Goal: Information Seeking & Learning: Check status

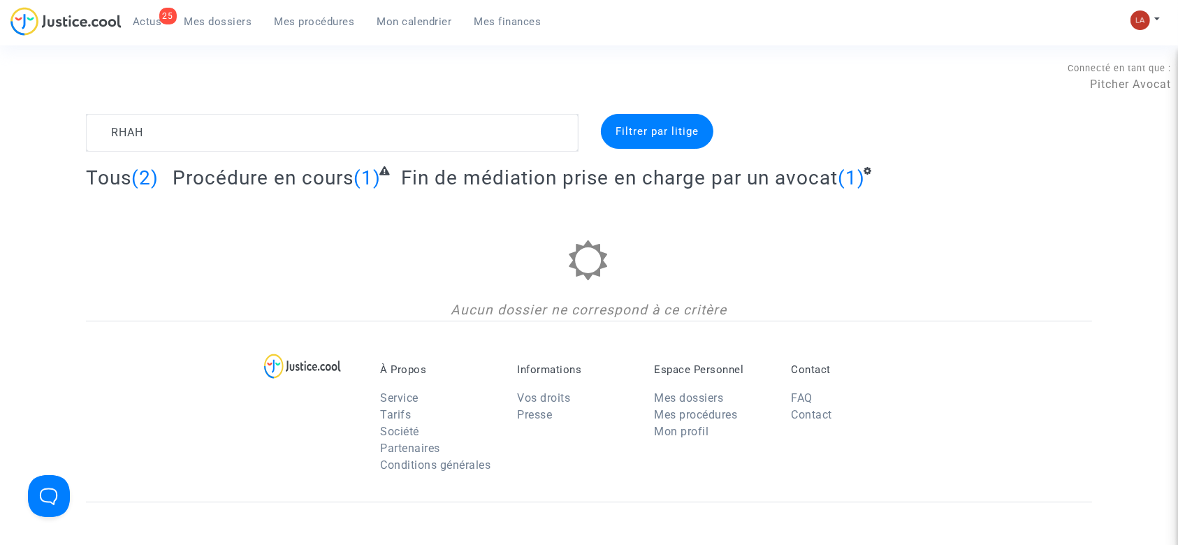
click at [449, 176] on span "Fin de médiation prise en charge par un avocat" at bounding box center [619, 177] width 437 height 23
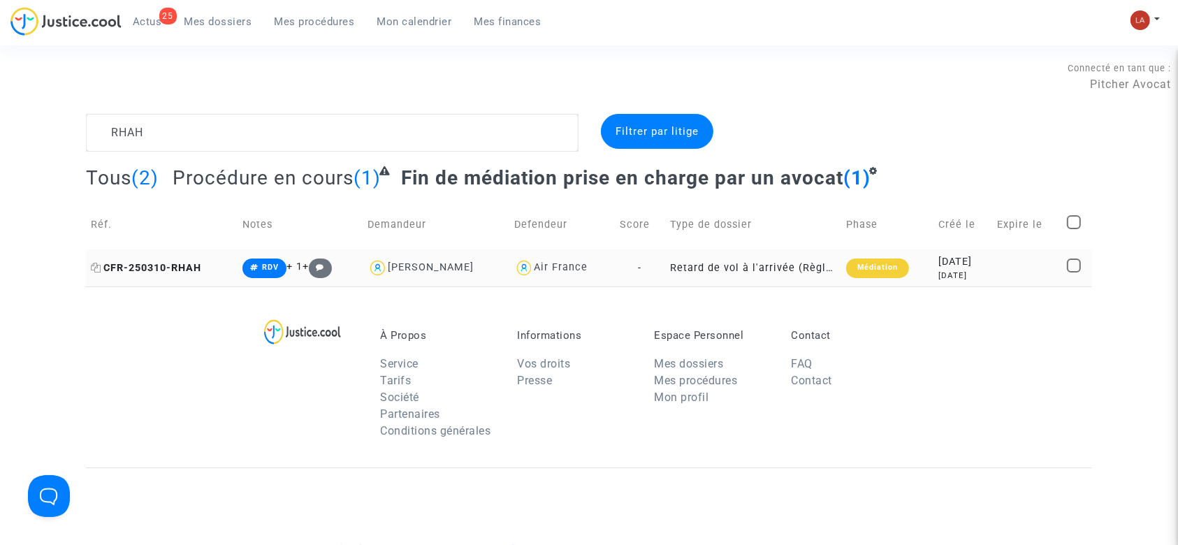
click at [169, 265] on span "CFR-250310-RHAH" at bounding box center [146, 268] width 110 height 12
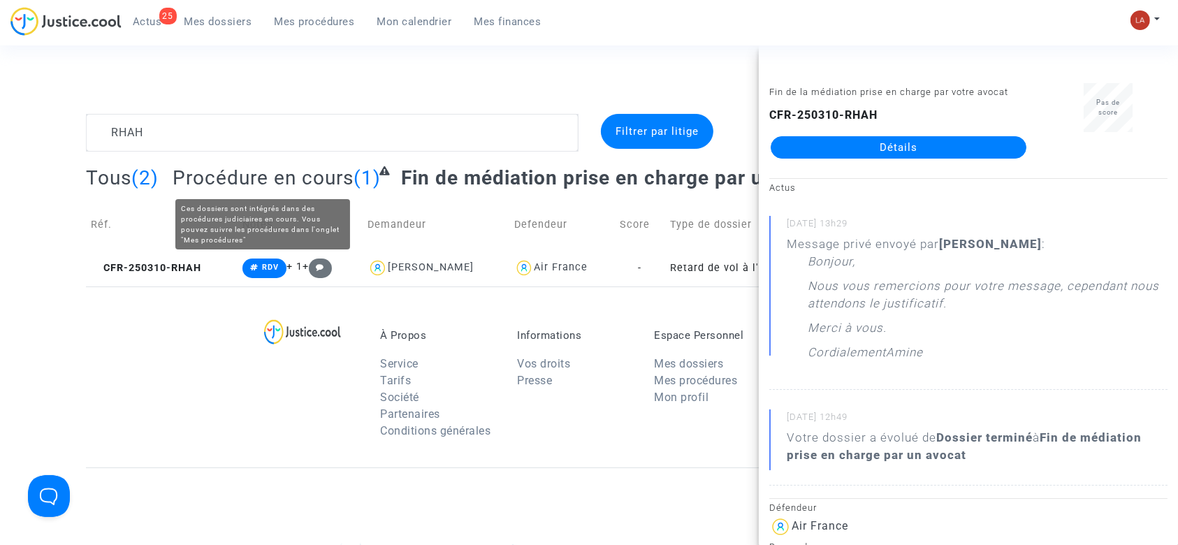
click at [282, 177] on span "Procédure en cours" at bounding box center [263, 177] width 181 height 23
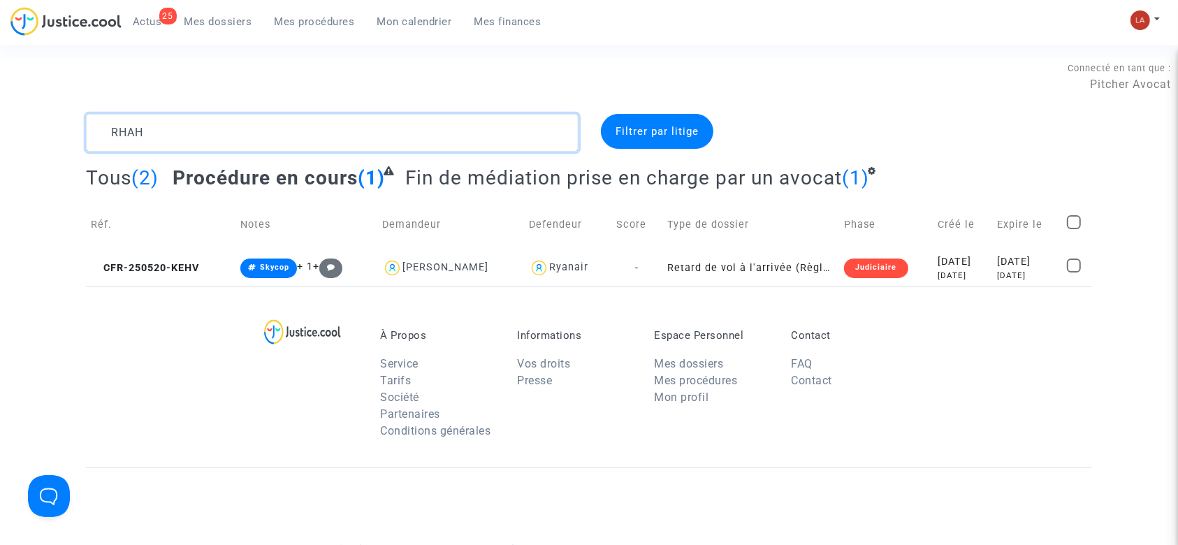
click at [134, 131] on textarea at bounding box center [332, 133] width 492 height 38
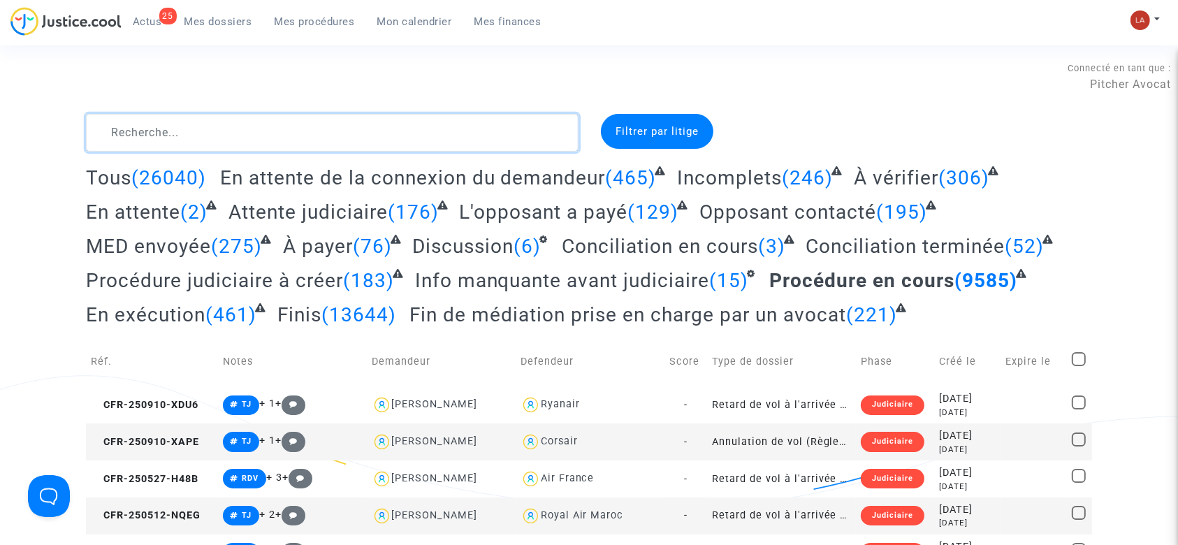
click at [194, 133] on textarea at bounding box center [332, 133] width 492 height 38
paste textarea "RHAH"
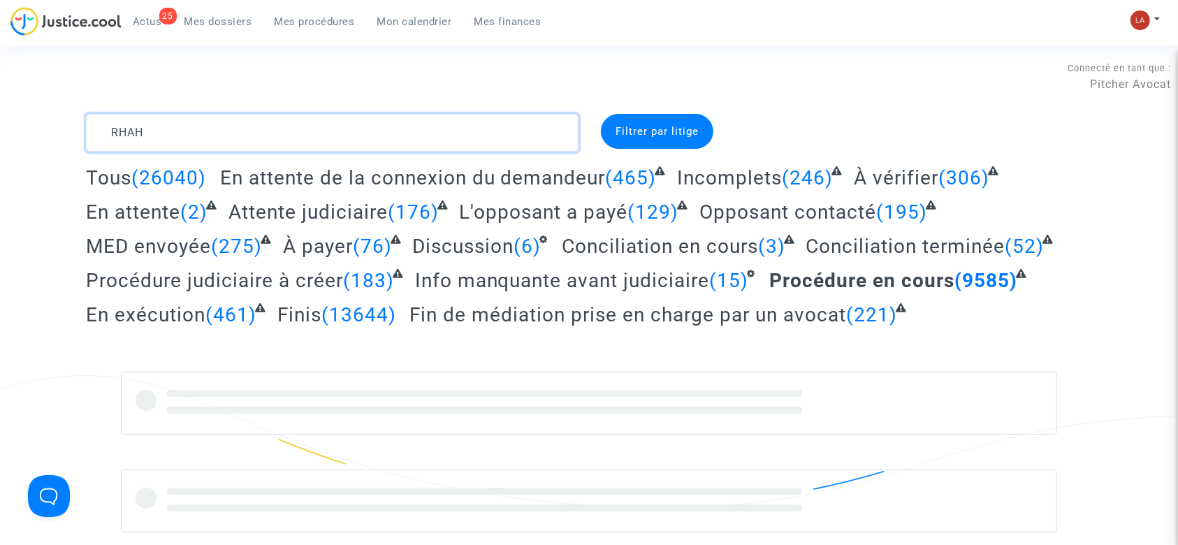
type textarea "RHAH"
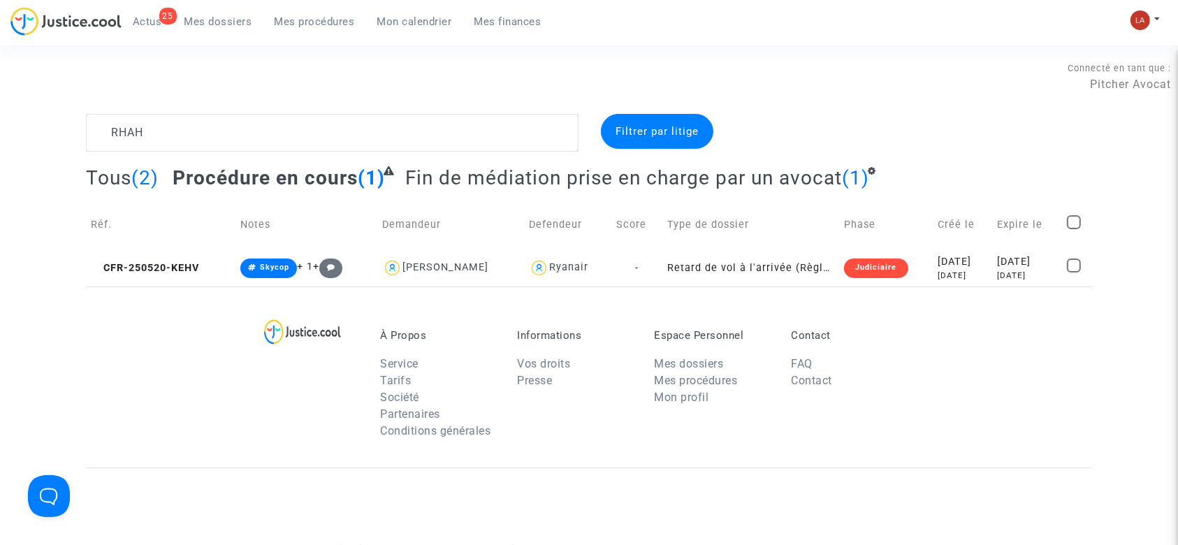
click at [118, 170] on span "Tous" at bounding box center [108, 177] width 45 height 23
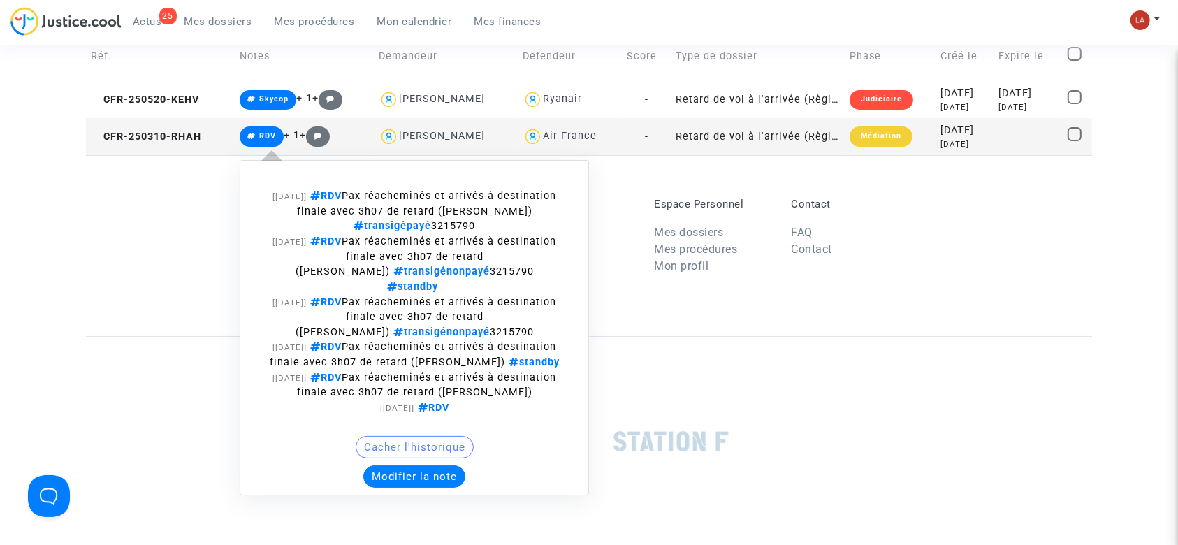
scroll to position [171, 0]
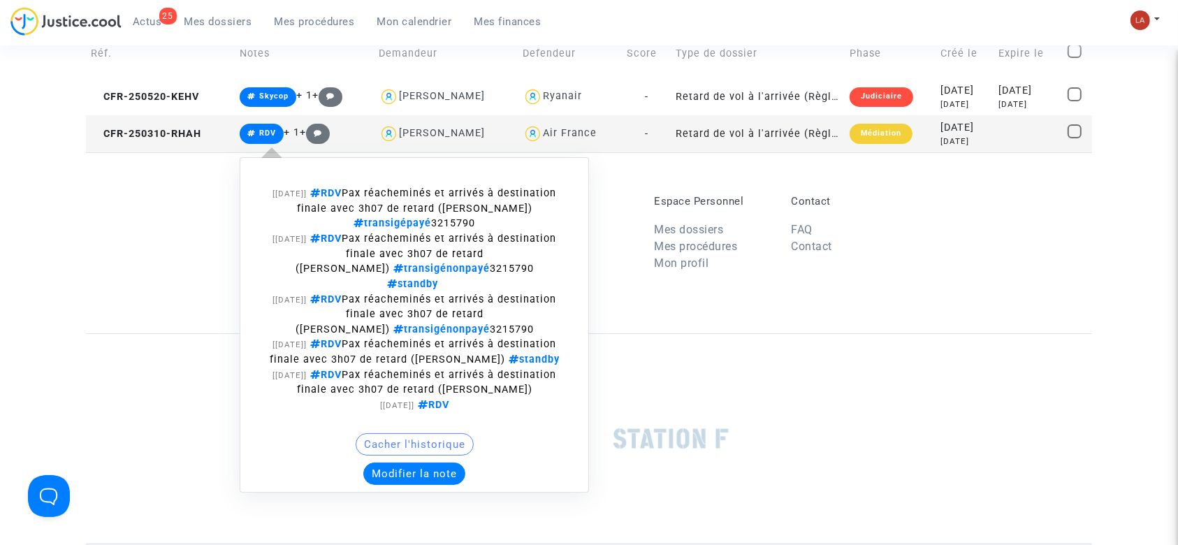
click at [436, 467] on button "Modifier la note" at bounding box center [414, 473] width 102 height 22
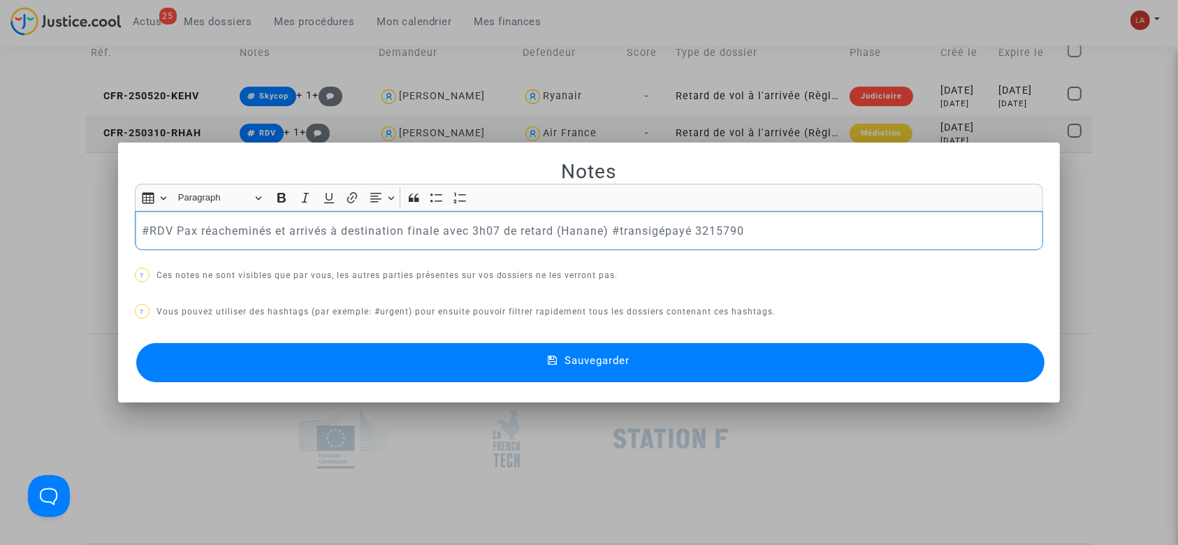
scroll to position [0, 0]
click at [282, 106] on div at bounding box center [589, 272] width 1178 height 545
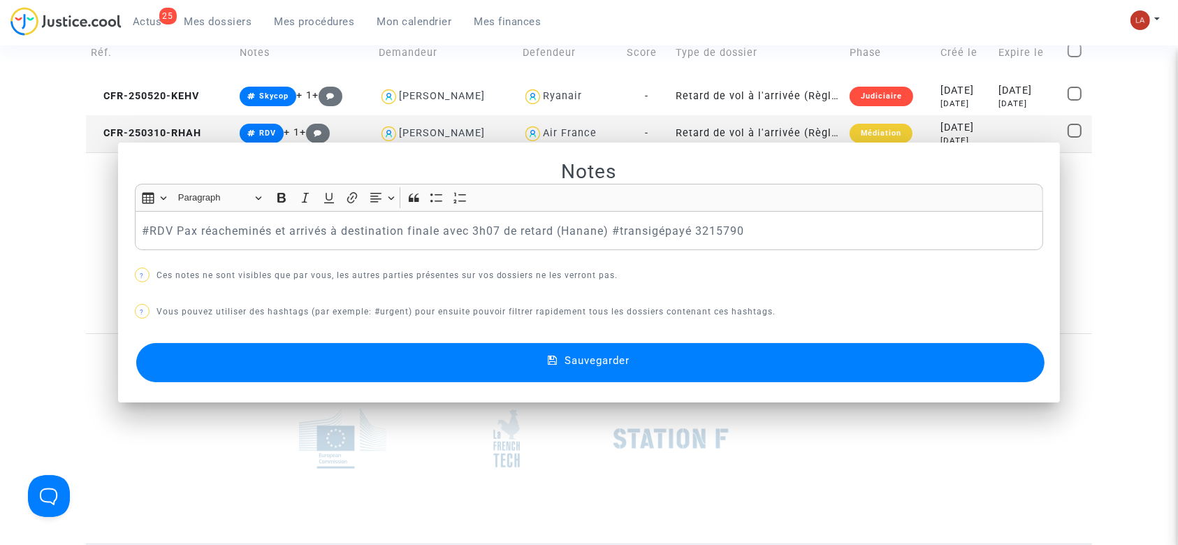
scroll to position [171, 0]
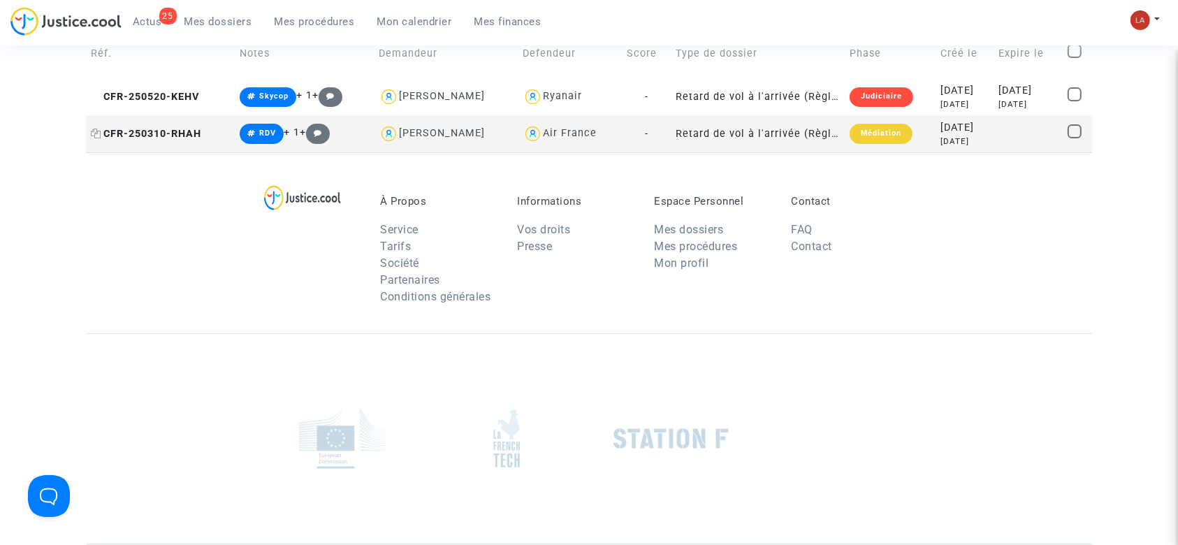
click at [185, 137] on span "CFR-250310-RHAH" at bounding box center [146, 134] width 110 height 12
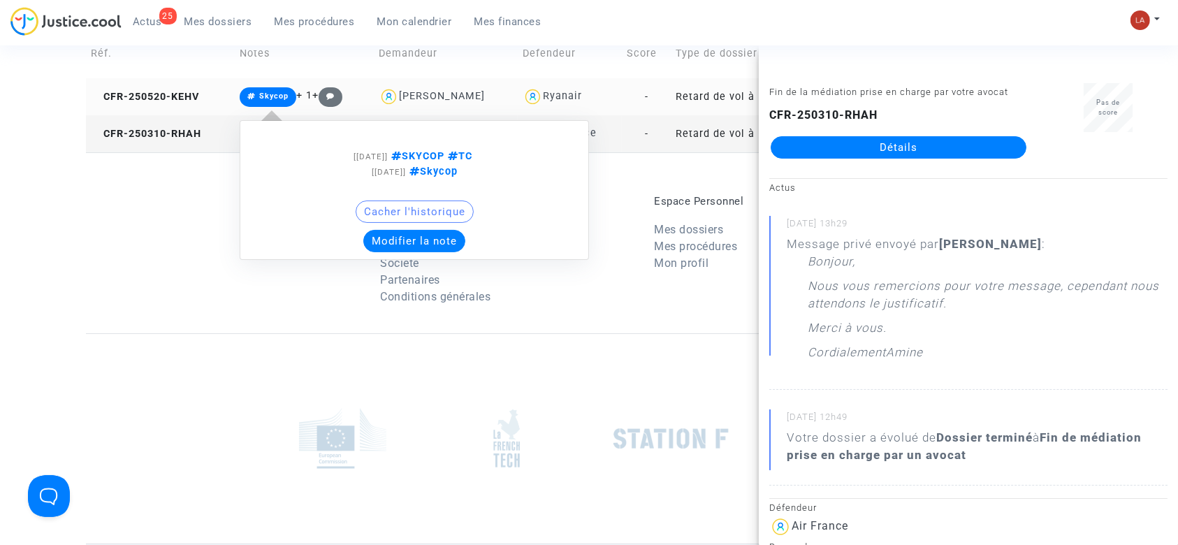
scroll to position [89, 0]
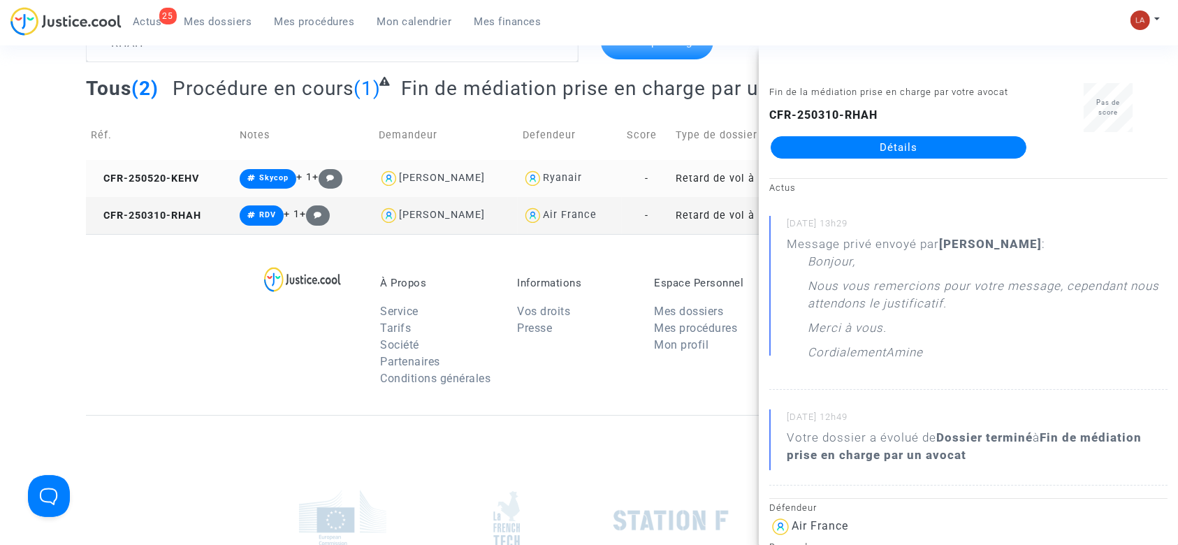
click at [275, 13] on link "Mes procédures" at bounding box center [314, 21] width 103 height 21
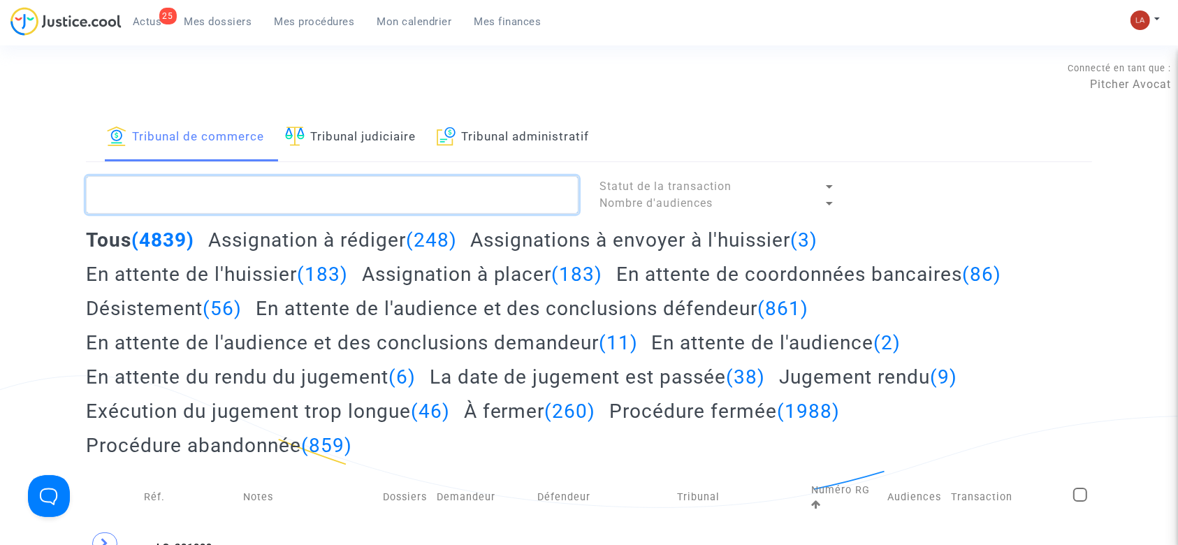
click at [293, 184] on textarea at bounding box center [332, 195] width 492 height 38
paste textarea "2CHW"
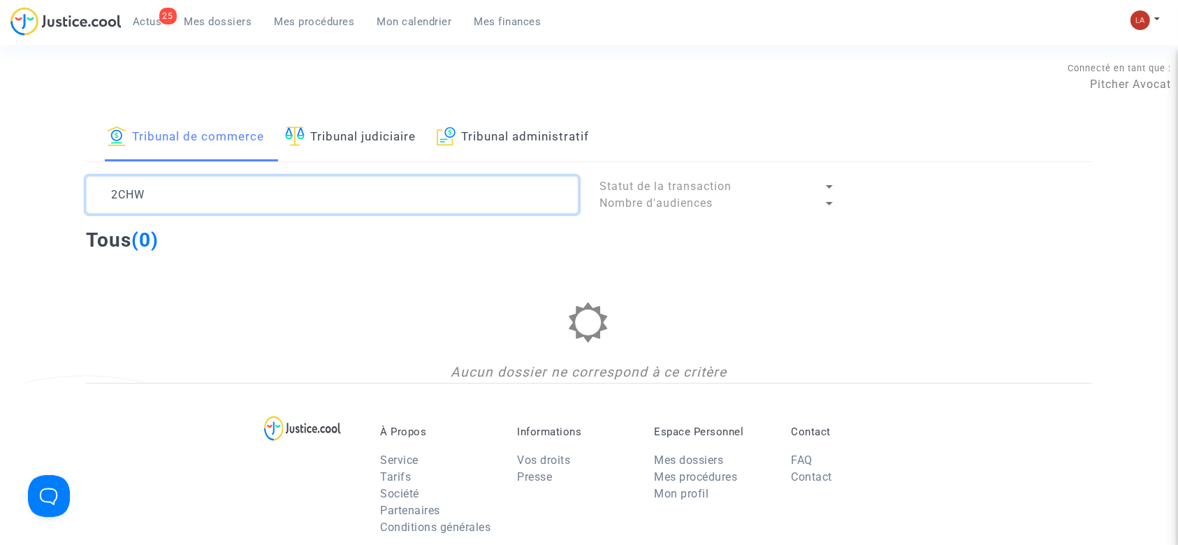
type textarea "2CHW"
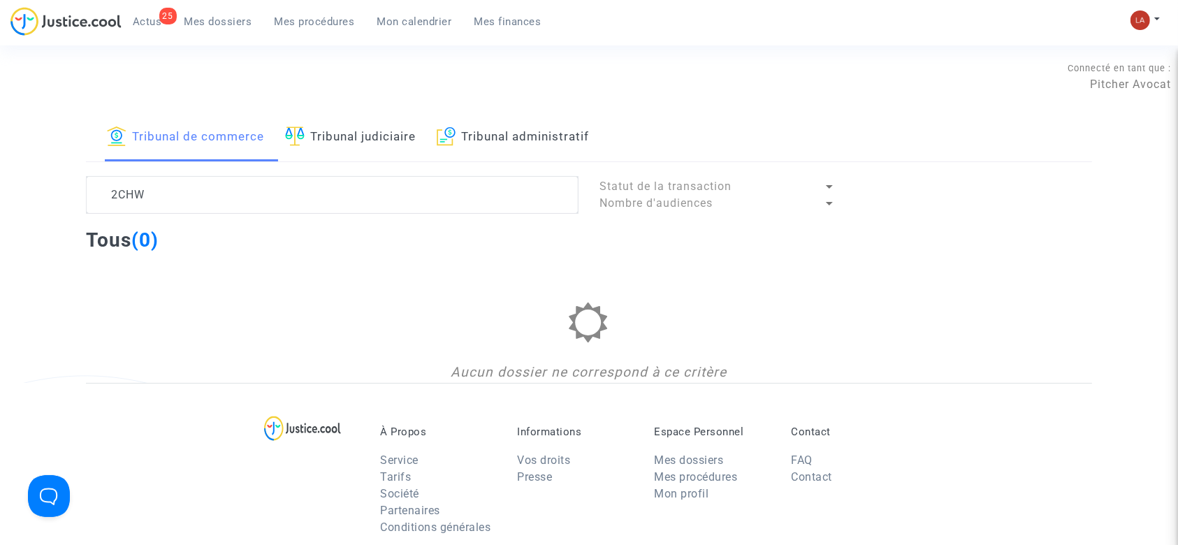
click at [312, 145] on link "Tribunal judiciaire" at bounding box center [350, 137] width 131 height 47
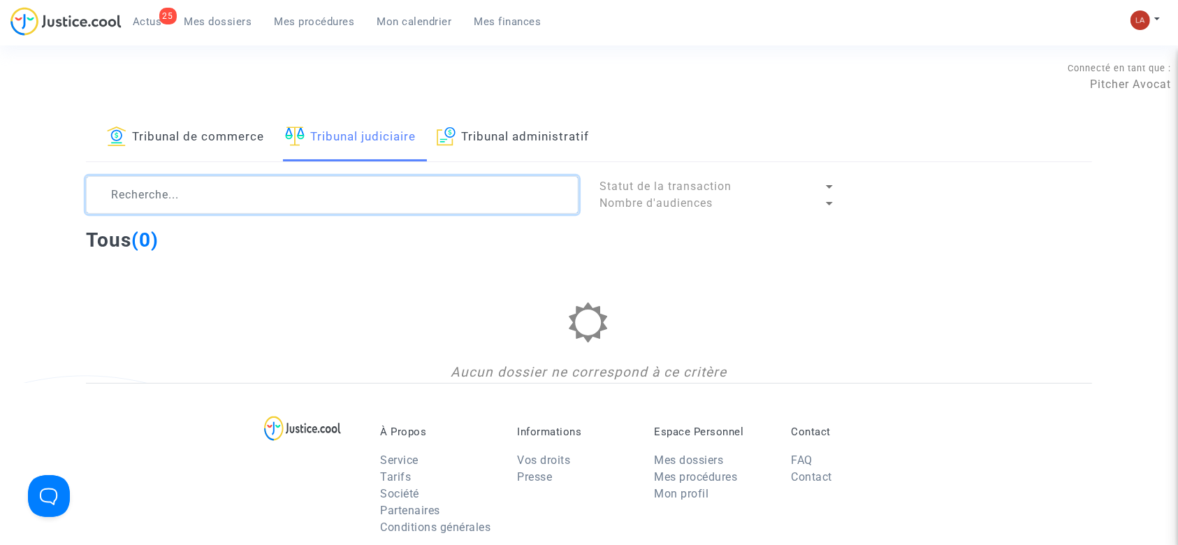
click at [308, 193] on textarea at bounding box center [332, 195] width 492 height 38
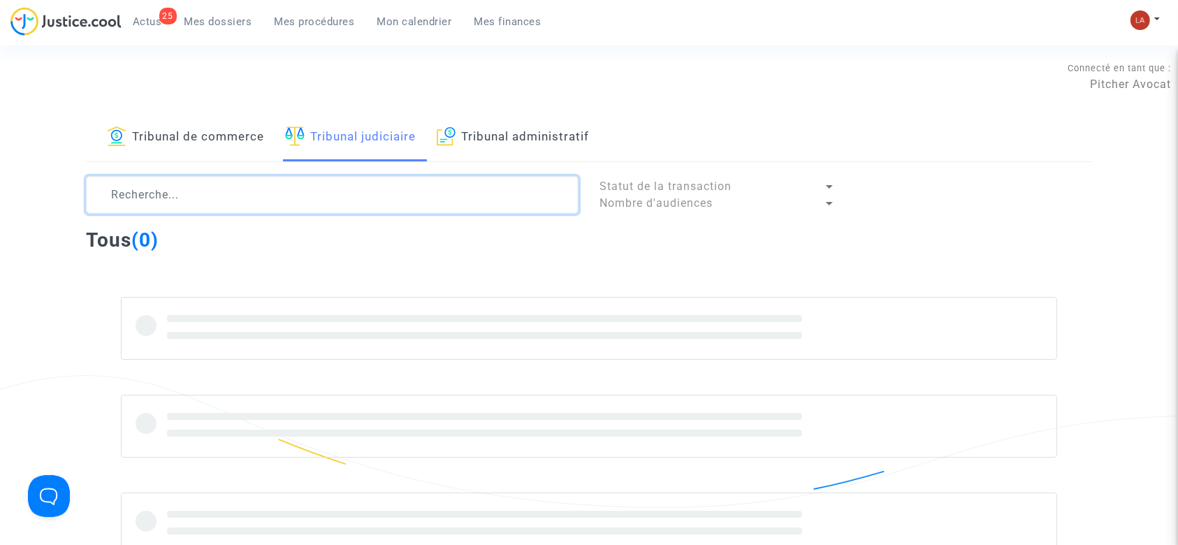
paste textarea "2CHW"
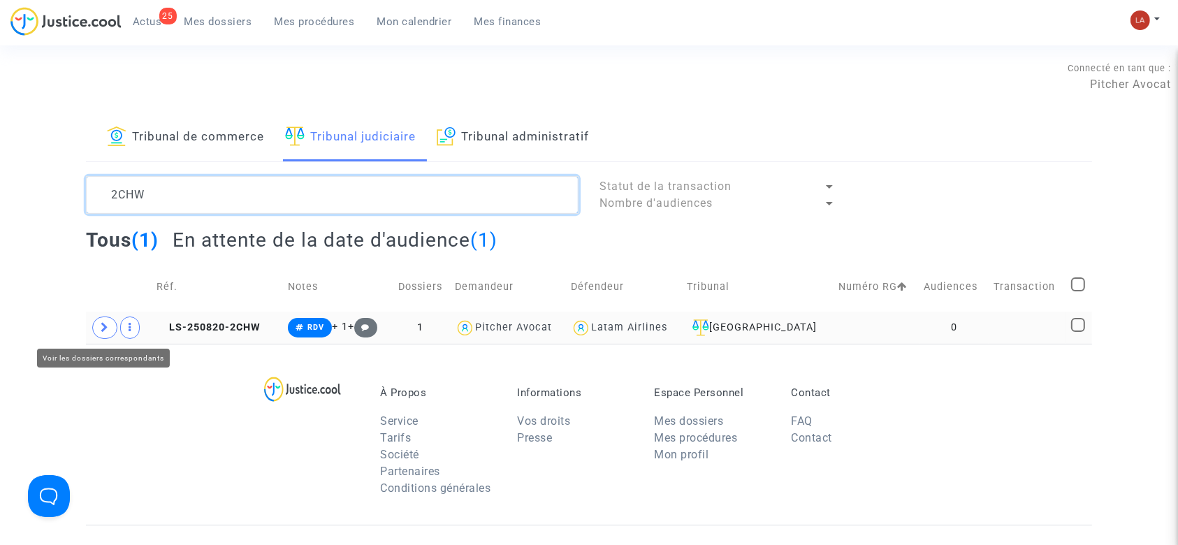
type textarea "2CHW"
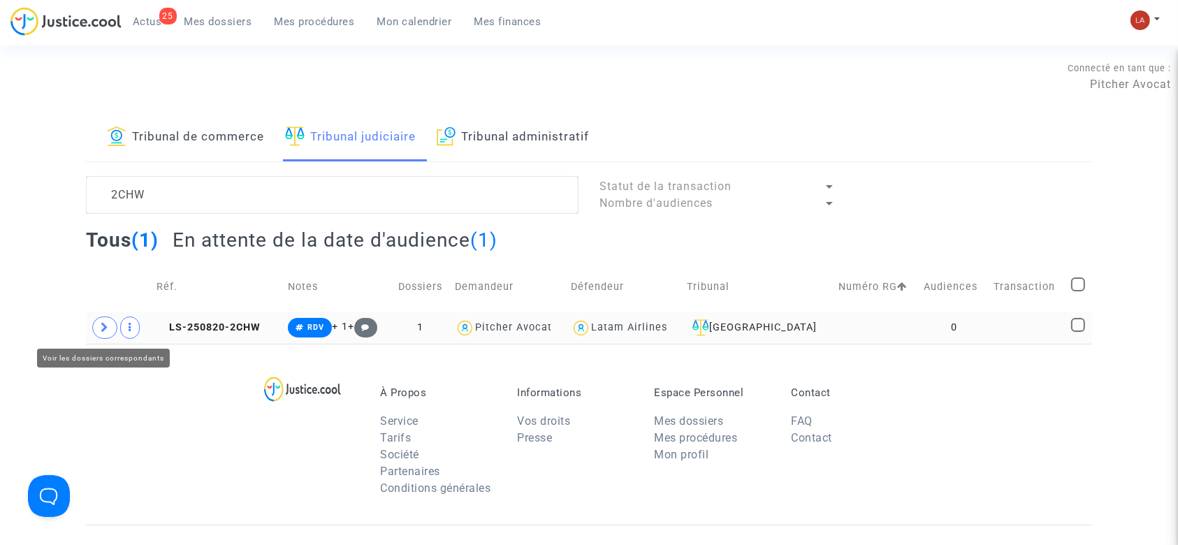
click at [109, 321] on span at bounding box center [104, 327] width 25 height 22
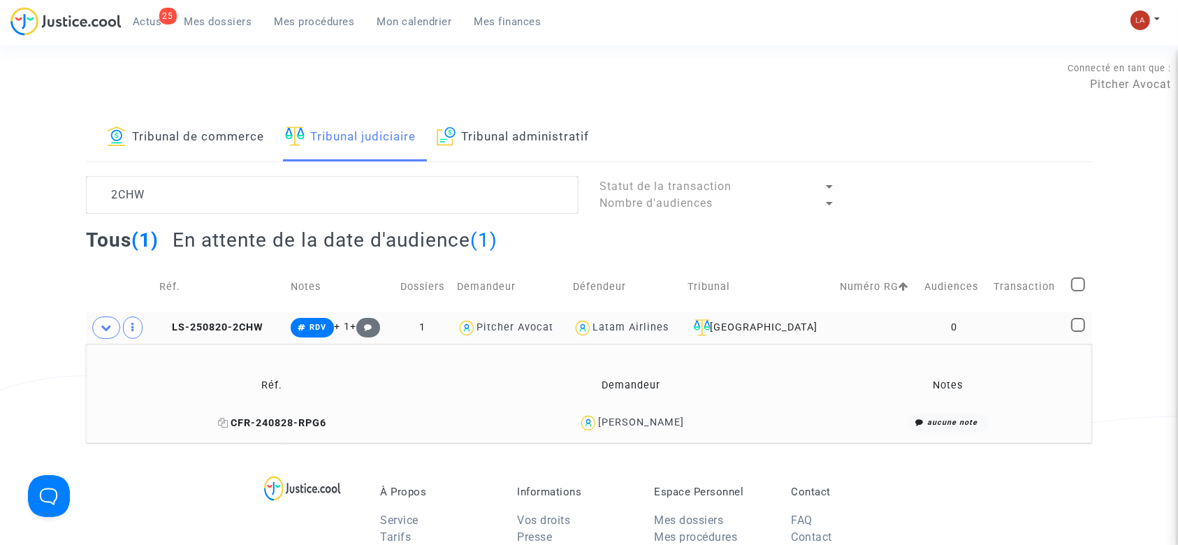
click at [246, 425] on span "CFR-240828-RPG6" at bounding box center [272, 423] width 108 height 12
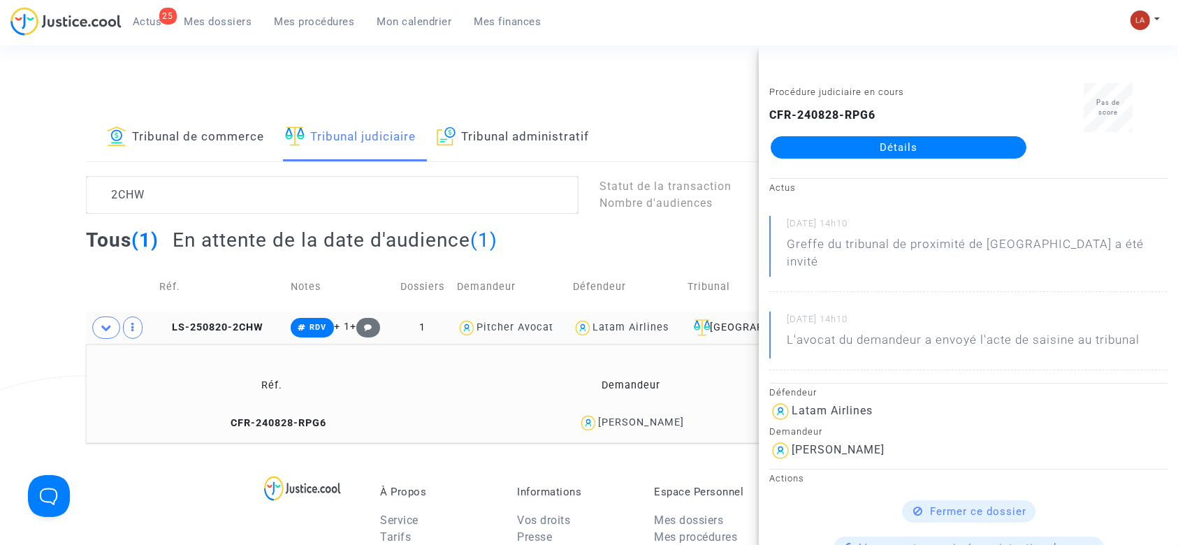
click at [661, 80] on div "Connecté en tant que : Pitcher Avocat" at bounding box center [585, 76] width 1171 height 34
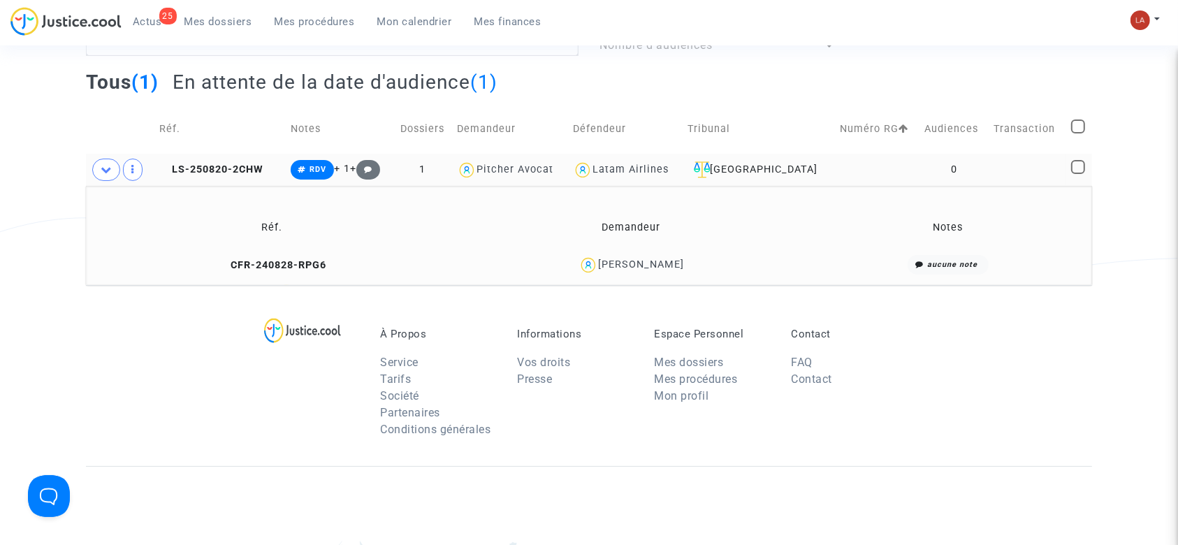
scroll to position [160, 0]
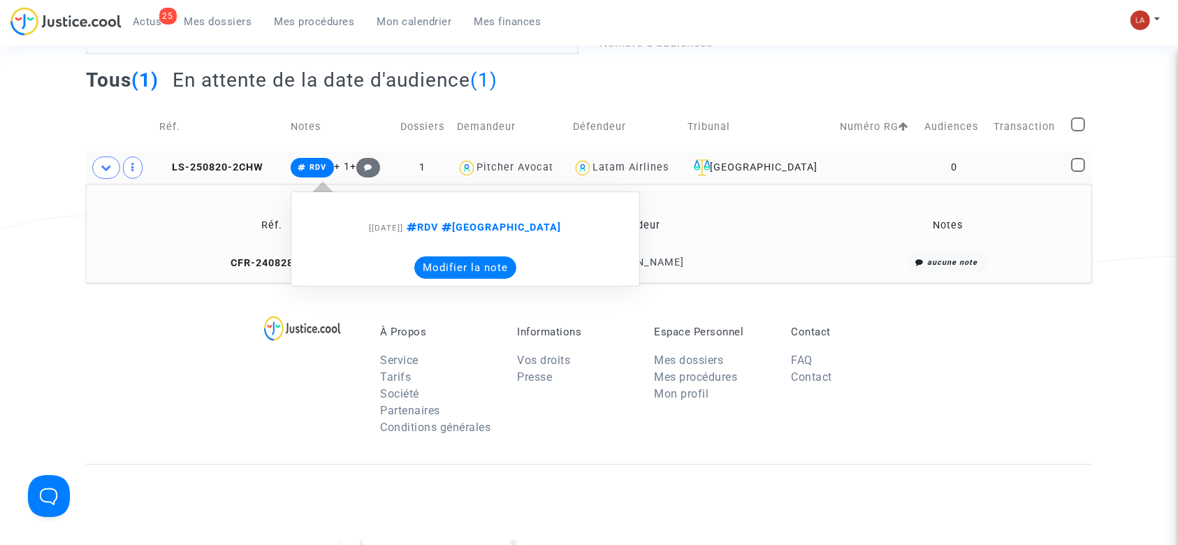
click at [451, 268] on button "Modifier la note" at bounding box center [465, 267] width 102 height 22
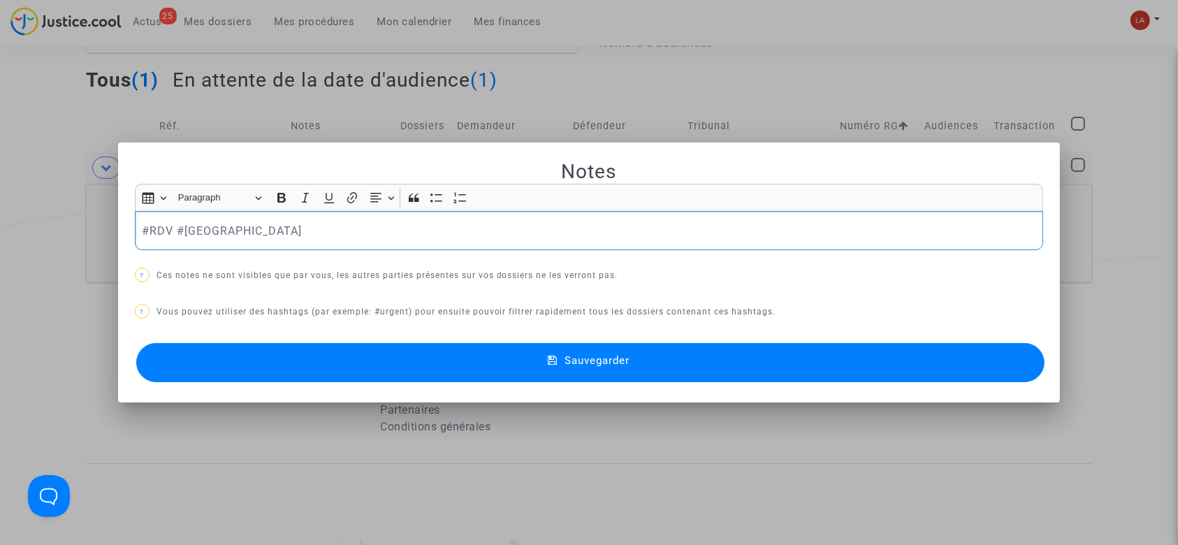
scroll to position [0, 0]
click at [142, 228] on p "#RDV #MONTREAL" at bounding box center [589, 230] width 894 height 17
click at [196, 366] on button "Sauvegarder" at bounding box center [590, 362] width 909 height 39
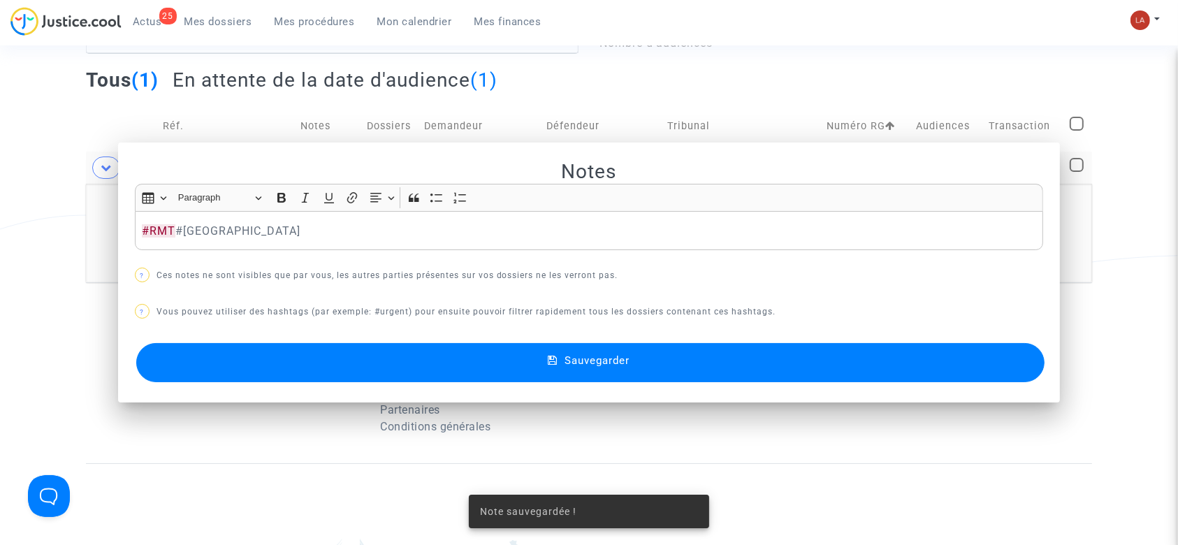
scroll to position [160, 0]
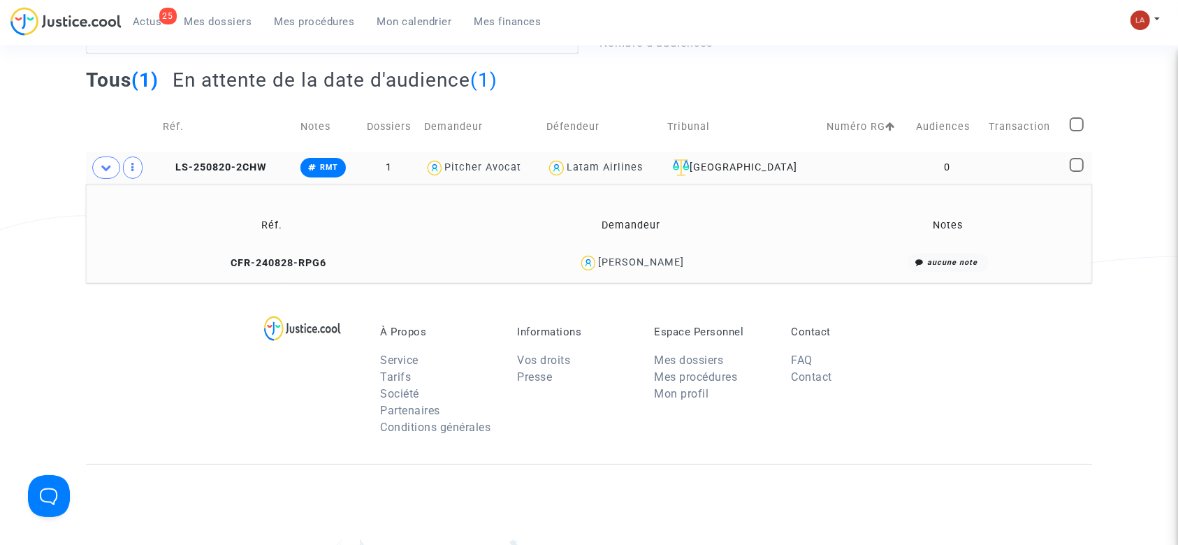
click at [218, 12] on link "Mes dossiers" at bounding box center [218, 21] width 90 height 21
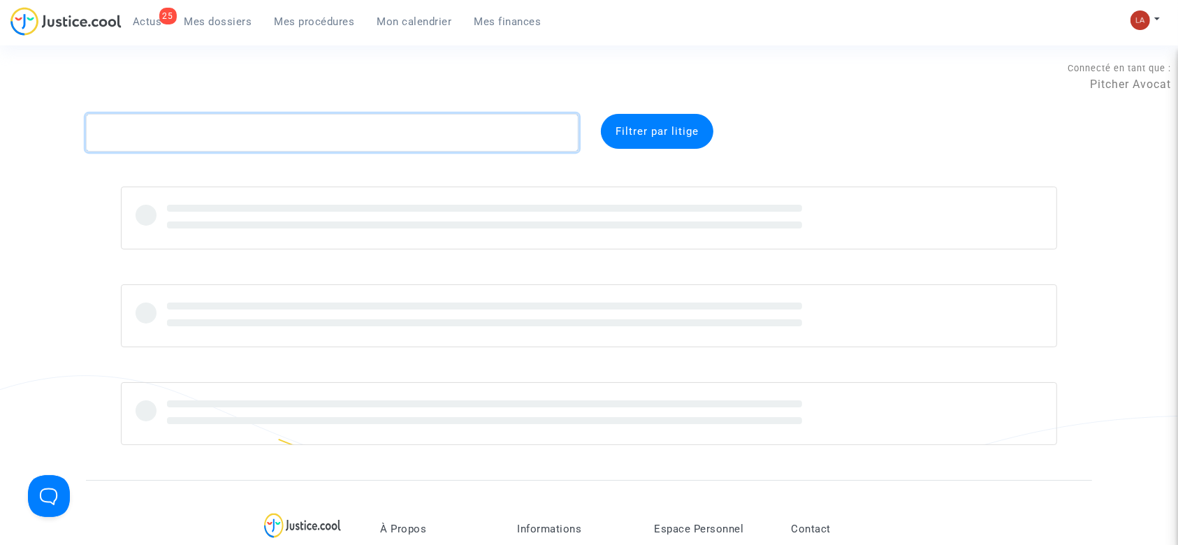
click at [227, 145] on textarea at bounding box center [332, 133] width 492 height 38
paste textarea "QNBG"
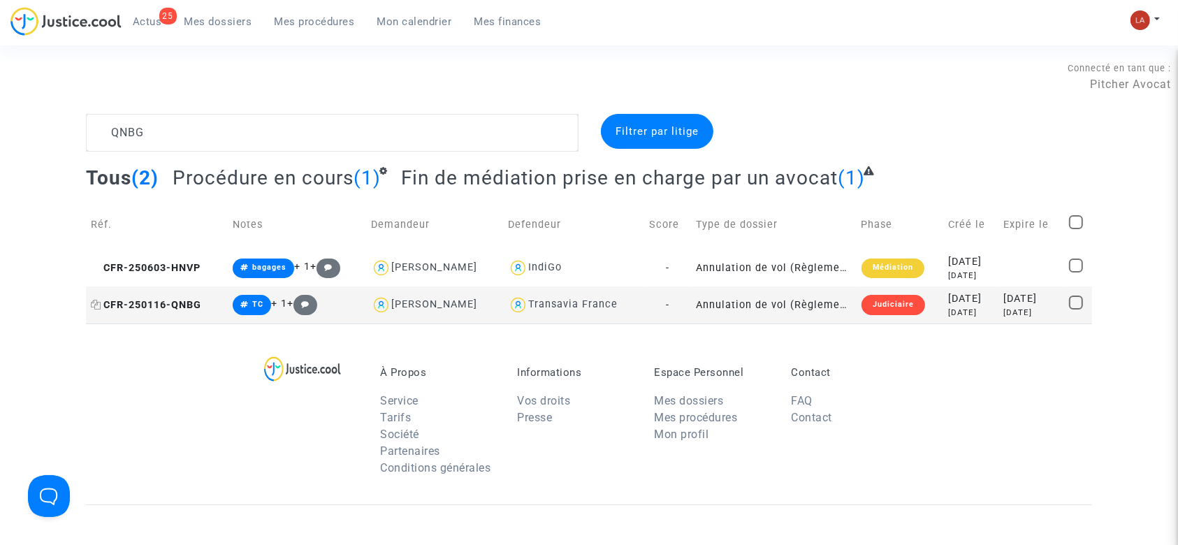
click at [151, 301] on span "CFR-250116-QNBG" at bounding box center [146, 305] width 110 height 12
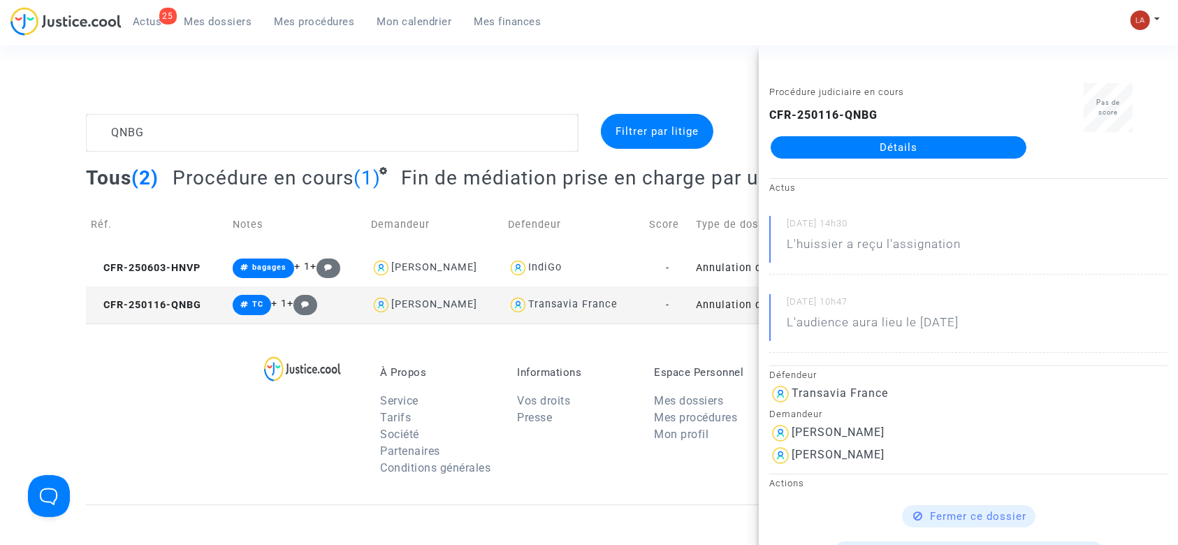
click at [349, 94] on div "Connecté en tant que : Pitcher Avocat" at bounding box center [585, 97] width 1171 height 34
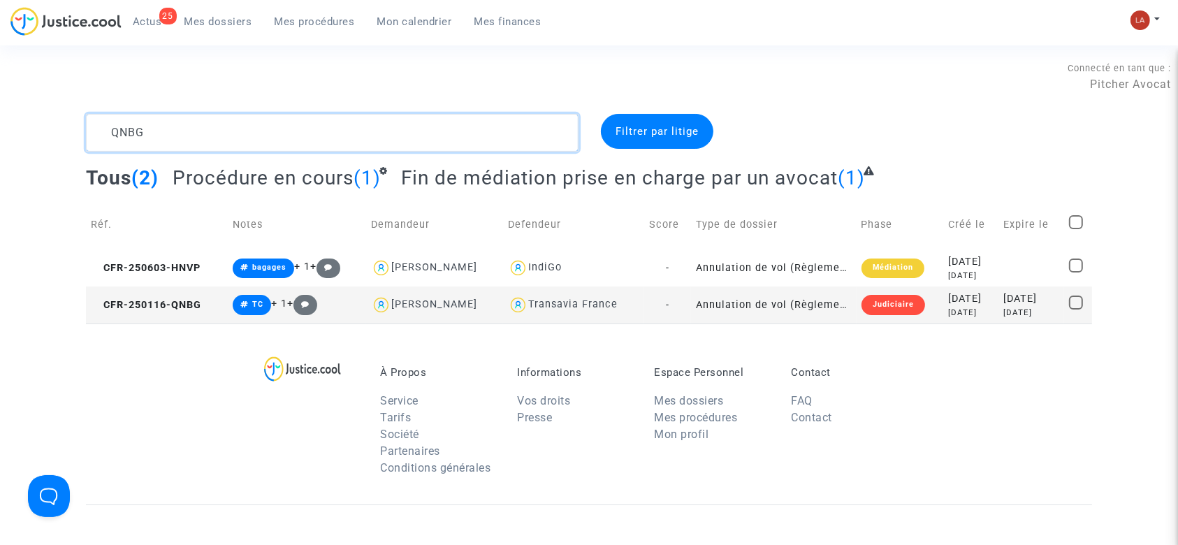
click at [325, 123] on textarea at bounding box center [332, 133] width 492 height 38
paste textarea "VAR9"
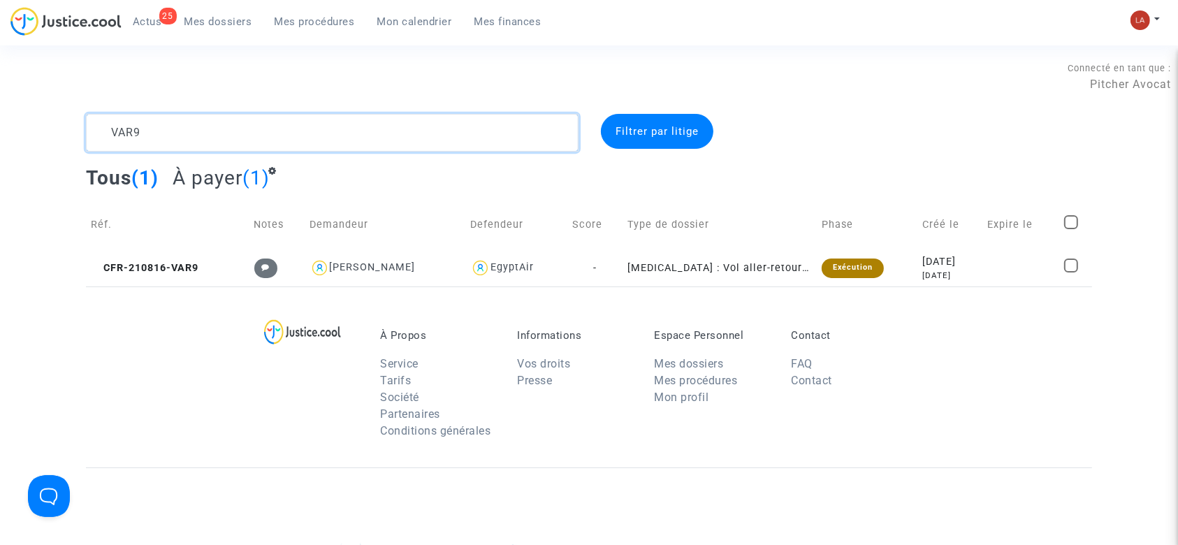
click at [164, 133] on textarea at bounding box center [332, 133] width 492 height 38
paste textarea "UP76"
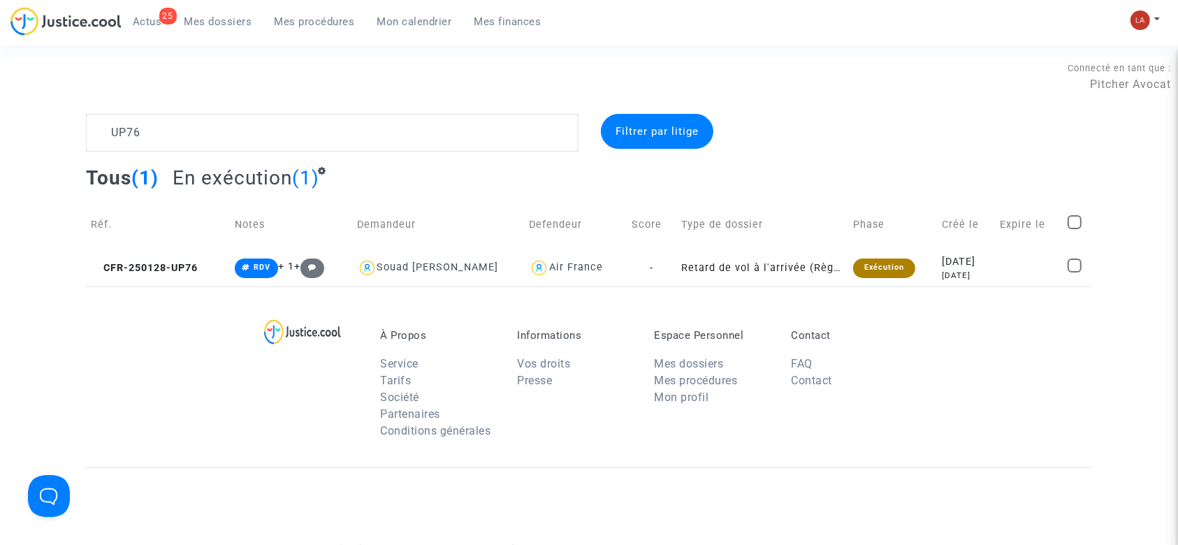
click at [164, 301] on div "À Propos Service Tarifs Société Partenaires Conditions générales Informations V…" at bounding box center [589, 376] width 1006 height 181
click at [154, 278] on td "CFR-250128-UP76" at bounding box center [158, 267] width 144 height 37
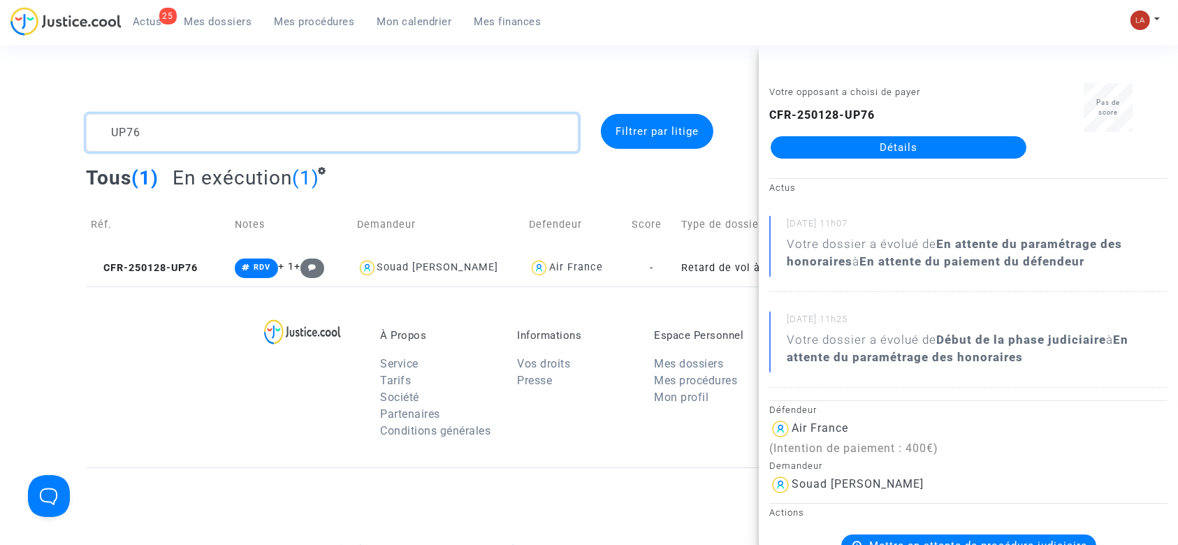
click at [185, 135] on textarea at bounding box center [332, 133] width 492 height 38
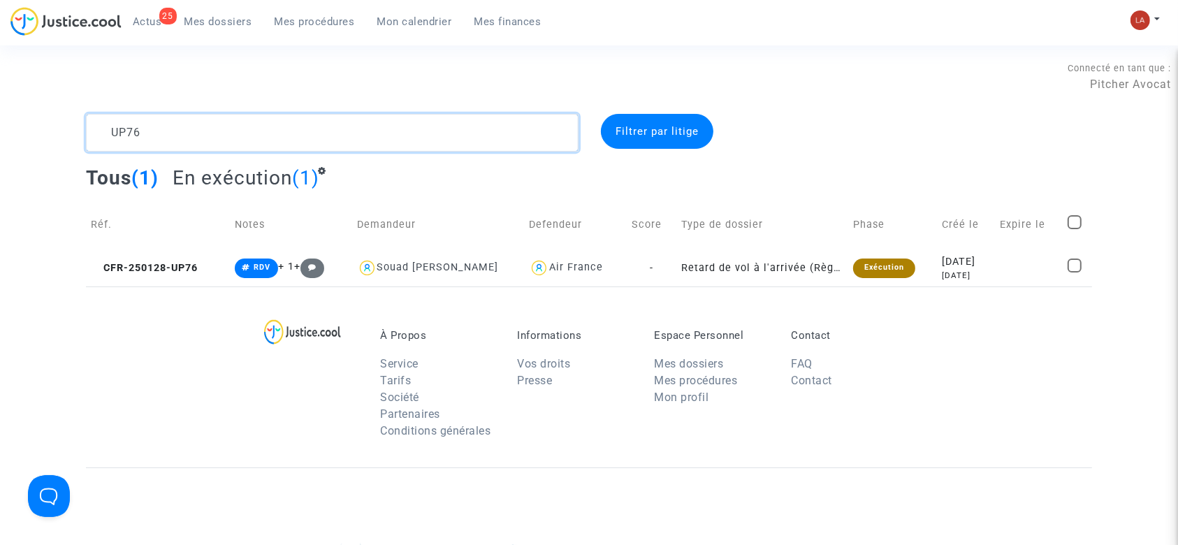
click at [185, 135] on textarea at bounding box center [332, 133] width 492 height 38
paste textarea "NTN3"
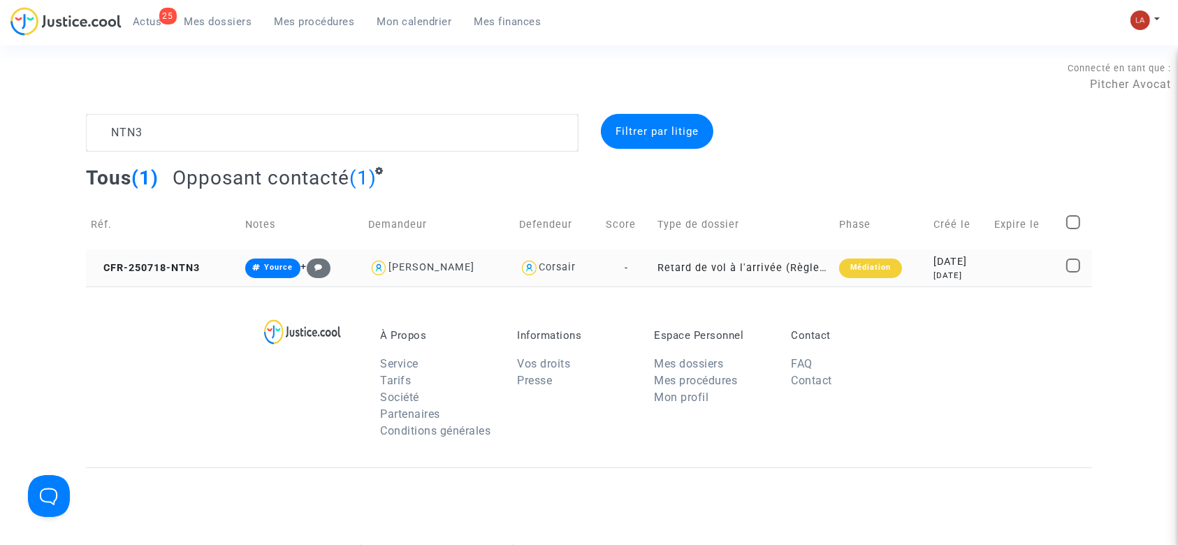
drag, startPoint x: 142, startPoint y: 277, endPoint x: 160, endPoint y: 275, distance: 17.5
click at [142, 277] on td "CFR-250718-NTN3" at bounding box center [163, 267] width 154 height 37
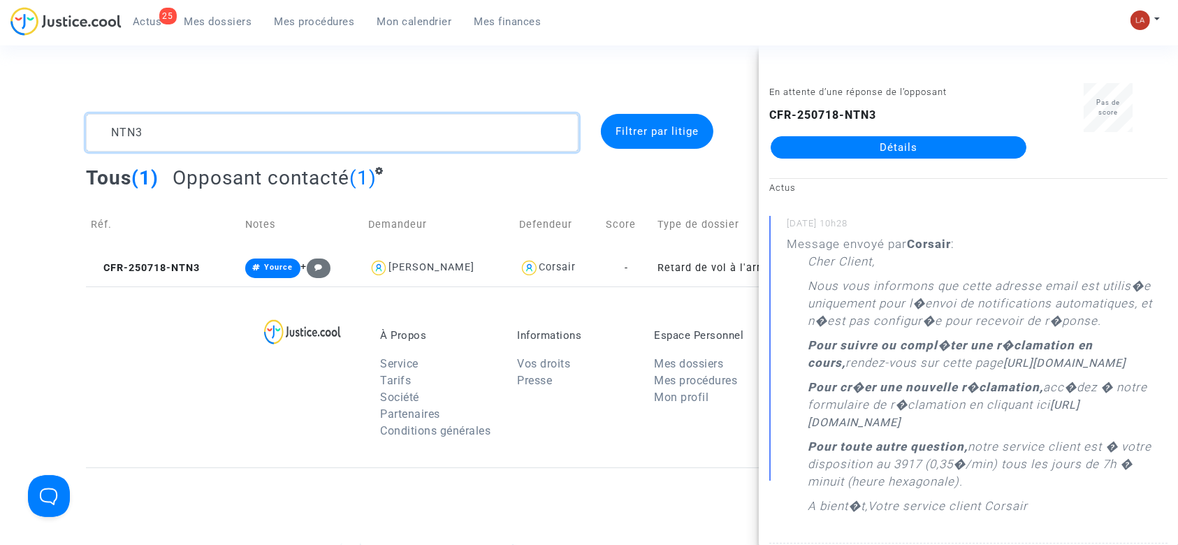
click at [253, 145] on textarea at bounding box center [332, 133] width 492 height 38
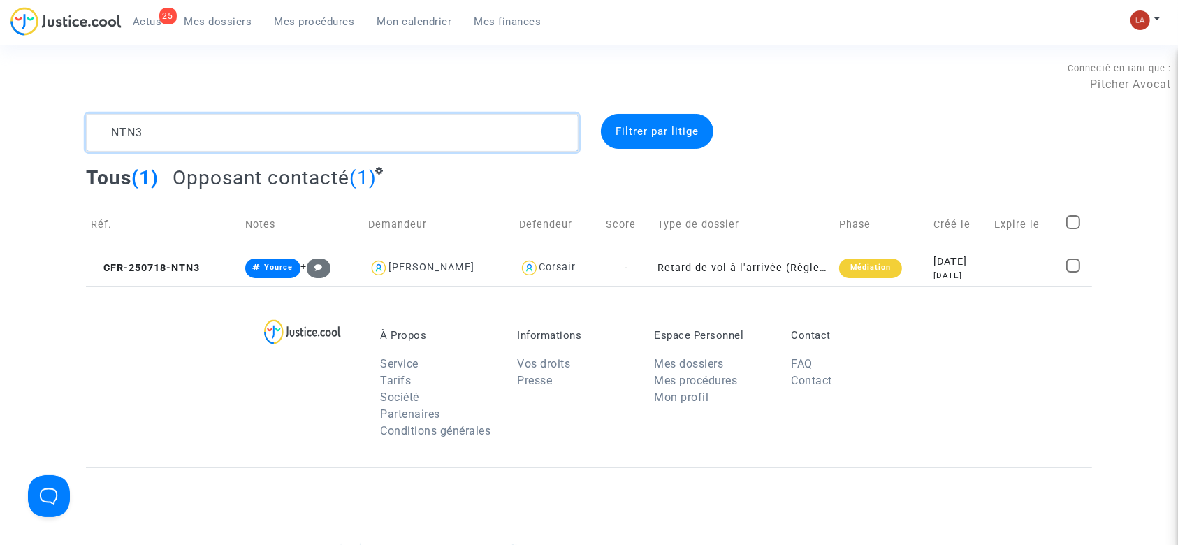
click at [253, 145] on textarea at bounding box center [332, 133] width 492 height 38
paste textarea "8WDK"
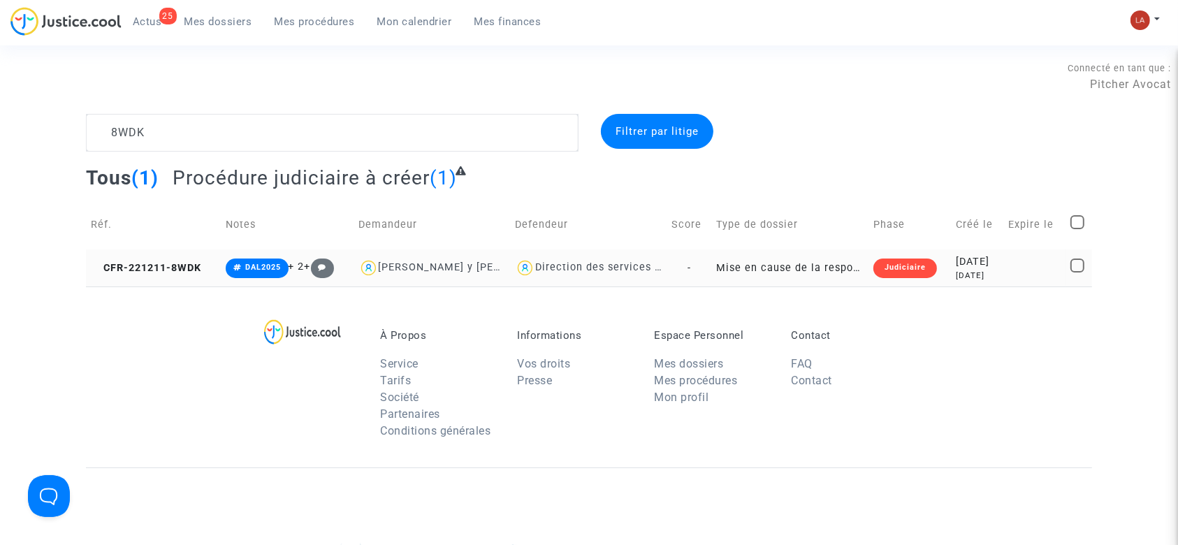
click at [163, 275] on td "CFR-221211-8WDK" at bounding box center [153, 267] width 135 height 37
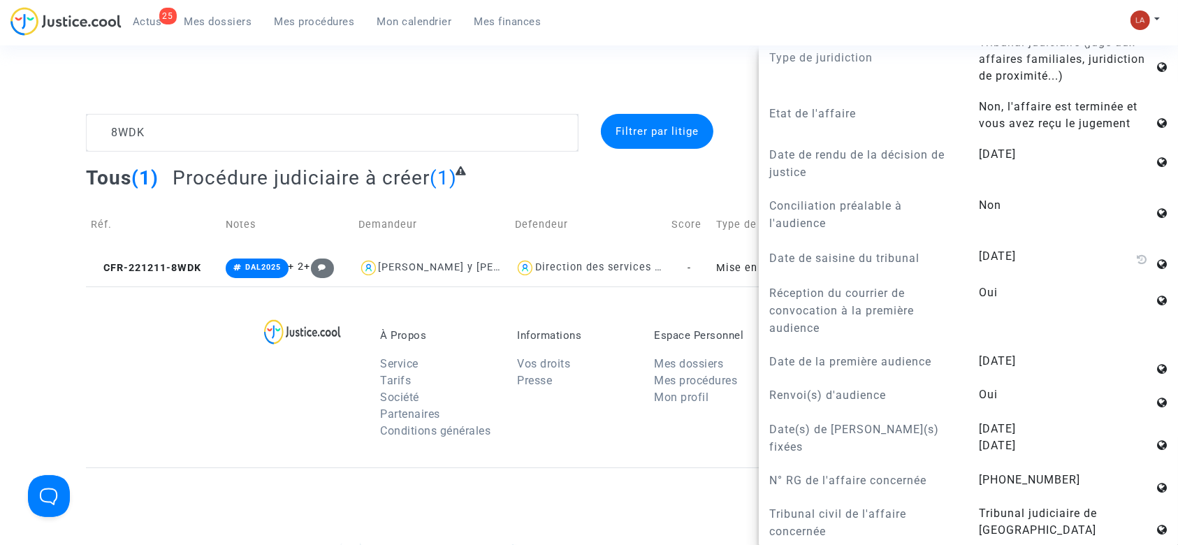
scroll to position [1303, 0]
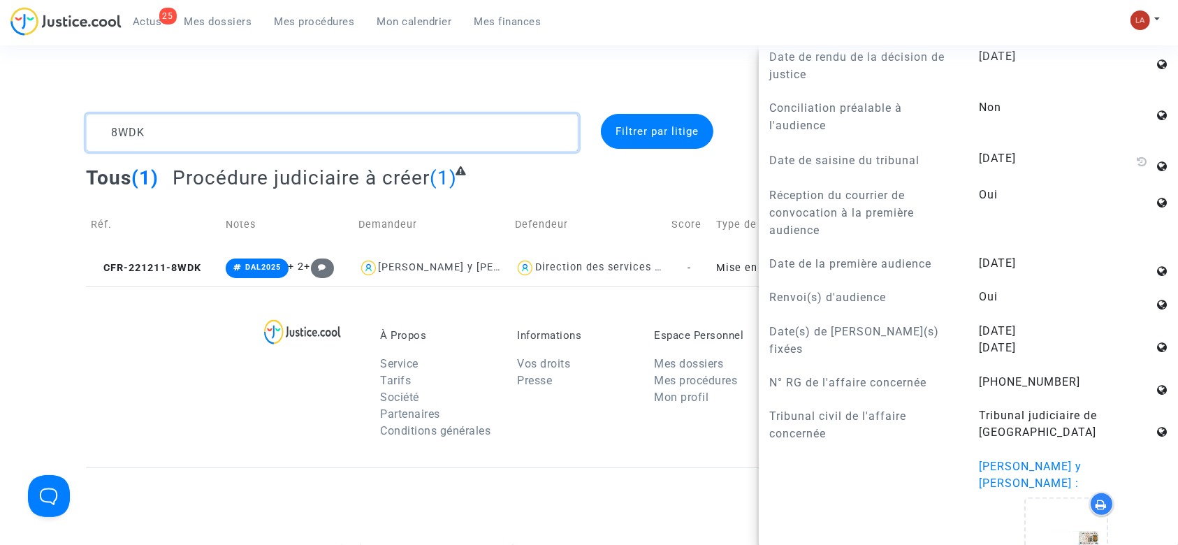
click at [304, 134] on textarea at bounding box center [332, 133] width 492 height 38
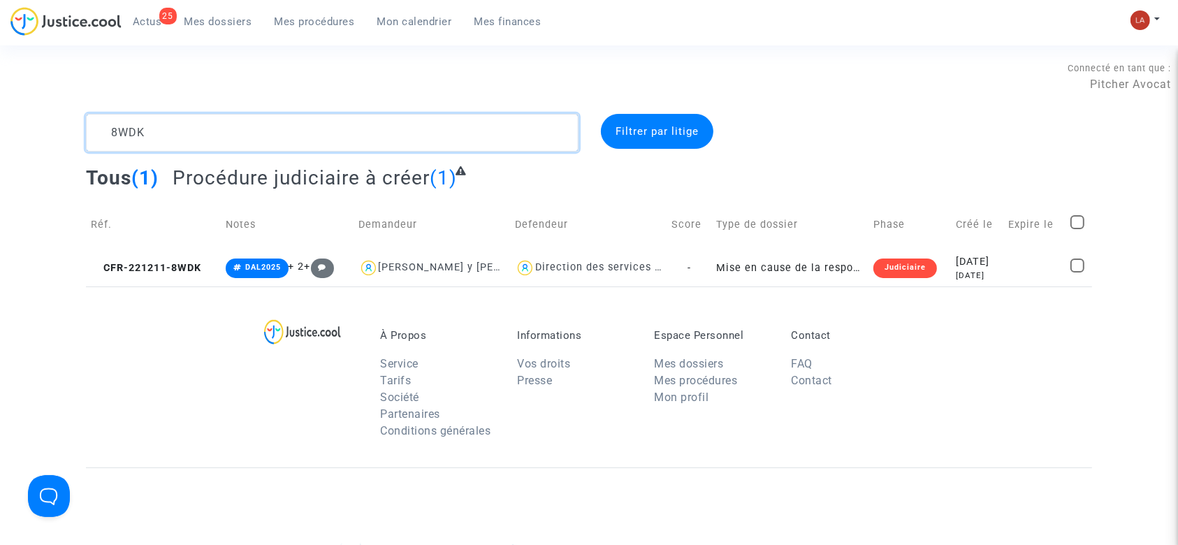
scroll to position [0, 0]
click at [304, 134] on textarea at bounding box center [332, 133] width 492 height 38
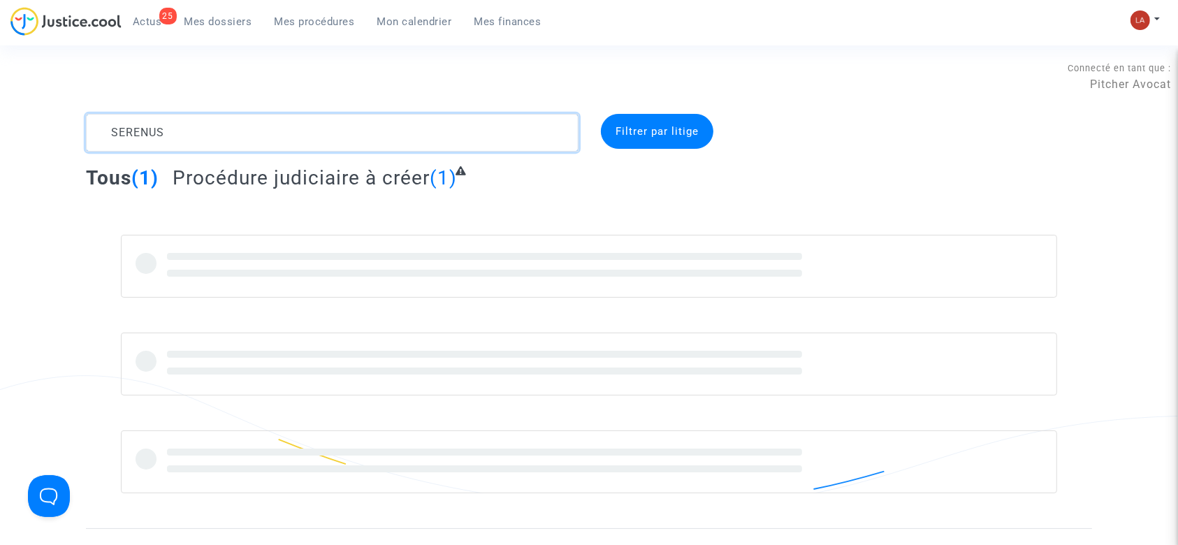
drag, startPoint x: 304, startPoint y: 135, endPoint x: 586, endPoint y: 226, distance: 296.4
click at [304, 138] on textarea at bounding box center [332, 133] width 492 height 38
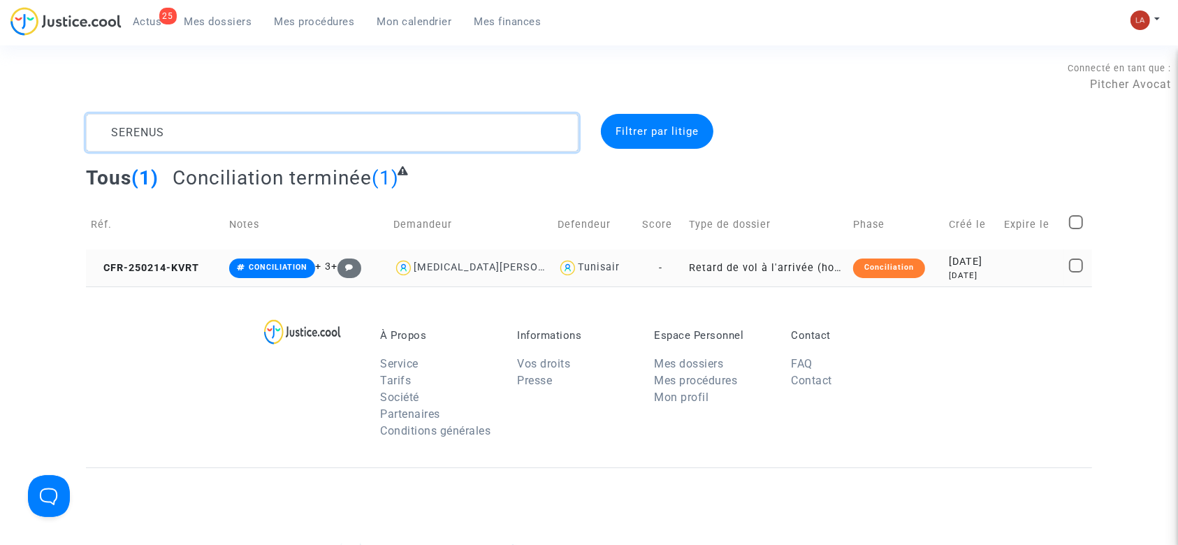
type textarea "SERENUS"
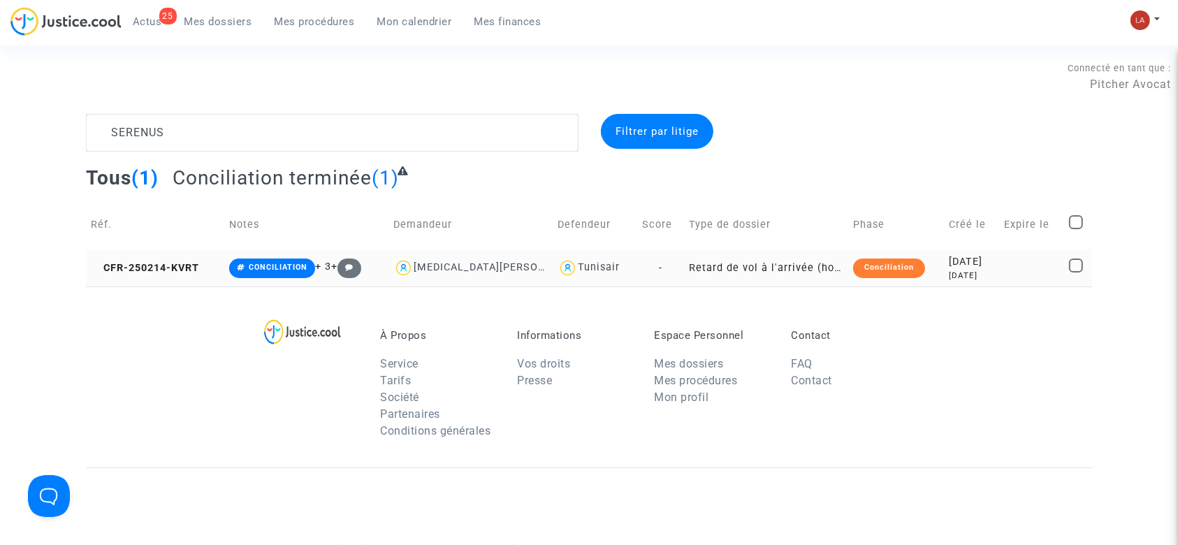
drag, startPoint x: 176, startPoint y: 275, endPoint x: 201, endPoint y: 265, distance: 27.0
click at [179, 274] on td "CFR-250214-KVRT" at bounding box center [155, 267] width 138 height 37
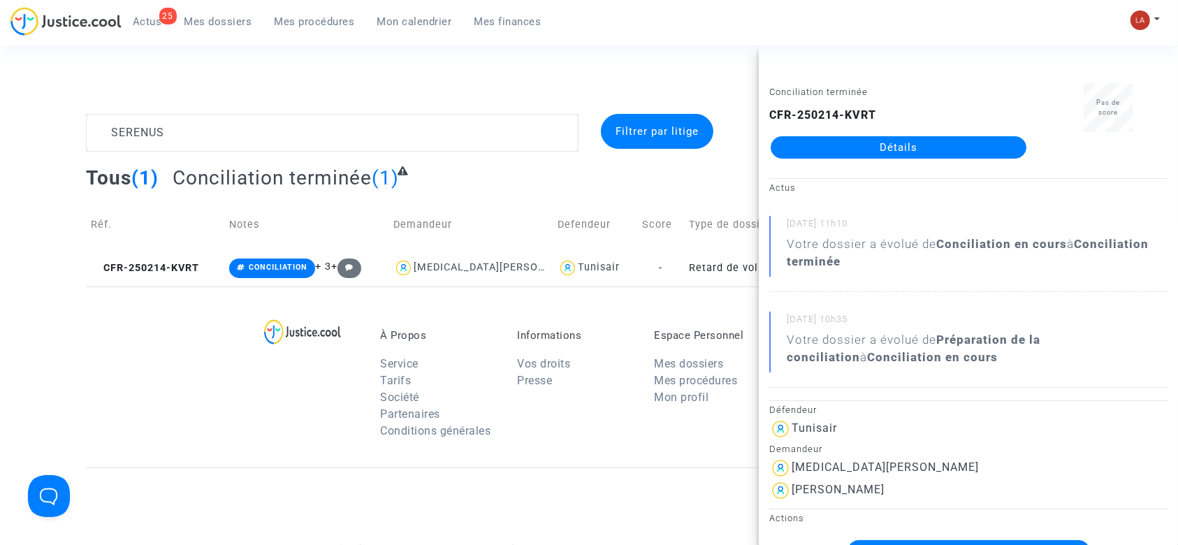
drag, startPoint x: 856, startPoint y: 160, endPoint x: 830, endPoint y: 152, distance: 27.8
click at [325, 11] on link "Mes procédures" at bounding box center [314, 21] width 103 height 21
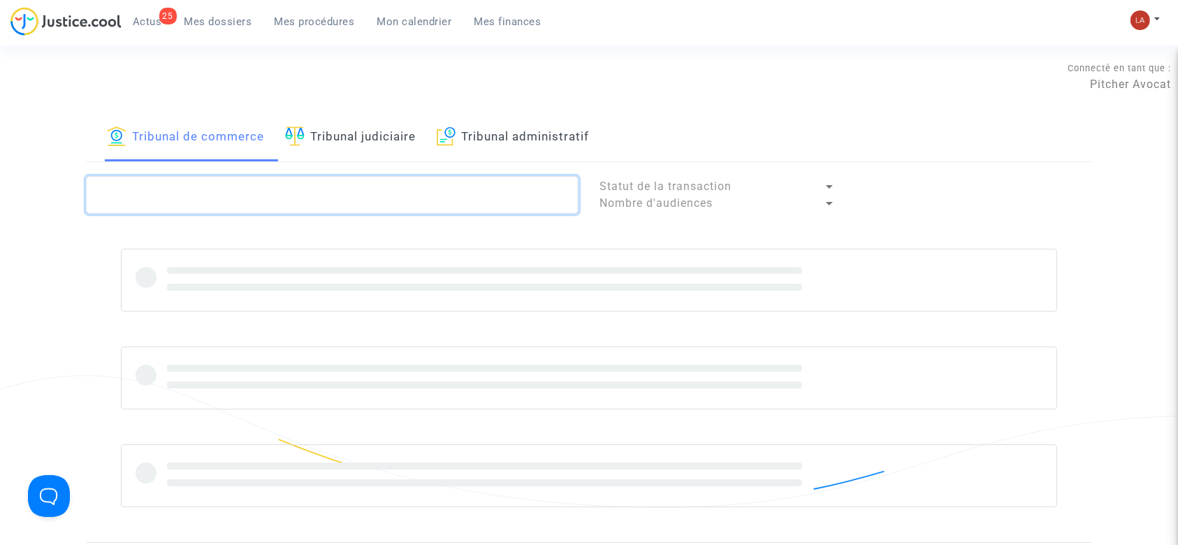
click at [307, 179] on textarea at bounding box center [332, 195] width 492 height 38
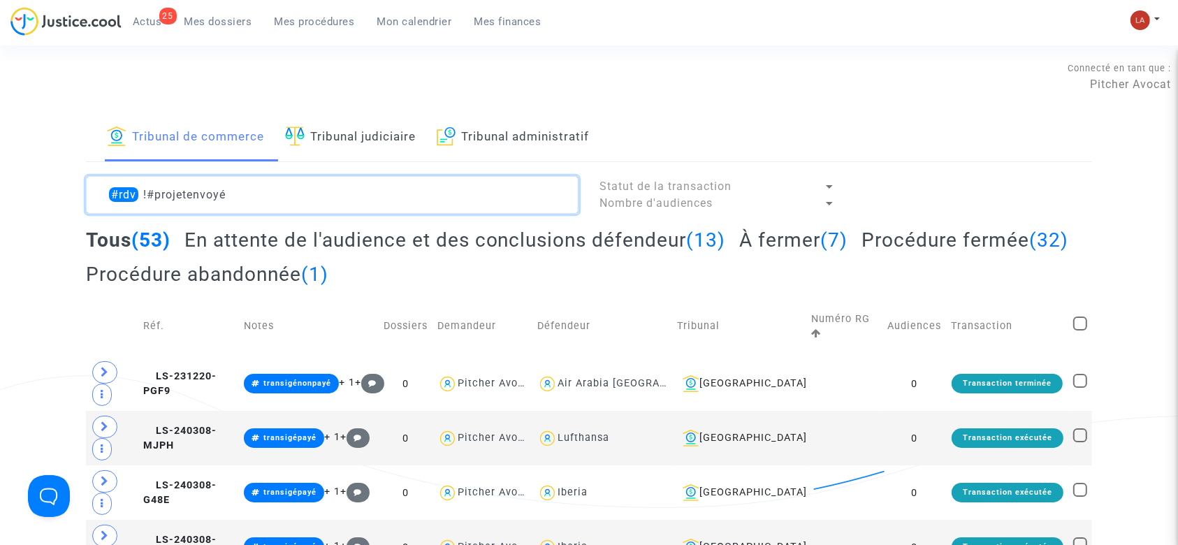
type textarea "#rdv !#projetenvoyé"
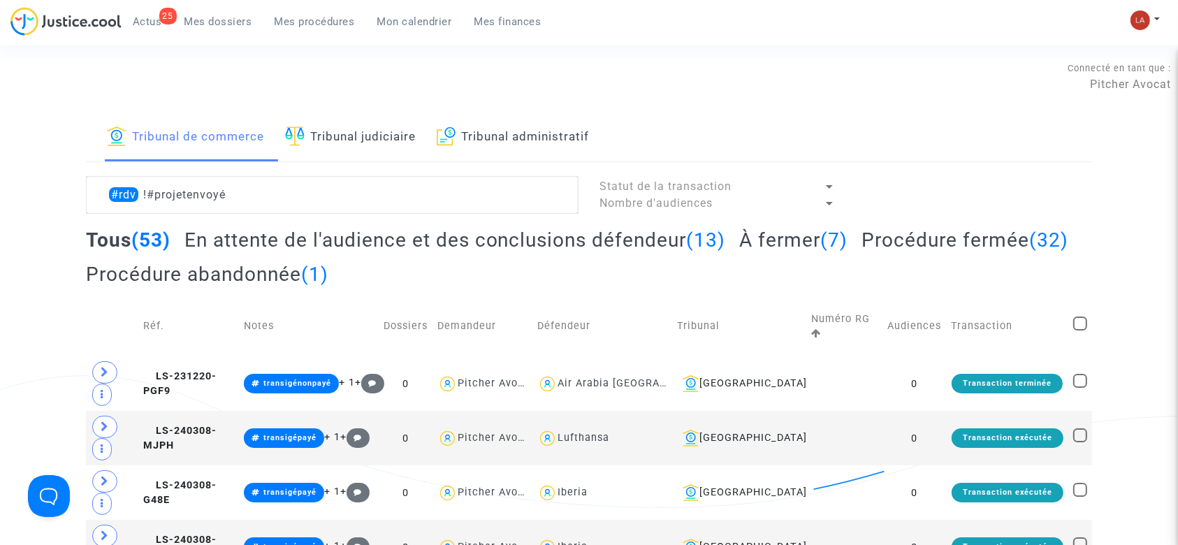
click at [454, 235] on h2 "En attente de l'audience et des conclusions défendeur (13)" at bounding box center [454, 240] width 541 height 24
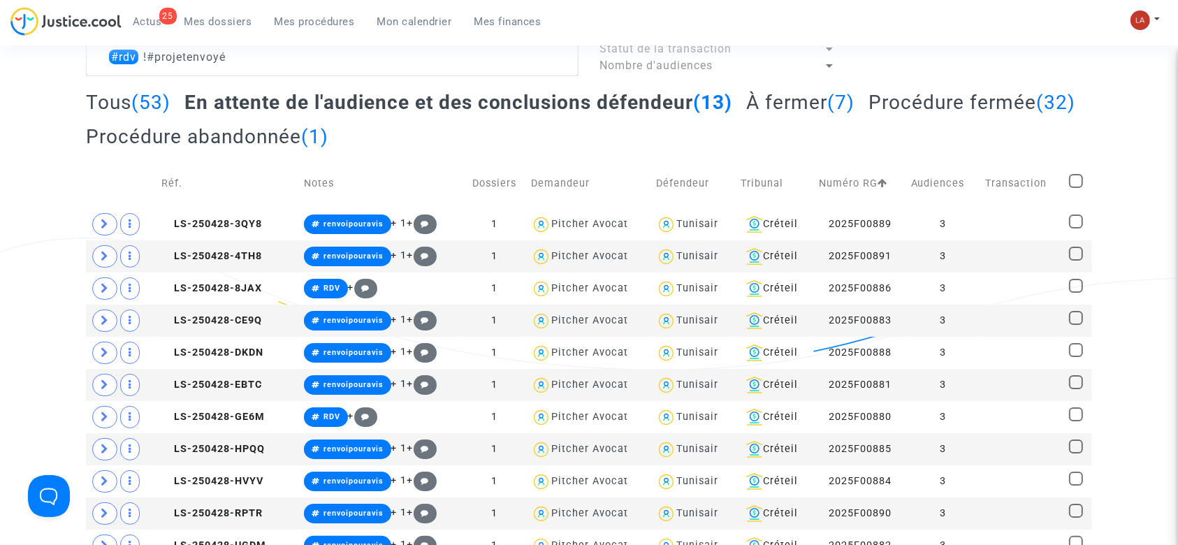
scroll to position [135, 0]
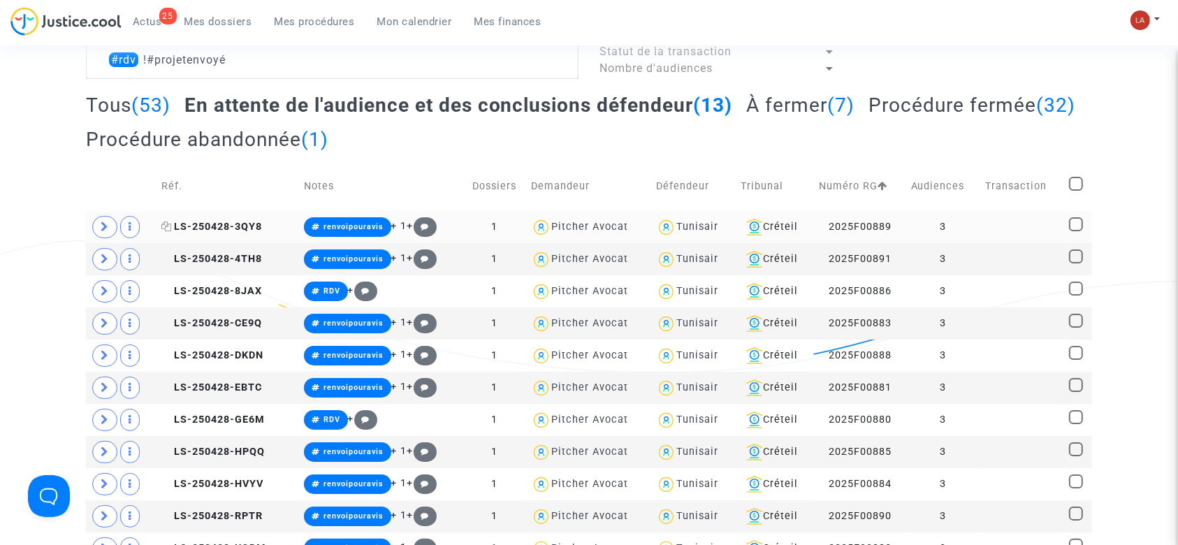
click at [210, 228] on span "LS-250428-3QY8" at bounding box center [211, 227] width 101 height 12
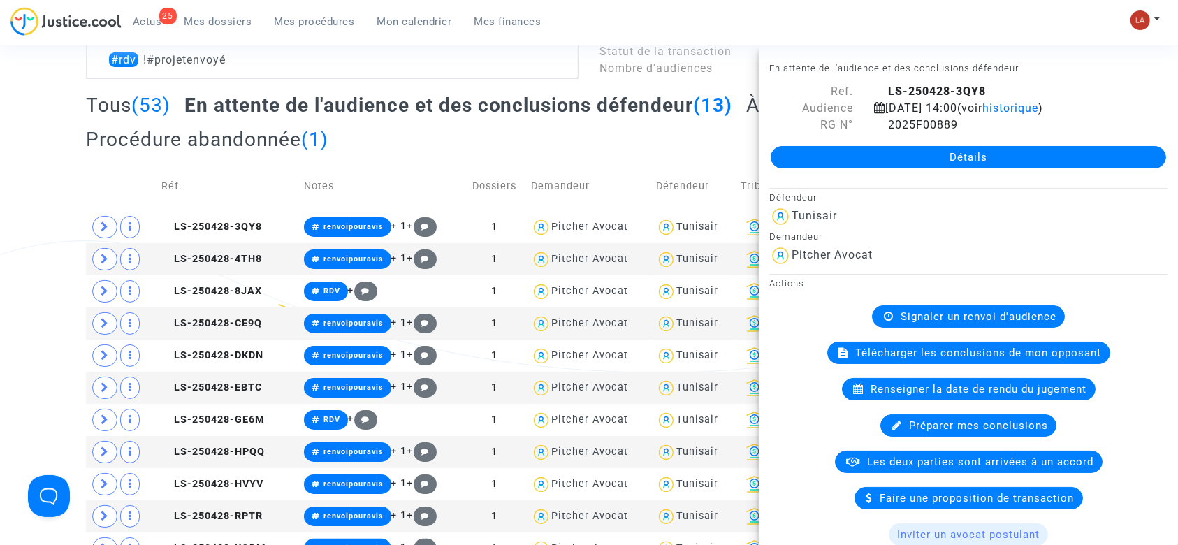
click at [67, 218] on div "Tribunal de commerce Tribunal judiciaire Tribunal administratif #rdv !#projeten…" at bounding box center [589, 304] width 1178 height 650
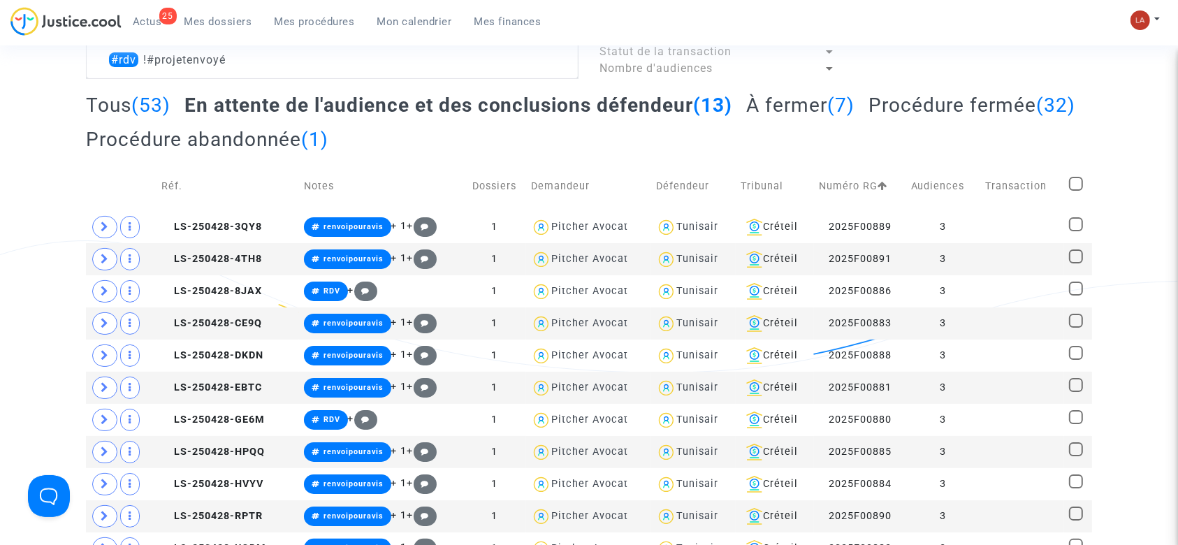
click at [803, 104] on h2 "À fermer (7)" at bounding box center [800, 105] width 108 height 24
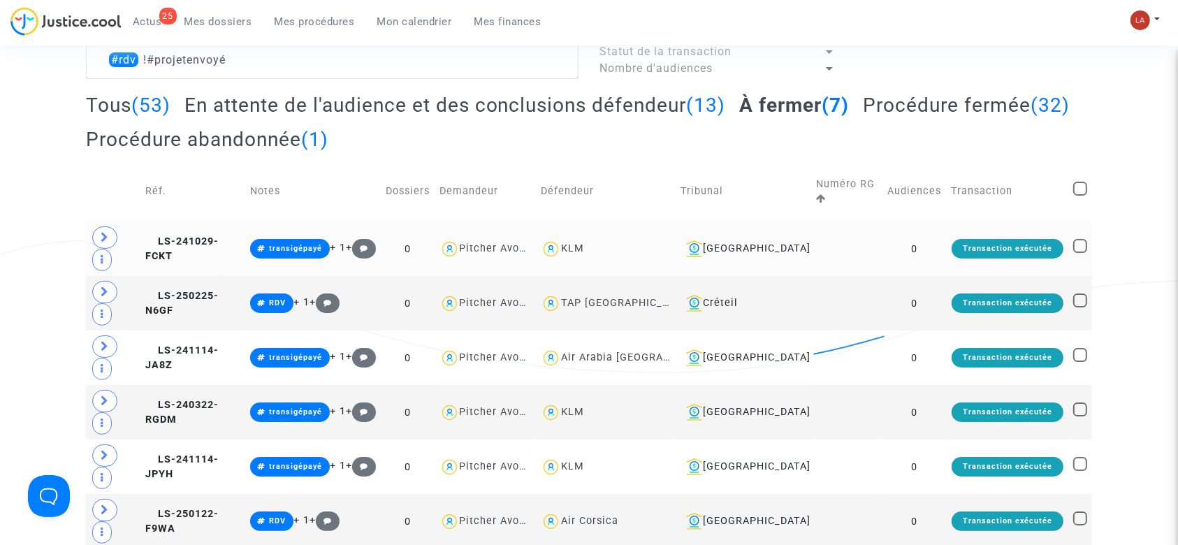
click at [235, 237] on td "LS-241029-FCKT" at bounding box center [192, 248] width 105 height 54
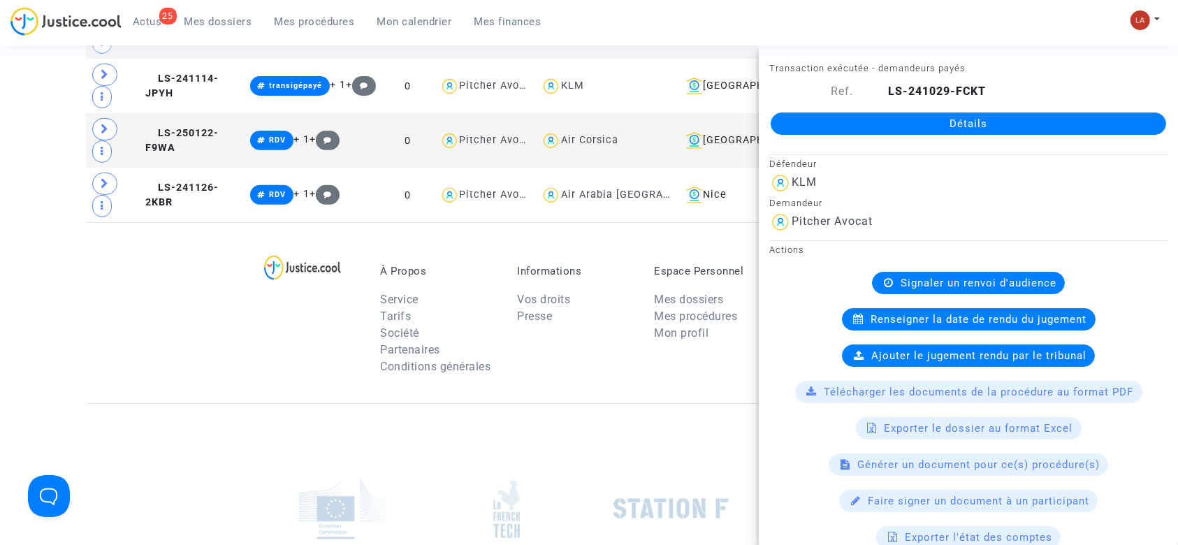
scroll to position [224, 0]
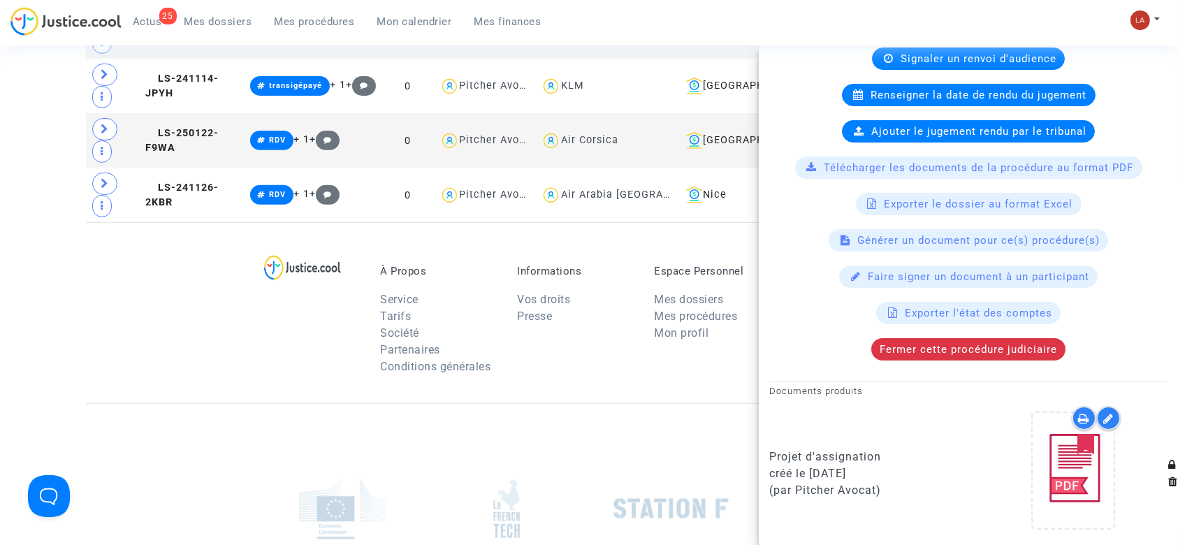
click at [109, 414] on div at bounding box center [589, 508] width 1006 height 210
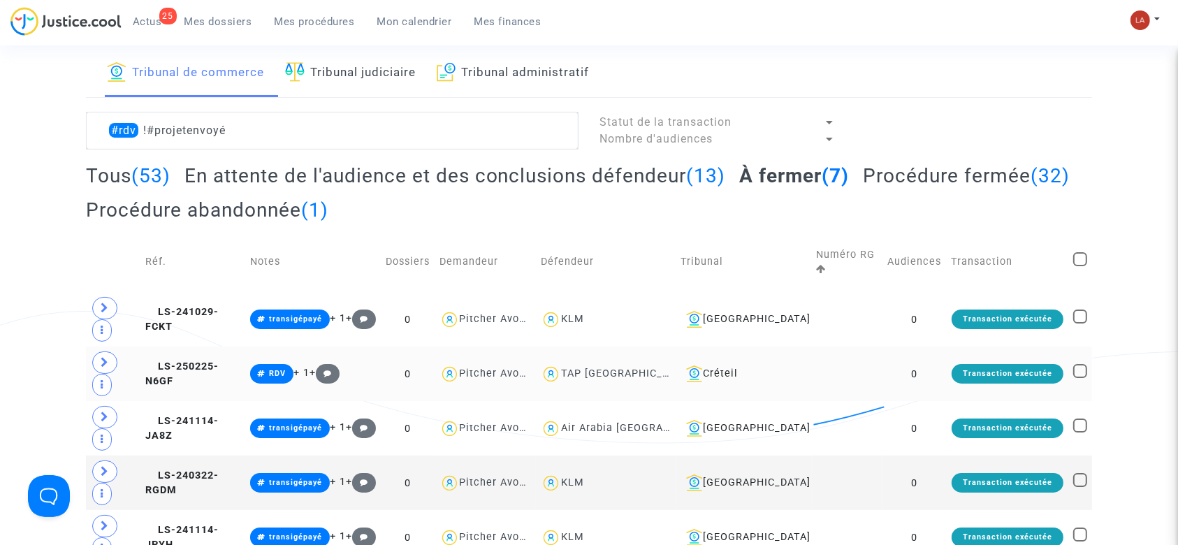
scroll to position [63, 0]
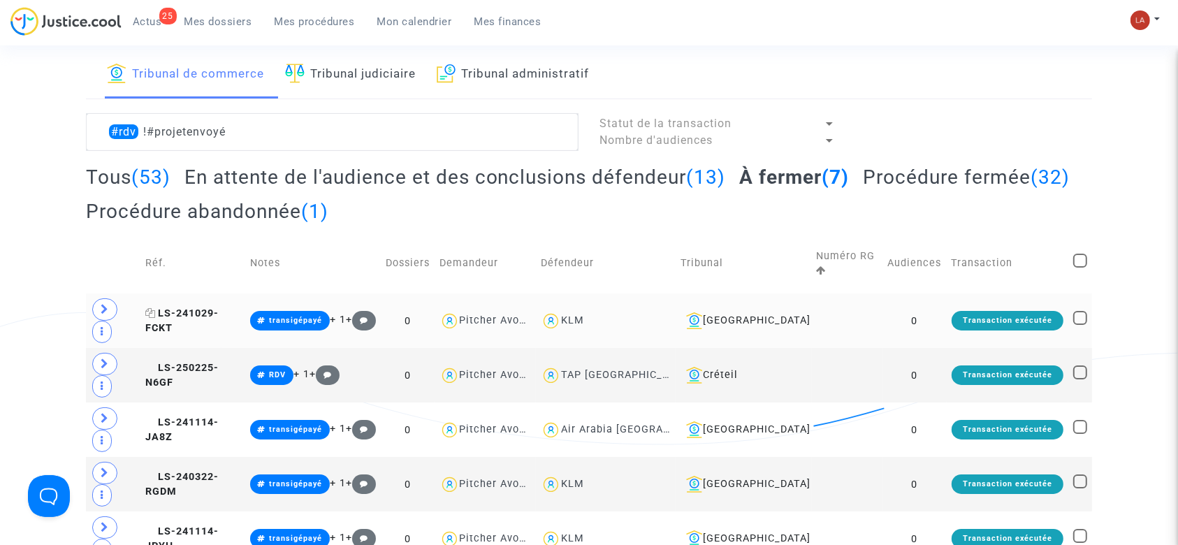
click at [219, 316] on span "LS-241029-FCKT" at bounding box center [181, 320] width 73 height 27
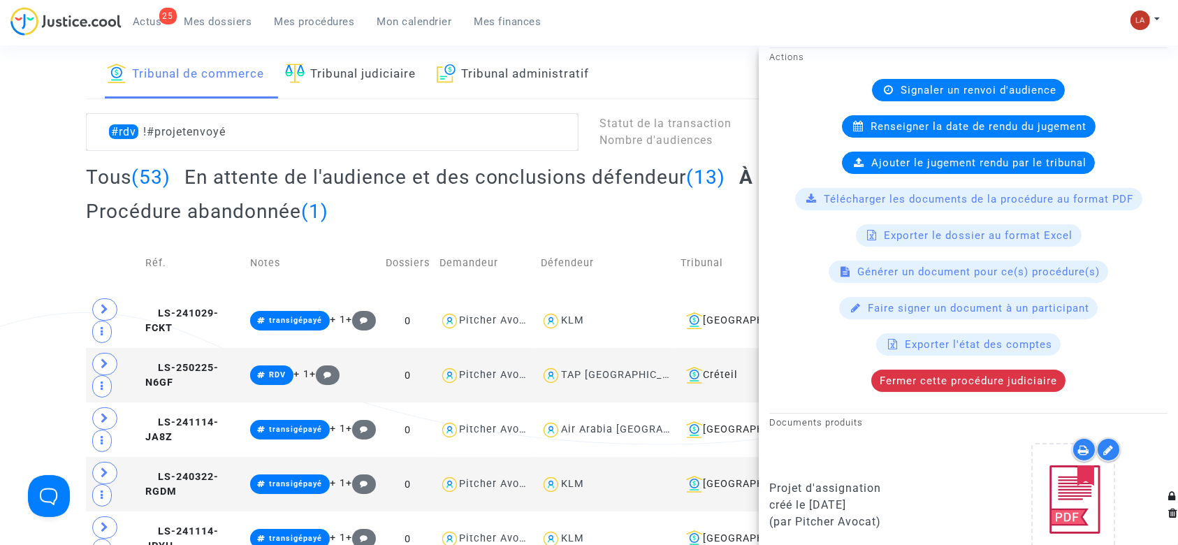
scroll to position [224, 0]
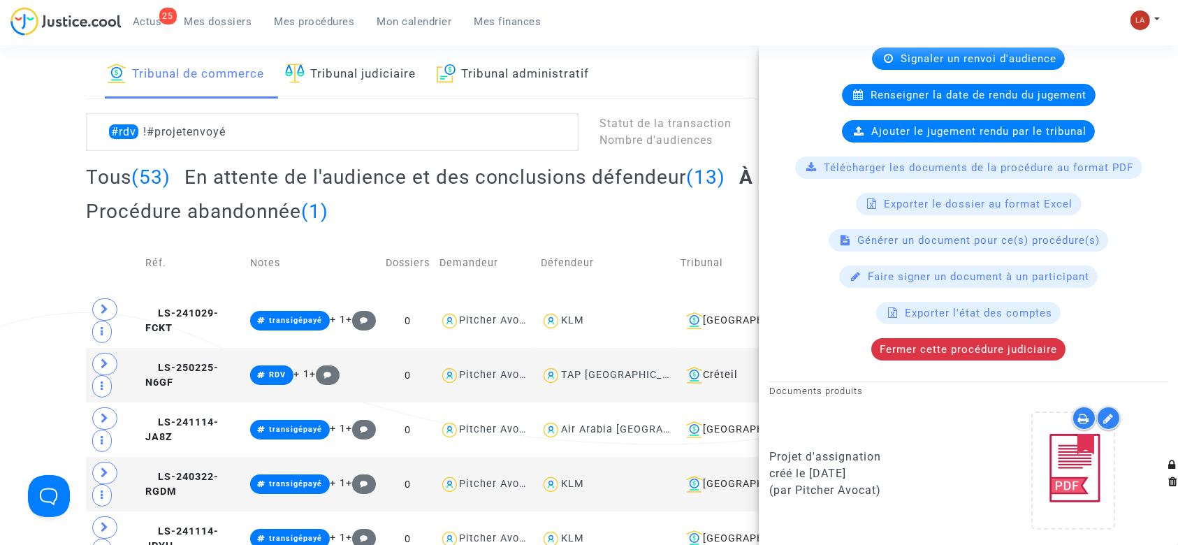
click at [624, 51] on div "Tribunal de commerce Tribunal judiciaire Tribunal administratif" at bounding box center [589, 75] width 1006 height 48
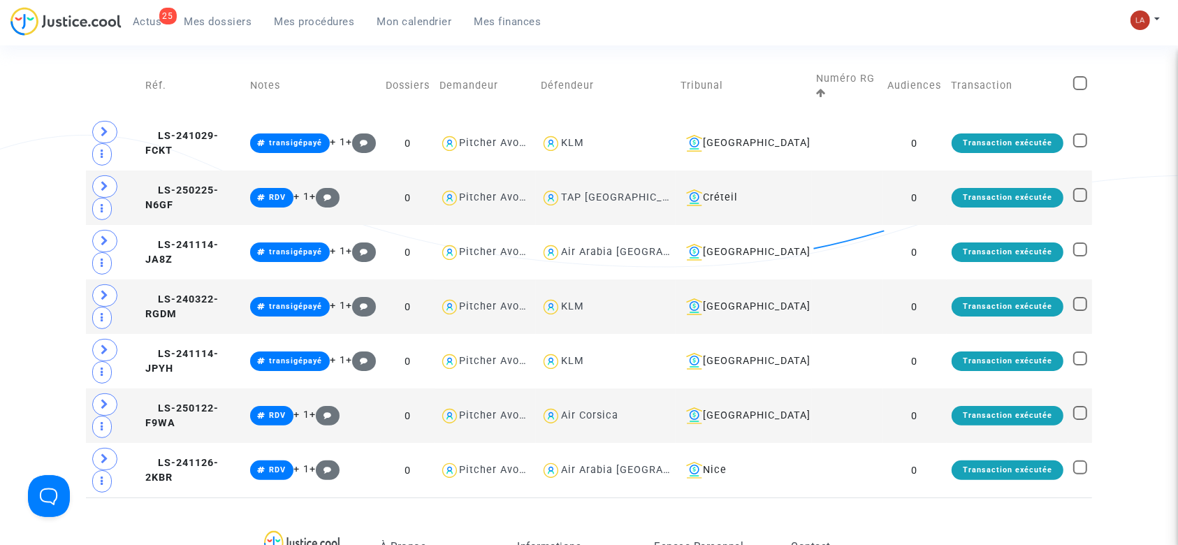
scroll to position [0, 0]
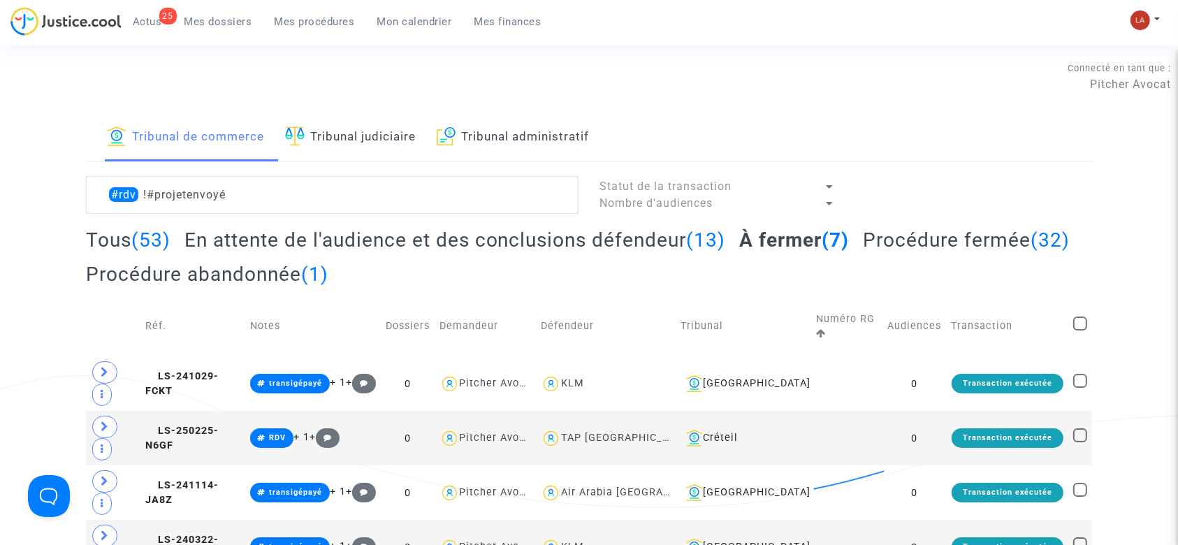
click at [511, 239] on h2 "En attente de l'audience et des conclusions défendeur (13)" at bounding box center [454, 240] width 541 height 24
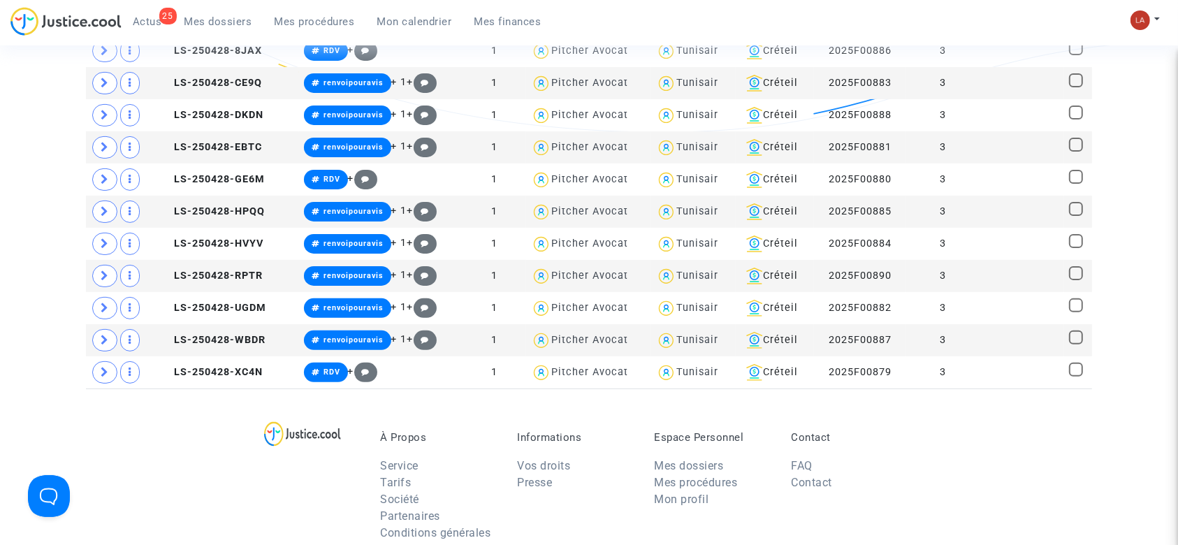
scroll to position [395, 0]
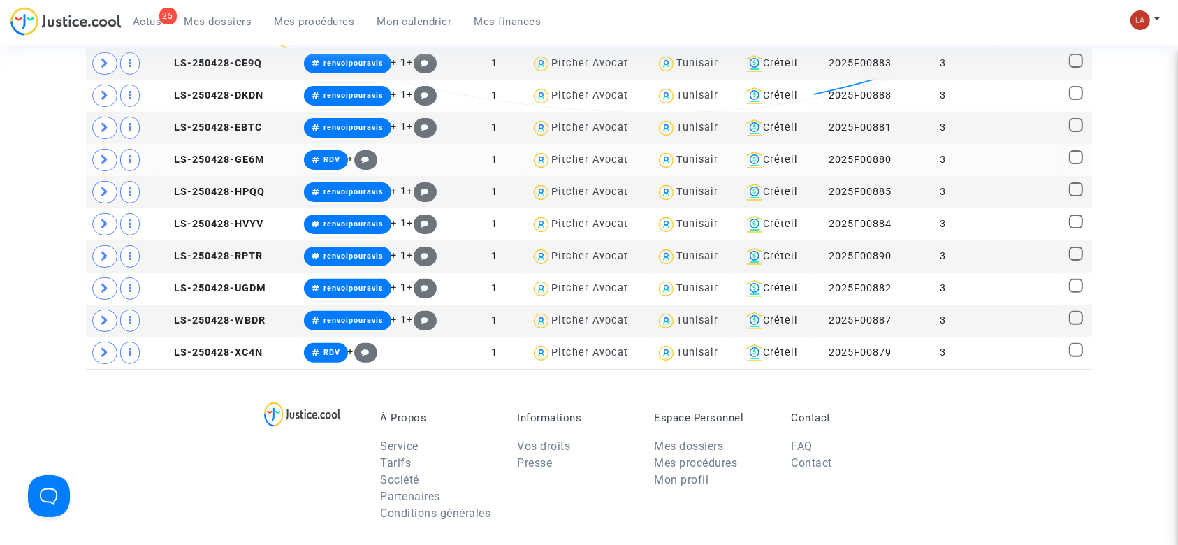
click at [200, 164] on td "LS-250428-GE6M" at bounding box center [227, 160] width 142 height 32
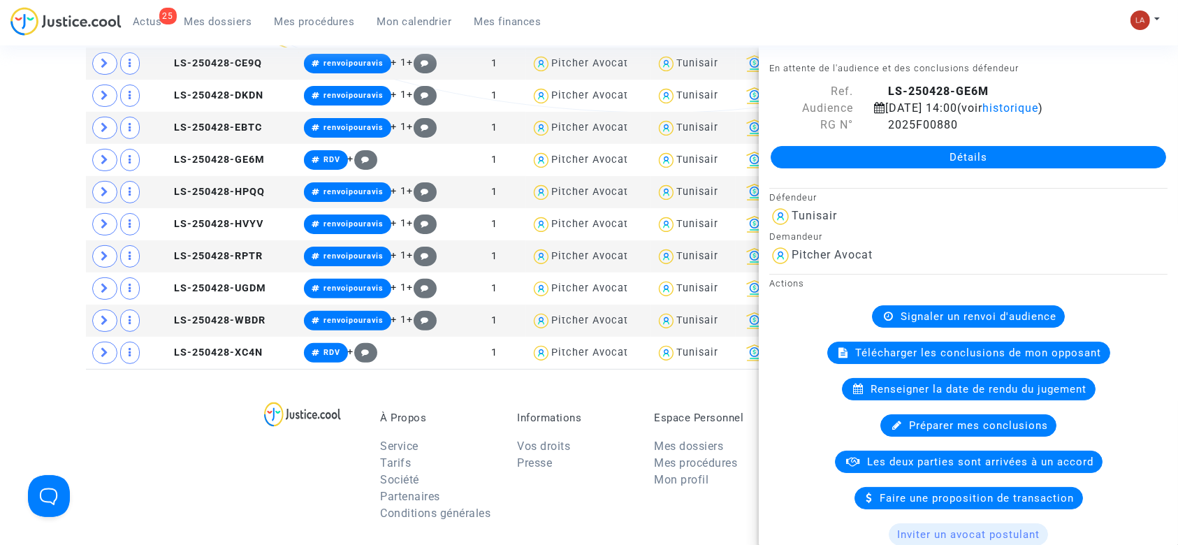
click at [48, 204] on div "Tribunal de commerce Tribunal judiciaire Tribunal administratif #rdv !#projeten…" at bounding box center [589, 44] width 1178 height 650
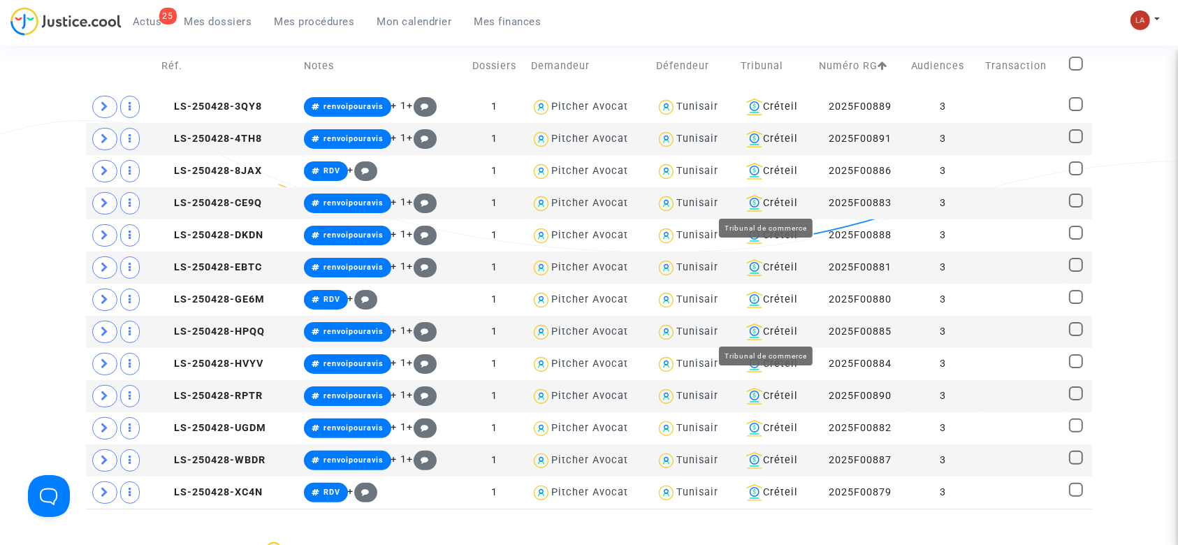
scroll to position [254, 0]
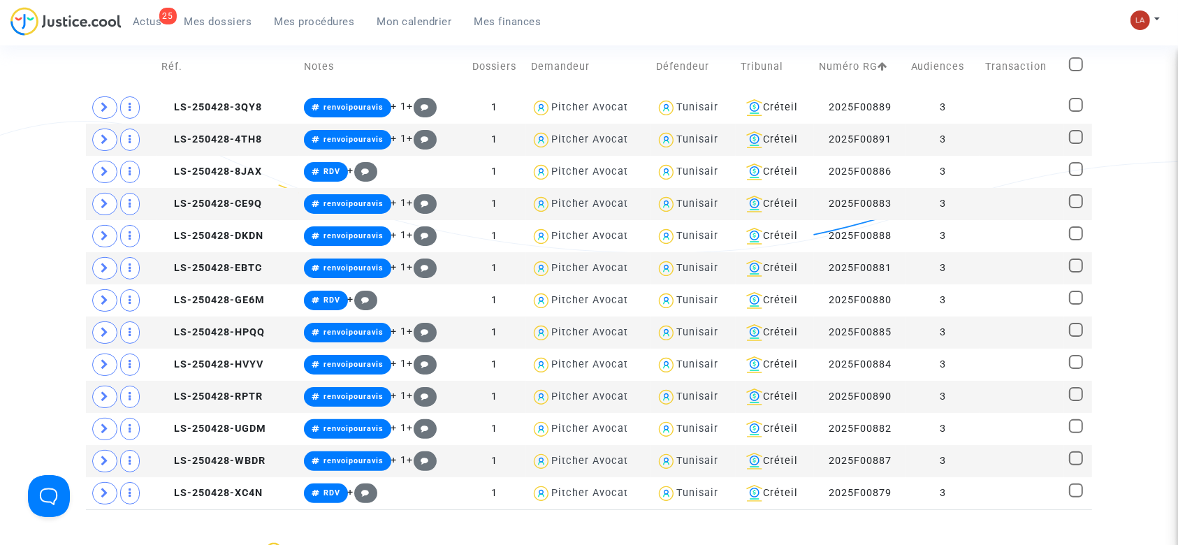
click at [1080, 61] on span at bounding box center [1076, 64] width 14 height 14
click at [1076, 71] on input "checkbox" at bounding box center [1075, 71] width 1 height 1
checkbox input "true"
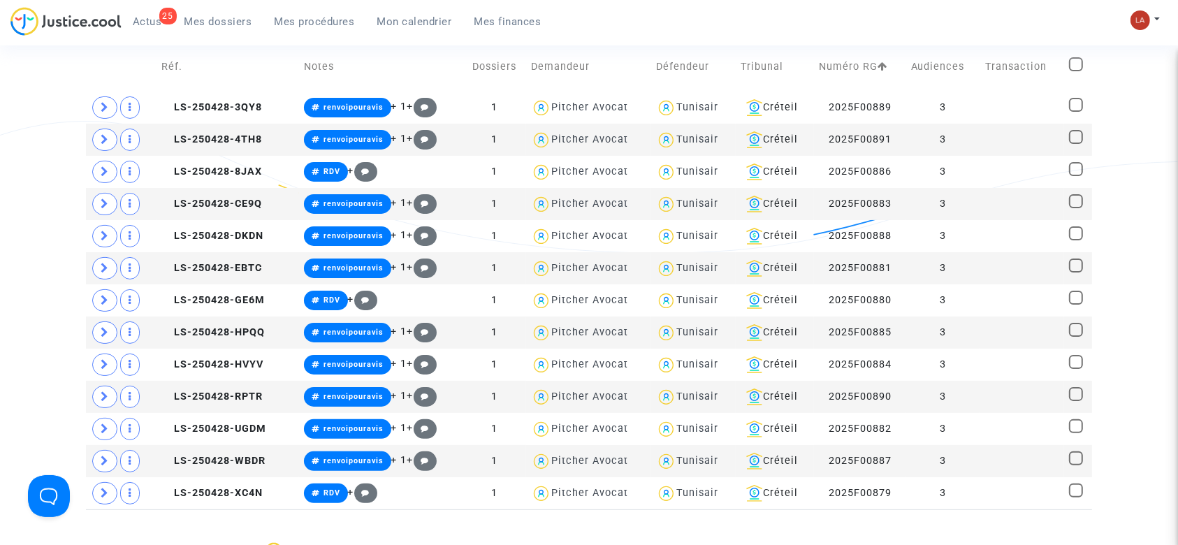
checkbox input "true"
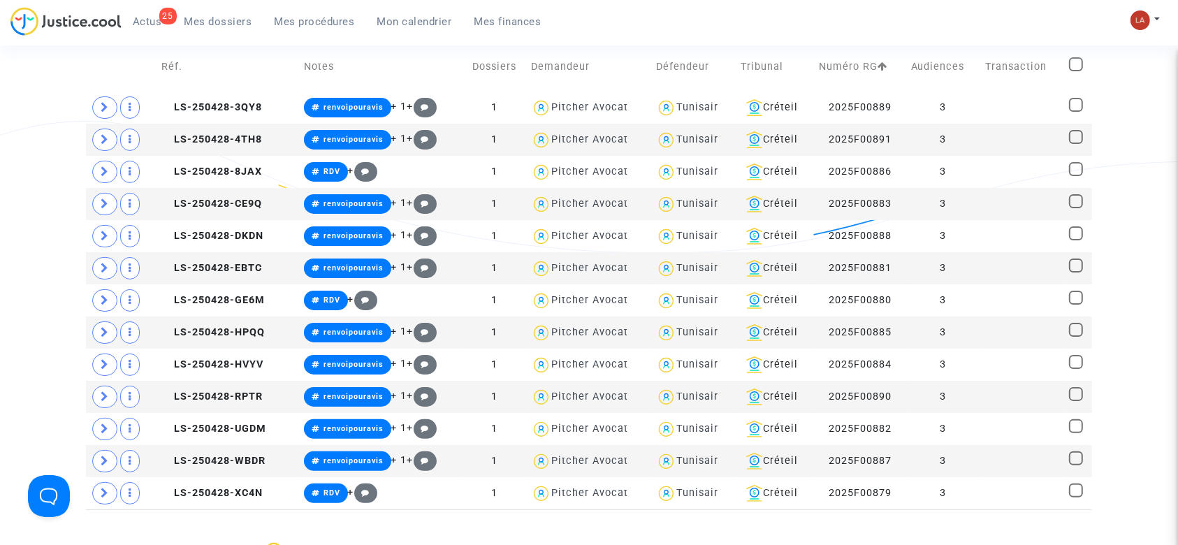
checkbox input "true"
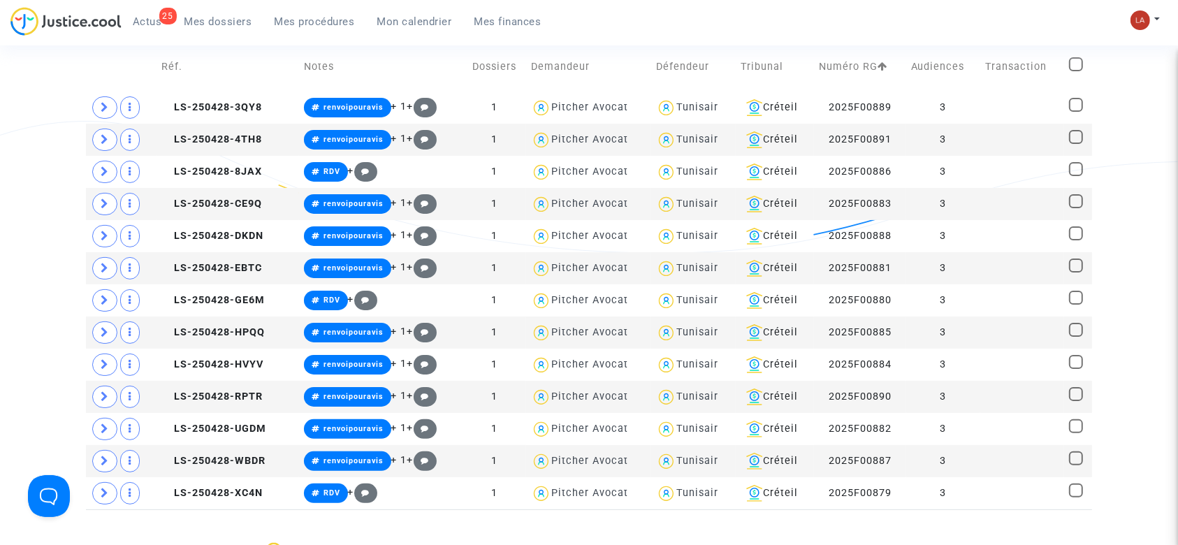
checkbox input "true"
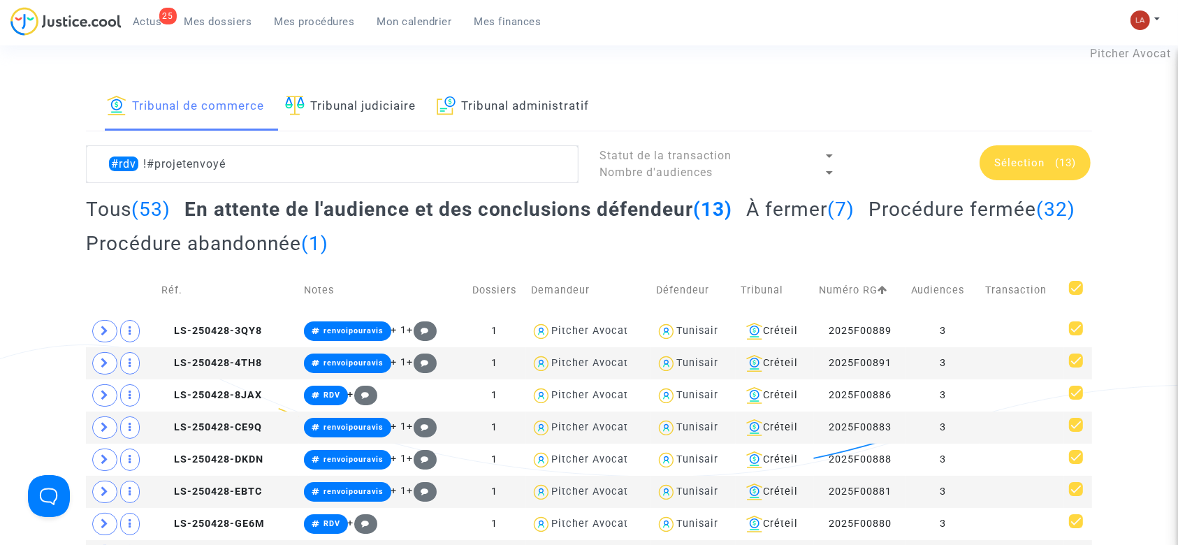
scroll to position [29, 0]
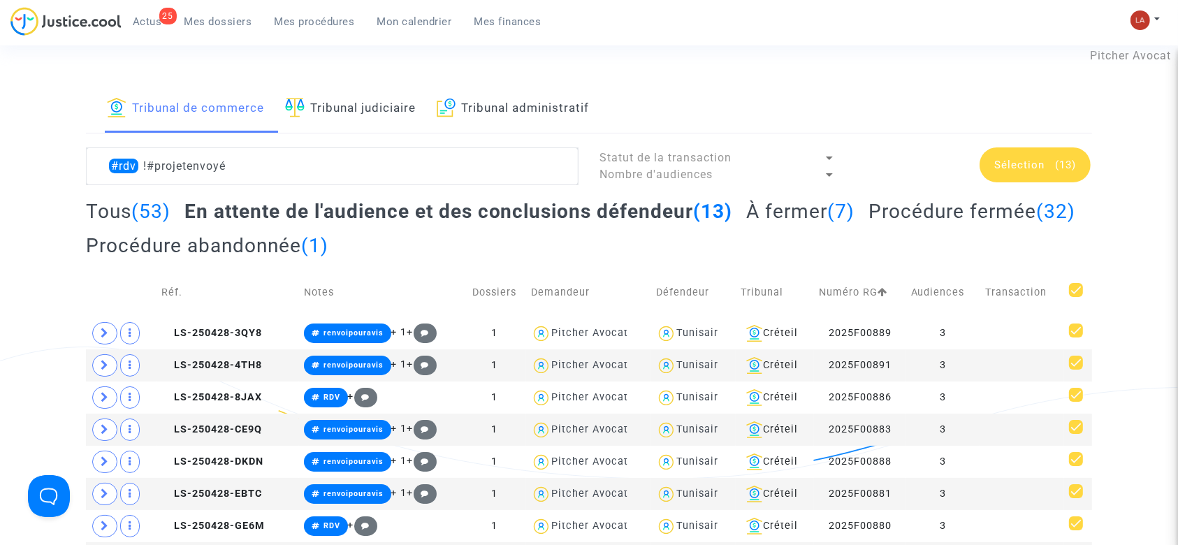
click at [1020, 177] on div "Sélection (13)" at bounding box center [1034, 164] width 111 height 35
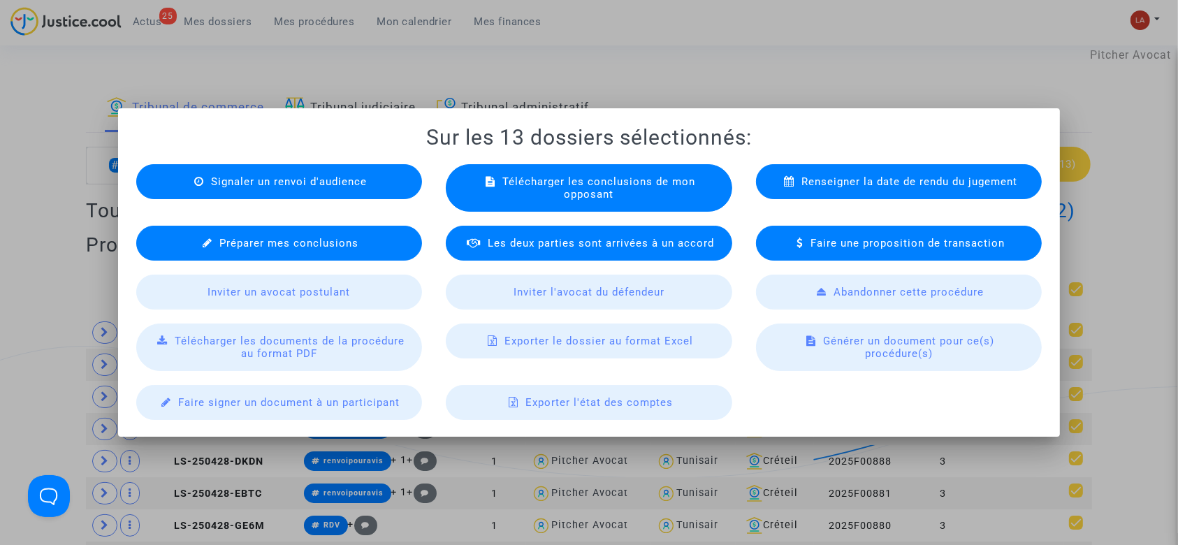
scroll to position [0, 0]
click at [499, 350] on div "Exporter le dossier au format Excel" at bounding box center [589, 340] width 286 height 35
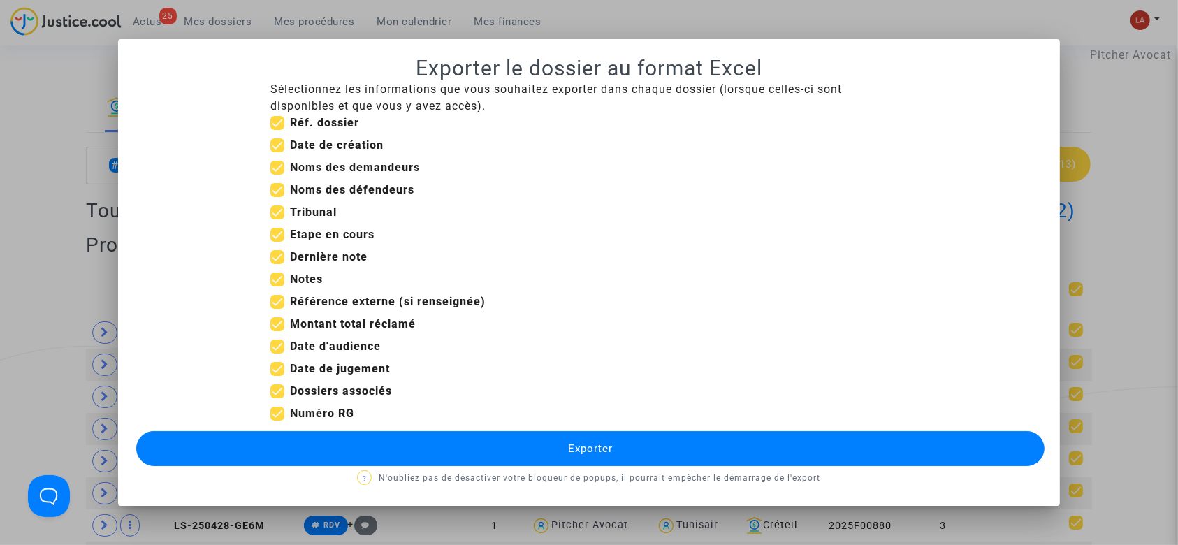
click at [335, 146] on b "Date de création" at bounding box center [337, 144] width 94 height 13
click at [277, 152] on input "Date de création" at bounding box center [277, 152] width 1 height 1
checkbox input "false"
click at [318, 236] on b "Etape en cours" at bounding box center [332, 234] width 85 height 13
click at [277, 242] on input "Etape en cours" at bounding box center [277, 242] width 1 height 1
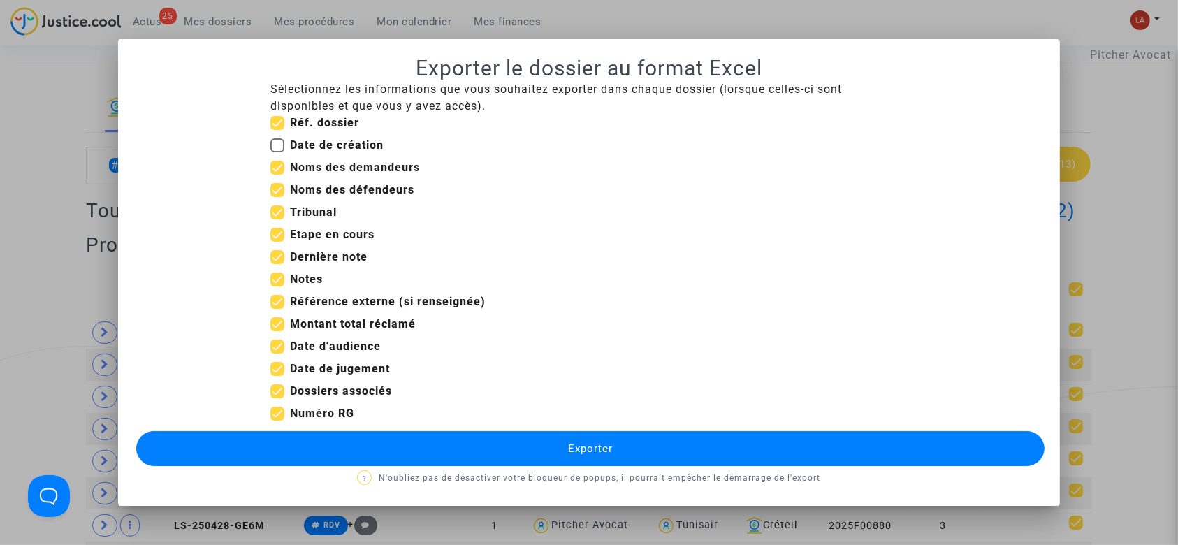
checkbox input "false"
click at [309, 262] on b "Dernière note" at bounding box center [329, 256] width 78 height 13
click at [277, 264] on input "Dernière note" at bounding box center [277, 264] width 1 height 1
checkbox input "false"
click at [303, 279] on b "Notes" at bounding box center [306, 278] width 33 height 13
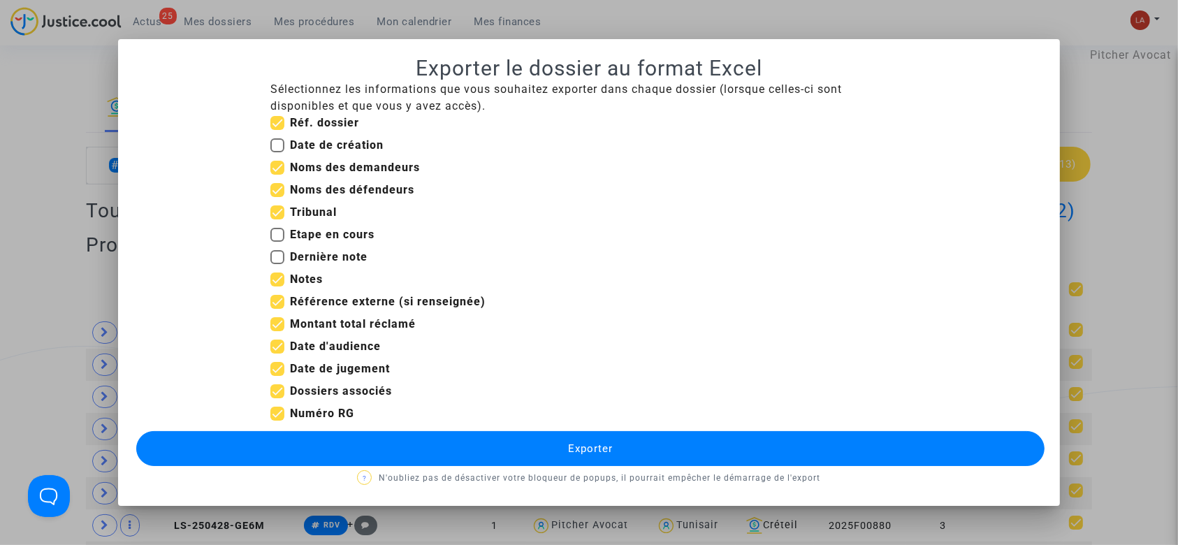
click at [277, 286] on input "Notes" at bounding box center [277, 286] width 1 height 1
checkbox input "false"
click at [305, 302] on b "Référence externe (si renseignée)" at bounding box center [388, 301] width 196 height 13
click at [277, 309] on input "Référence externe (si renseignée)" at bounding box center [277, 309] width 1 height 1
checkbox input "false"
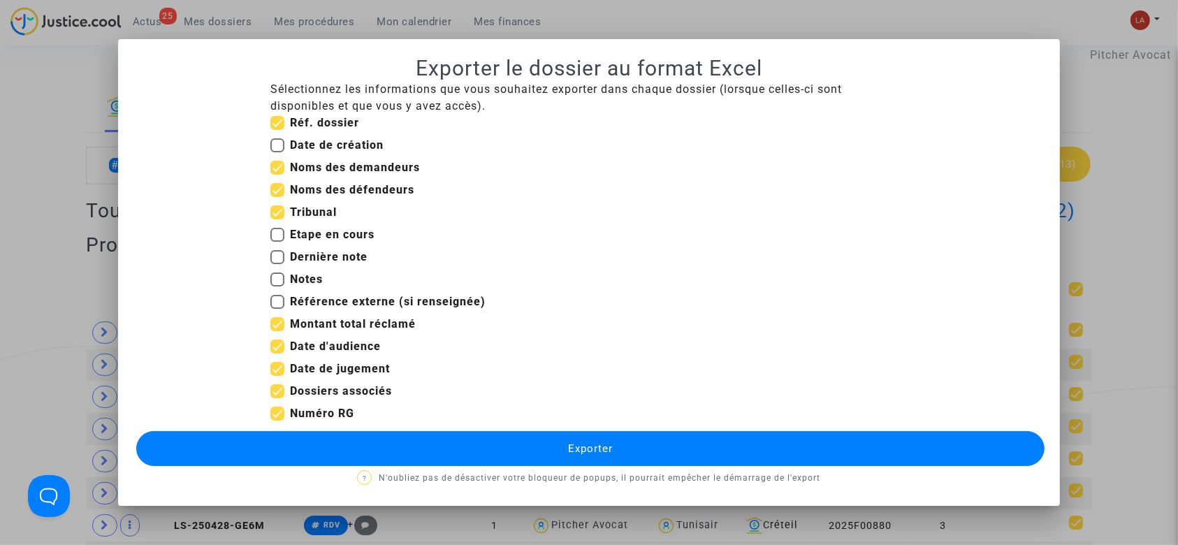
click at [305, 323] on b "Montant total réclamé" at bounding box center [353, 323] width 126 height 13
click at [277, 331] on input "Montant total réclamé" at bounding box center [277, 331] width 1 height 1
checkbox input "false"
click at [315, 369] on b "Date de jugement" at bounding box center [340, 368] width 100 height 13
click at [277, 376] on input "Date de jugement" at bounding box center [277, 376] width 1 height 1
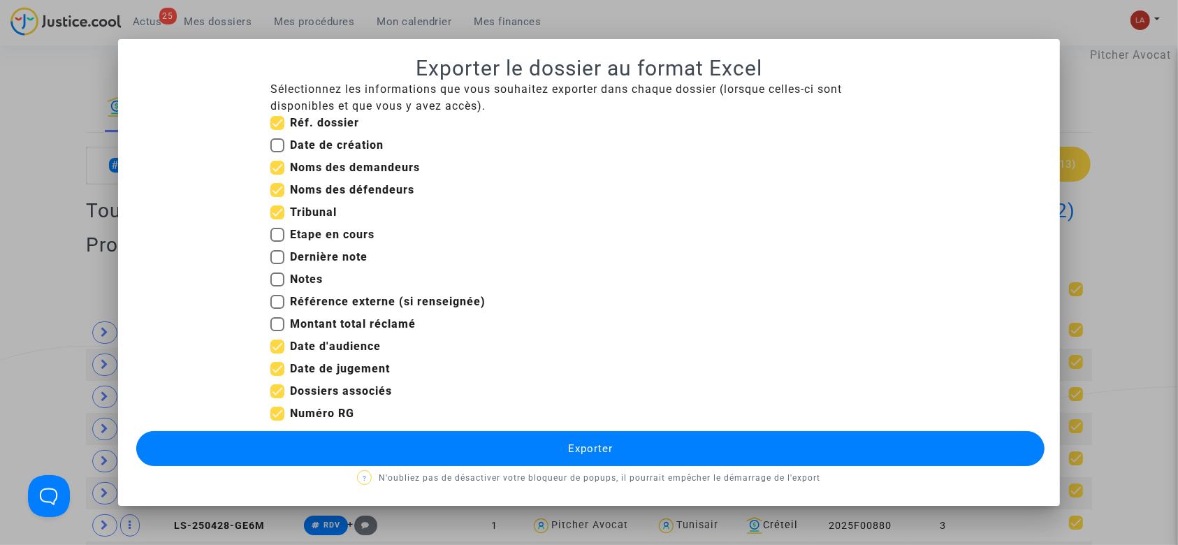
checkbox input "false"
click at [314, 388] on b "Dossiers associés" at bounding box center [341, 390] width 102 height 13
click at [277, 398] on input "Dossiers associés" at bounding box center [277, 398] width 1 height 1
click at [314, 388] on b "Dossiers associés" at bounding box center [341, 390] width 102 height 13
click at [277, 398] on input "Dossiers associés" at bounding box center [277, 398] width 1 height 1
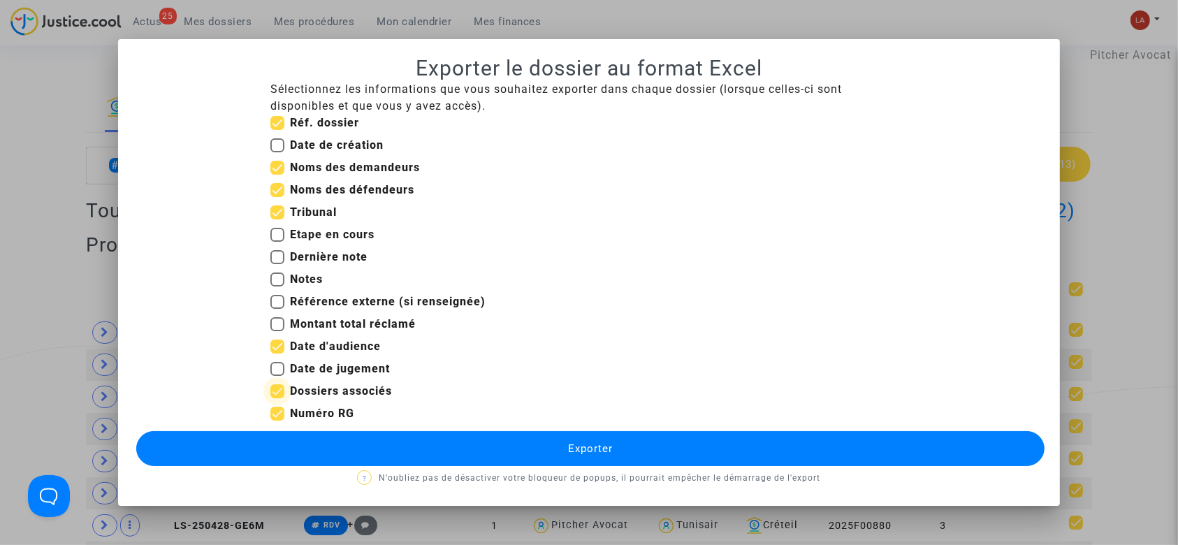
click at [314, 388] on b "Dossiers associés" at bounding box center [341, 390] width 102 height 13
click at [277, 398] on input "Dossiers associés" at bounding box center [277, 398] width 1 height 1
click at [314, 388] on b "Dossiers associés" at bounding box center [341, 390] width 102 height 13
click at [277, 398] on input "Dossiers associés" at bounding box center [277, 398] width 1 height 1
checkbox input "true"
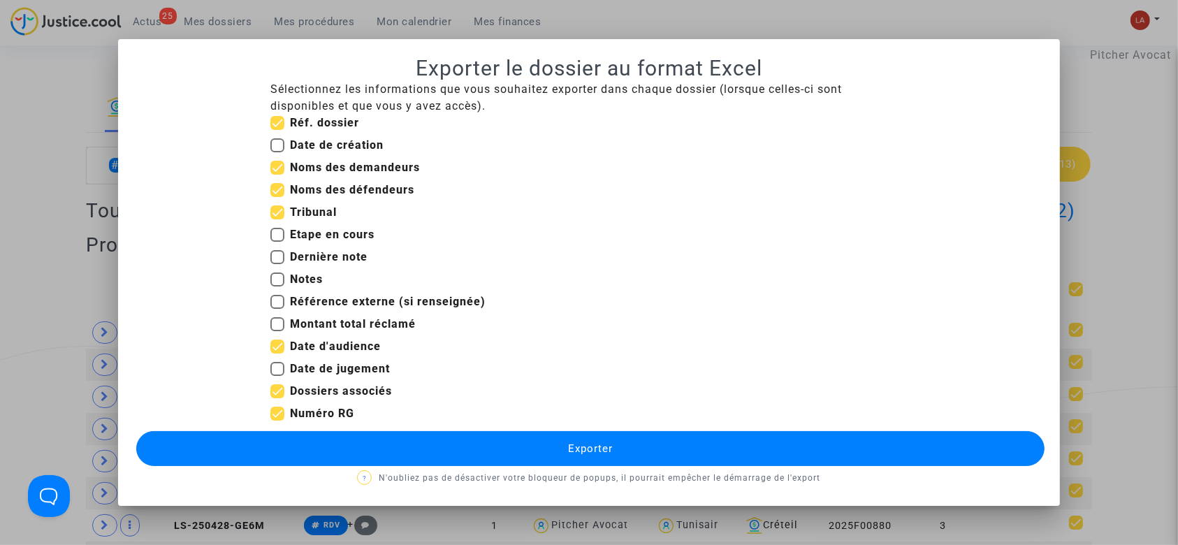
click at [318, 441] on button "Exporter" at bounding box center [590, 448] width 909 height 35
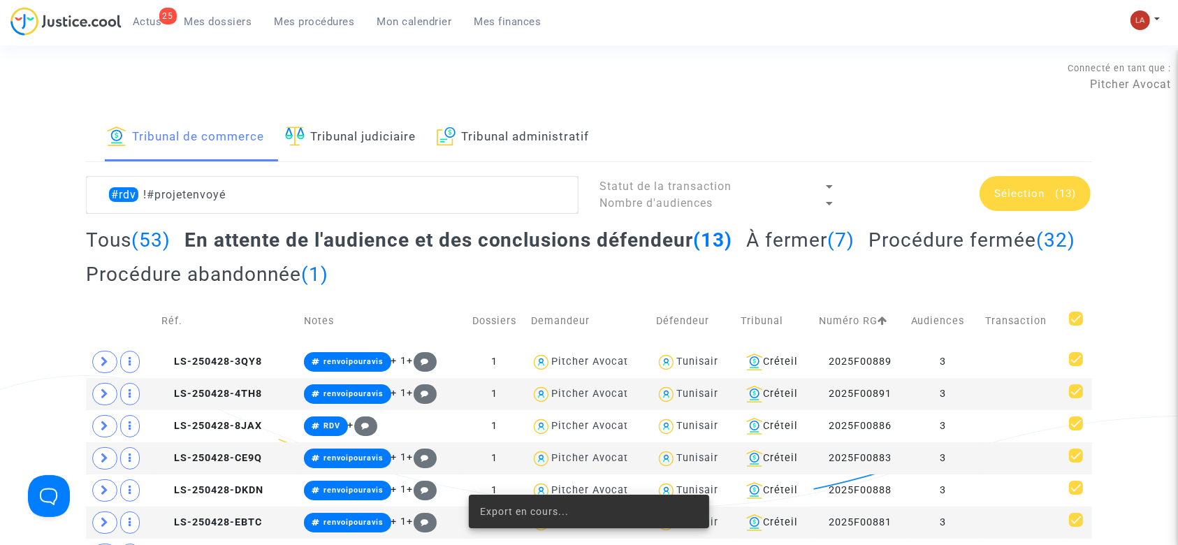
scroll to position [29, 0]
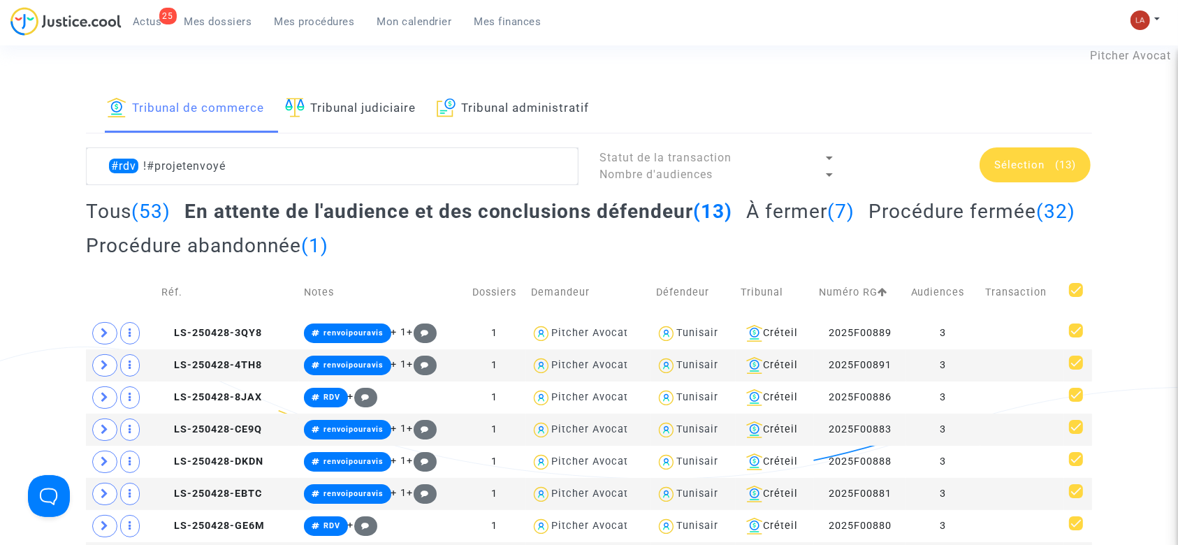
click at [207, 31] on link "Mes dossiers" at bounding box center [218, 21] width 90 height 21
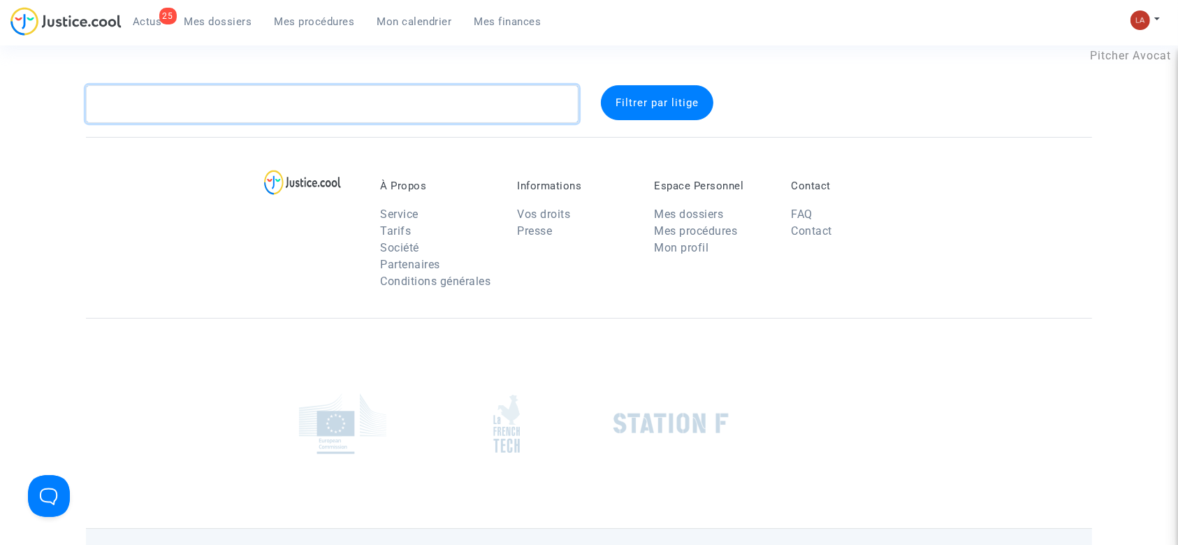
click at [177, 90] on textarea at bounding box center [332, 104] width 492 height 38
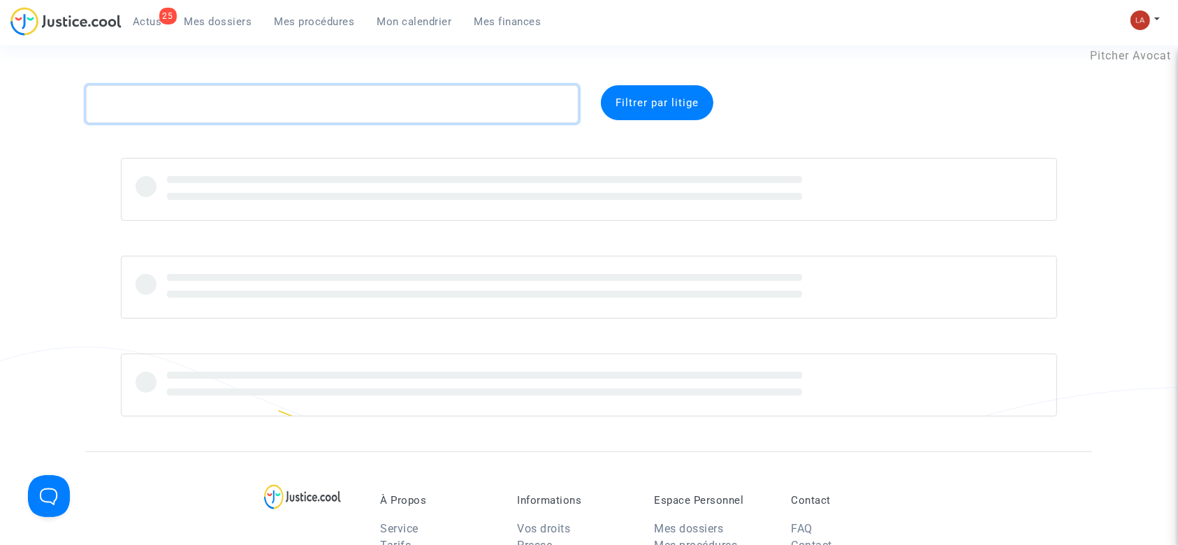
paste textarea "CHAKER"
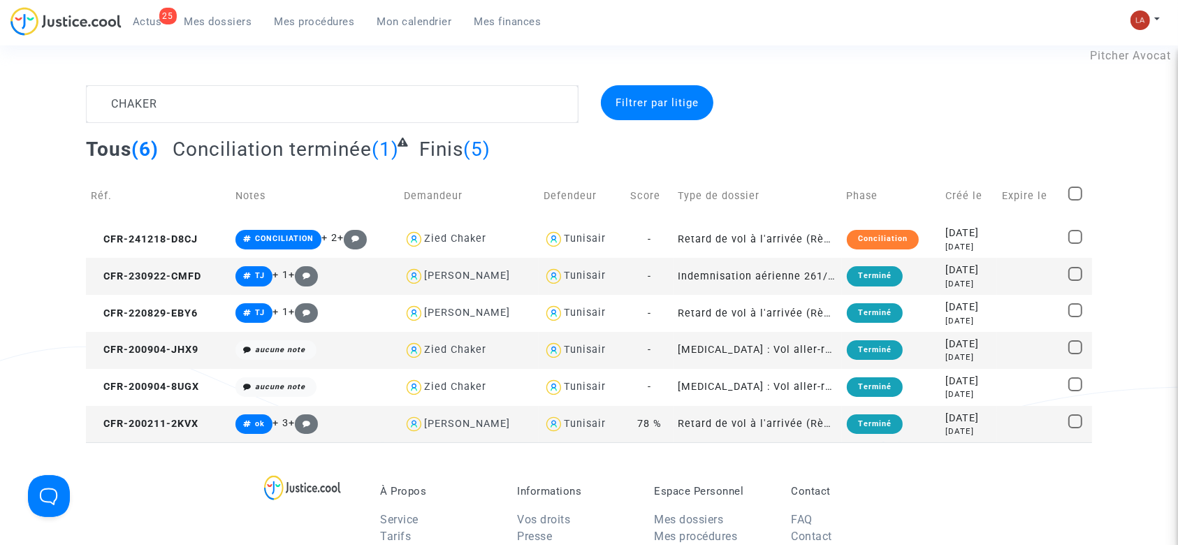
click at [245, 152] on span "Conciliation terminée" at bounding box center [272, 149] width 199 height 23
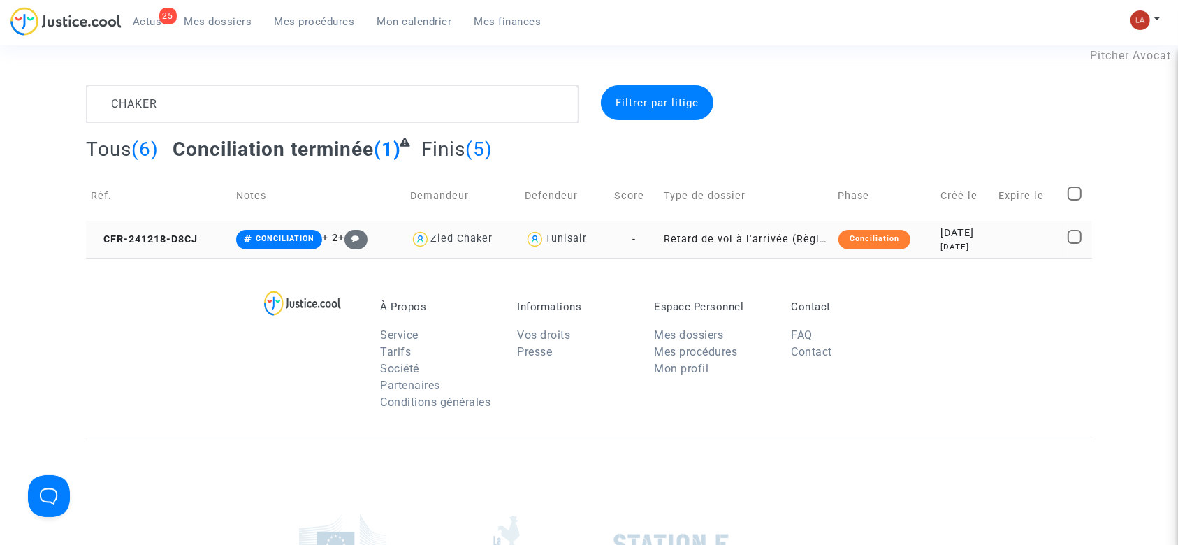
click at [165, 247] on td "CFR-241218-D8CJ" at bounding box center [158, 239] width 145 height 37
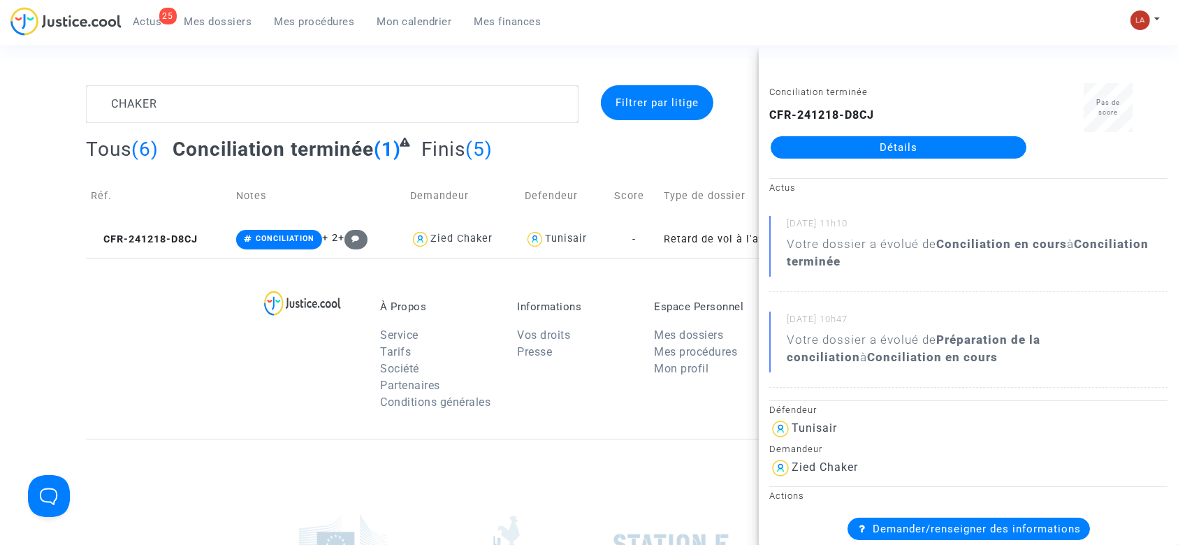
click at [152, 123] on complex-dispute-list "CHAKER Filtrer par litige Tous (6) Conciliation terminée (1) Finis (5) Réf. Not…" at bounding box center [589, 171] width 1006 height 173
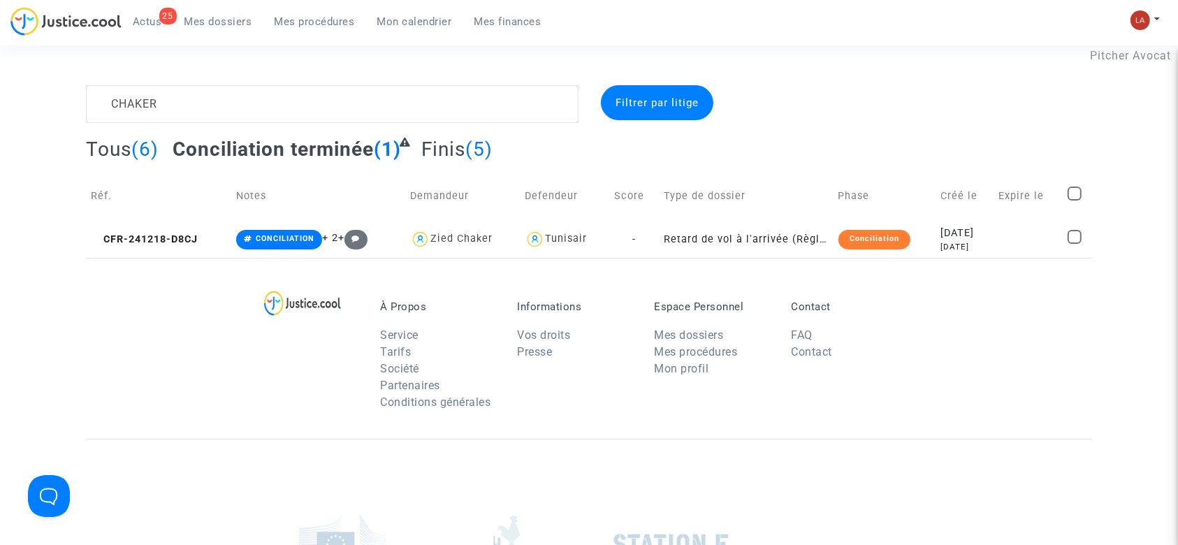
click at [152, 123] on complex-dispute-list "CHAKER Filtrer par litige Tous (6) Conciliation terminée (1) Finis (5) Réf. Not…" at bounding box center [589, 171] width 1006 height 173
click at [136, 103] on textarea at bounding box center [332, 104] width 492 height 38
paste textarea "BOUZRARA"
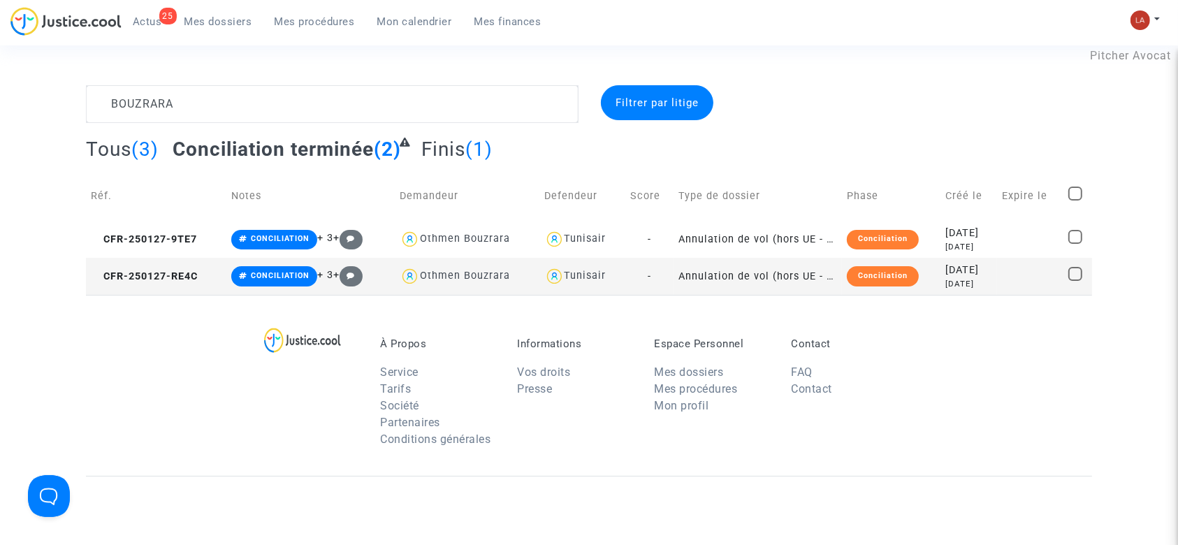
click at [178, 218] on td "Réf." at bounding box center [156, 196] width 140 height 50
click at [176, 221] on td "CFR-250127-9TE7" at bounding box center [156, 239] width 140 height 37
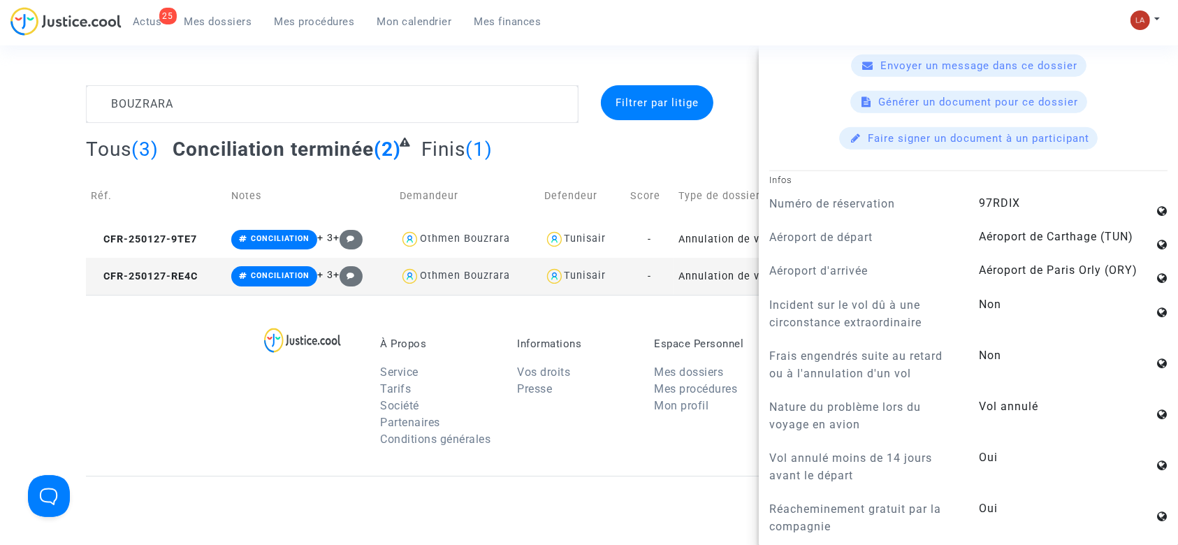
scroll to position [898, 0]
click at [204, 284] on td "CFR-250127-RE4C" at bounding box center [156, 276] width 140 height 37
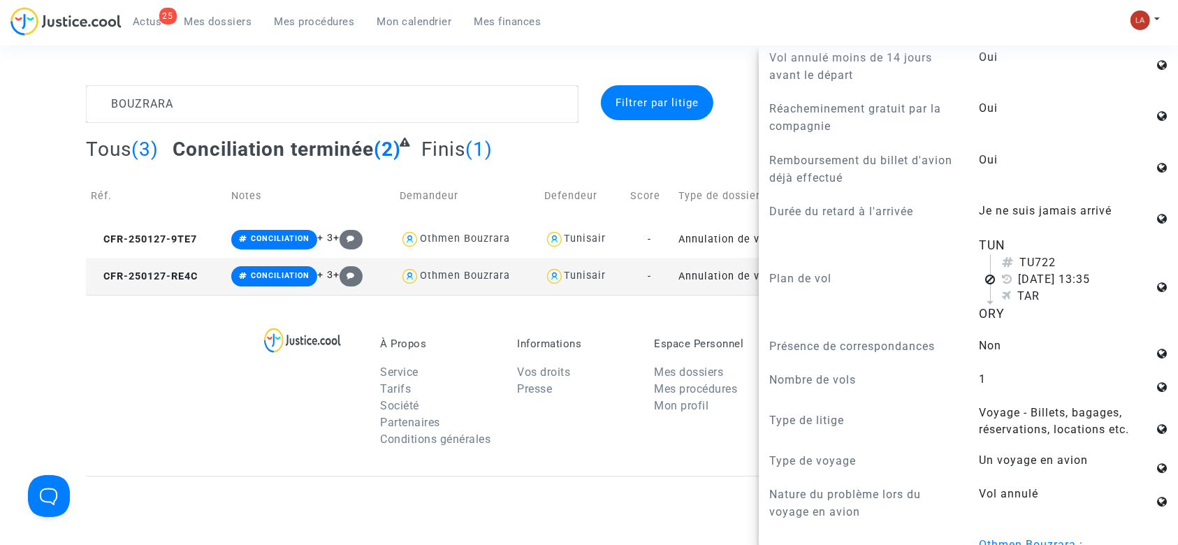
scroll to position [1302, 0]
click at [153, 215] on td "Réf." at bounding box center [156, 196] width 140 height 50
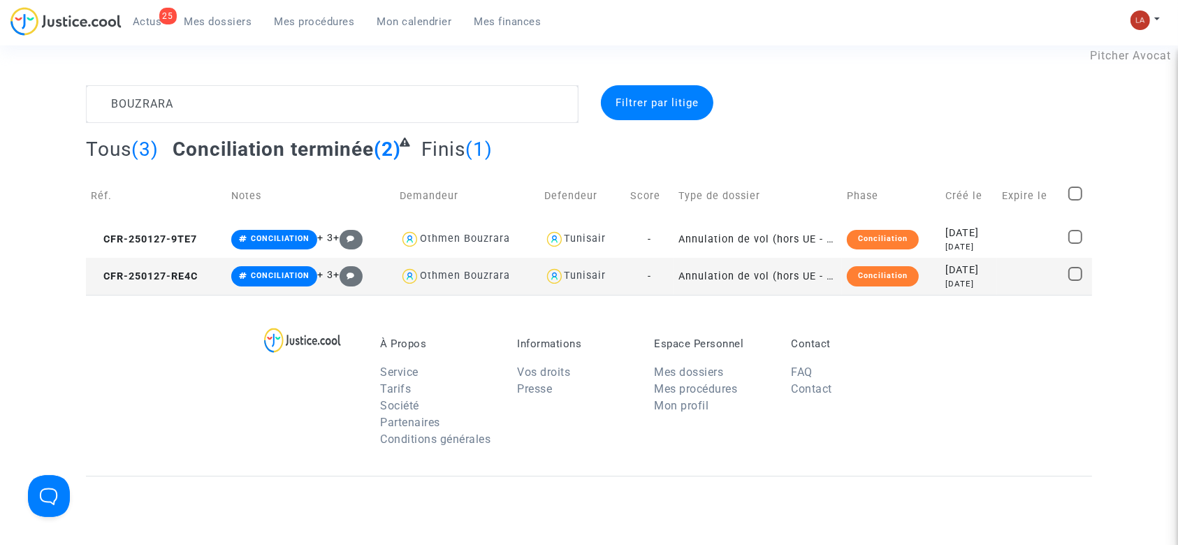
scroll to position [0, 0]
click at [153, 230] on td "CFR-250127-9TE7" at bounding box center [156, 239] width 140 height 37
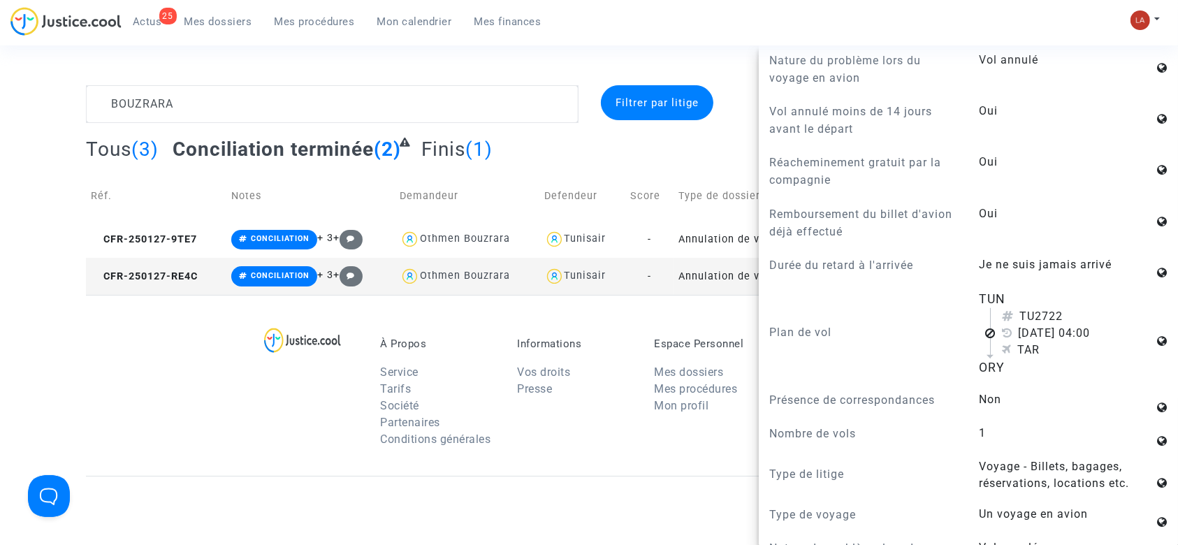
scroll to position [1246, 0]
click at [172, 276] on span "CFR-250127-RE4C" at bounding box center [144, 276] width 107 height 12
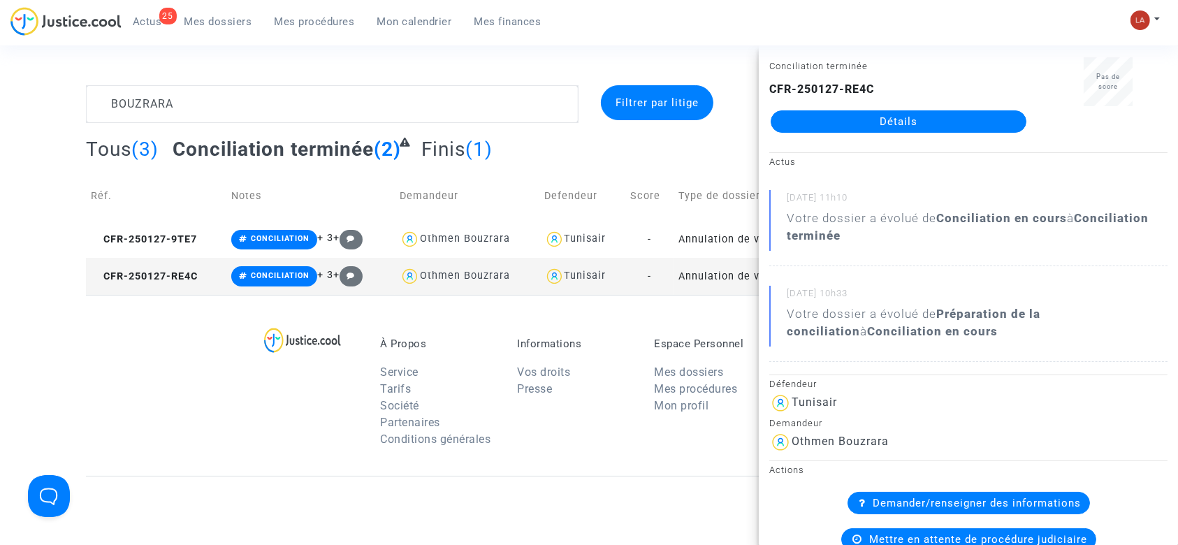
scroll to position [0, 0]
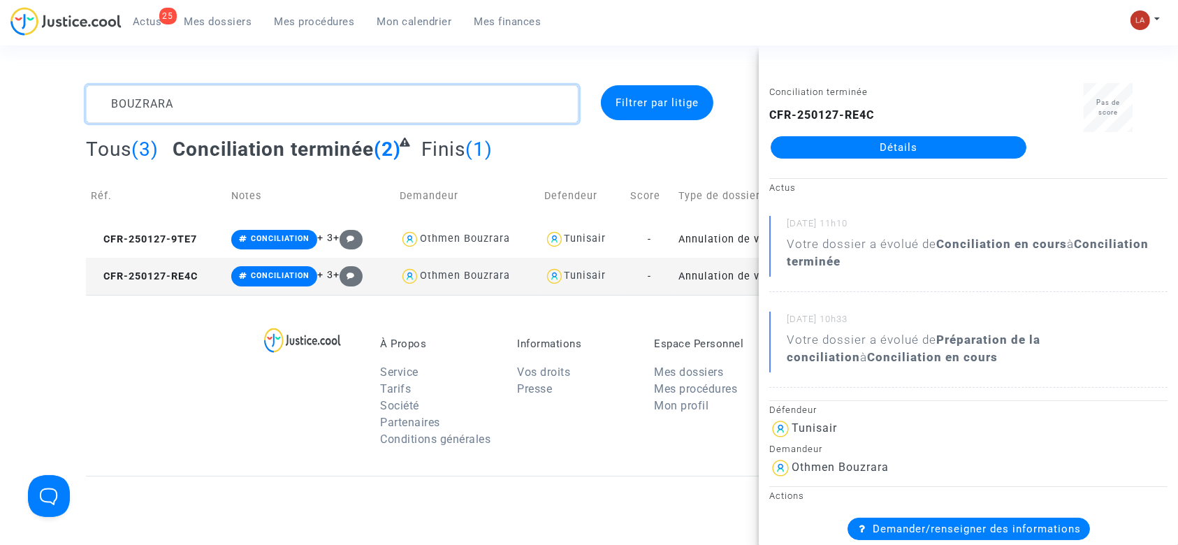
click at [194, 112] on textarea at bounding box center [332, 104] width 492 height 38
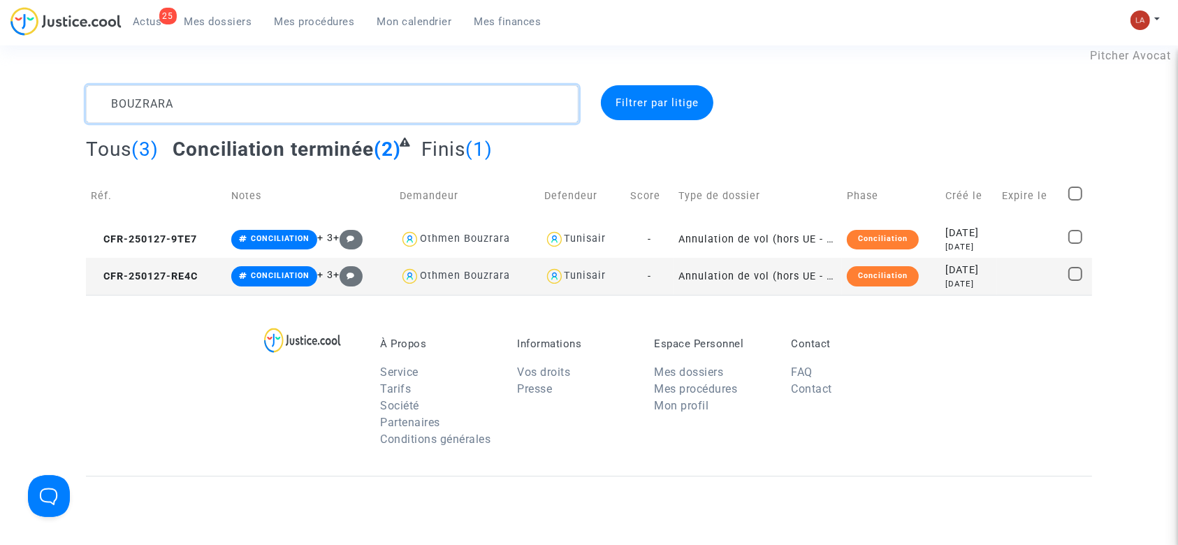
click at [194, 112] on textarea at bounding box center [332, 104] width 492 height 38
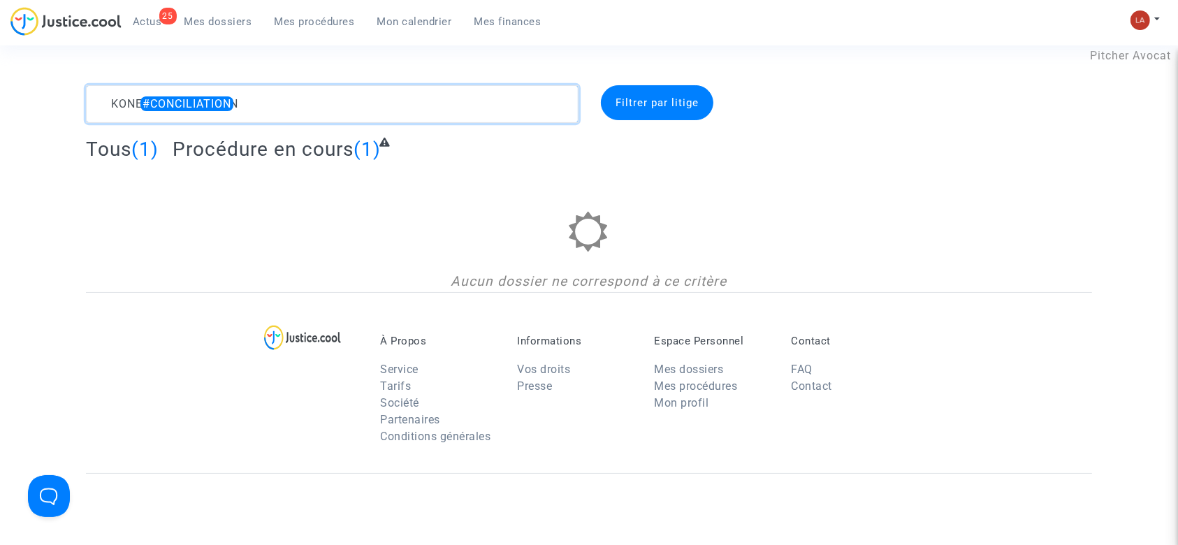
click at [121, 112] on textarea at bounding box center [332, 104] width 492 height 38
click at [134, 103] on textarea at bounding box center [332, 104] width 492 height 38
paste textarea "CERIN"
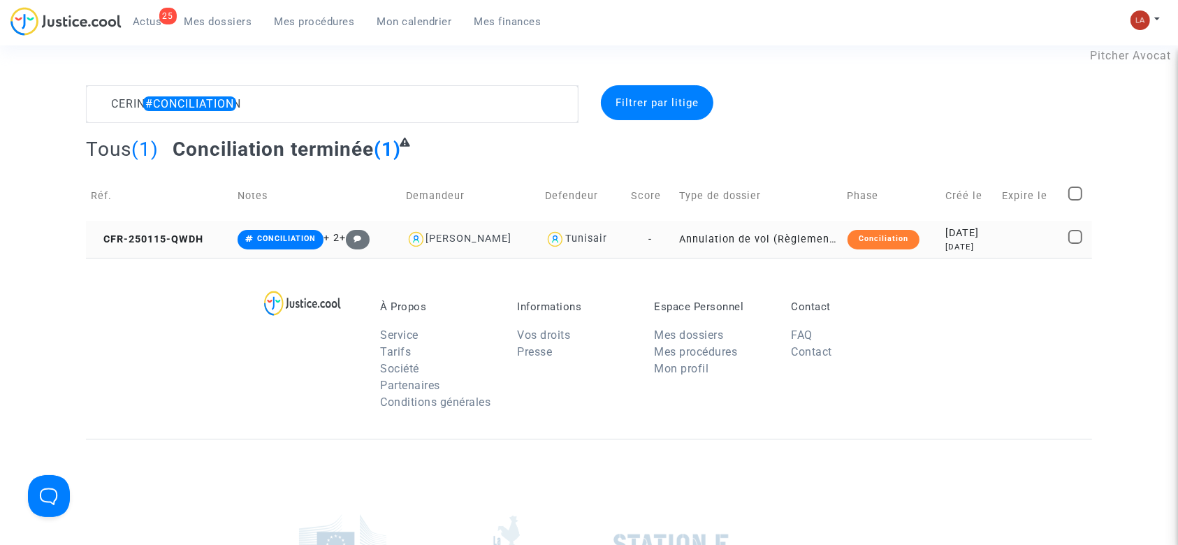
click at [196, 244] on td "CFR-250115-QWDH" at bounding box center [159, 239] width 147 height 37
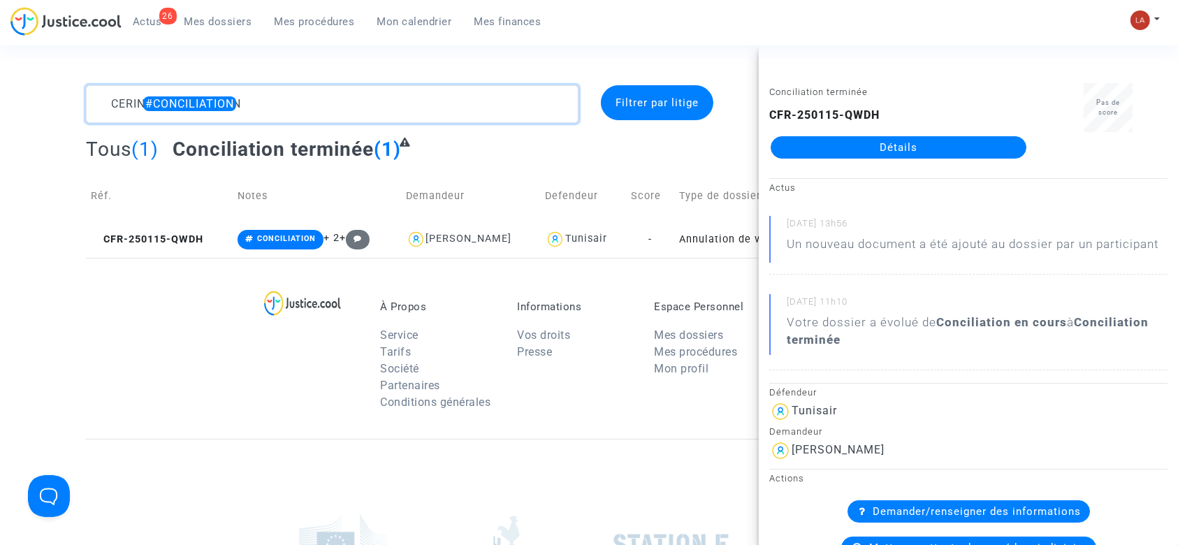
click at [111, 101] on textarea at bounding box center [332, 104] width 492 height 38
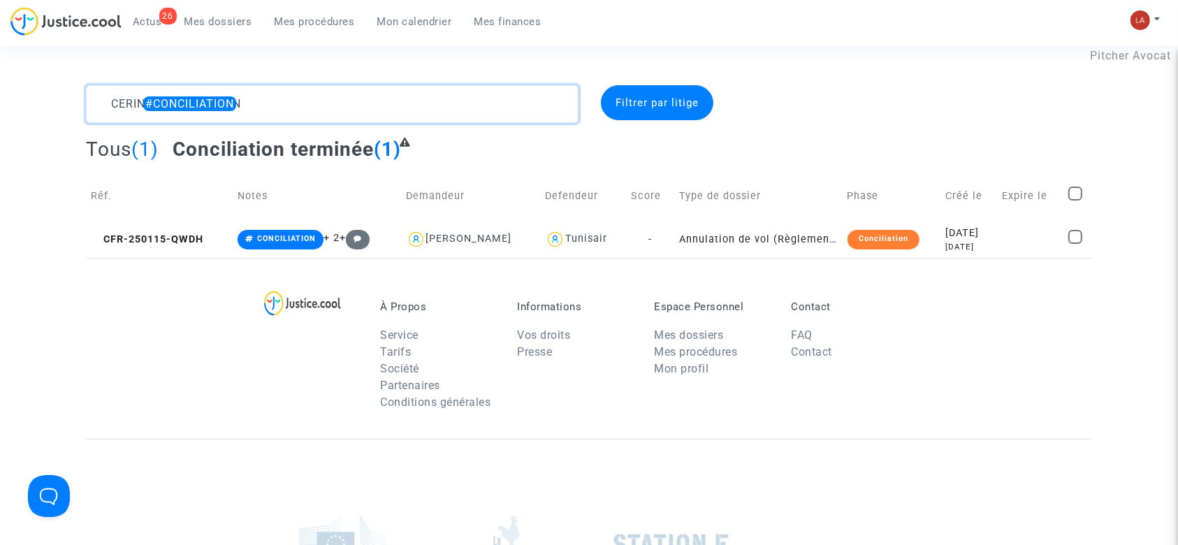
click at [111, 101] on textarea at bounding box center [332, 104] width 492 height 38
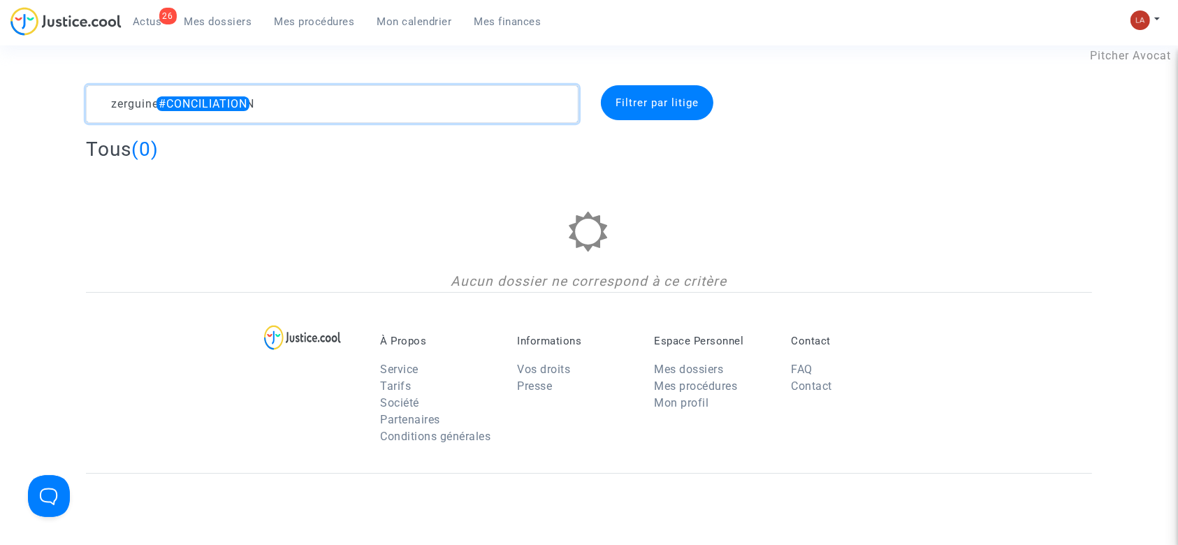
click at [125, 96] on textarea at bounding box center [332, 104] width 492 height 38
click at [112, 97] on textarea at bounding box center [332, 104] width 492 height 38
click at [140, 110] on textarea at bounding box center [332, 104] width 492 height 38
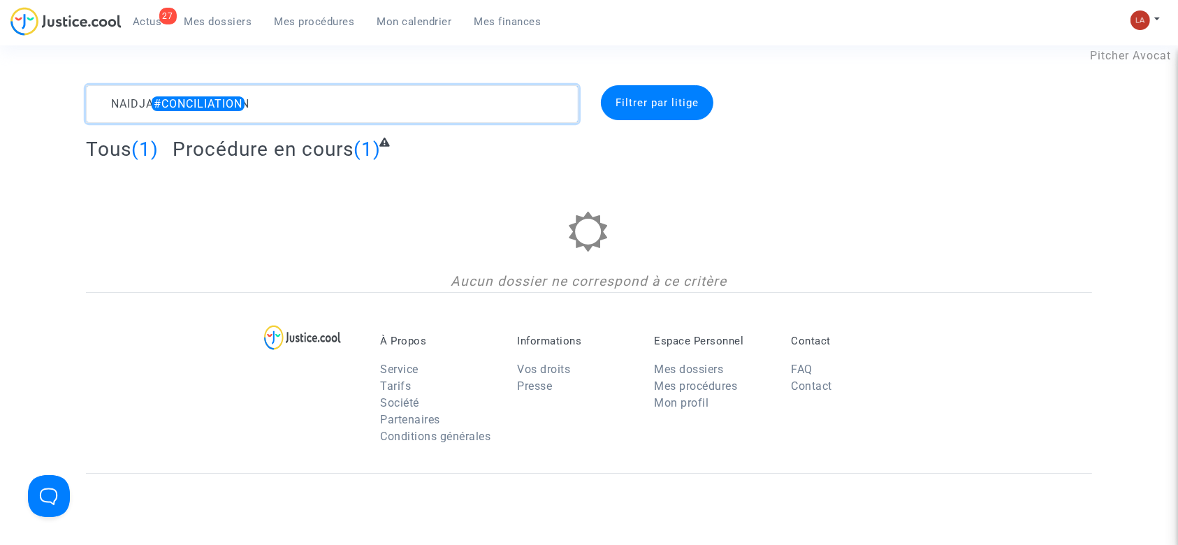
click at [140, 110] on textarea at bounding box center [332, 104] width 492 height 38
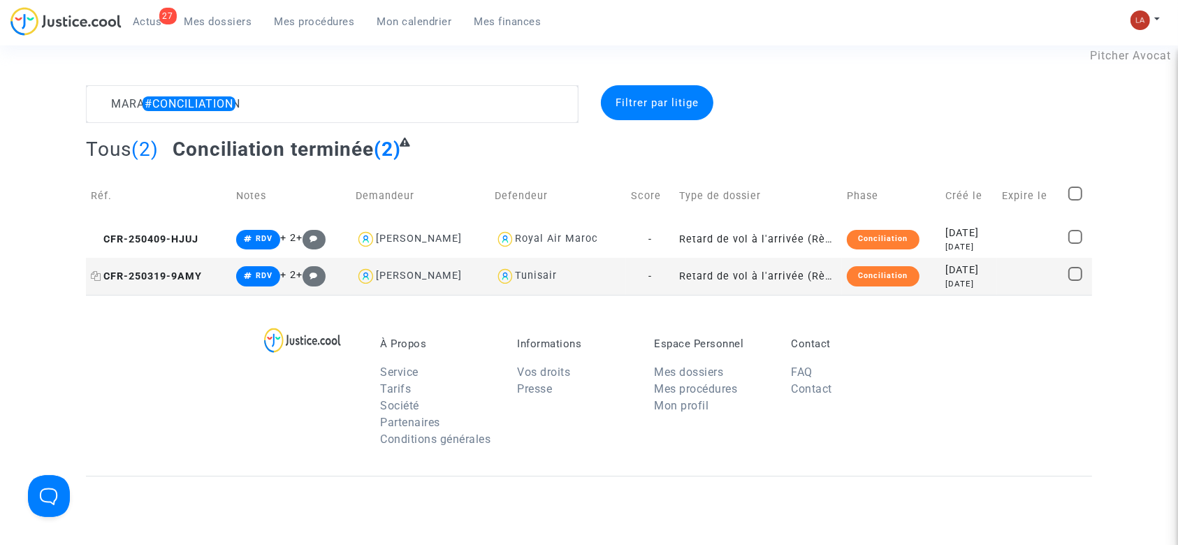
click at [181, 275] on span "CFR-250319-9AMY" at bounding box center [146, 276] width 111 height 12
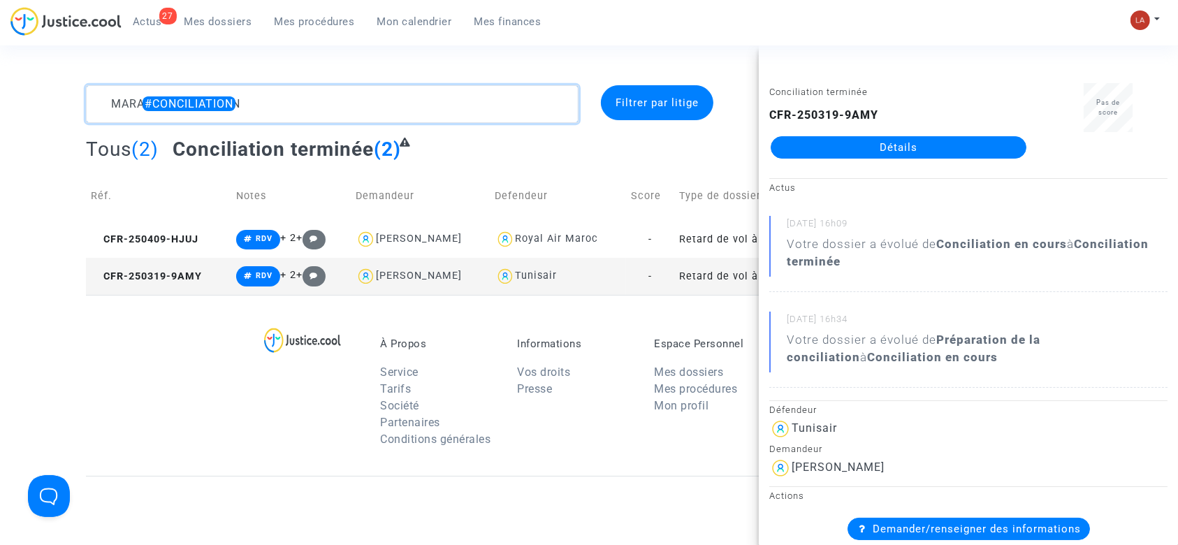
click at [120, 103] on textarea at bounding box center [332, 104] width 492 height 38
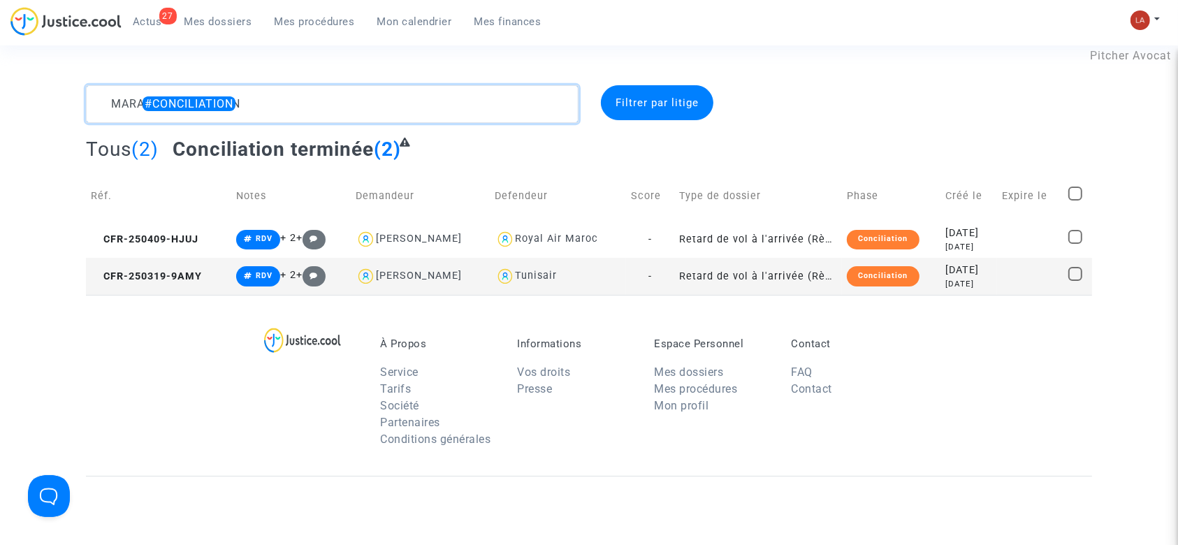
click at [120, 103] on textarea at bounding box center [332, 104] width 492 height 38
paste textarea "ZIED"
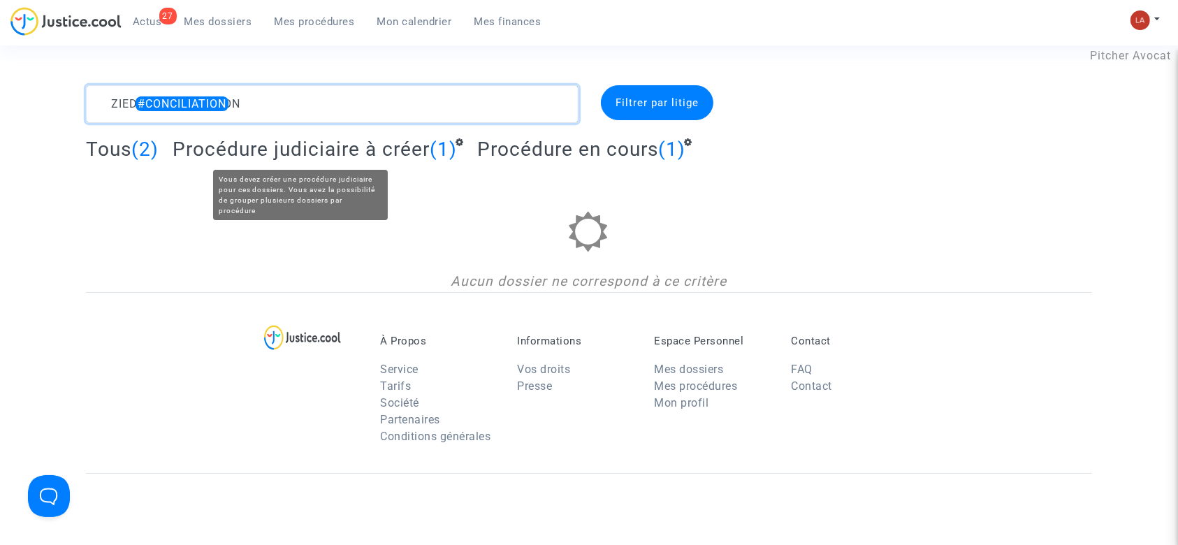
type textarea "ZIED #CONCILIATION"
click at [224, 151] on span "Procédure judiciaire à créer" at bounding box center [301, 149] width 257 height 23
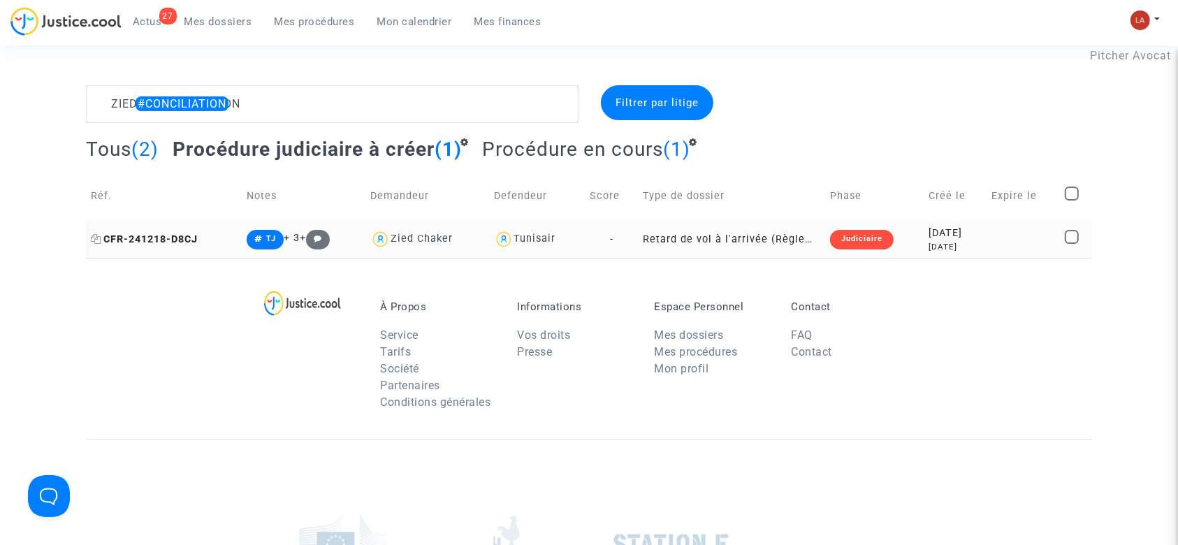
click at [193, 241] on span "CFR-241218-D8CJ" at bounding box center [144, 239] width 107 height 12
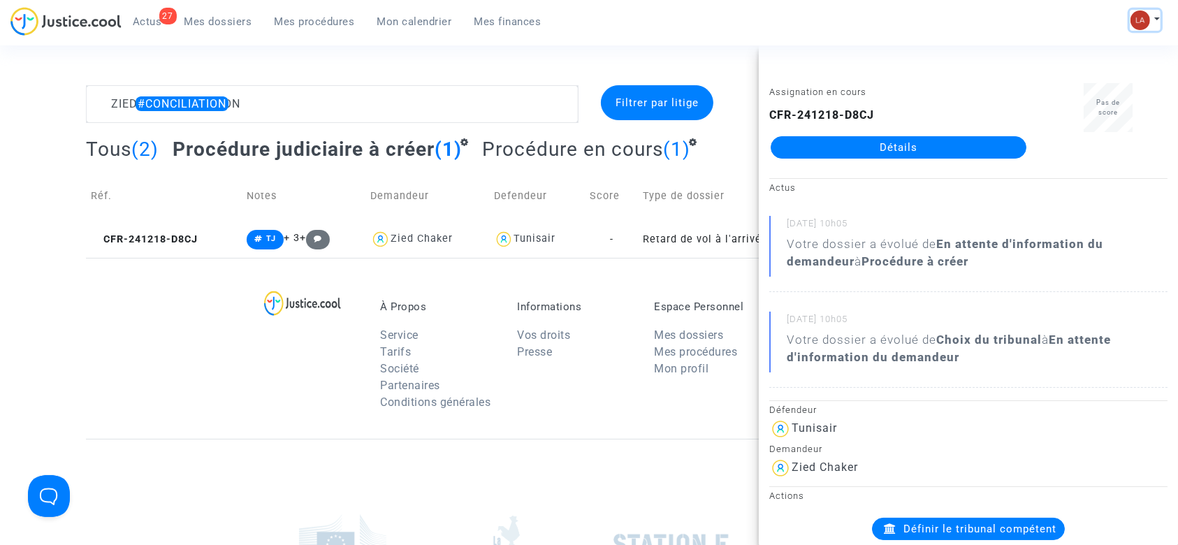
click at [1146, 12] on img at bounding box center [1140, 20] width 20 height 20
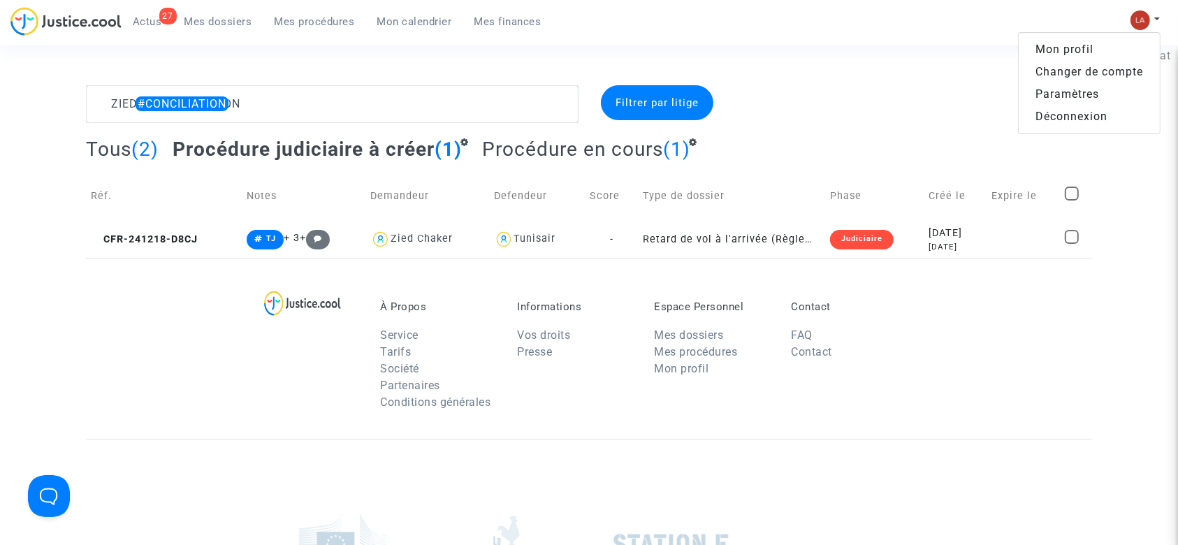
click at [1090, 73] on link "Changer de compte" at bounding box center [1088, 72] width 141 height 22
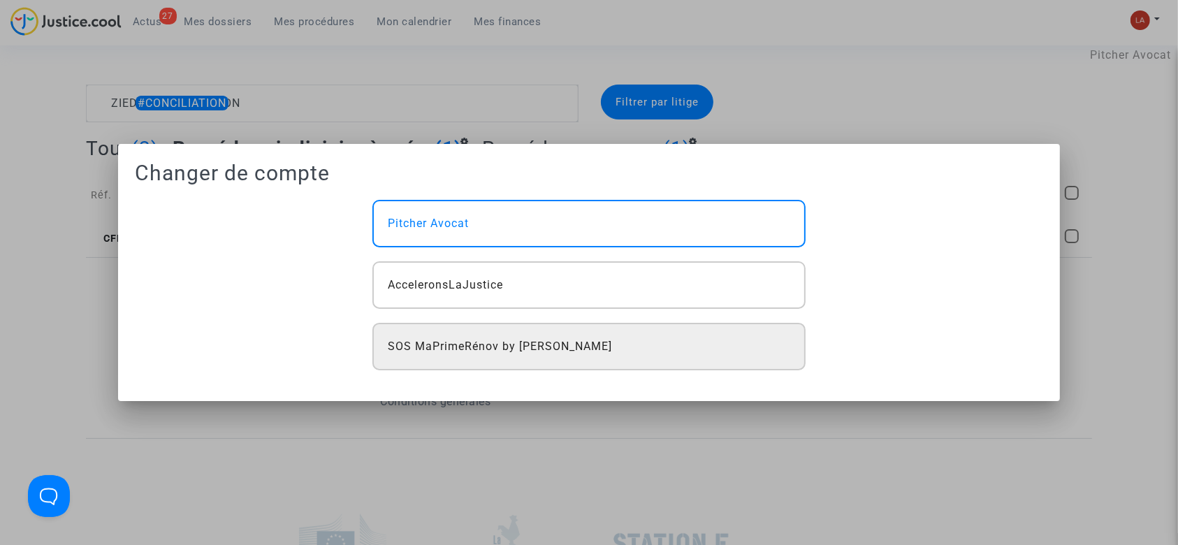
click at [458, 334] on div "SOS MaPrimeRénov by Pitcher Avocat" at bounding box center [588, 346] width 433 height 47
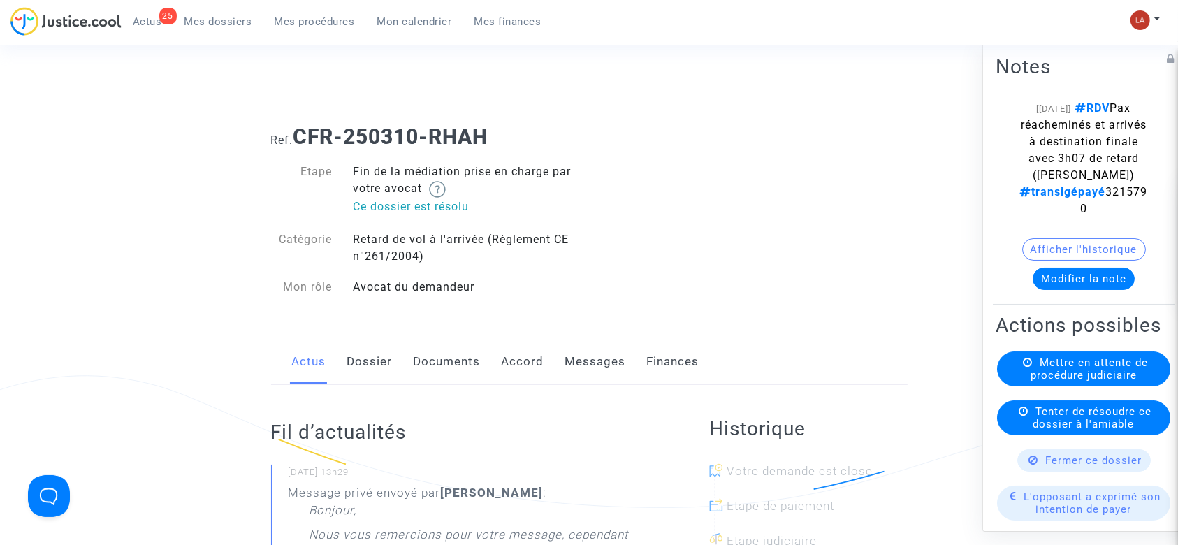
click at [451, 349] on link "Documents" at bounding box center [447, 362] width 67 height 46
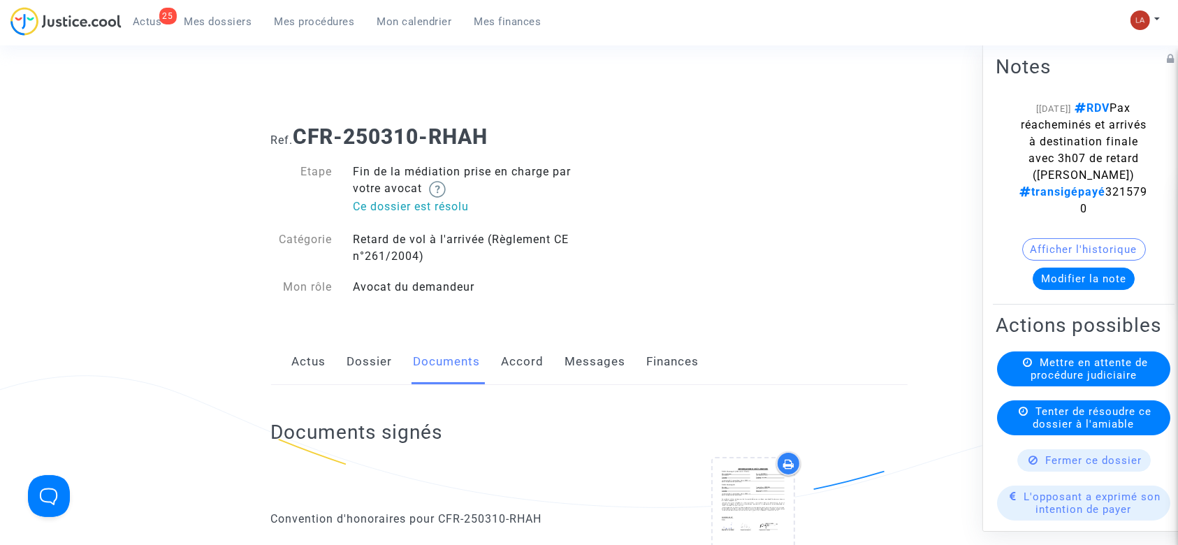
click at [1076, 207] on span "transigépayé 3215790" at bounding box center [1084, 200] width 128 height 30
copy span "3215790"
click at [529, 353] on link "Accord" at bounding box center [523, 362] width 43 height 46
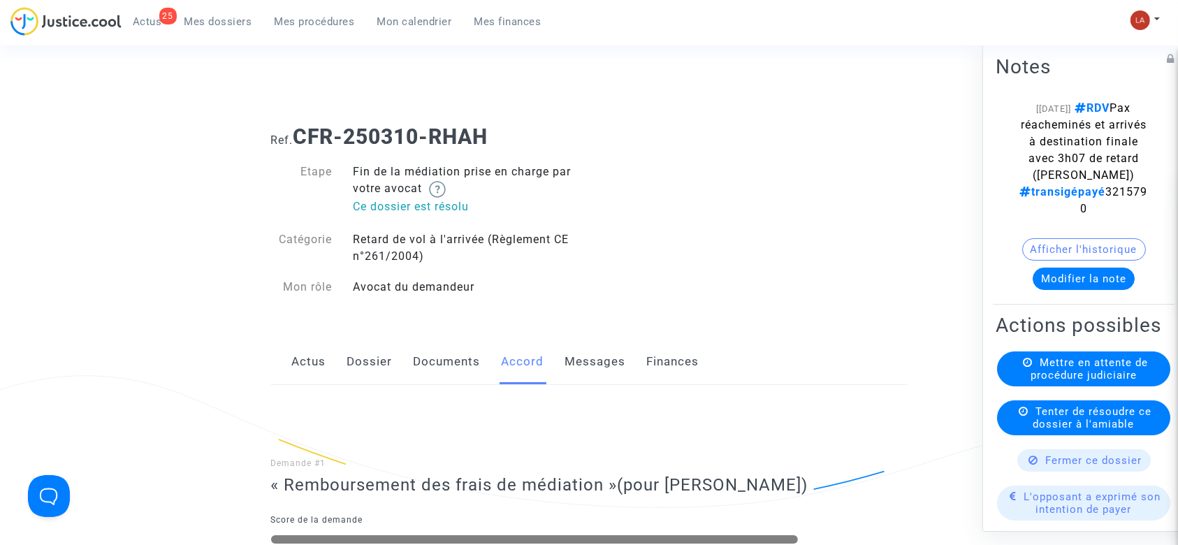
click at [1079, 217] on div "[25/08/2025] RDV Pax réacheminés et arrivés à destination finale avec 3h07 de r…" at bounding box center [1083, 158] width 134 height 117
click at [576, 363] on link "Messages" at bounding box center [595, 362] width 61 height 46
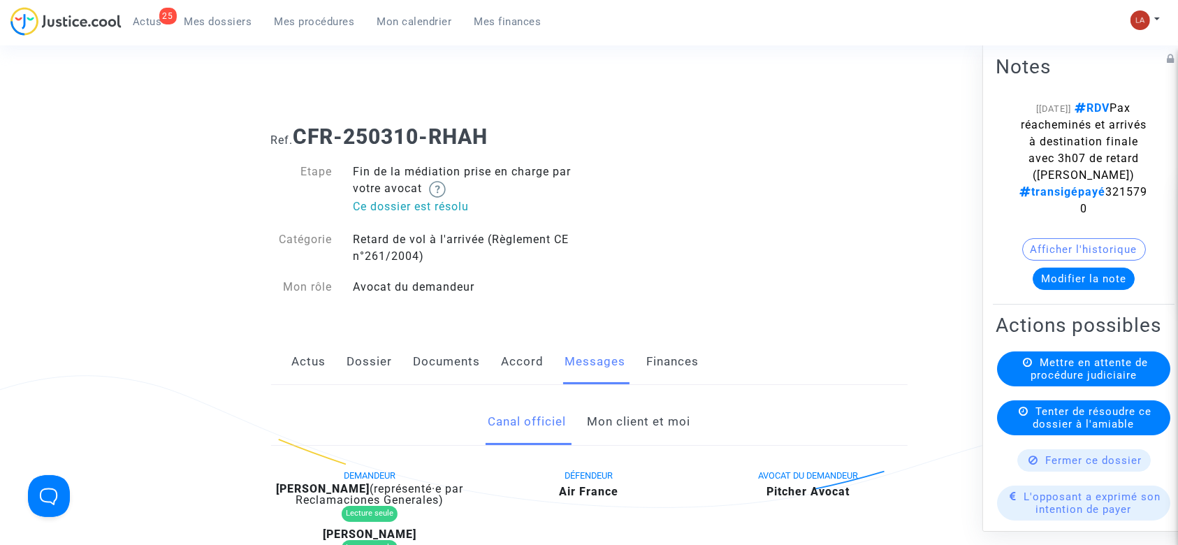
click at [219, 15] on span "Mes dossiers" at bounding box center [218, 21] width 68 height 13
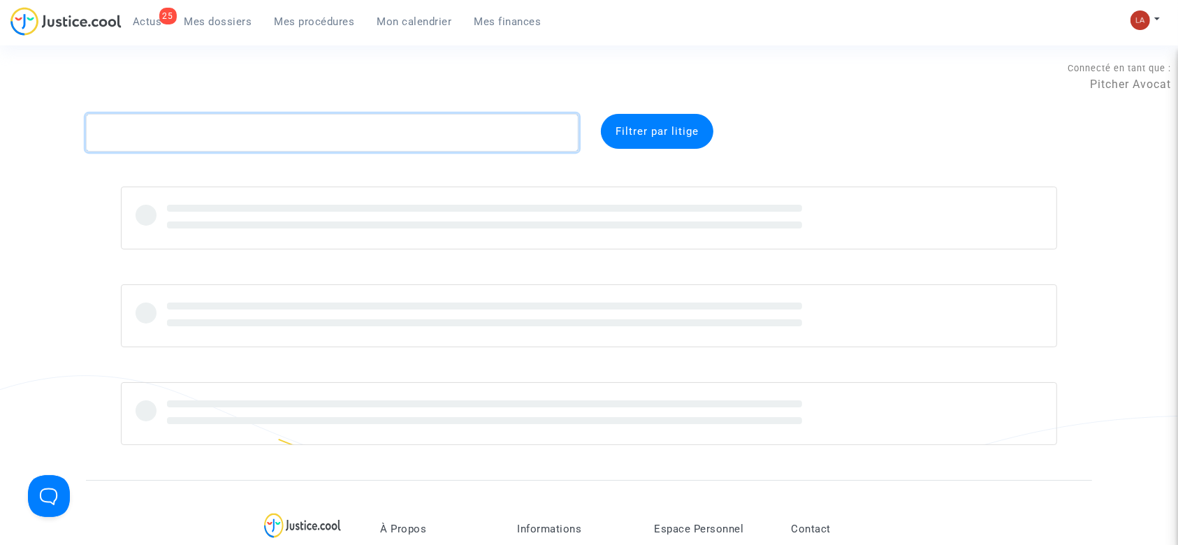
click at [207, 137] on textarea at bounding box center [332, 133] width 492 height 38
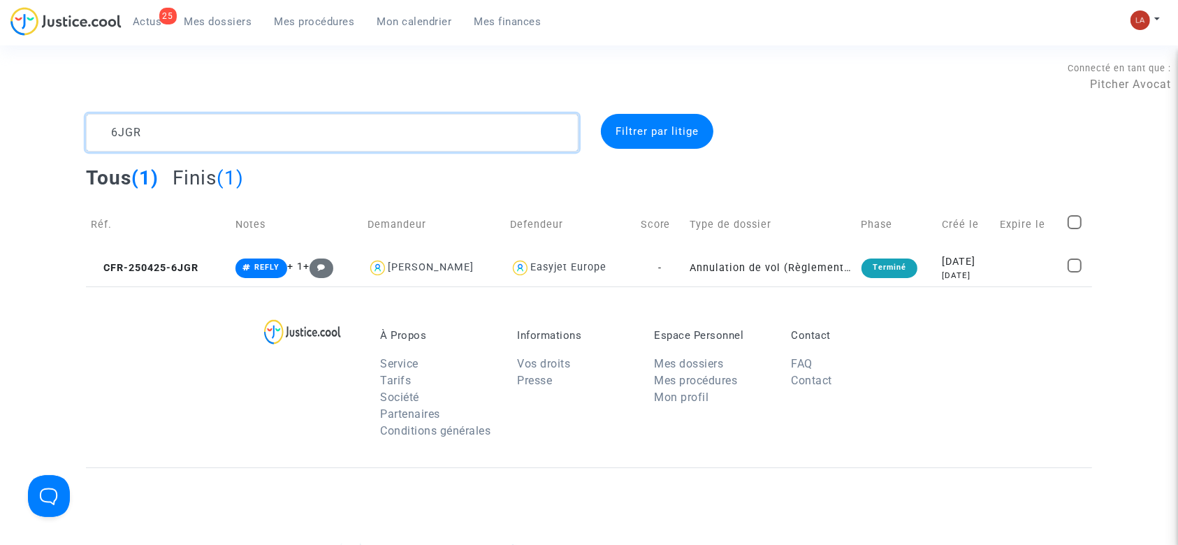
type textarea "6JGR"
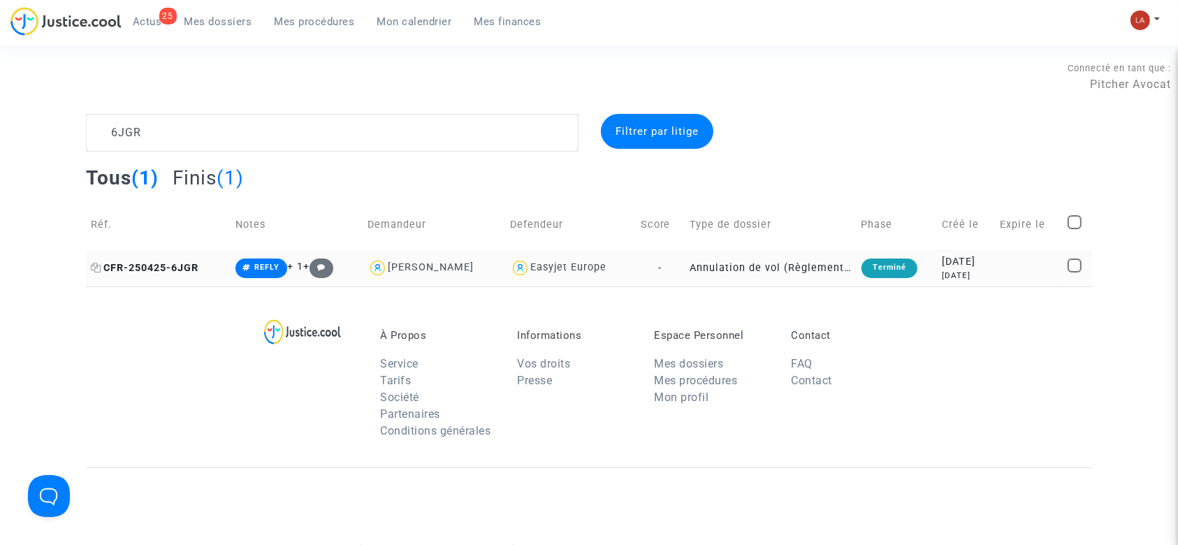
click at [168, 270] on span "CFR-250425-6JGR" at bounding box center [145, 268] width 108 height 12
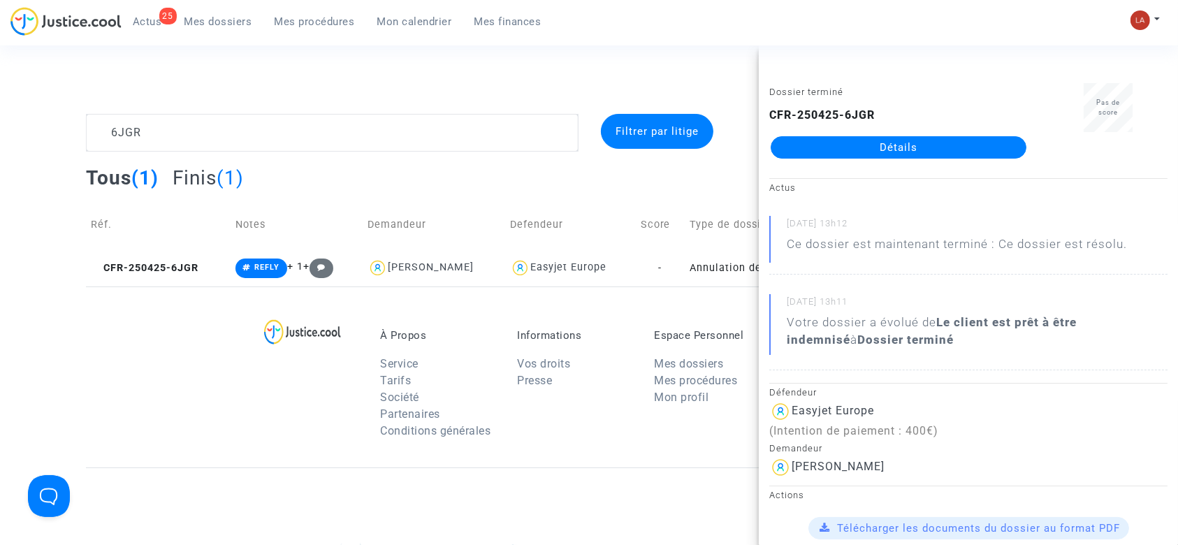
drag, startPoint x: 842, startPoint y: 1, endPoint x: 205, endPoint y: 450, distance: 779.0
click at [205, 450] on div "À Propos Service Tarifs Société Partenaires Conditions générales Informations V…" at bounding box center [589, 376] width 1006 height 181
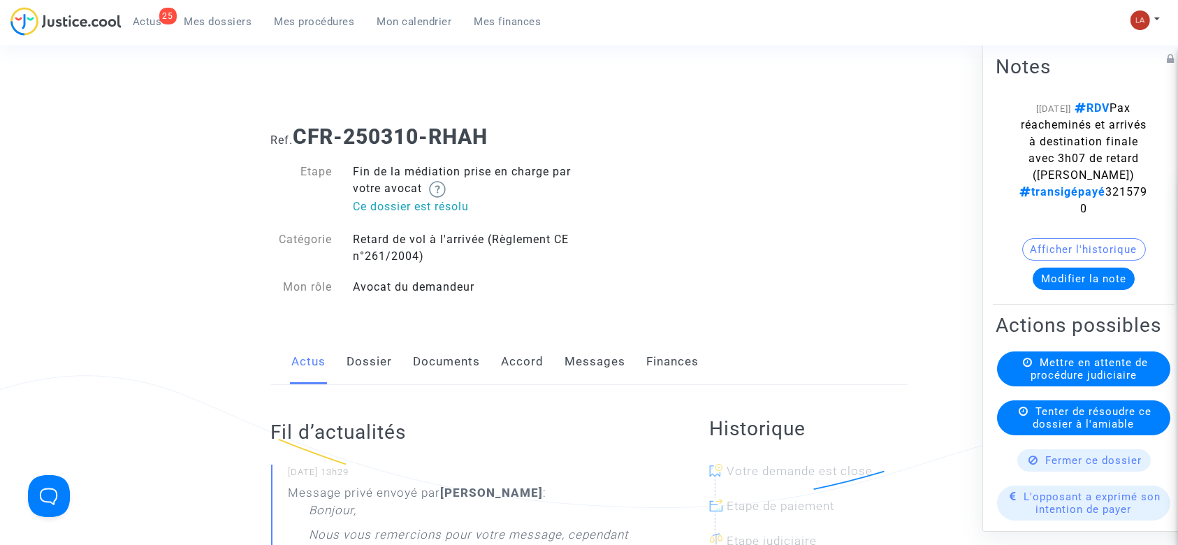
click at [594, 383] on link "Messages" at bounding box center [595, 362] width 61 height 46
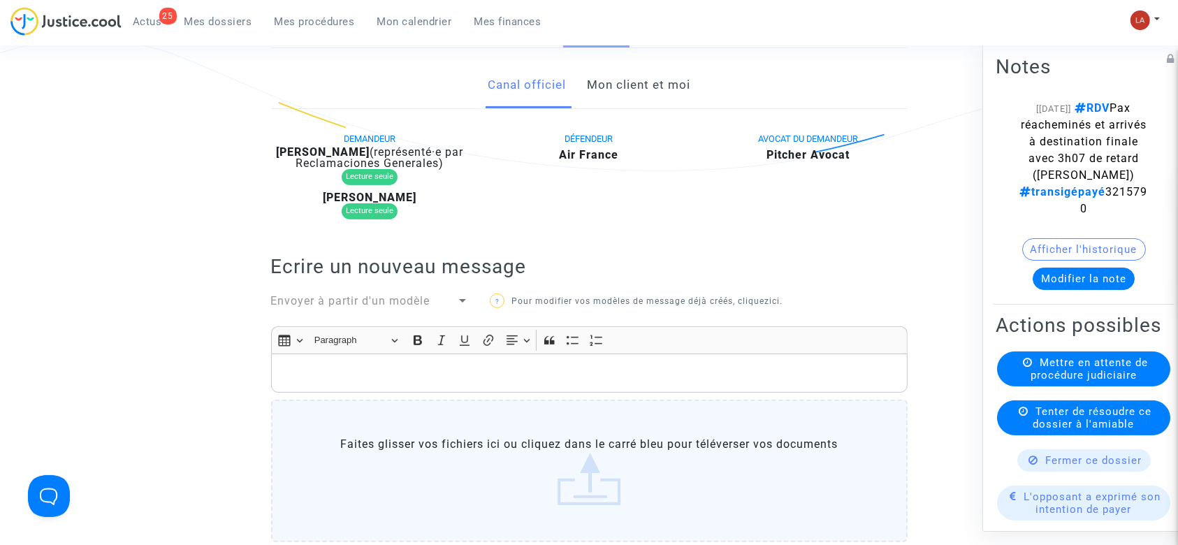
scroll to position [335, 0]
click at [645, 96] on link "Mon client et moi" at bounding box center [638, 87] width 103 height 46
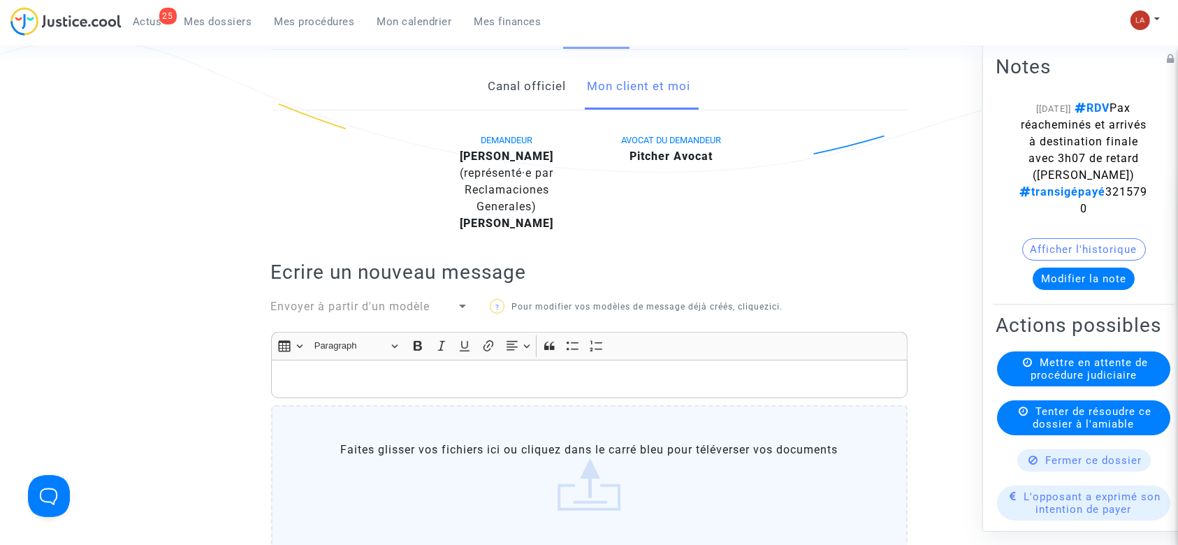
click at [541, 157] on b "[PERSON_NAME]" at bounding box center [507, 155] width 94 height 13
copy div "Agopian"
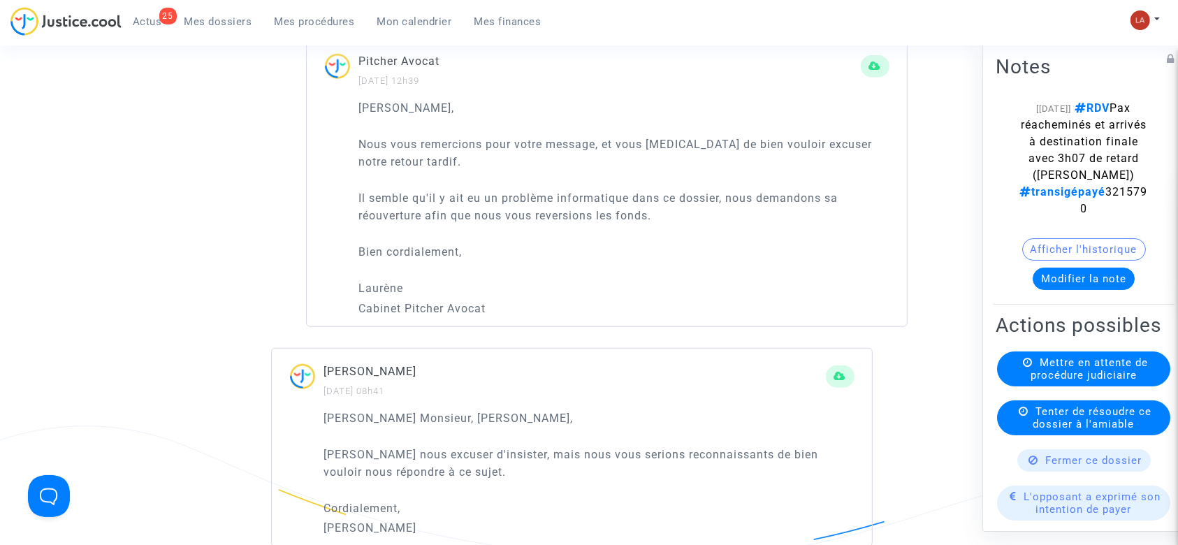
scroll to position [1261, 0]
click at [1036, 275] on button "Modifier la note" at bounding box center [1083, 279] width 102 height 22
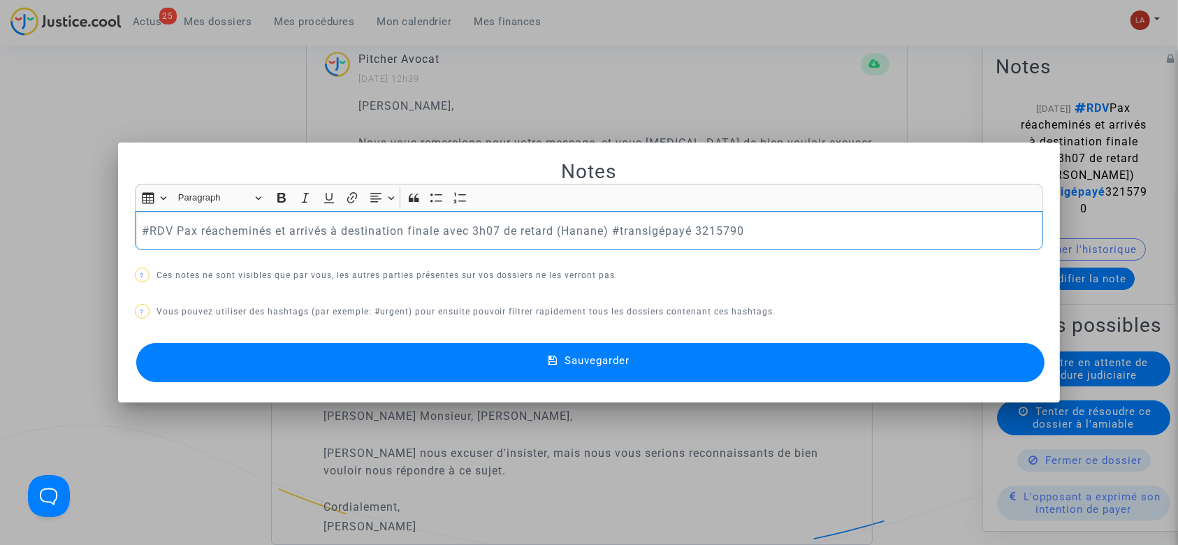
scroll to position [0, 0]
click at [726, 231] on p "#RDV Pax réacheminés et arrivés à destination finale avec 3h07 de retard (Hanan…" at bounding box center [589, 230] width 894 height 17
click at [650, 349] on button "Sauvegarder" at bounding box center [590, 362] width 909 height 39
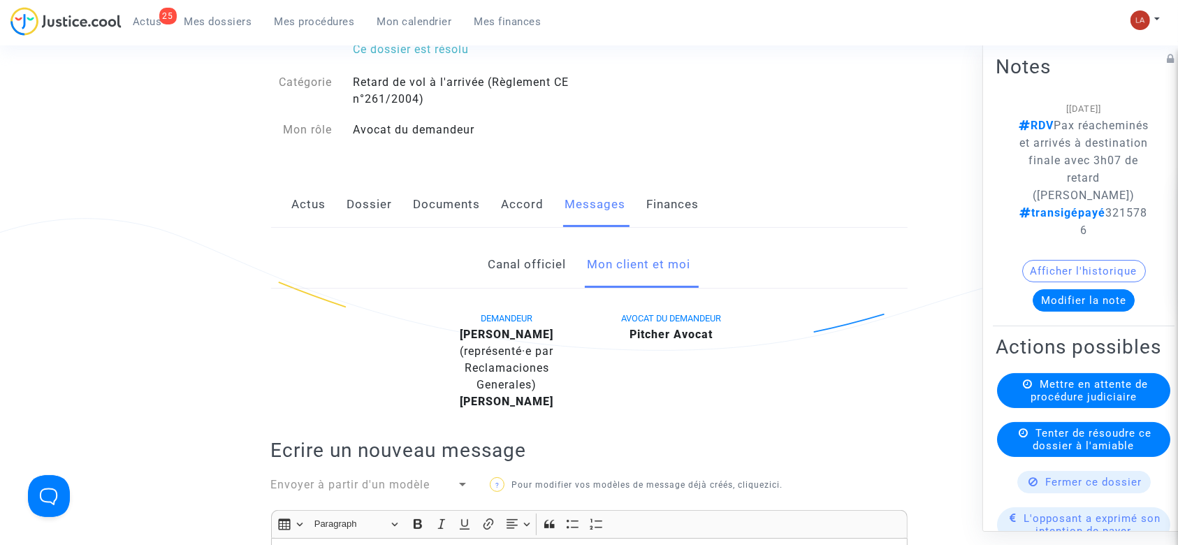
scroll to position [156, 0]
click at [503, 207] on link "Accord" at bounding box center [523, 206] width 43 height 46
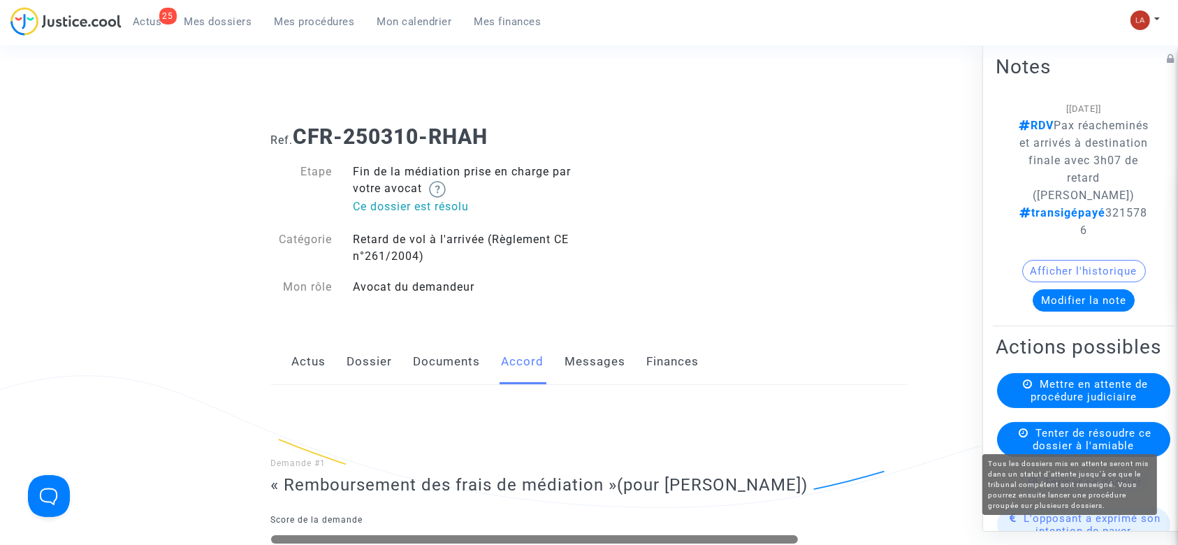
click at [1053, 403] on span "Mettre en attente de procédure judiciaire" at bounding box center [1088, 390] width 117 height 25
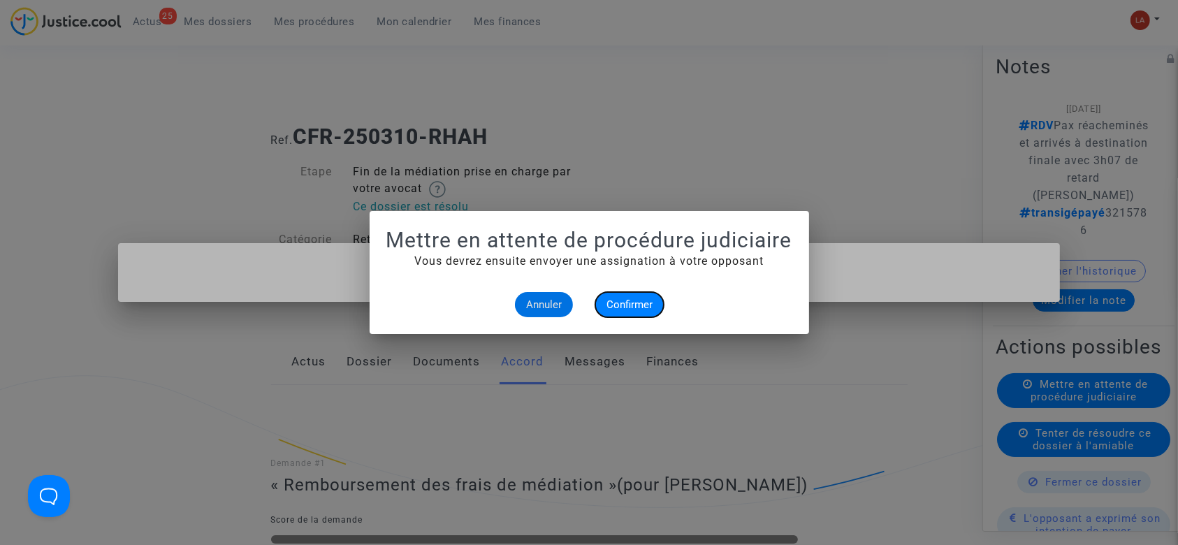
click at [615, 300] on span "Confirmer" at bounding box center [629, 304] width 46 height 13
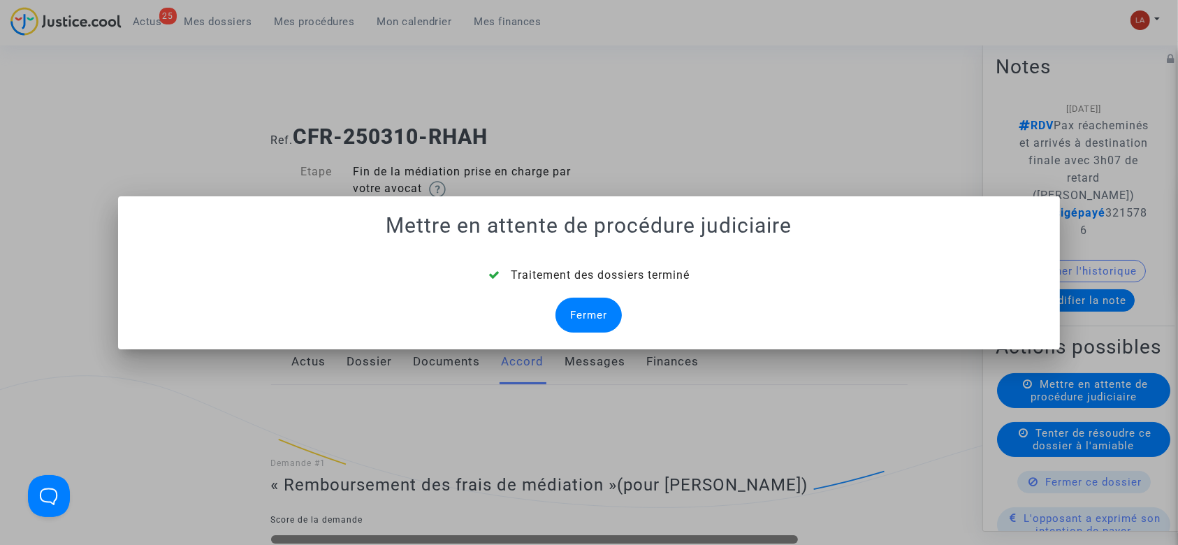
click at [591, 312] on div "Fermer" at bounding box center [588, 315] width 66 height 35
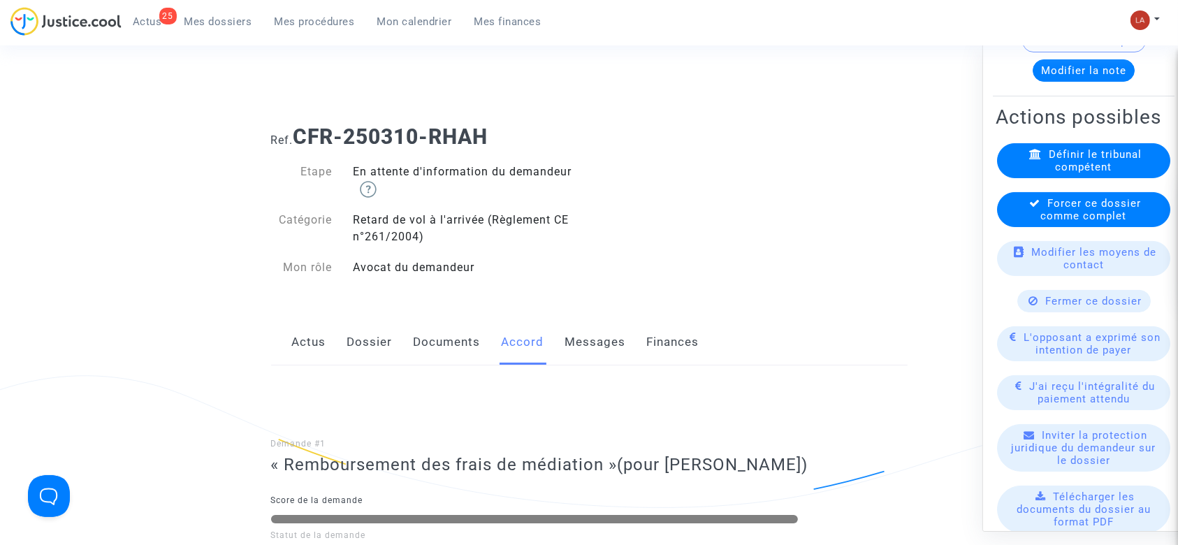
scroll to position [210, 0]
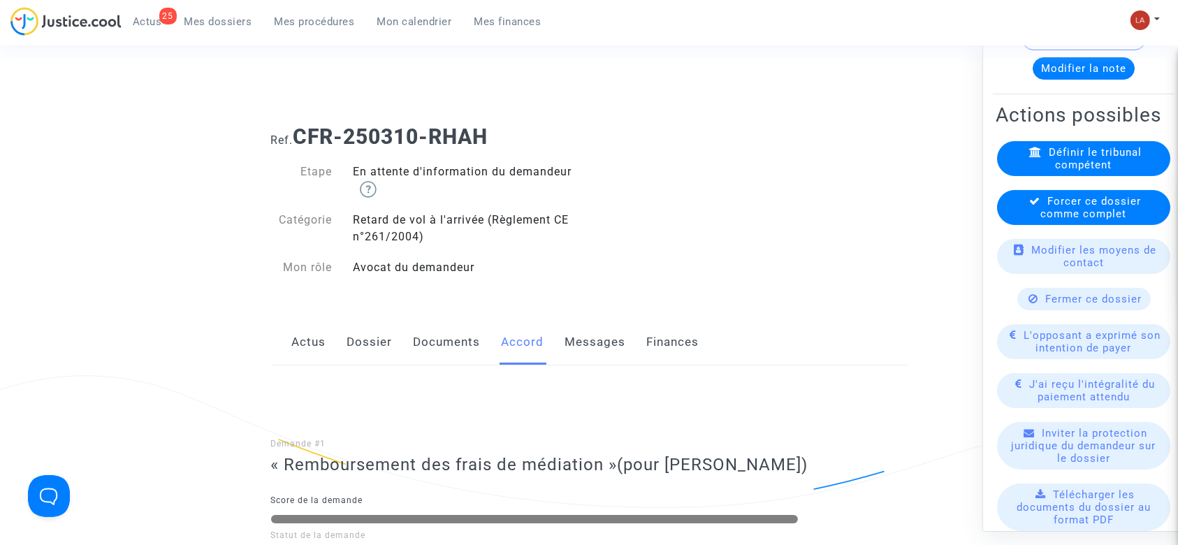
click at [1053, 359] on div "L'opposant a exprimé son intention de payer" at bounding box center [1083, 341] width 173 height 35
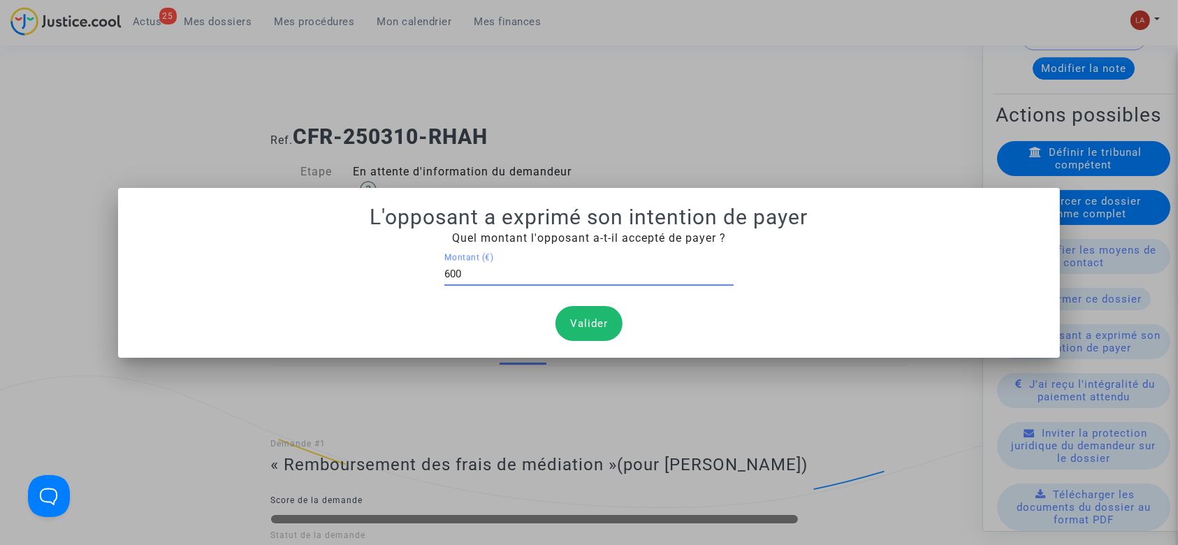
type input "600"
click at [567, 315] on button "Valider" at bounding box center [588, 323] width 67 height 35
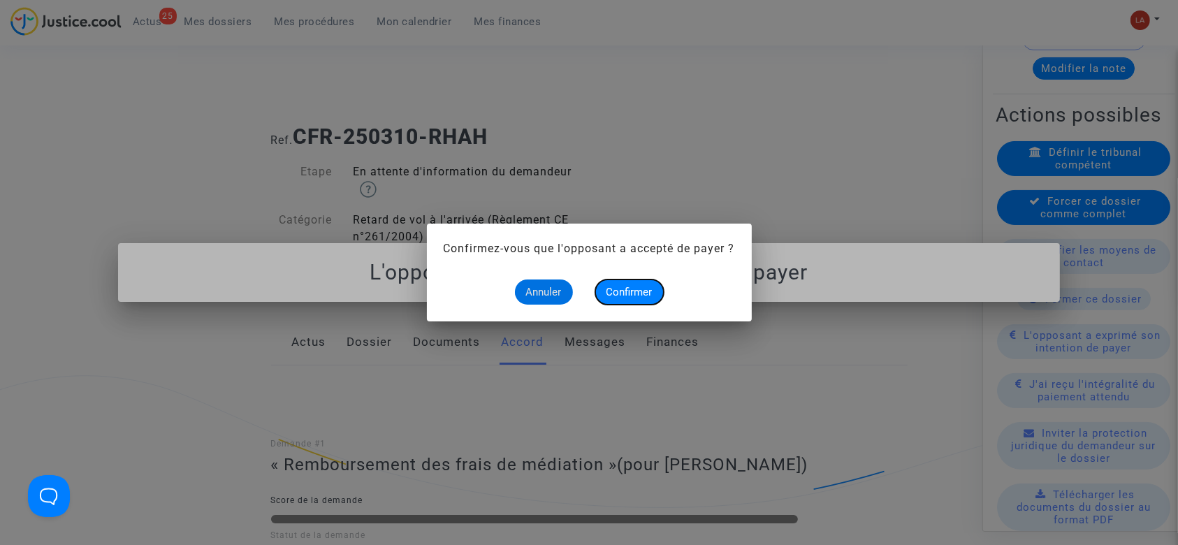
click at [639, 290] on span "Confirmer" at bounding box center [629, 292] width 46 height 13
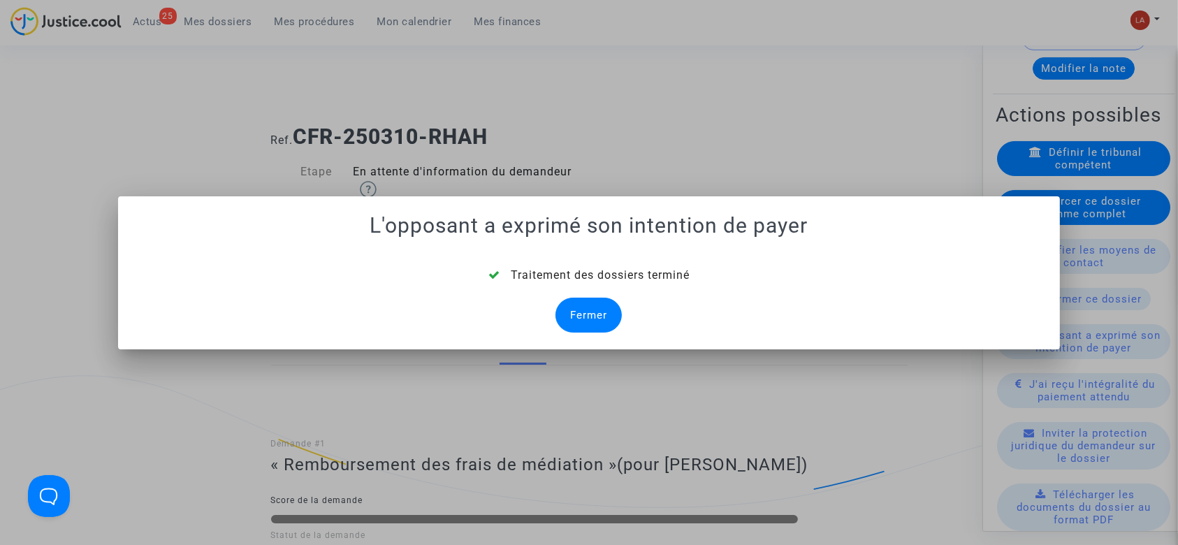
click at [589, 298] on div "Fermer" at bounding box center [588, 315] width 66 height 35
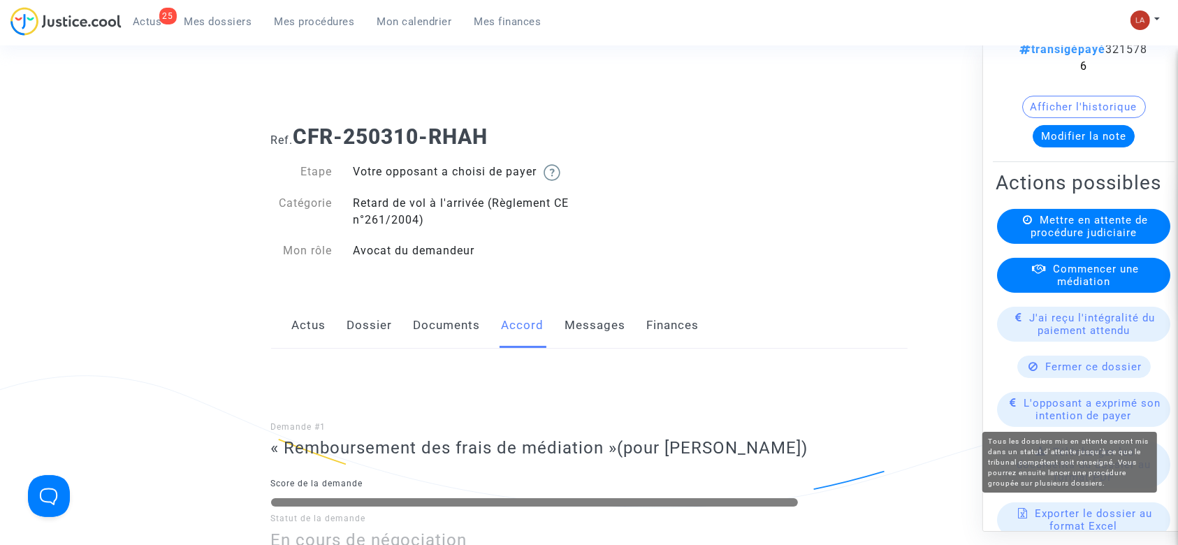
scroll to position [143, 0]
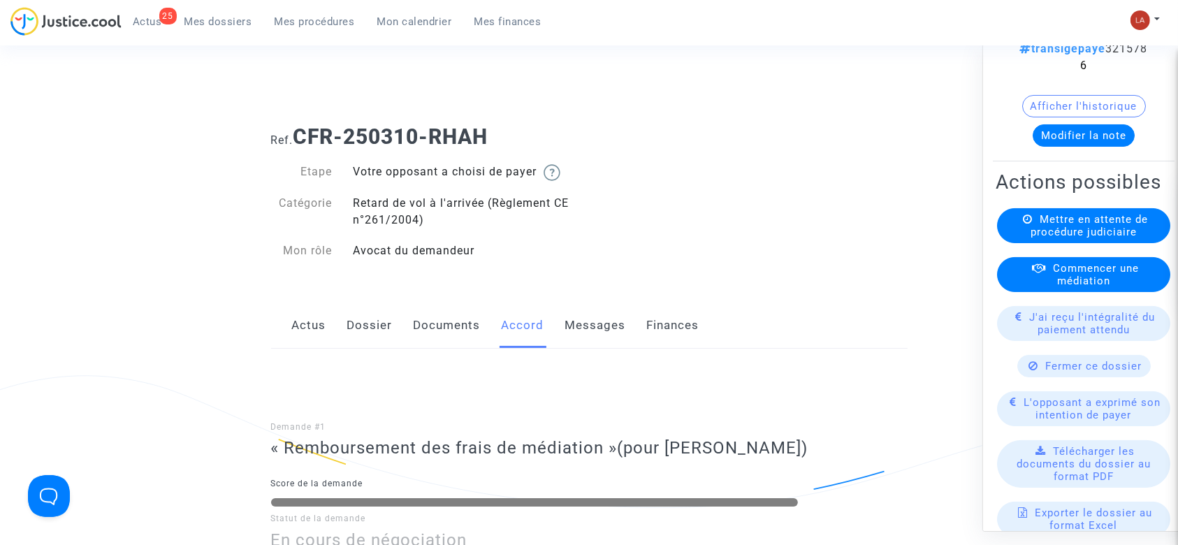
click at [1048, 336] on span "J'ai reçu l'intégralité du paiement attendu" at bounding box center [1093, 323] width 126 height 25
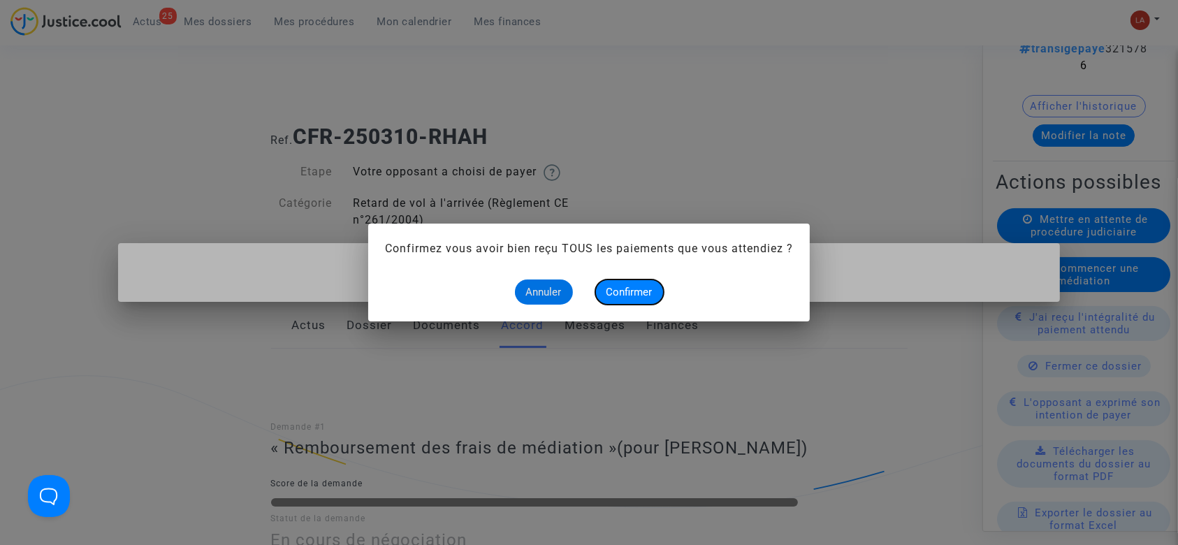
click at [621, 288] on span "Confirmer" at bounding box center [629, 292] width 46 height 13
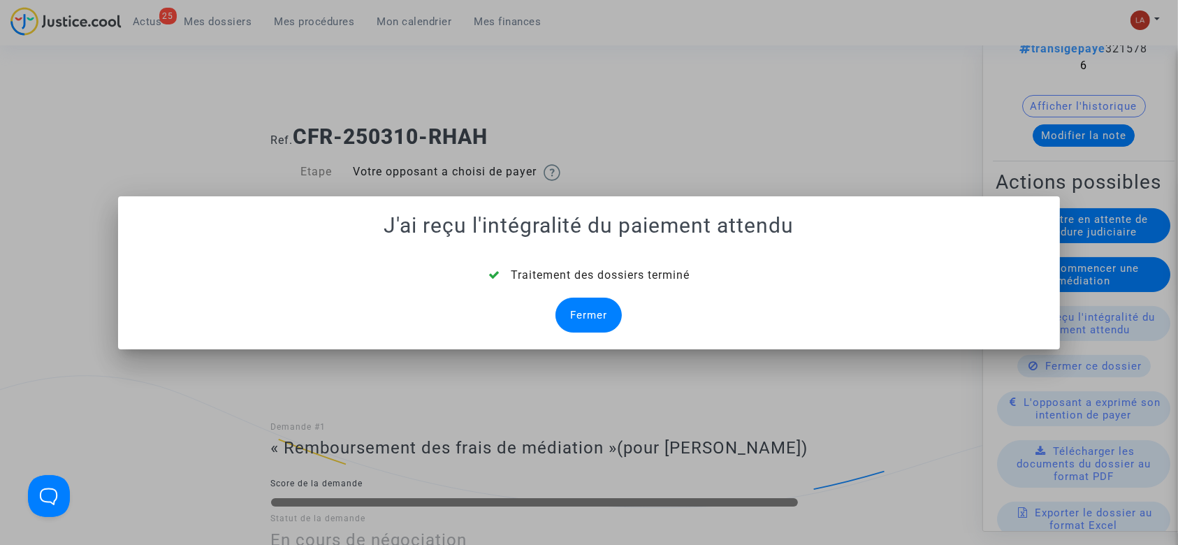
click at [572, 305] on div "Fermer" at bounding box center [588, 315] width 66 height 35
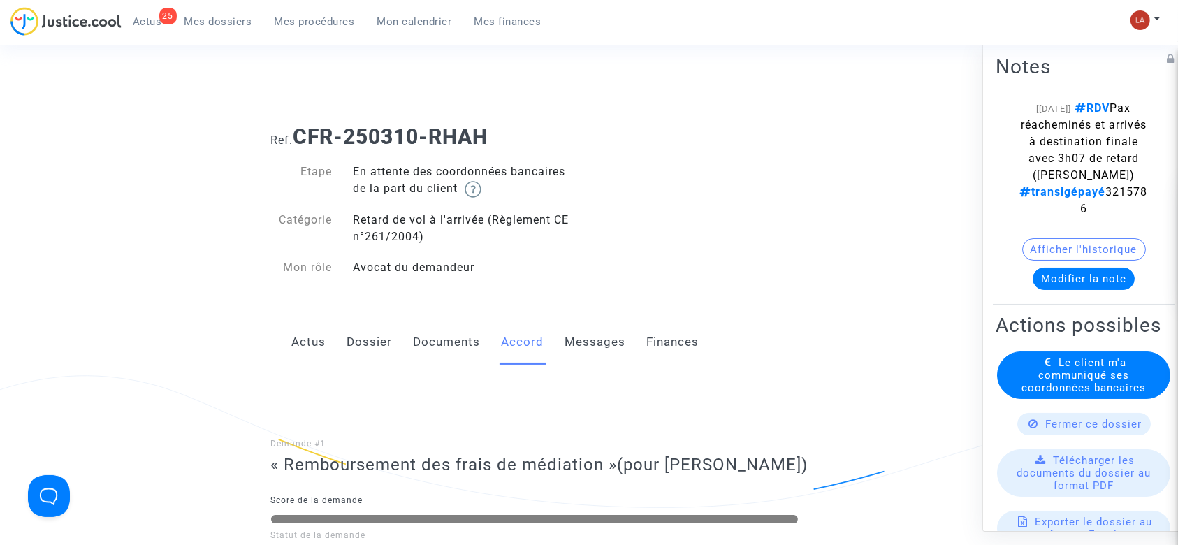
scroll to position [85, 0]
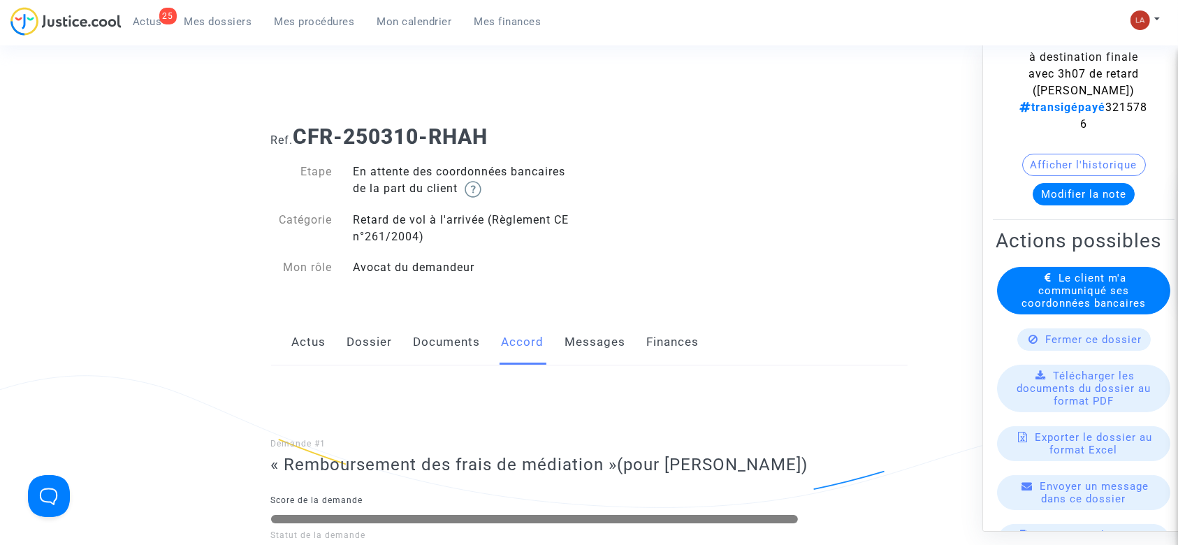
click at [1056, 309] on span "Le client m'a communiqué ses coordonnées bancaires" at bounding box center [1083, 291] width 124 height 38
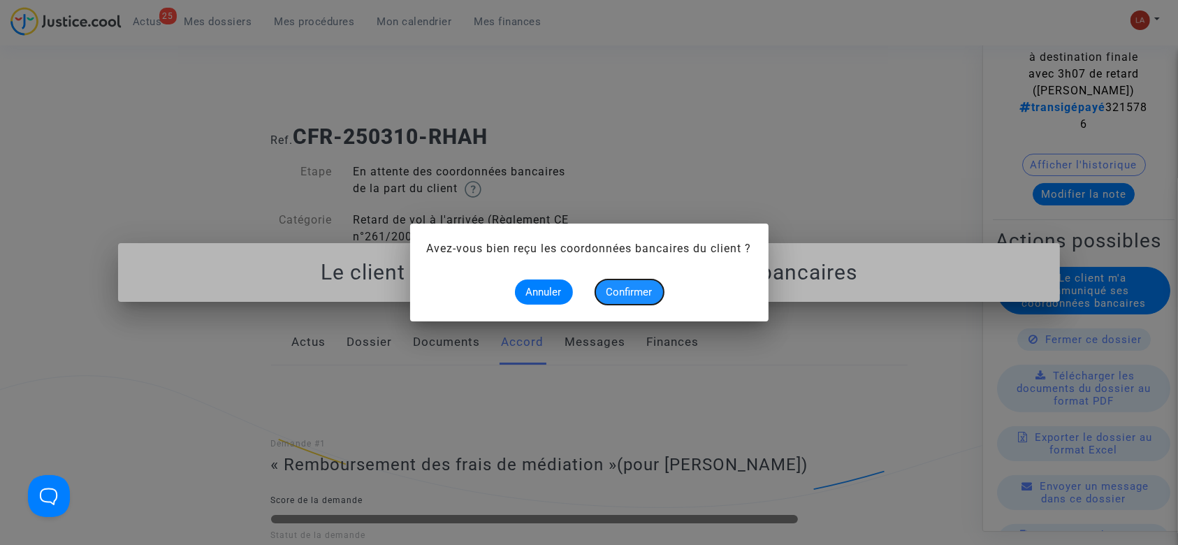
click at [631, 289] on span "Confirmer" at bounding box center [629, 292] width 46 height 13
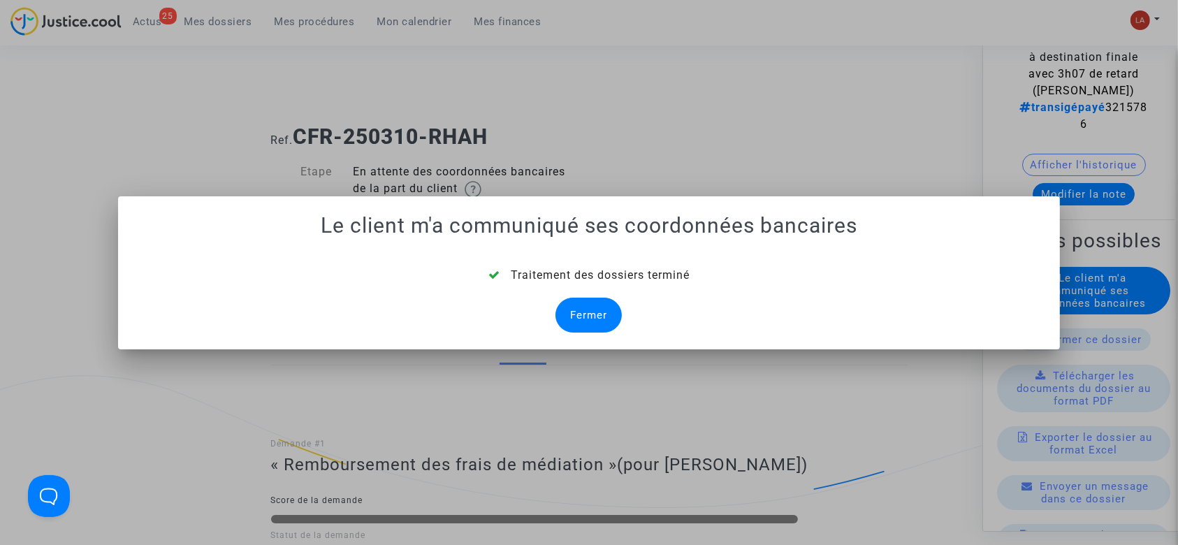
click at [590, 316] on div "Fermer" at bounding box center [588, 315] width 66 height 35
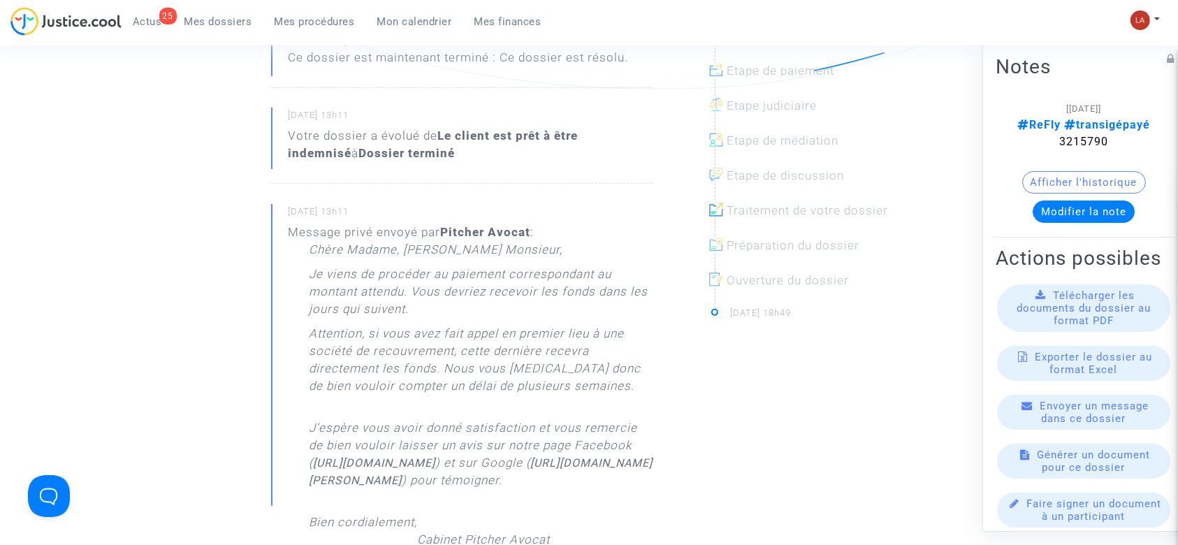
scroll to position [419, 0]
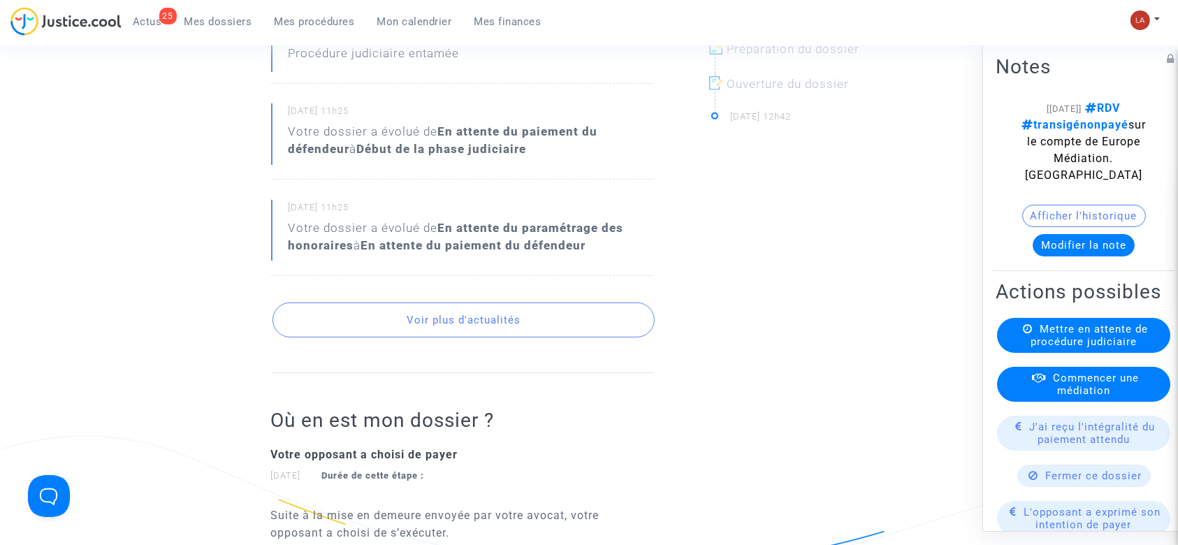
click at [504, 308] on button "Voir plus d'actualités" at bounding box center [463, 319] width 382 height 35
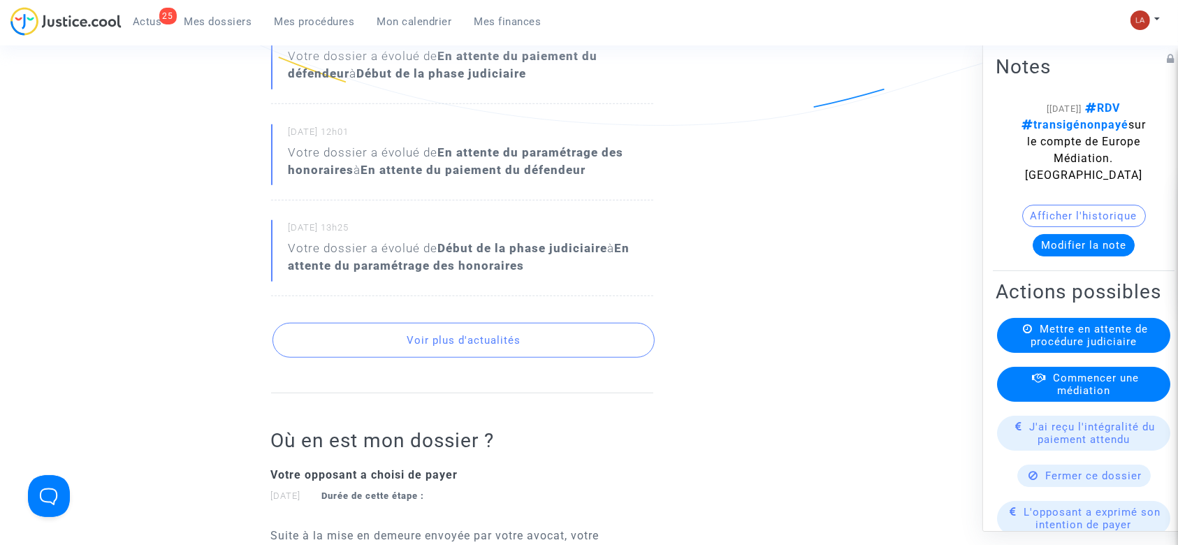
scroll to position [1040, 0]
click at [507, 329] on button "Voir plus d'actualités" at bounding box center [463, 337] width 382 height 35
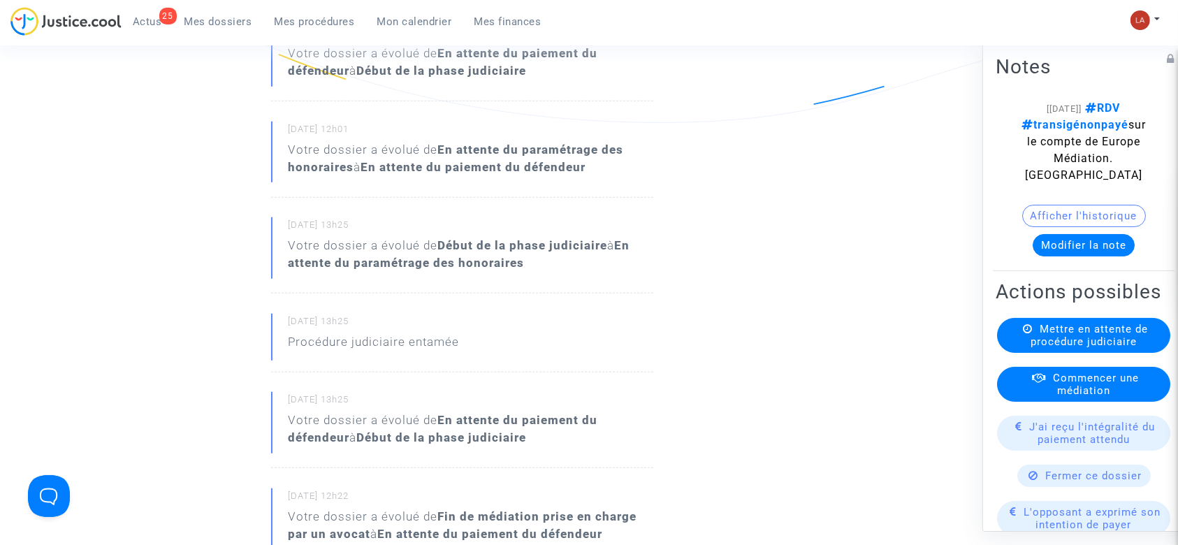
scroll to position [1565, 0]
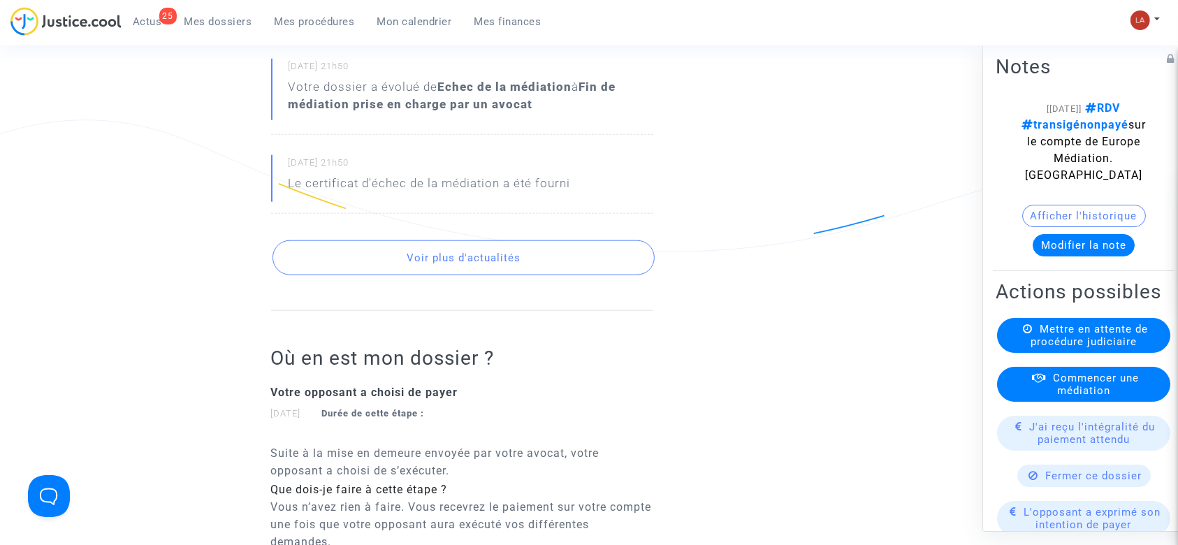
click at [454, 253] on button "Voir plus d'actualités" at bounding box center [463, 257] width 382 height 35
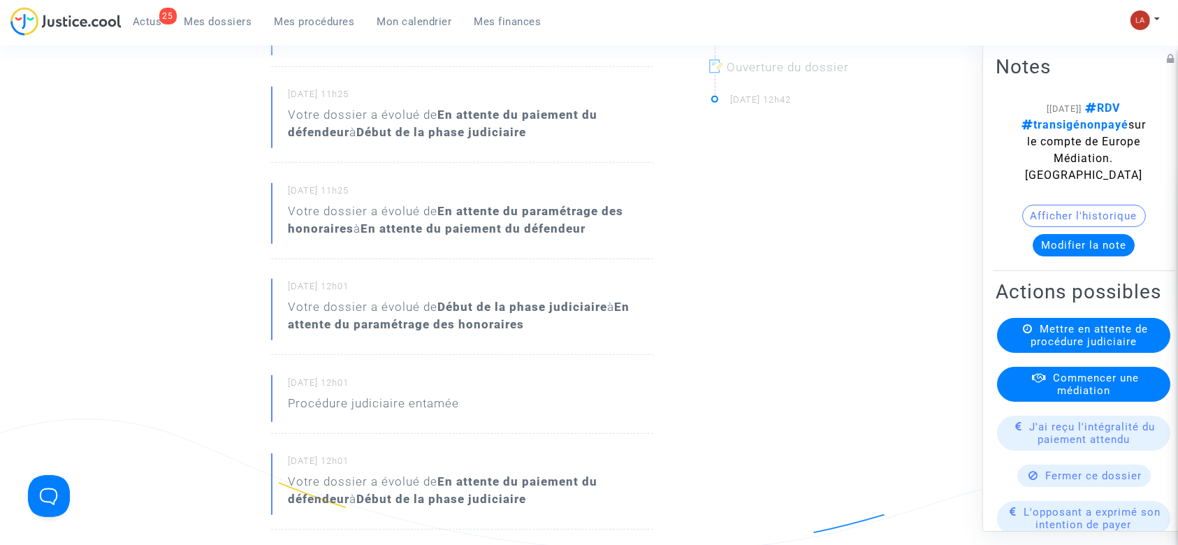
scroll to position [165, 0]
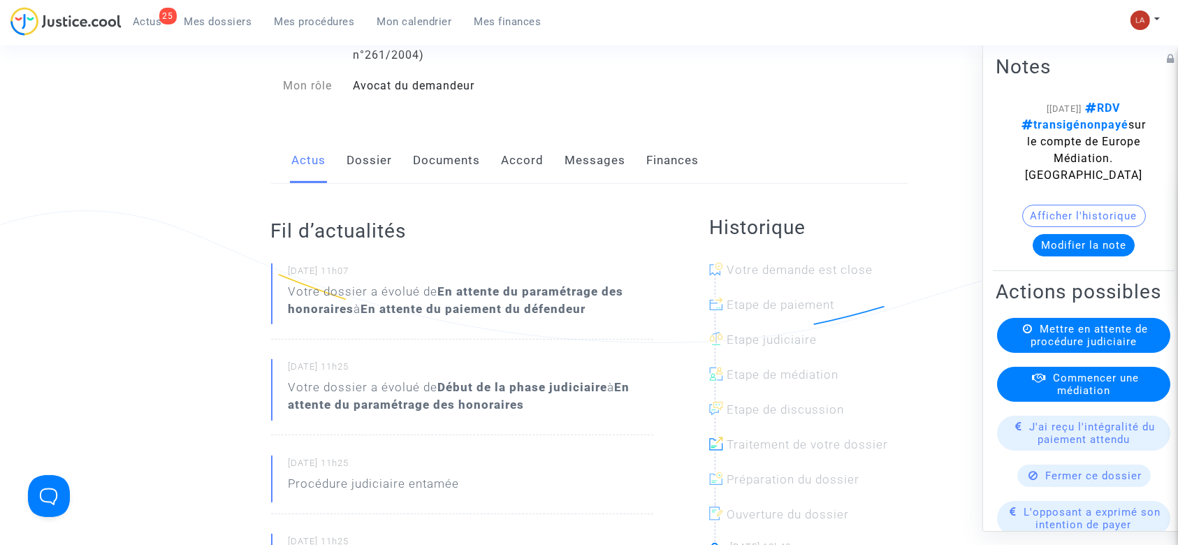
click at [535, 154] on link "Accord" at bounding box center [523, 161] width 43 height 46
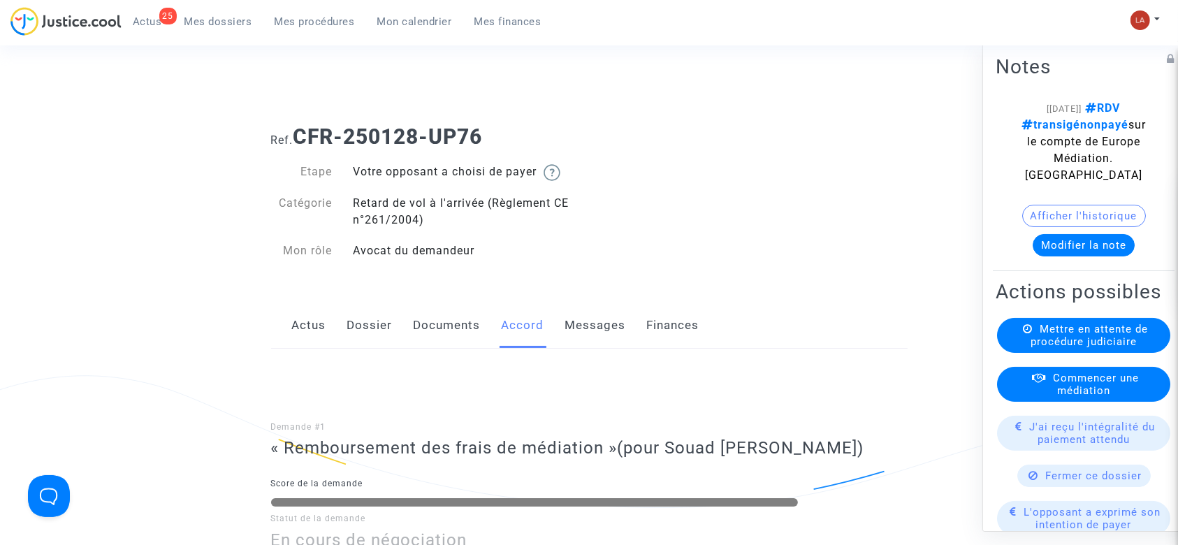
click at [323, 325] on link "Actus" at bounding box center [309, 325] width 34 height 46
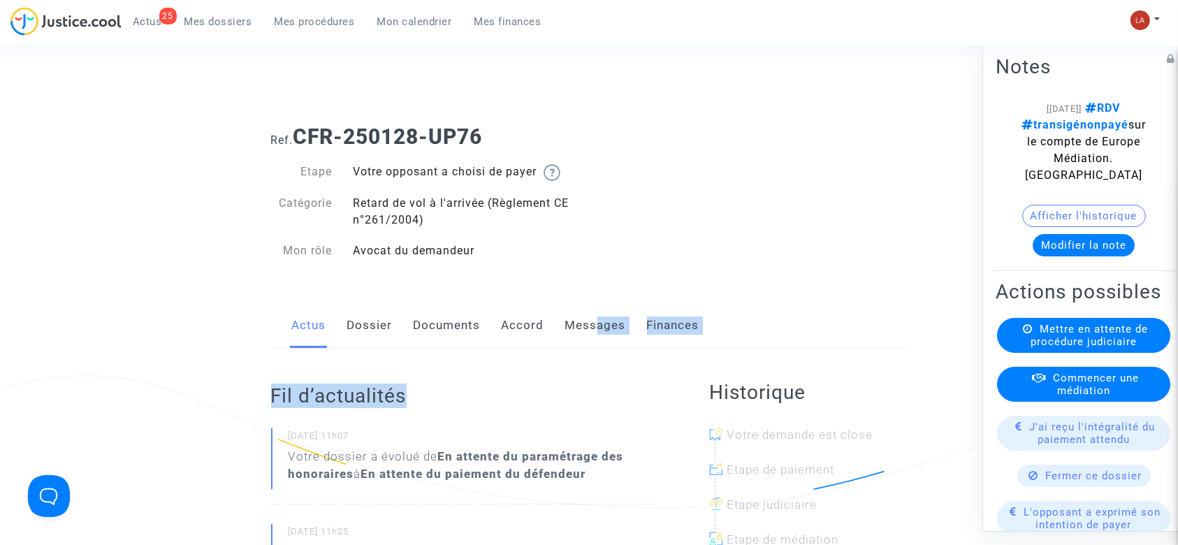
drag, startPoint x: 539, startPoint y: 325, endPoint x: 590, endPoint y: 307, distance: 54.1
click at [590, 307] on link "Messages" at bounding box center [595, 325] width 61 height 46
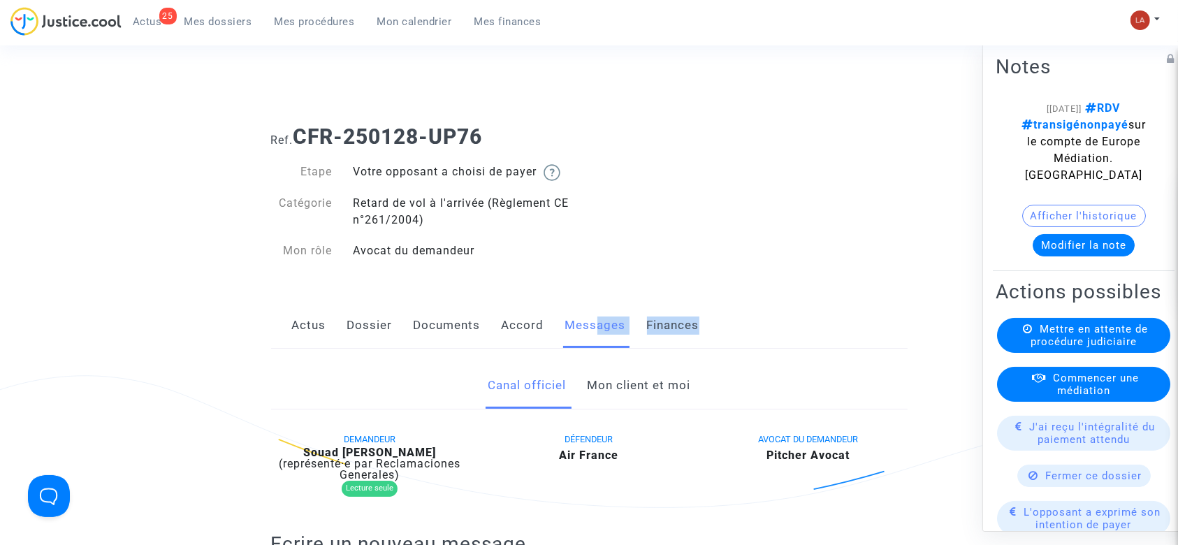
click at [665, 396] on link "Mon client et moi" at bounding box center [638, 386] width 103 height 46
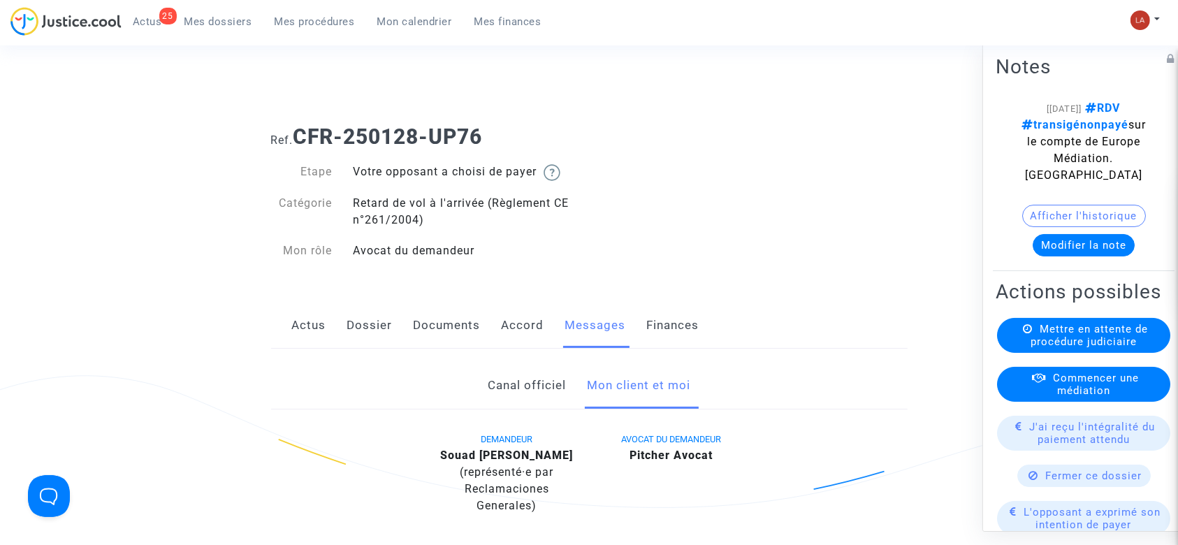
click at [346, 325] on div "Actus Dossier Documents Accord Messages Finances" at bounding box center [589, 325] width 636 height 47
click at [351, 326] on link "Dossier" at bounding box center [369, 325] width 45 height 46
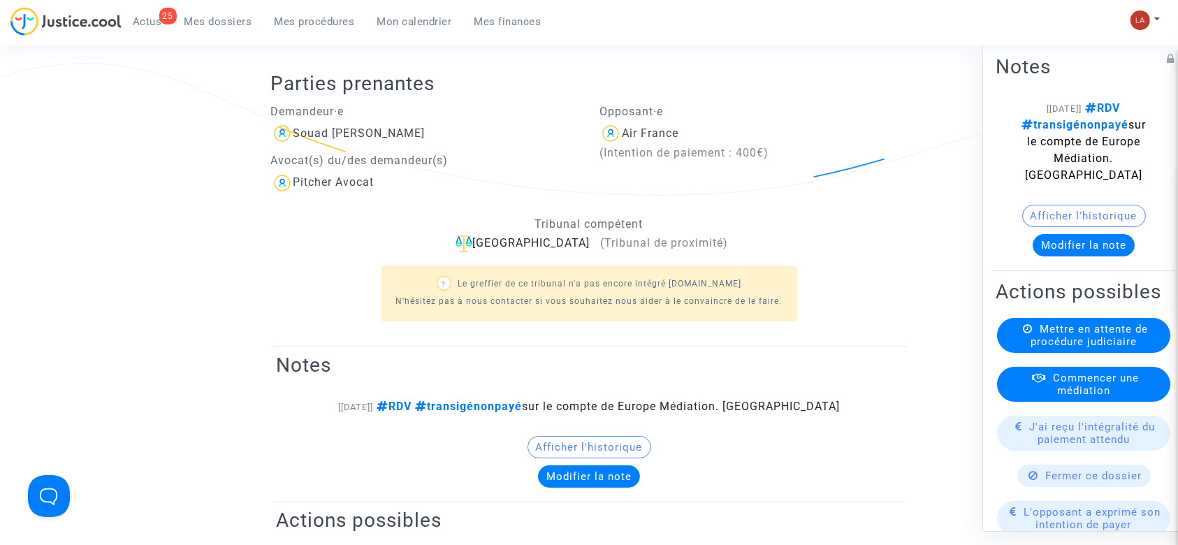
scroll to position [311, 0]
drag, startPoint x: 414, startPoint y: 142, endPoint x: 336, endPoint y: 140, distance: 77.5
drag, startPoint x: 336, startPoint y: 140, endPoint x: 221, endPoint y: 186, distance: 123.2
drag, startPoint x: 414, startPoint y: 127, endPoint x: 335, endPoint y: 141, distance: 79.5
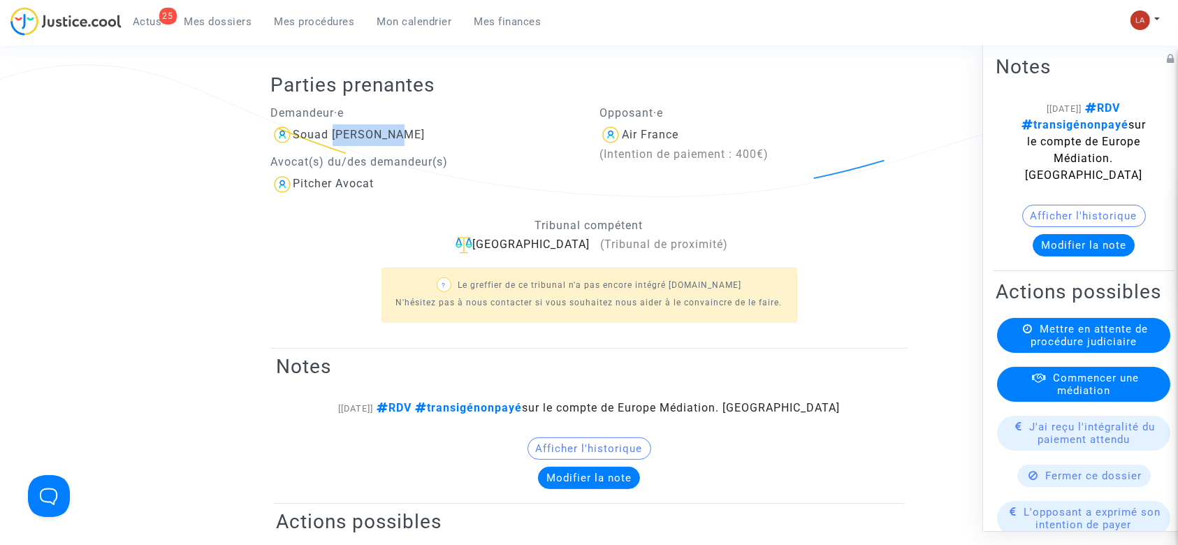
click at [335, 141] on div "Souad Boumeshoul" at bounding box center [425, 135] width 308 height 22
copy div "Boumeshoul"
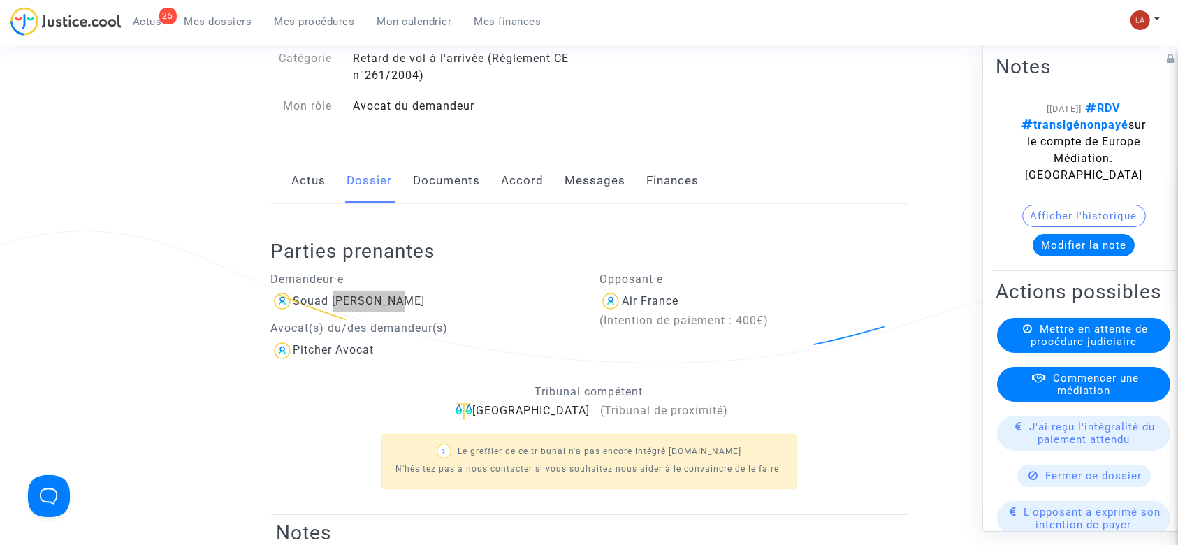
scroll to position [143, 0]
click at [467, 170] on link "Documents" at bounding box center [447, 182] width 67 height 46
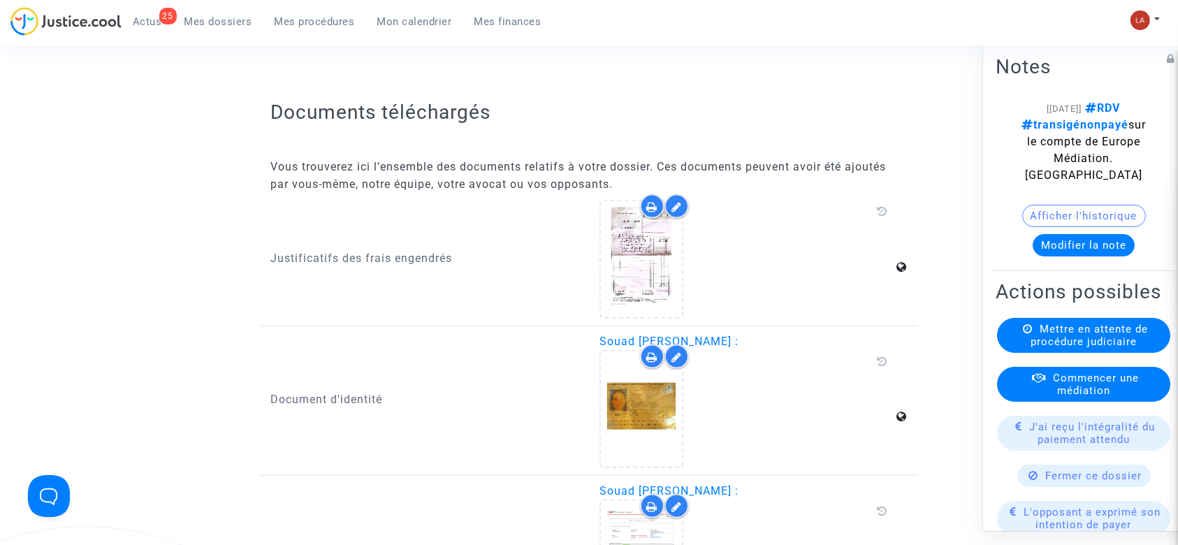
scroll to position [1832, 0]
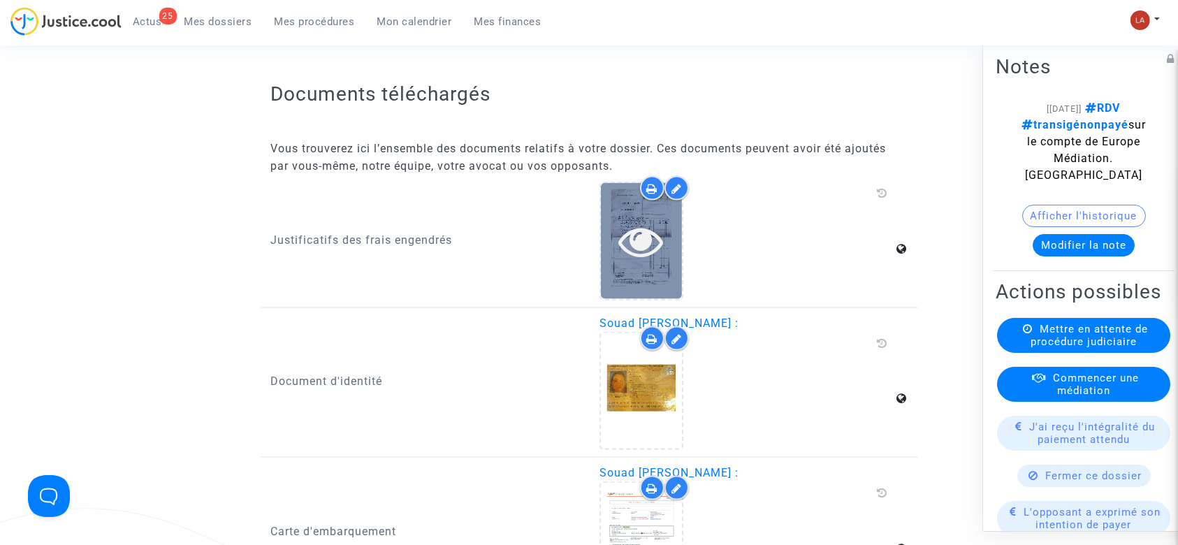
click at [631, 231] on icon at bounding box center [641, 241] width 45 height 45
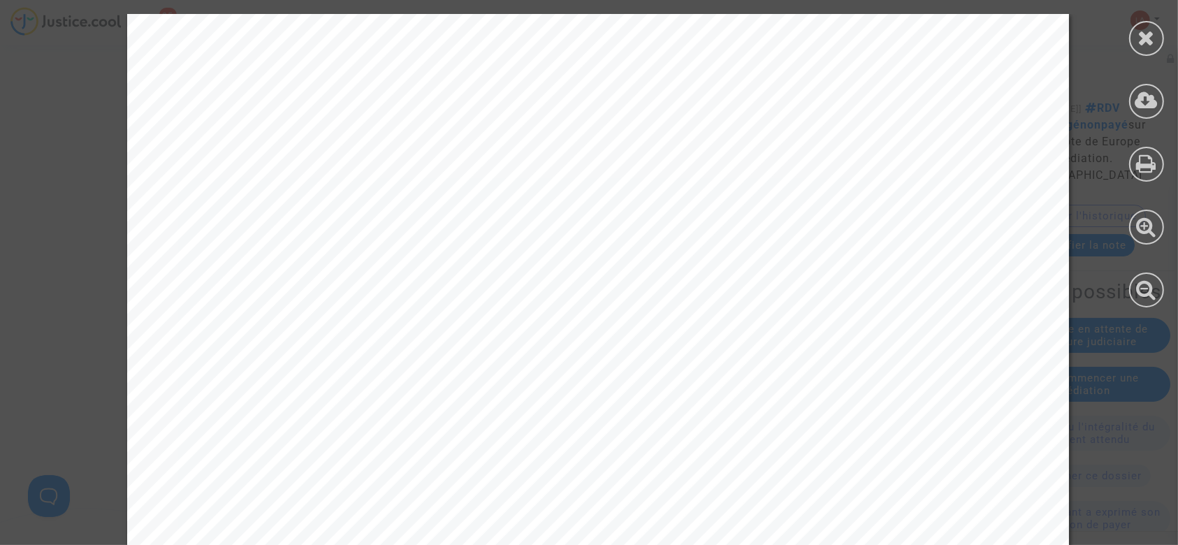
click at [1157, 38] on div at bounding box center [1146, 38] width 35 height 35
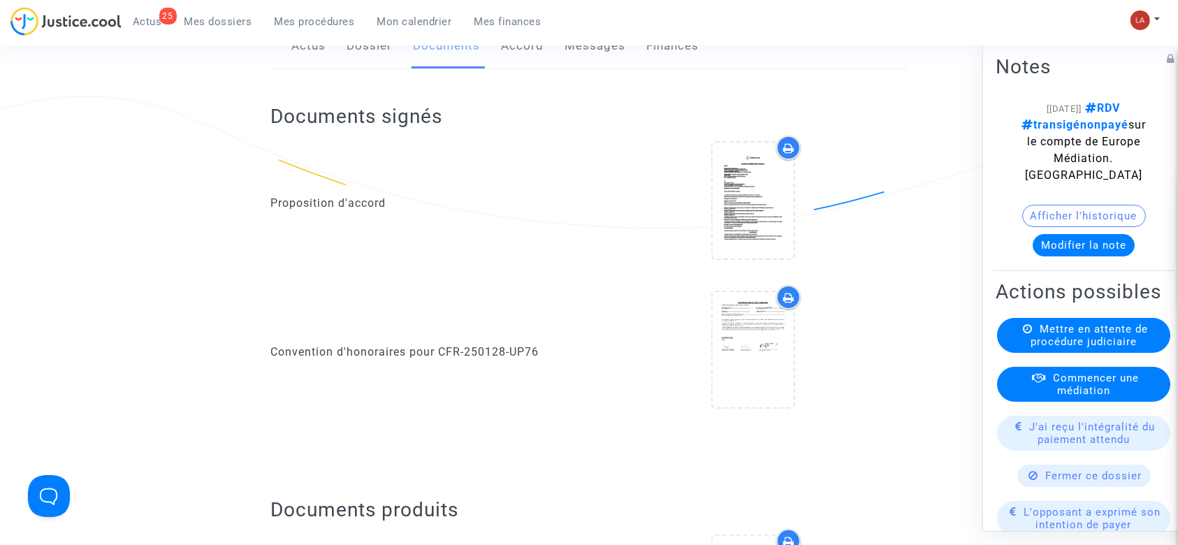
scroll to position [0, 0]
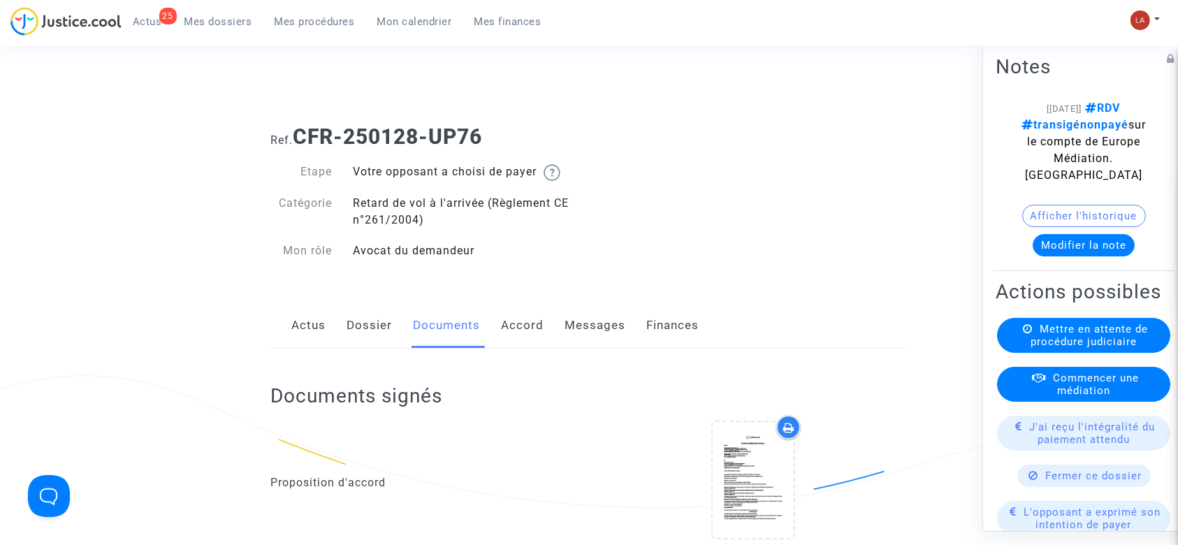
click at [353, 332] on link "Dossier" at bounding box center [369, 325] width 45 height 46
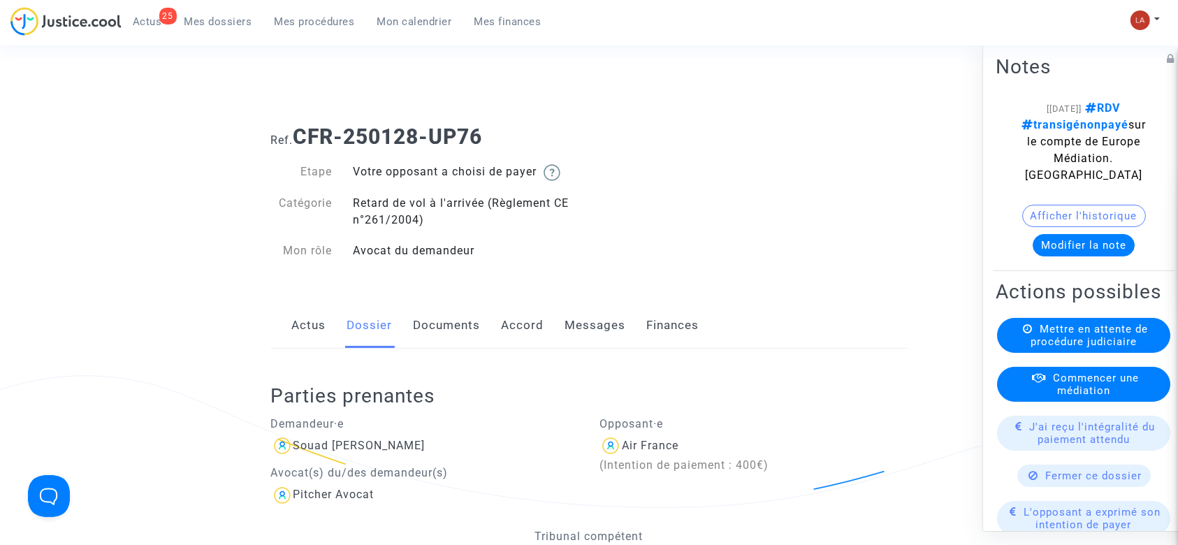
click at [611, 325] on link "Messages" at bounding box center [595, 325] width 61 height 46
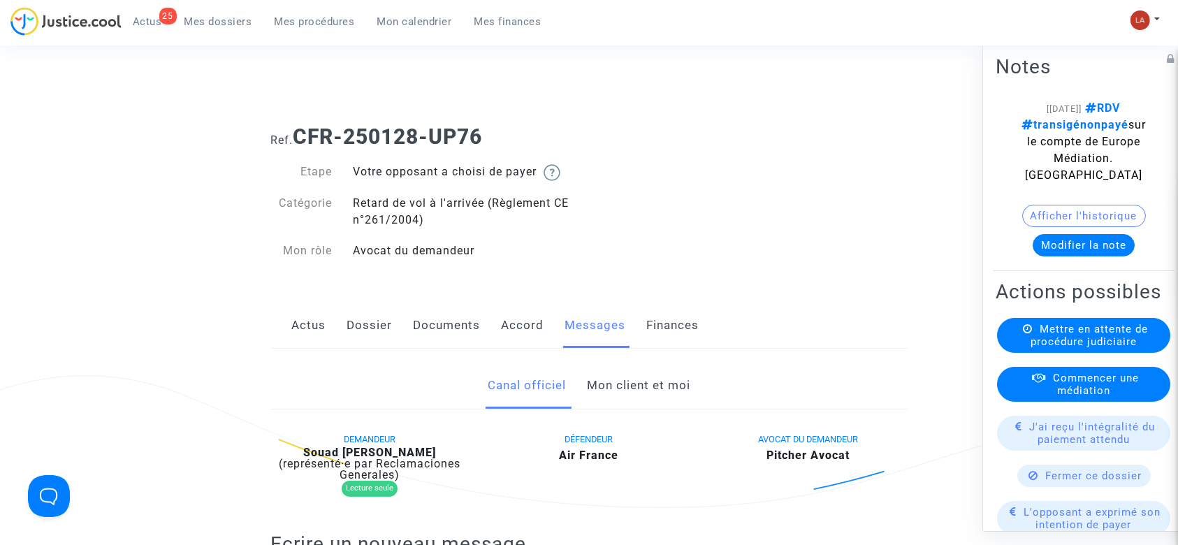
click at [631, 377] on link "Mon client et moi" at bounding box center [638, 386] width 103 height 46
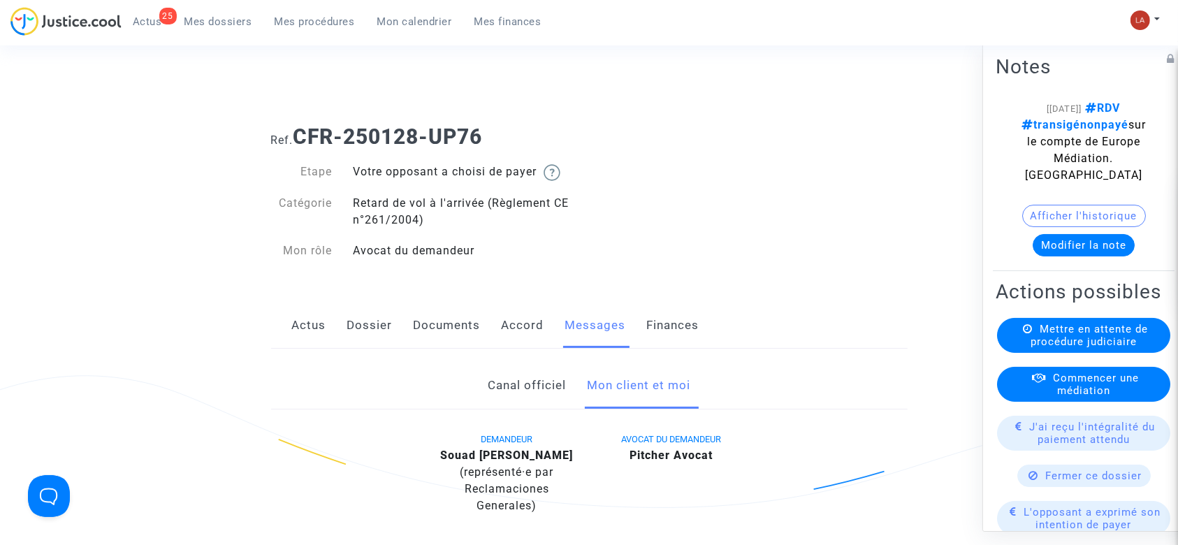
click at [444, 305] on link "Documents" at bounding box center [447, 325] width 67 height 46
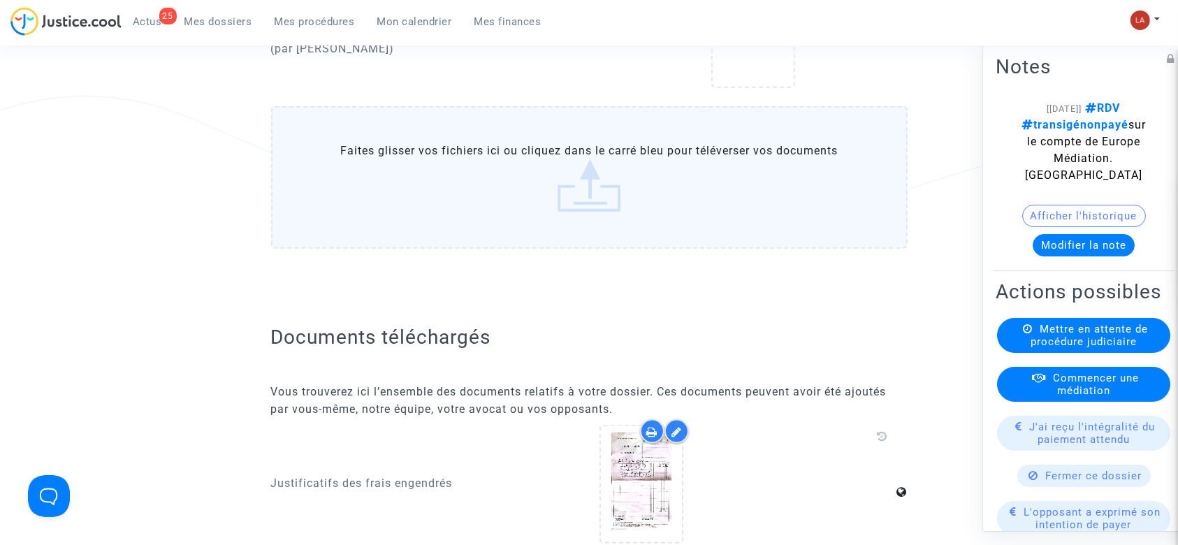
scroll to position [1676, 0]
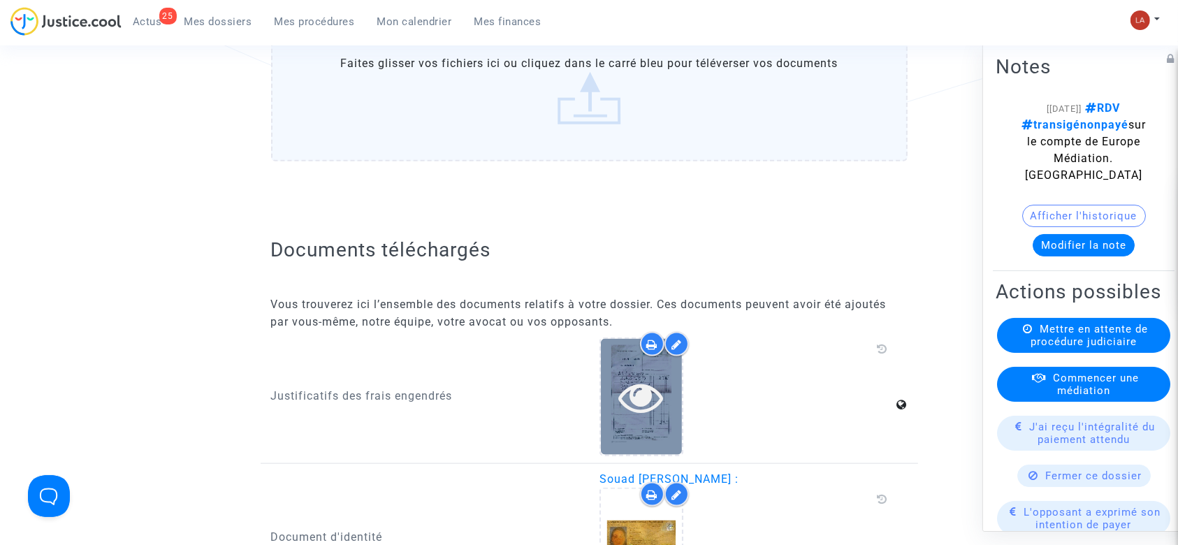
click at [636, 417] on div at bounding box center [641, 396] width 81 height 115
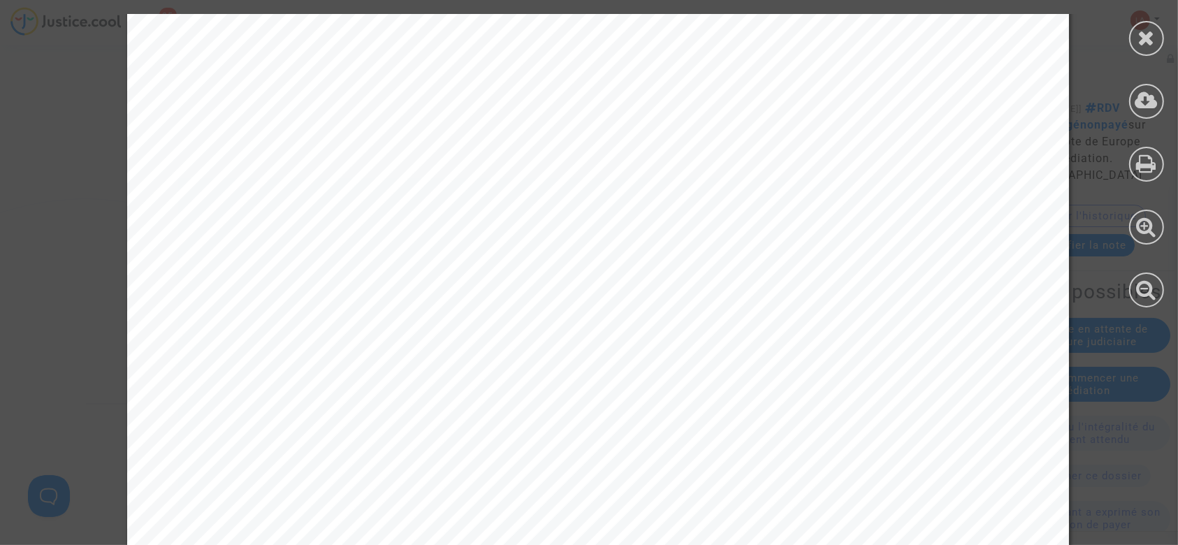
scroll to position [78, 0]
click at [1135, 96] on icon at bounding box center [1146, 100] width 23 height 21
click at [1153, 55] on div at bounding box center [1146, 160] width 63 height 321
click at [1153, 41] on icon at bounding box center [1146, 37] width 17 height 21
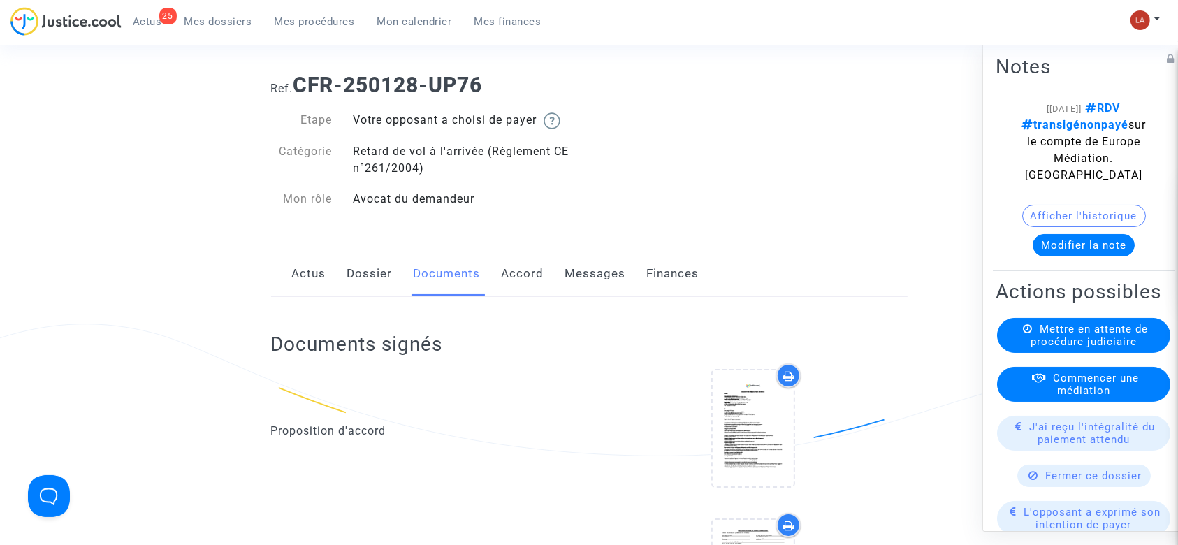
scroll to position [0, 0]
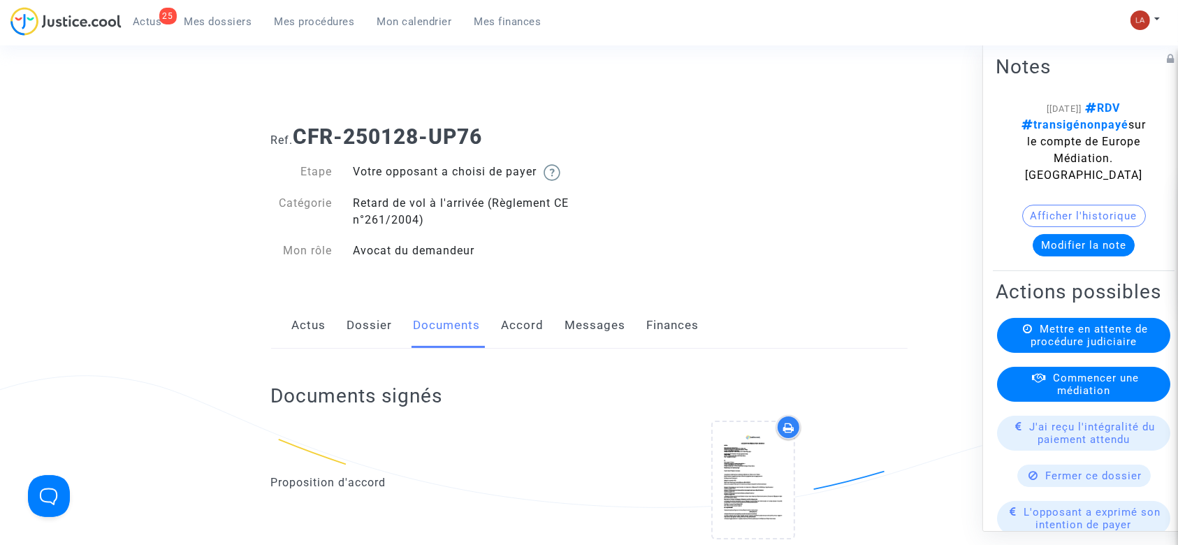
drag, startPoint x: 370, startPoint y: 332, endPoint x: 397, endPoint y: 325, distance: 27.4
click at [370, 332] on link "Dossier" at bounding box center [369, 325] width 45 height 46
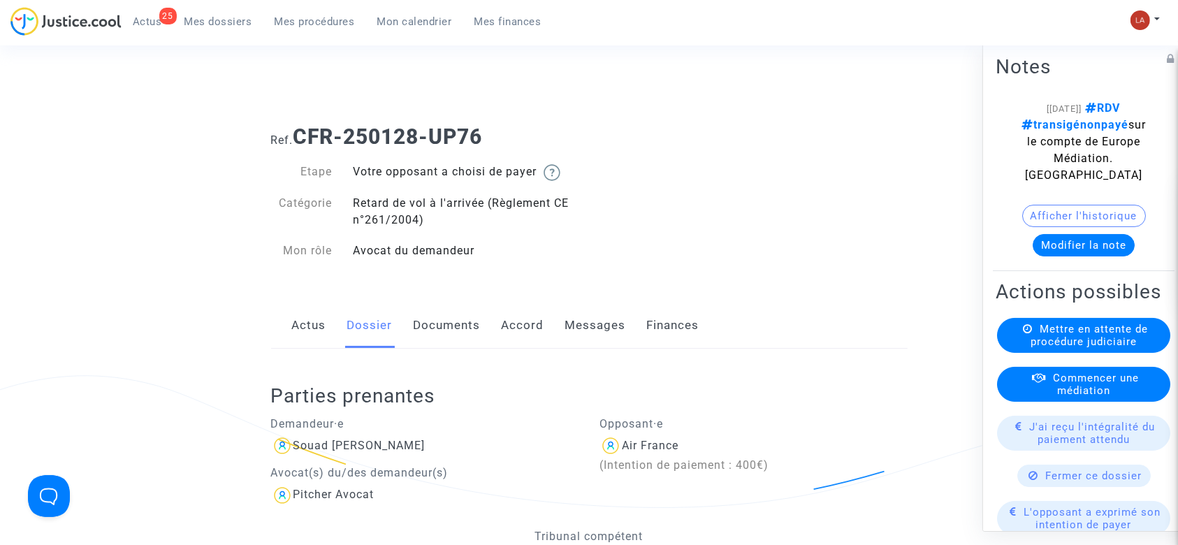
click at [601, 316] on link "Messages" at bounding box center [595, 325] width 61 height 46
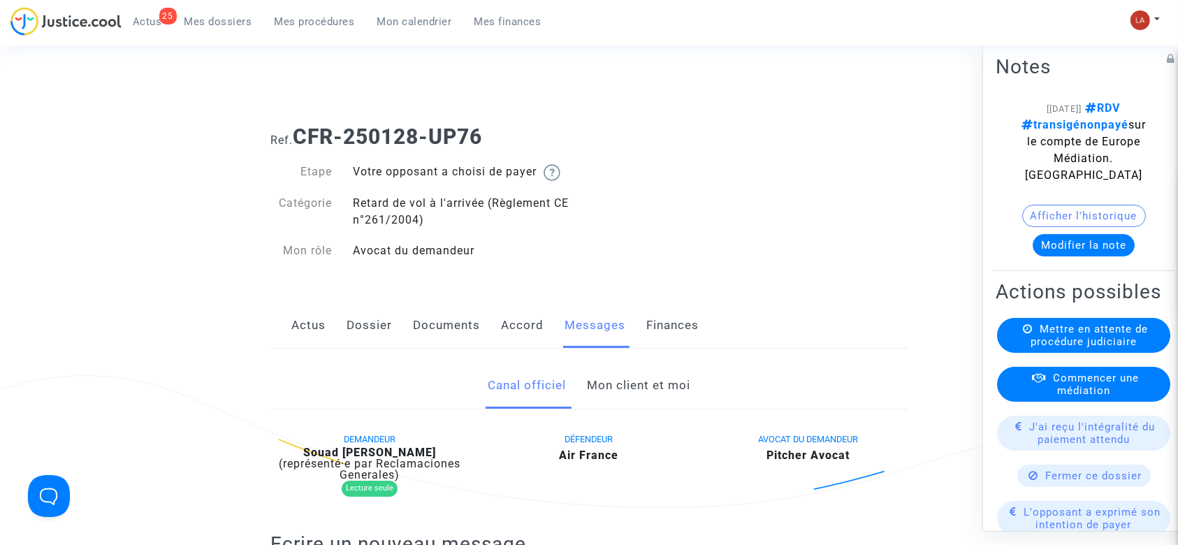
click at [632, 368] on link "Mon client et moi" at bounding box center [638, 386] width 103 height 46
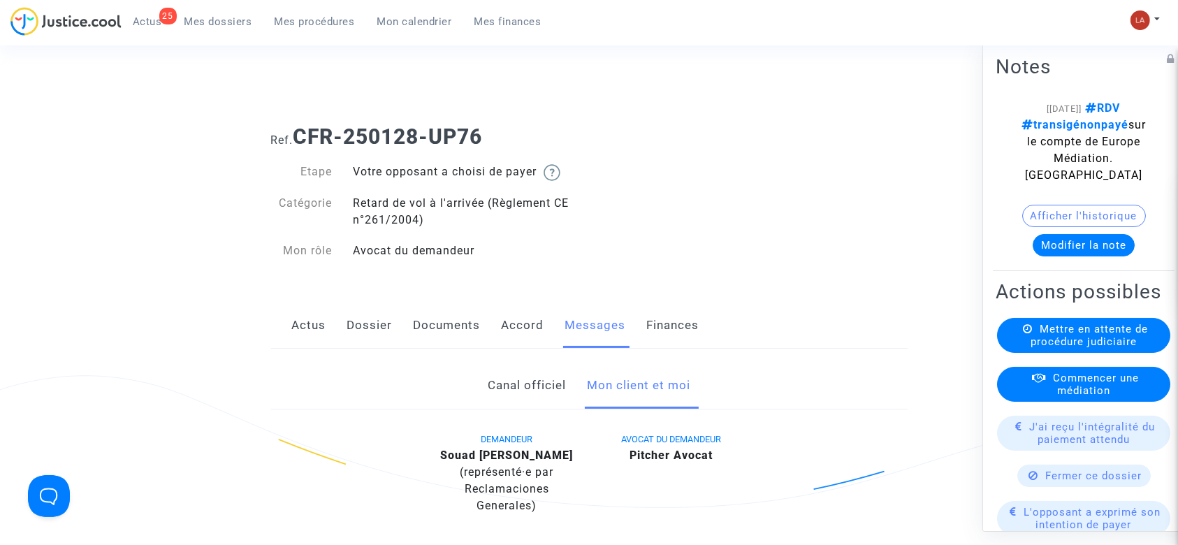
scroll to position [279, 0]
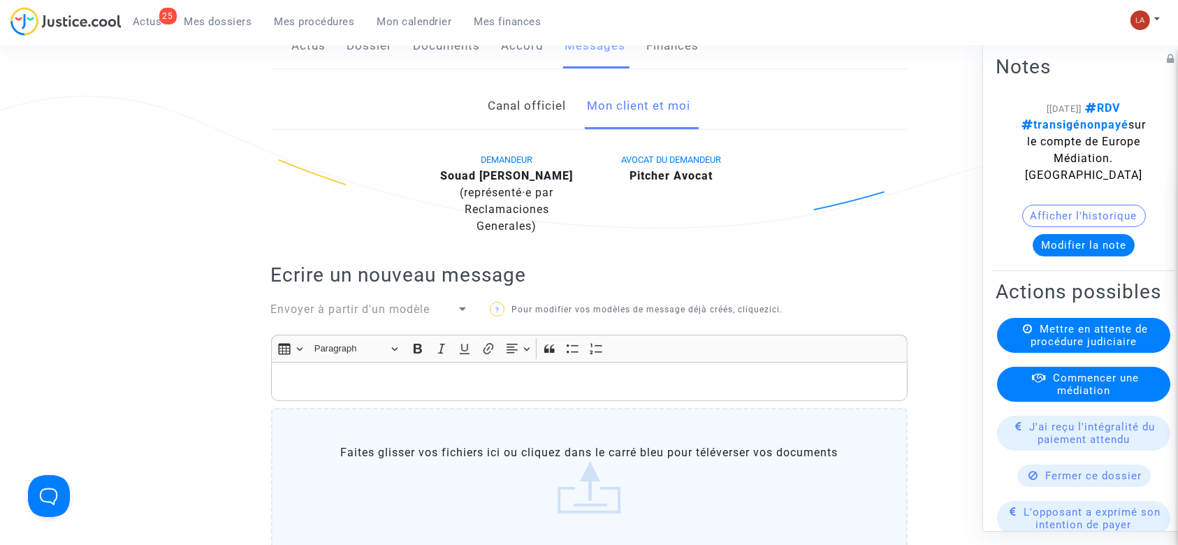
click at [620, 373] on p "Rich Text Editor, main" at bounding box center [589, 381] width 622 height 17
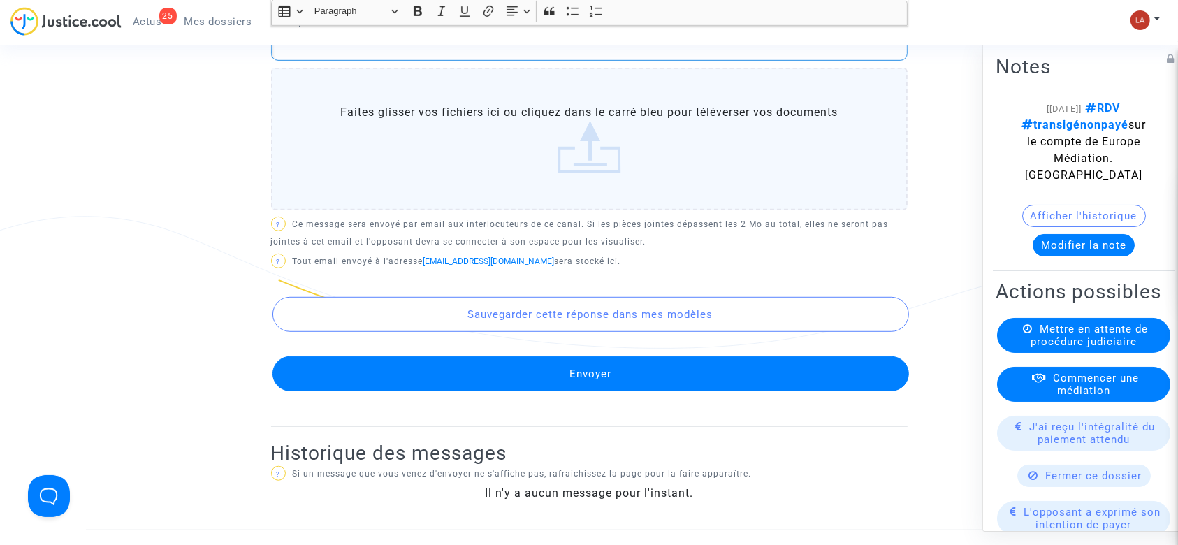
scroll to position [815, 0]
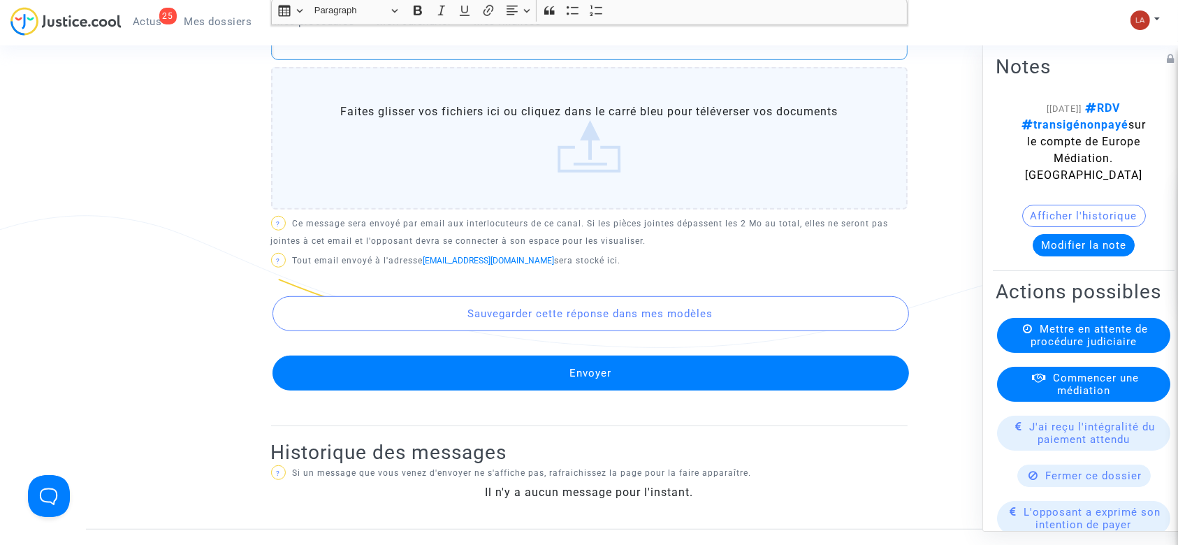
click at [592, 375] on button "Envoyer" at bounding box center [590, 373] width 636 height 35
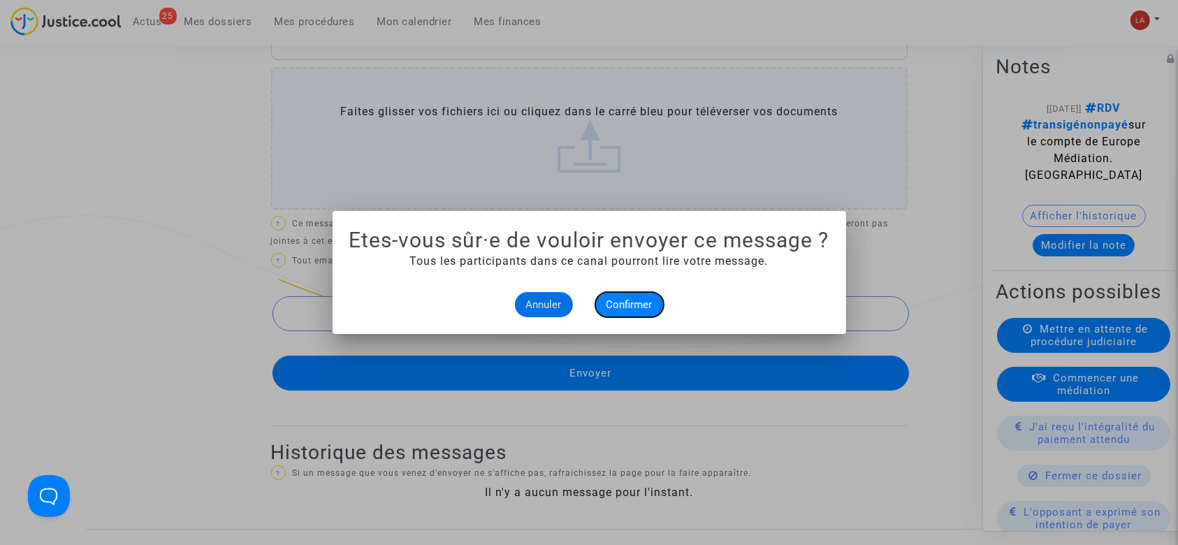
click at [637, 306] on span "Confirmer" at bounding box center [629, 304] width 46 height 13
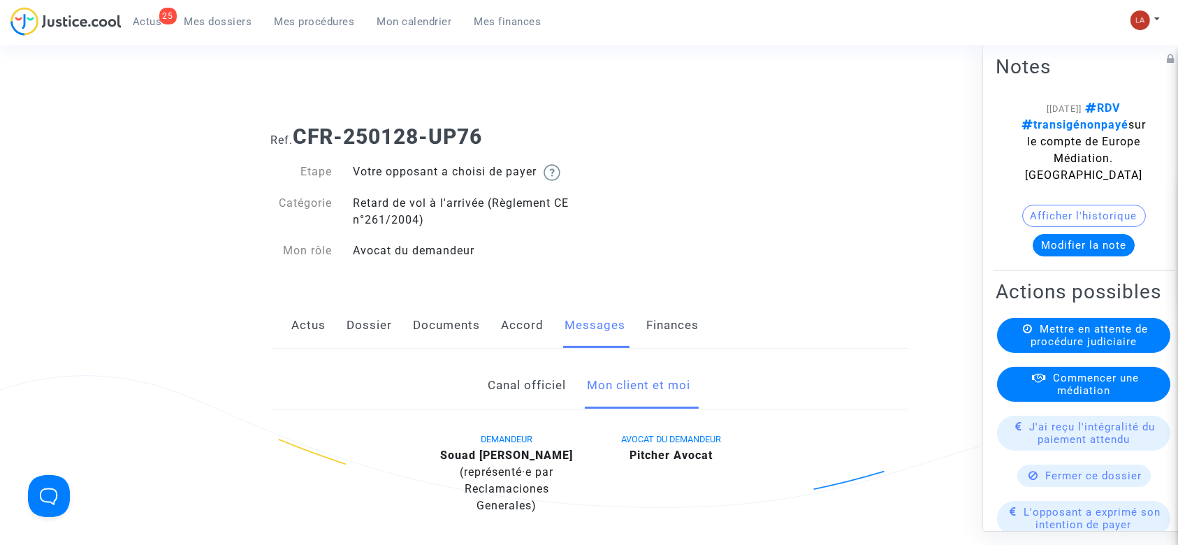
scroll to position [815, 0]
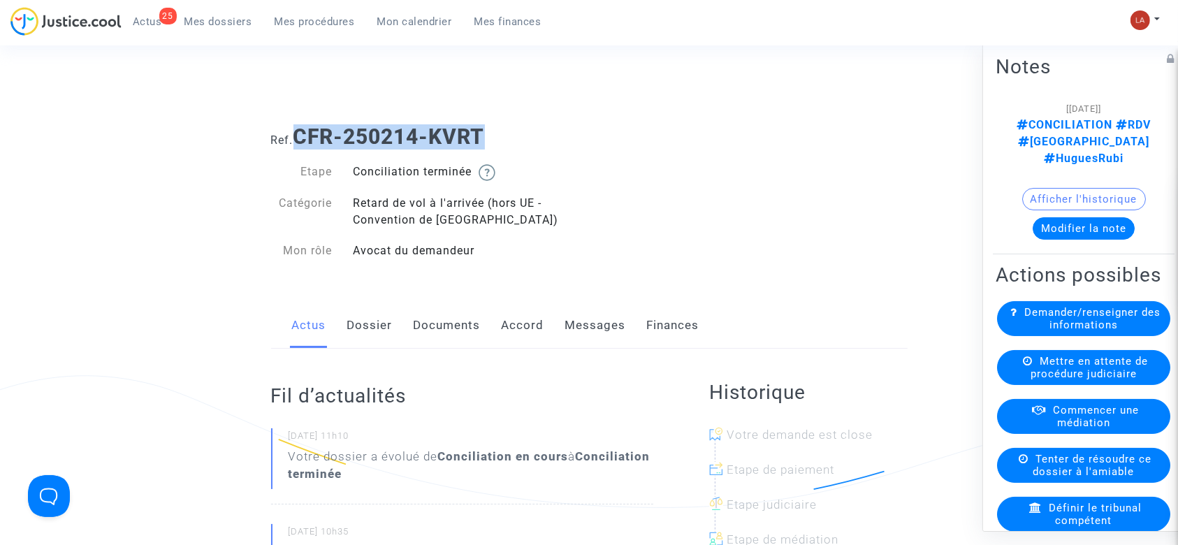
drag, startPoint x: 516, startPoint y: 139, endPoint x: 302, endPoint y: 139, distance: 213.7
click at [302, 139] on h1 "Ref. CFR-250214-KVRT" at bounding box center [589, 136] width 636 height 25
copy b "CFR-250214-KVRT"
click at [444, 315] on link "Documents" at bounding box center [447, 325] width 67 height 46
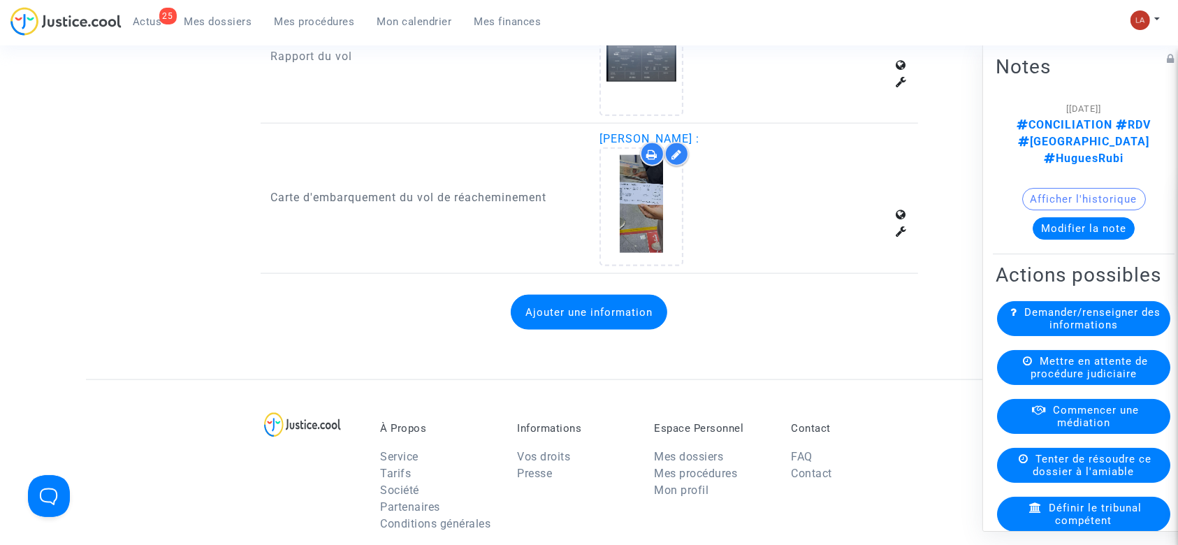
scroll to position [1769, 0]
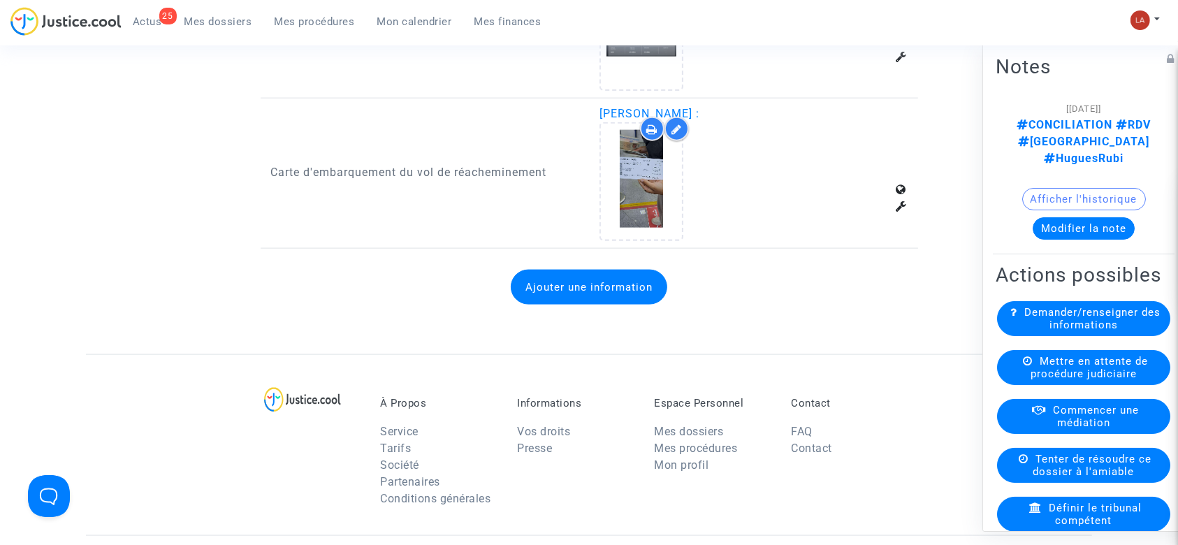
scroll to position [1862, 0]
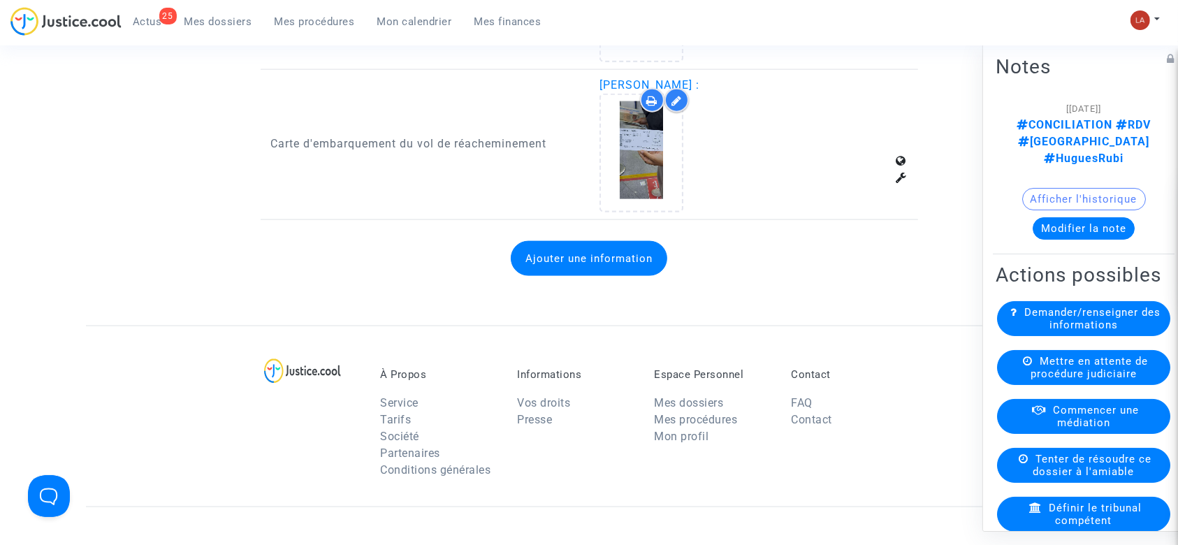
click at [634, 259] on button "Ajouter une information" at bounding box center [589, 258] width 156 height 35
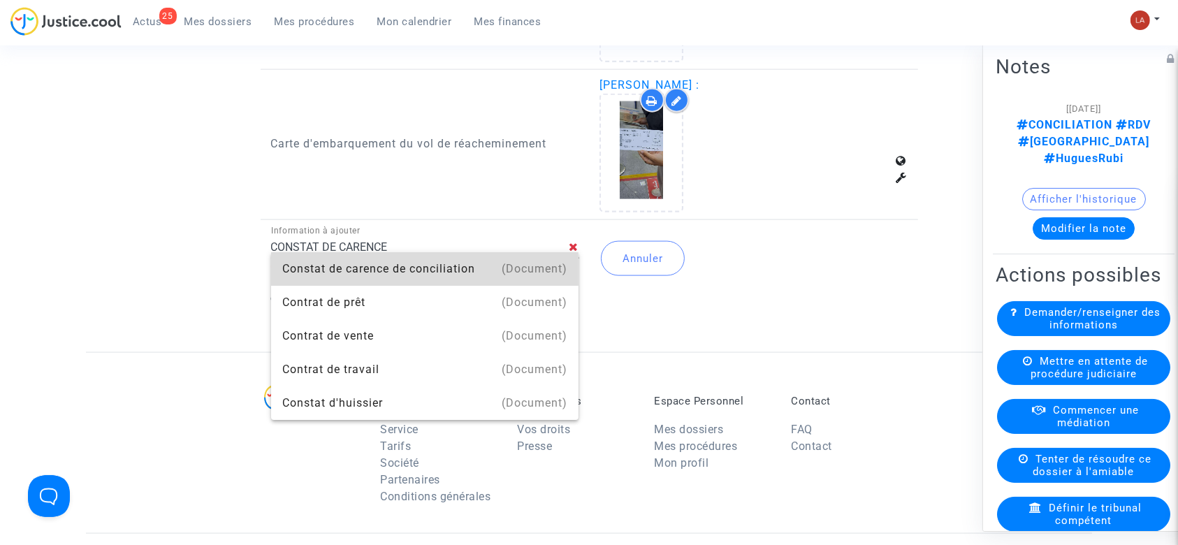
click at [506, 255] on div "(Document)" at bounding box center [535, 269] width 66 height 34
type input "Constat de carence de conciliation"
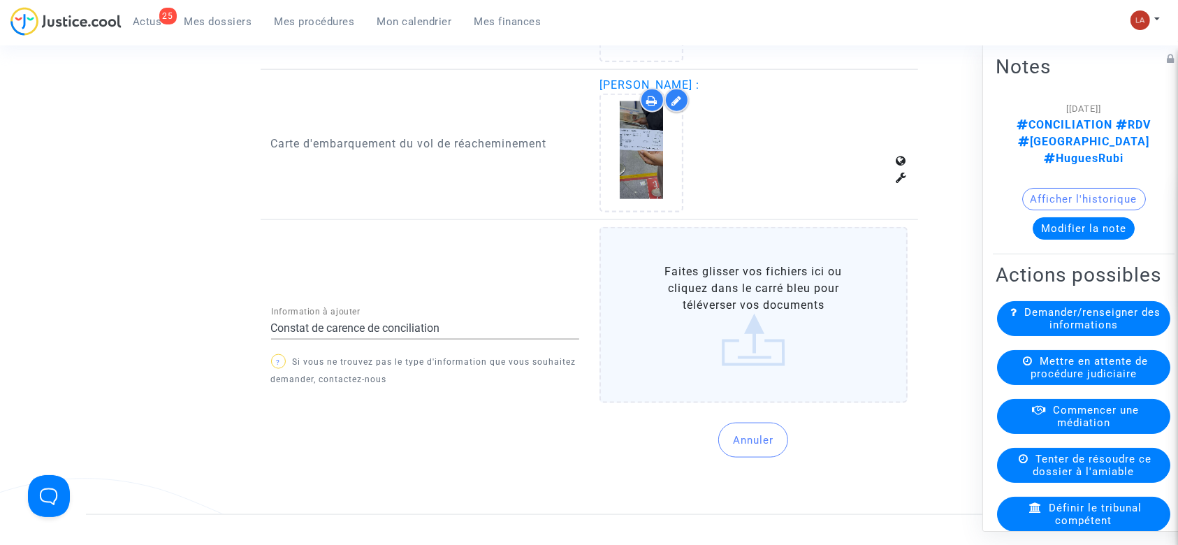
click at [686, 281] on label "Faites glisser vos fichiers ici ou cliquez dans le carré bleu pour téléverser v…" at bounding box center [753, 315] width 308 height 176
click at [0, 0] on input "Faites glisser vos fichiers ici ou cliquez dans le carré bleu pour téléverser v…" at bounding box center [0, 0] width 0 height 0
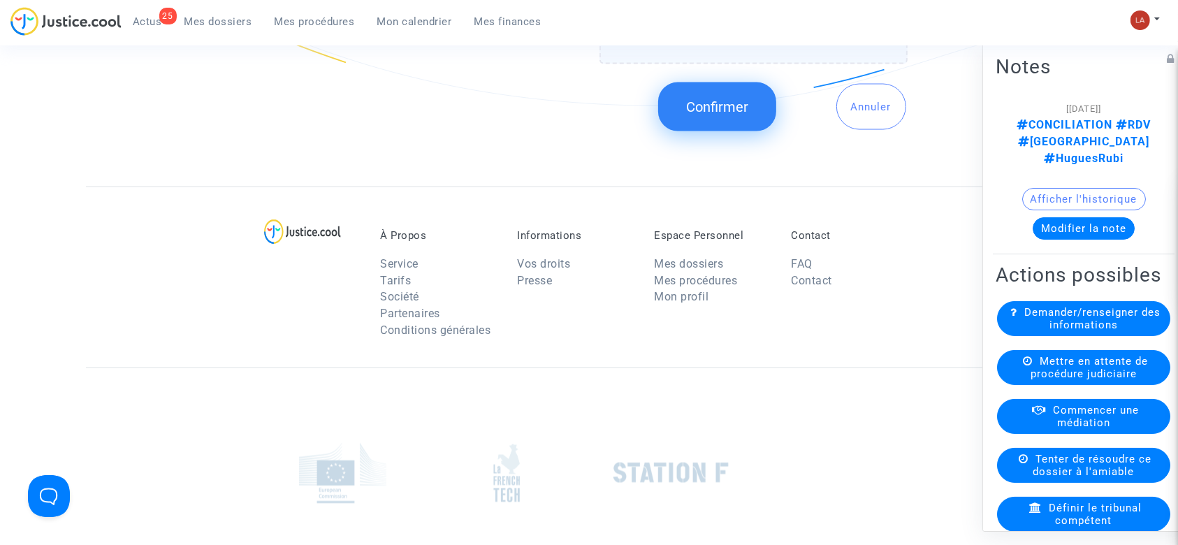
scroll to position [2142, 0]
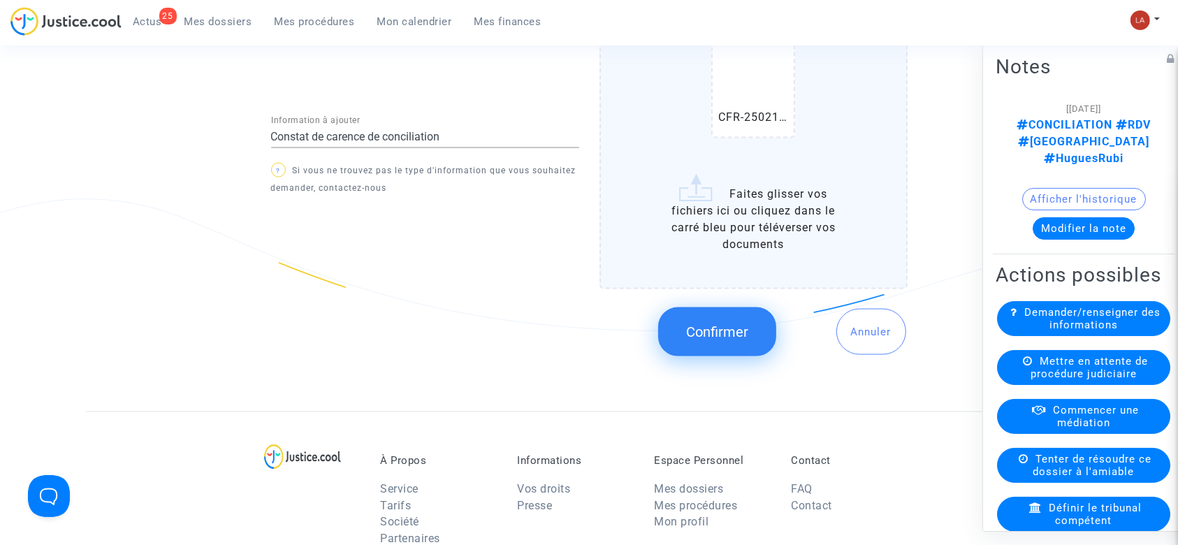
click at [701, 323] on span "Confirmer" at bounding box center [717, 331] width 62 height 17
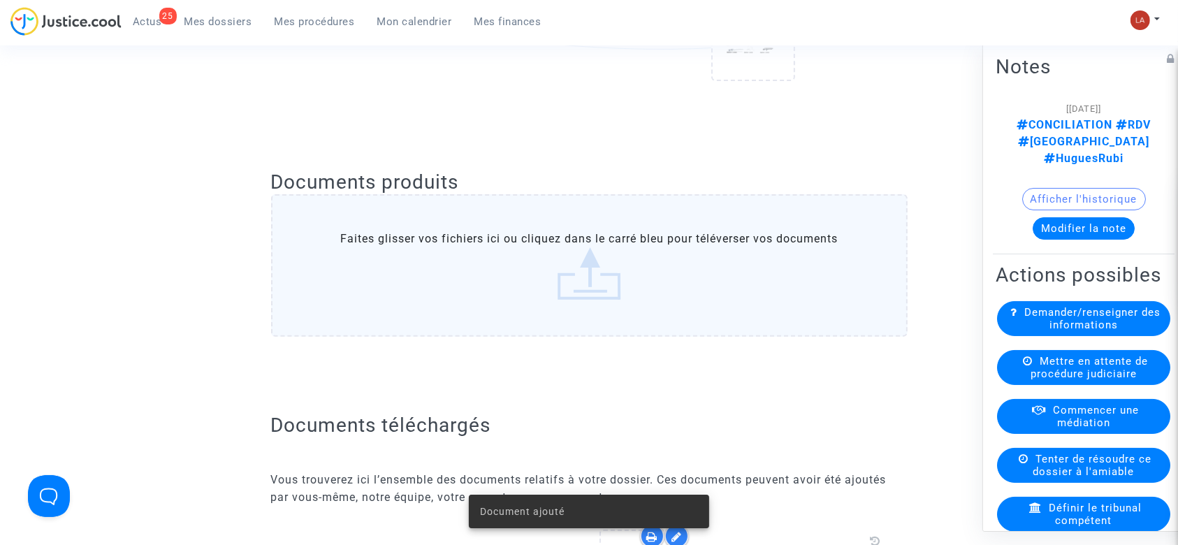
scroll to position [0, 0]
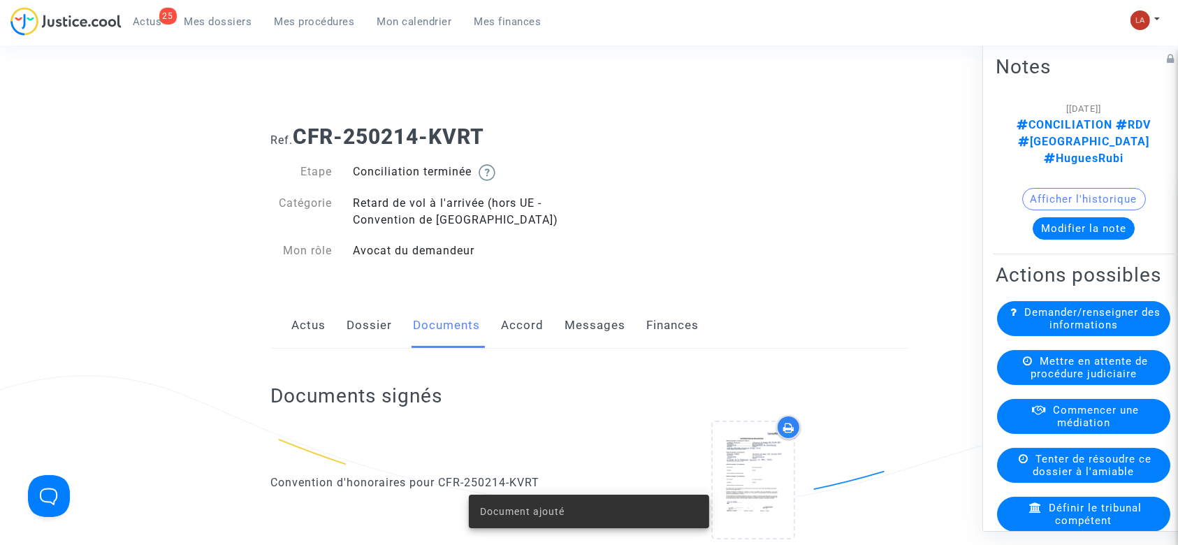
drag, startPoint x: 380, startPoint y: 321, endPoint x: 476, endPoint y: 295, distance: 98.9
click at [379, 321] on link "Dossier" at bounding box center [369, 325] width 45 height 46
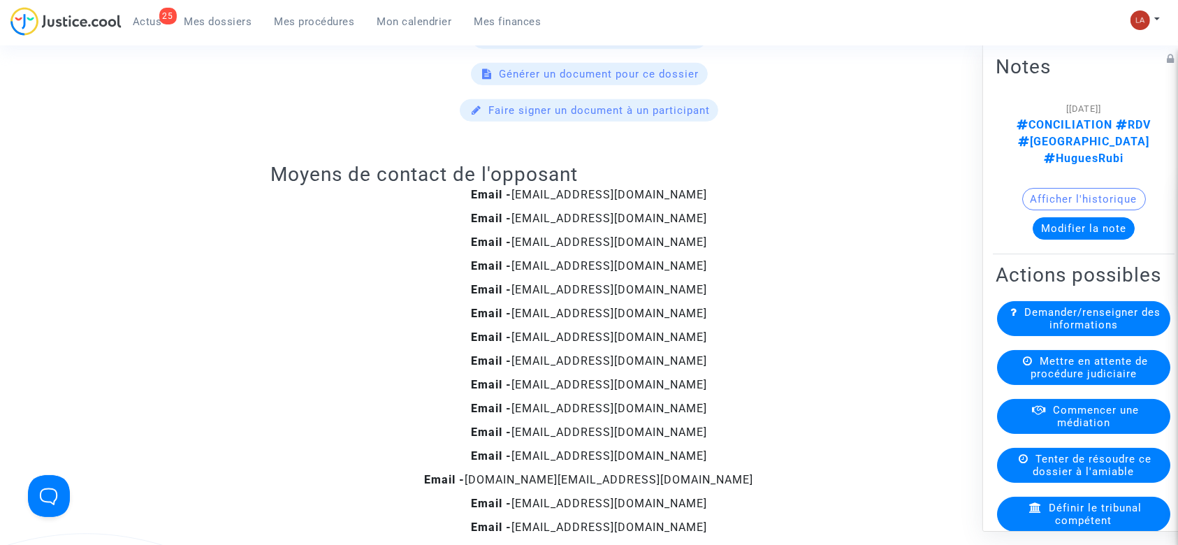
scroll to position [931, 0]
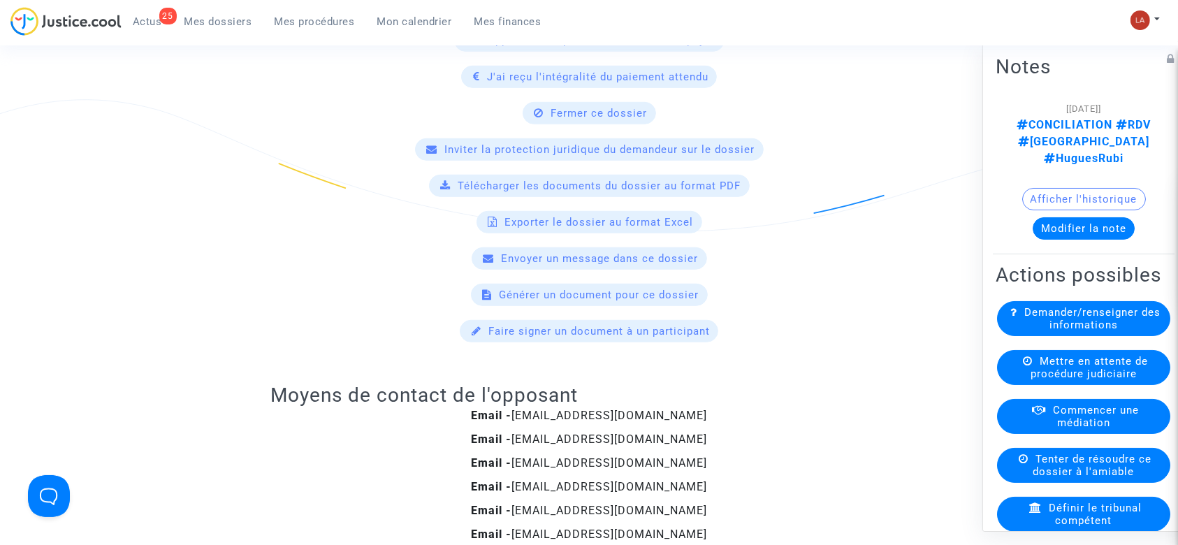
click at [1045, 511] on div "Définir le tribunal compétent" at bounding box center [1083, 514] width 173 height 35
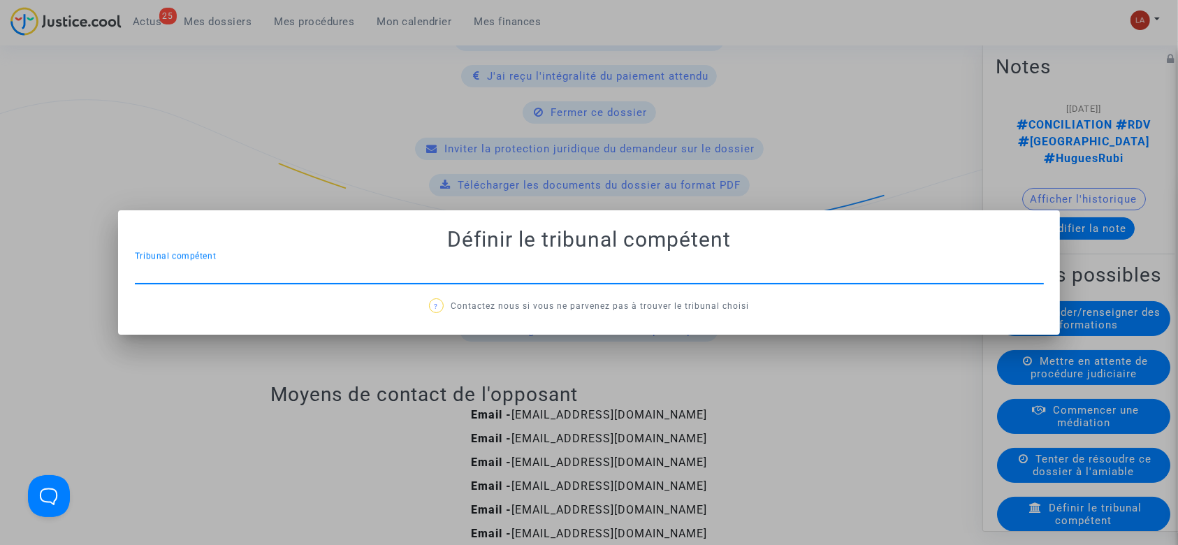
scroll to position [0, 0]
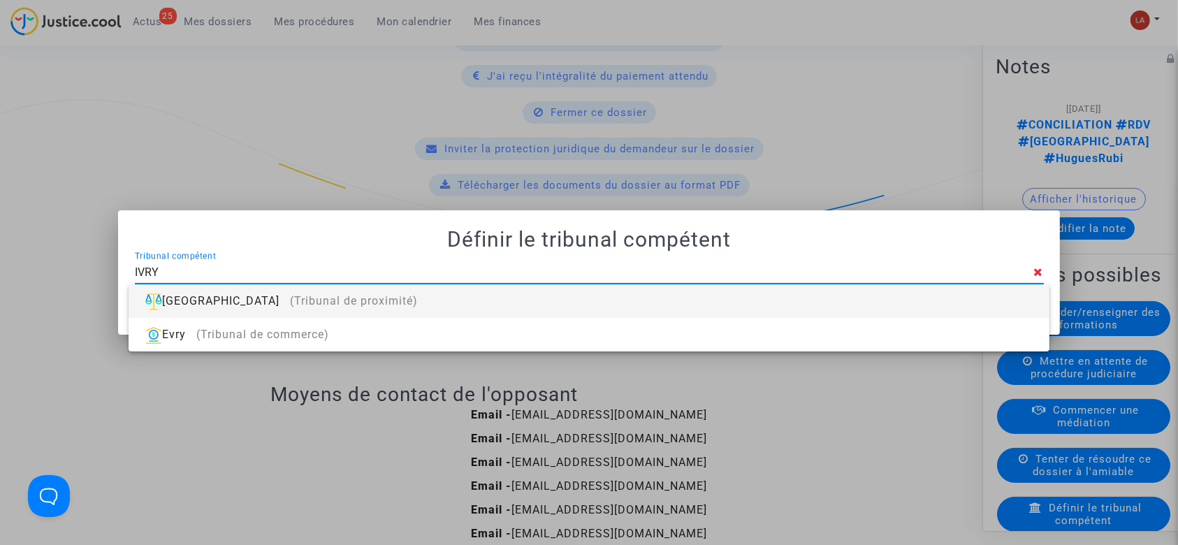
type input "IVRY"
drag, startPoint x: 727, startPoint y: 307, endPoint x: 717, endPoint y: 248, distance: 59.6
click at [727, 307] on div "[GEOGRAPHIC_DATA] (Tribunal de proximité)" at bounding box center [589, 301] width 898 height 34
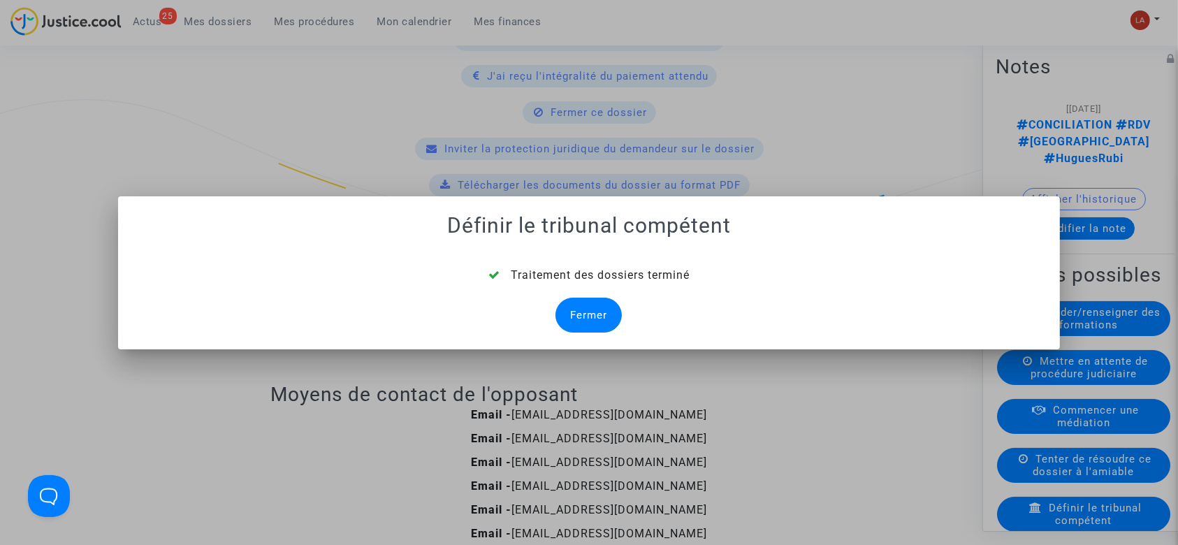
click at [592, 323] on div "Fermer" at bounding box center [588, 315] width 66 height 35
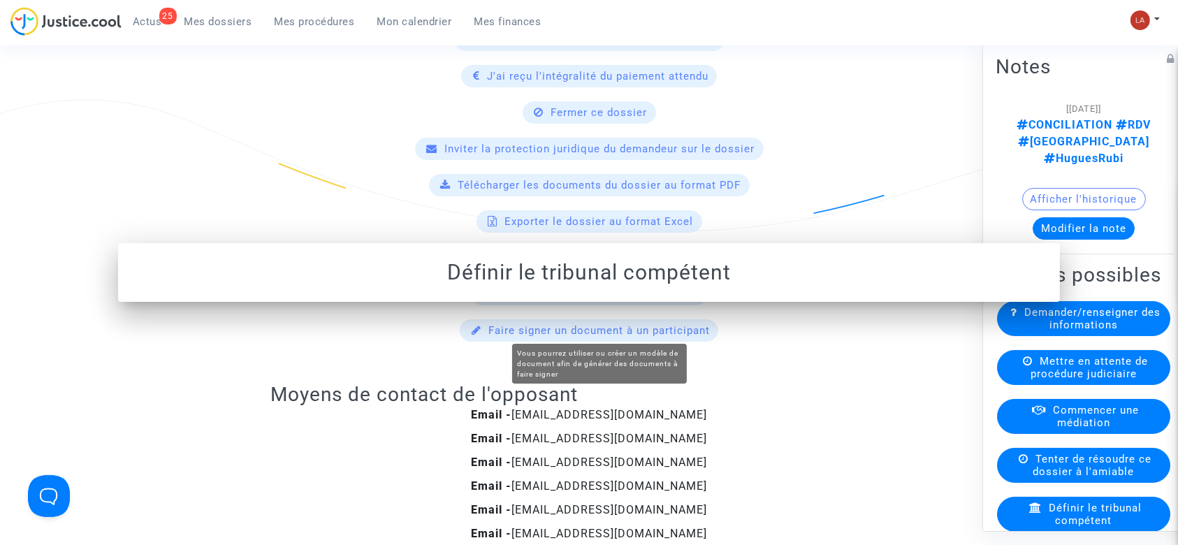
scroll to position [931, 0]
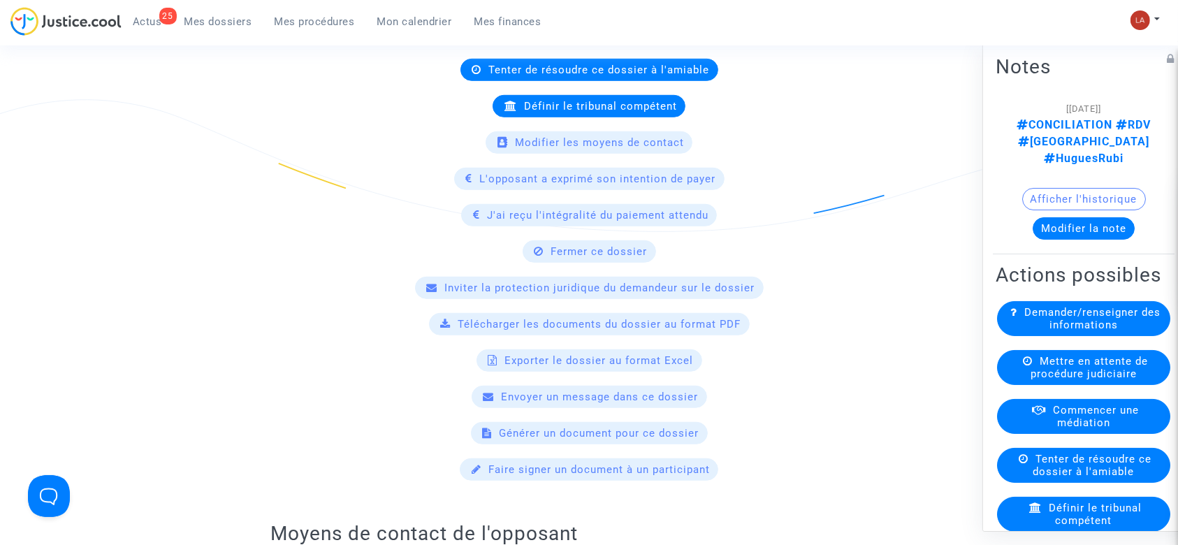
click at [1067, 217] on button "Modifier la note" at bounding box center [1083, 228] width 102 height 22
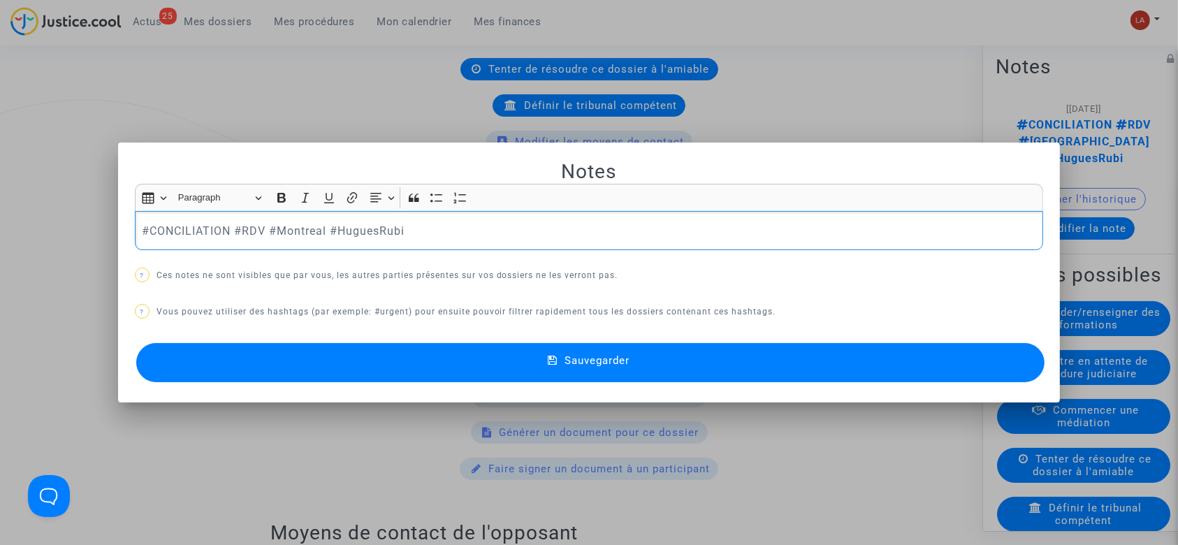
scroll to position [0, 0]
click at [256, 360] on button "Sauvegarder" at bounding box center [590, 362] width 909 height 39
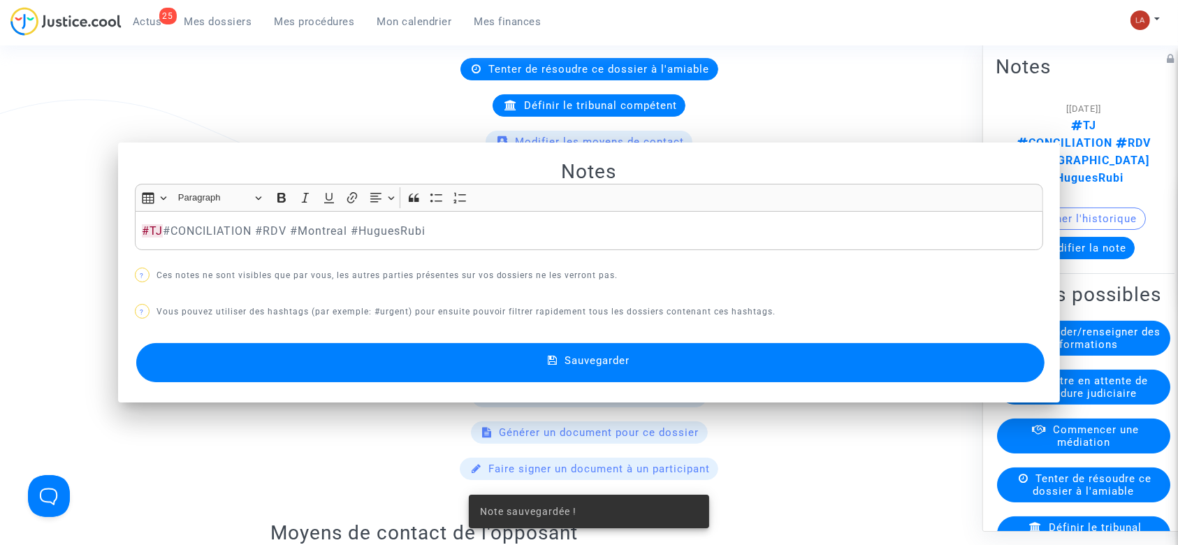
scroll to position [931, 0]
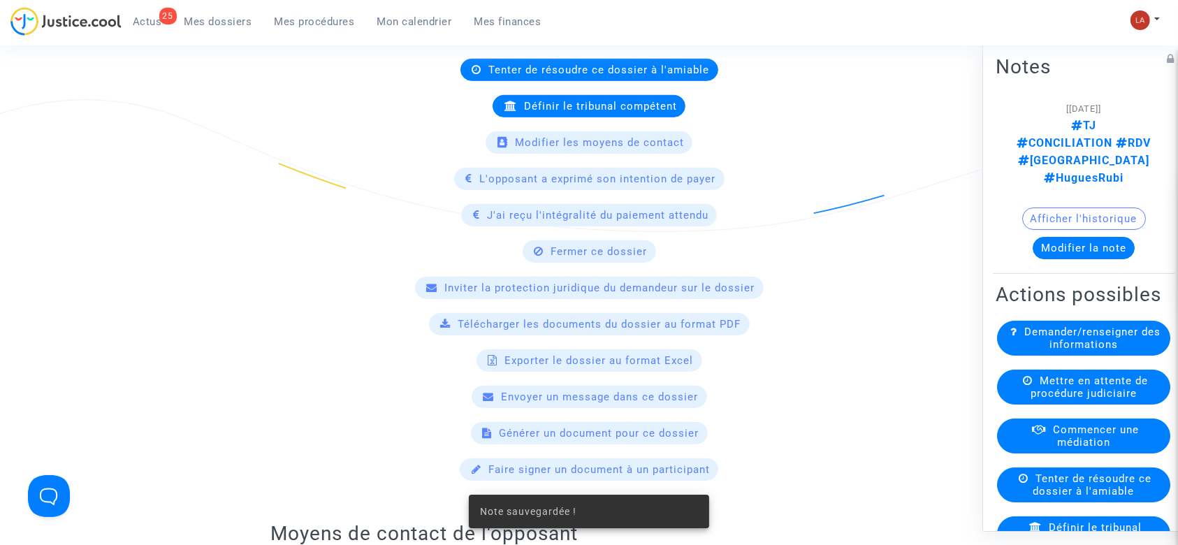
click at [1077, 372] on div "Mettre en attente de procédure judiciaire" at bounding box center [1083, 387] width 173 height 35
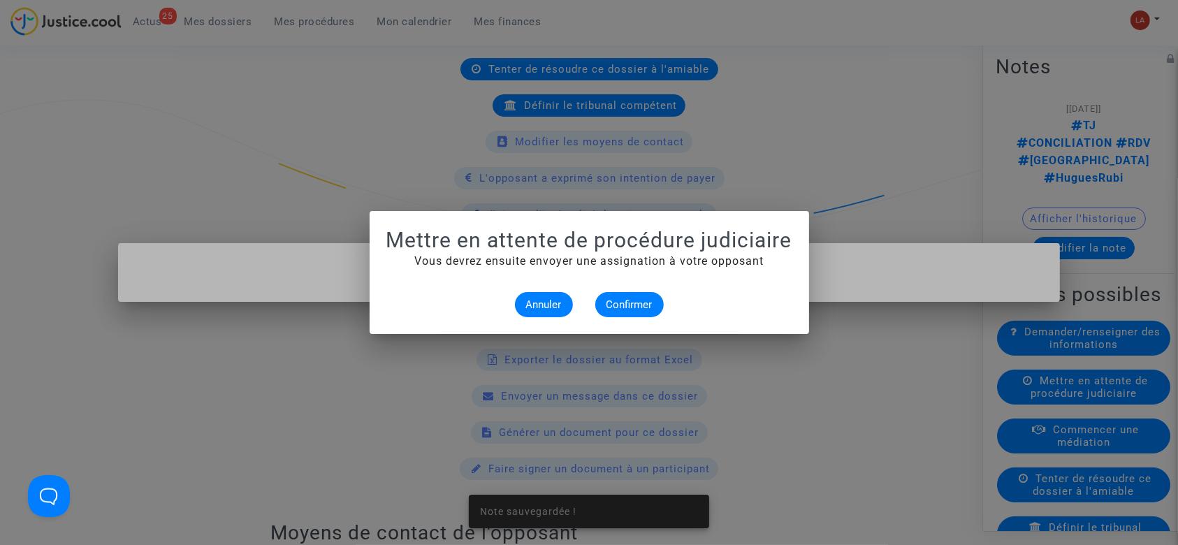
scroll to position [0, 0]
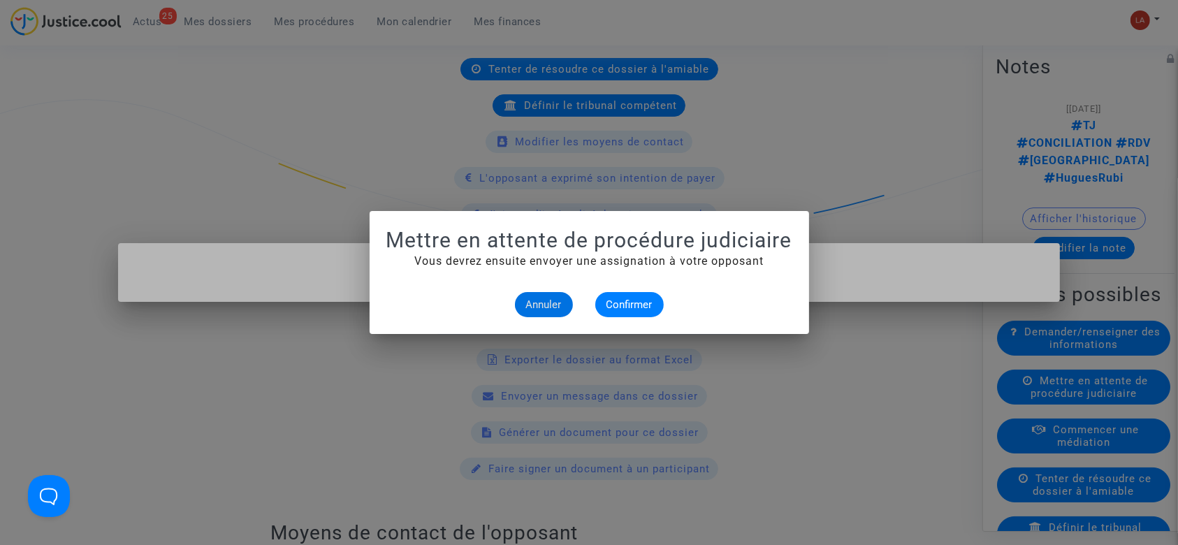
click at [674, 308] on div "Annuler Confirmer" at bounding box center [589, 304] width 406 height 25
click at [652, 304] on span "Confirmer" at bounding box center [629, 304] width 46 height 13
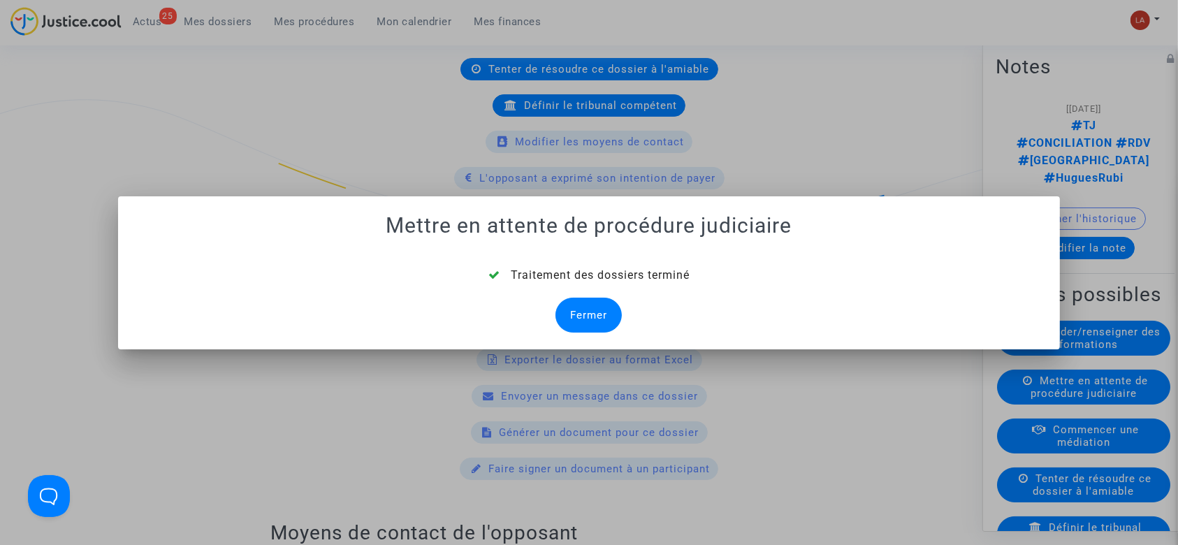
click at [619, 305] on div "Fermer" at bounding box center [588, 315] width 66 height 35
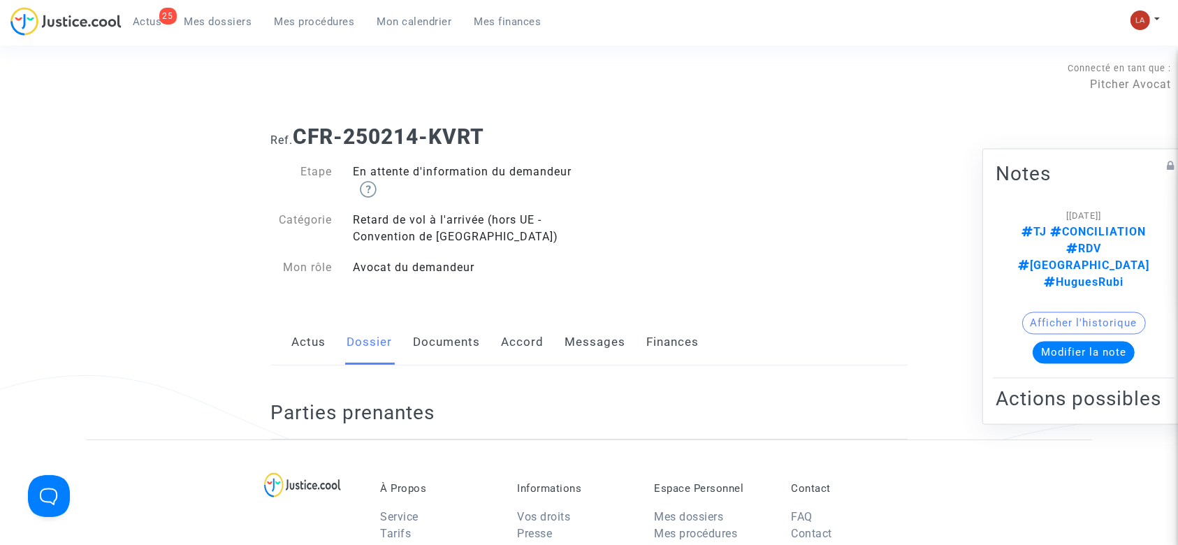
scroll to position [412, 0]
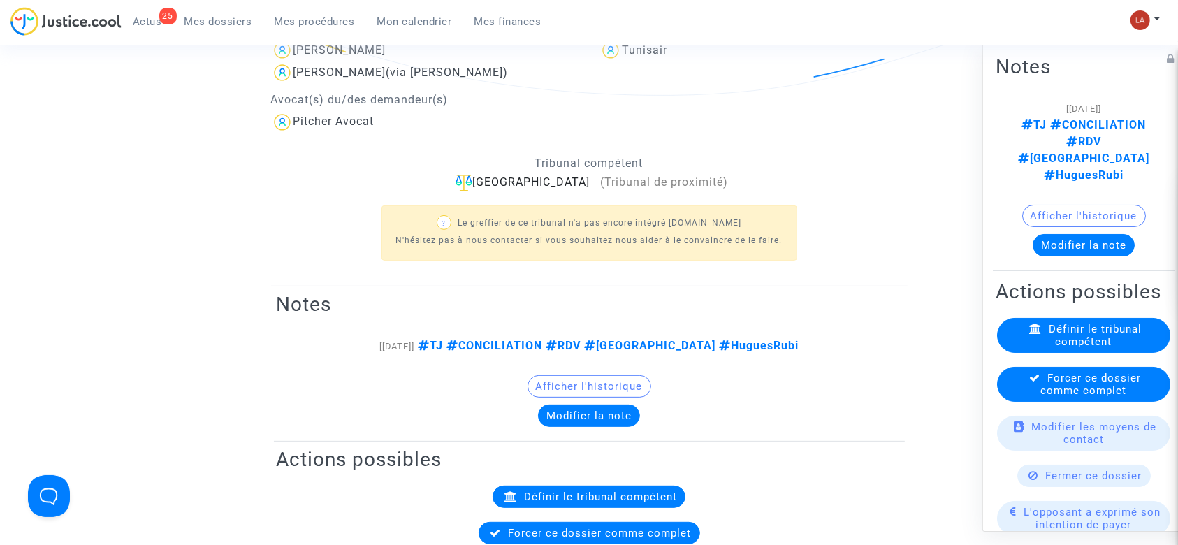
click at [1063, 372] on span "Forcer ce dossier comme complet" at bounding box center [1091, 384] width 101 height 25
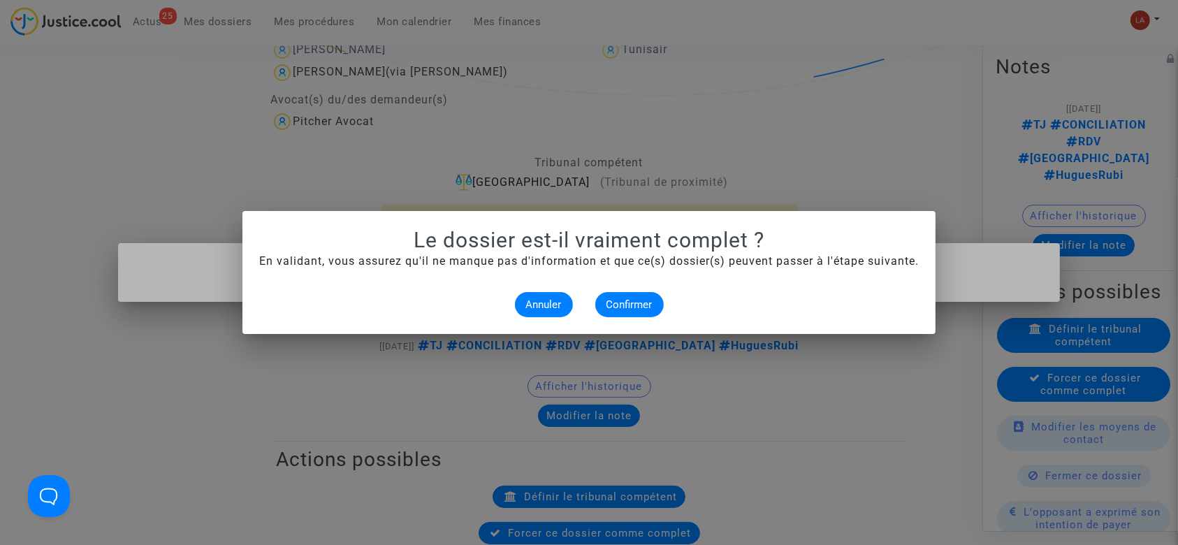
scroll to position [0, 0]
click at [631, 305] on span "Confirmer" at bounding box center [629, 304] width 46 height 13
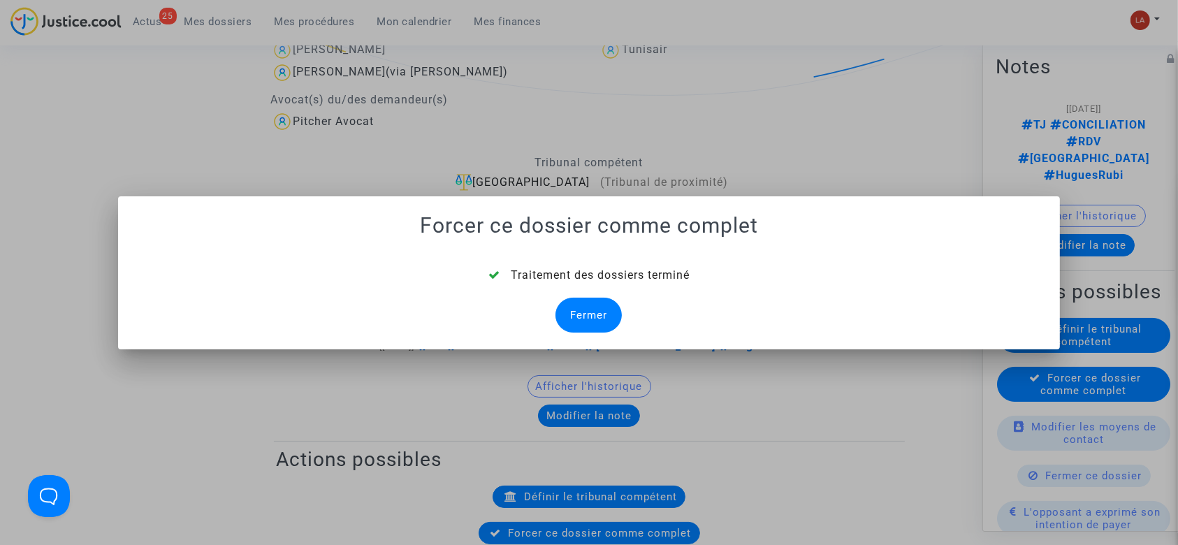
click at [599, 316] on div "Fermer" at bounding box center [588, 315] width 66 height 35
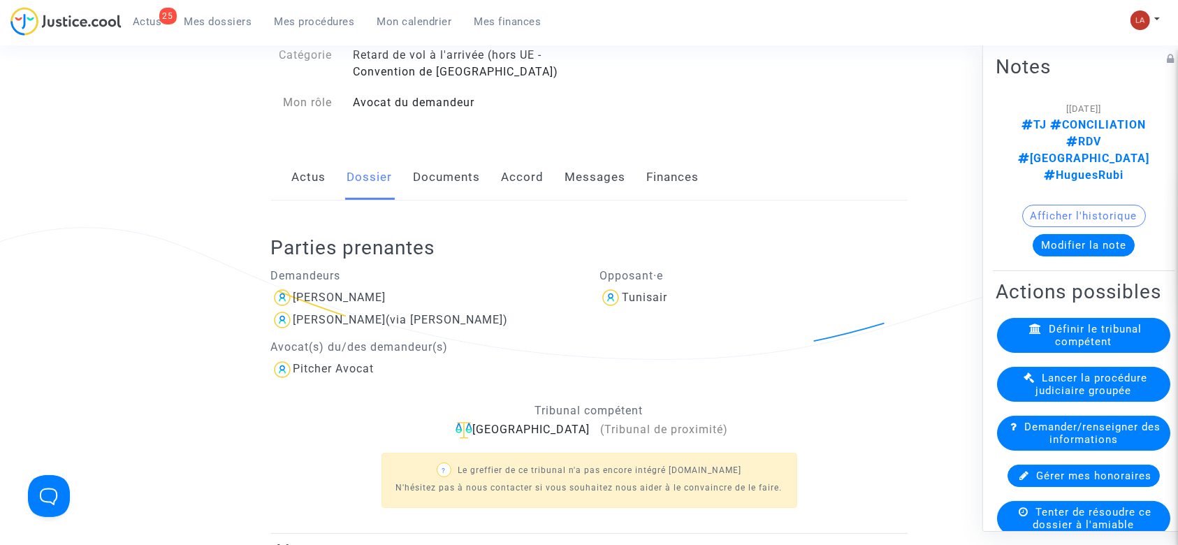
scroll to position [116, 0]
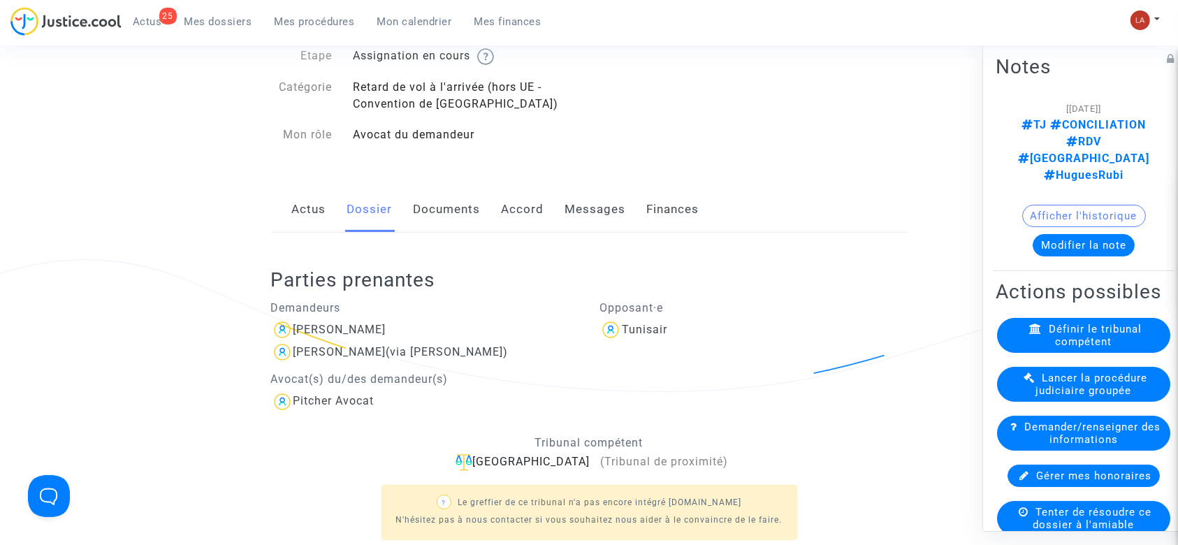
click at [430, 199] on link "Documents" at bounding box center [447, 209] width 67 height 46
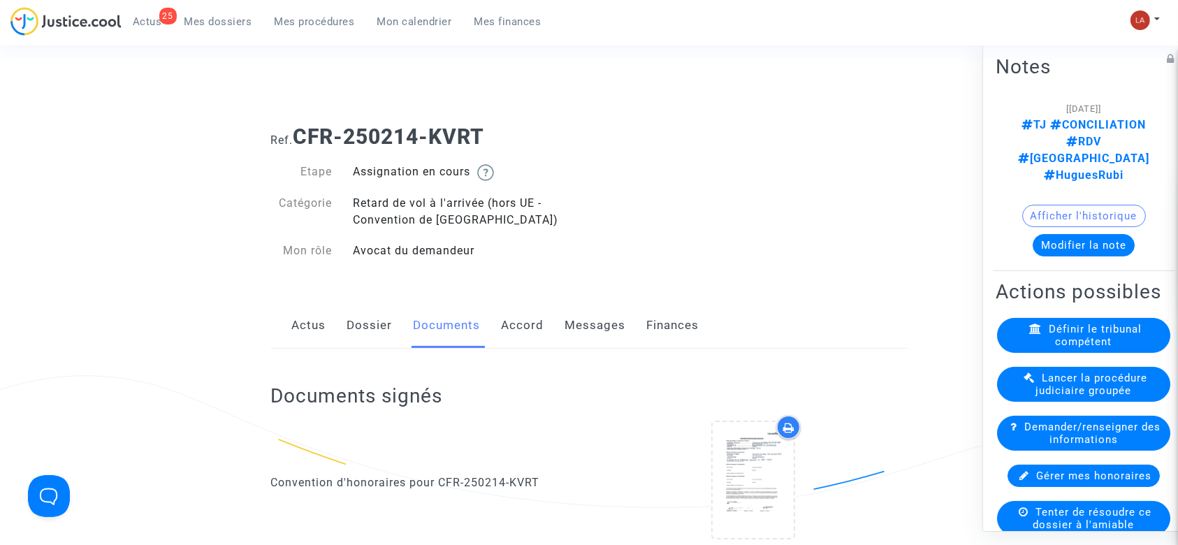
click at [367, 324] on link "Dossier" at bounding box center [369, 325] width 45 height 46
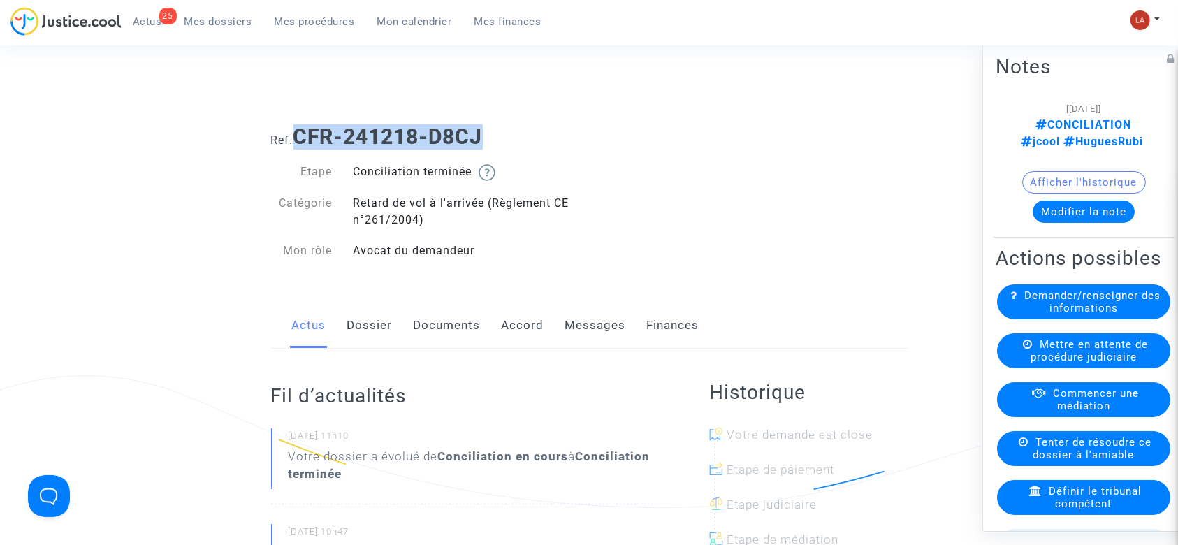
click at [301, 120] on div "Ref. CFR-241218-D8CJ" at bounding box center [589, 132] width 657 height 36
click at [436, 323] on link "Documents" at bounding box center [447, 325] width 67 height 46
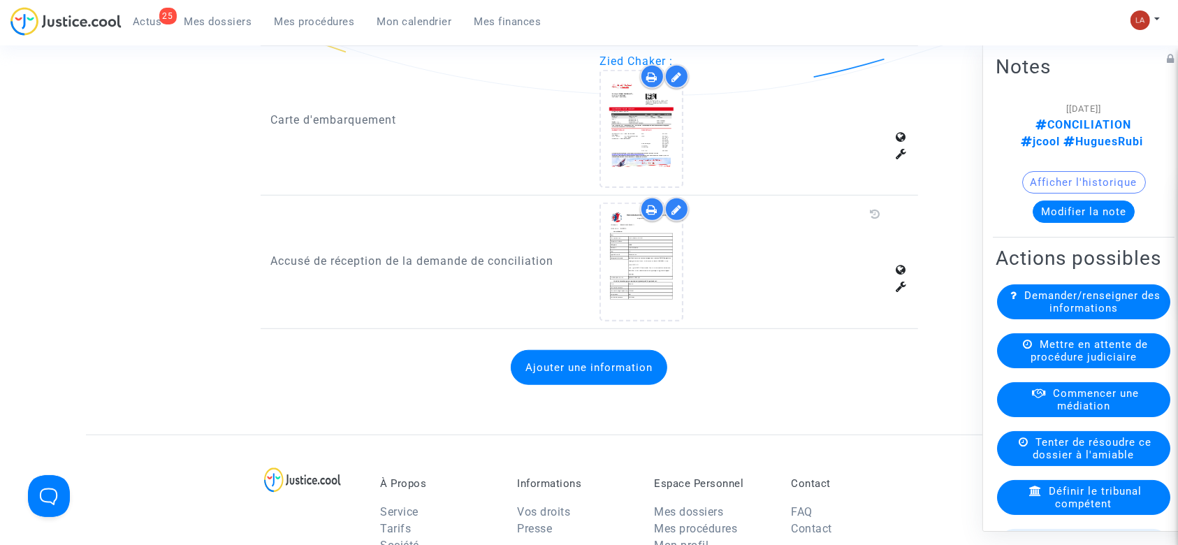
scroll to position [1065, 0]
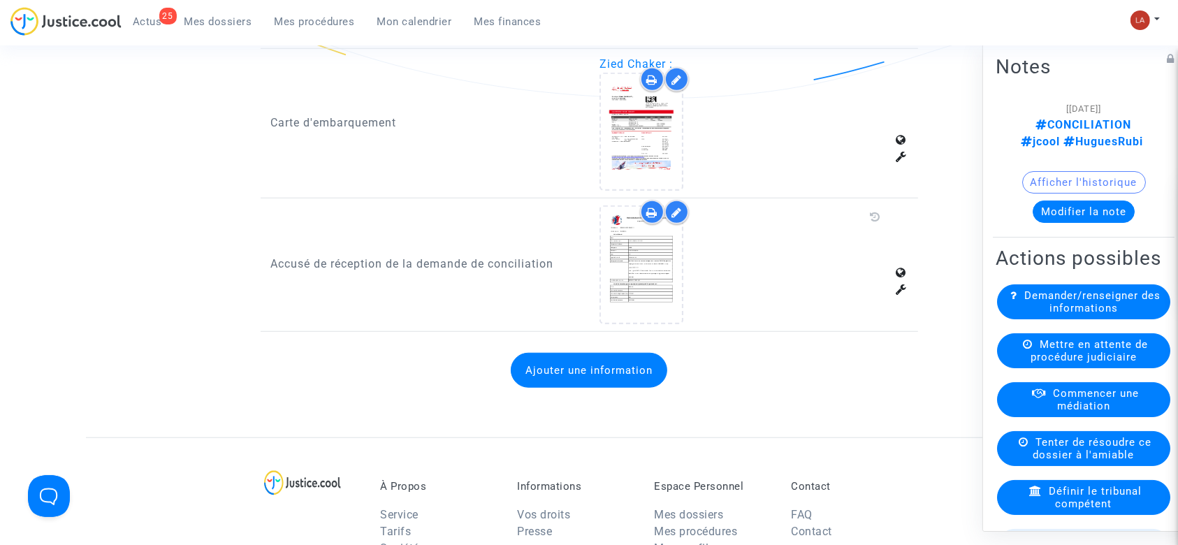
click at [527, 375] on button "Ajouter une information" at bounding box center [589, 370] width 156 height 35
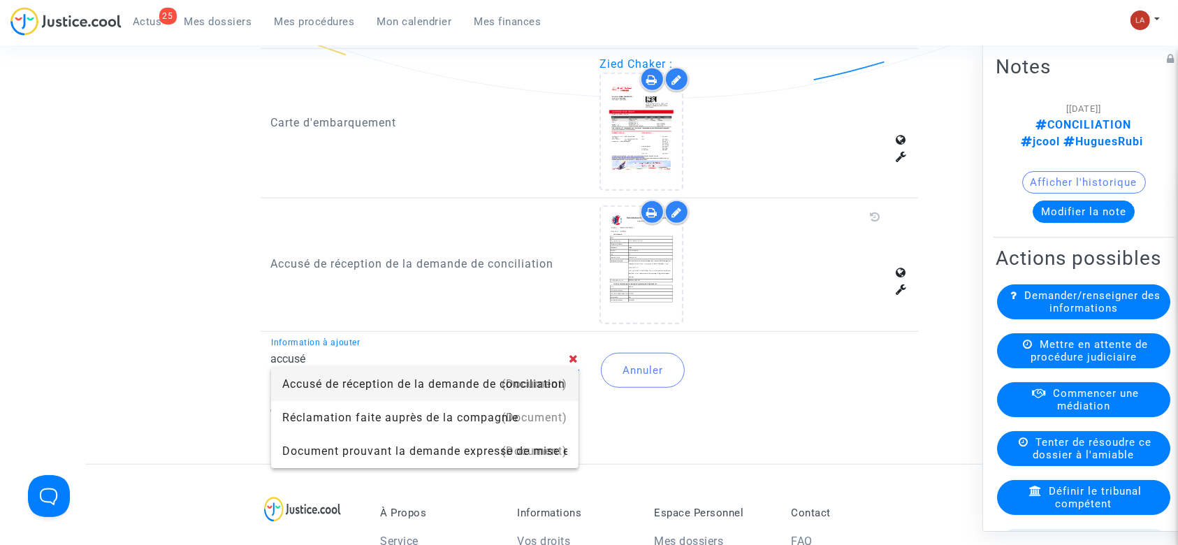
click at [388, 372] on div "Accusé de réception de la demande de conciliation" at bounding box center [425, 384] width 286 height 34
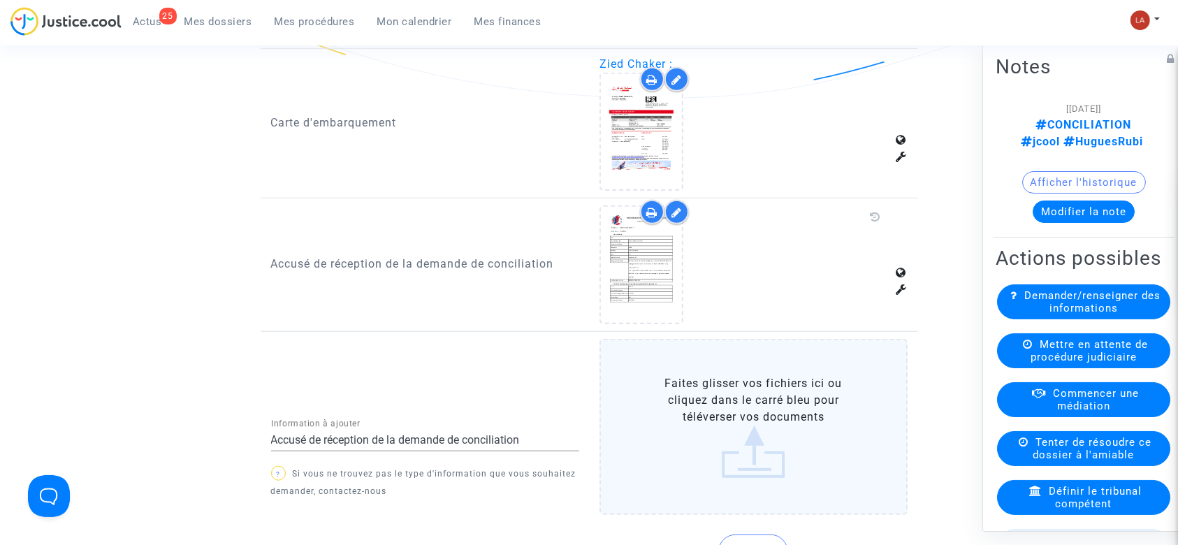
click at [497, 428] on div "Accusé de réception de la demande de conciliation Information à ajouter" at bounding box center [425, 435] width 308 height 31
click at [495, 434] on input "Accusé de réception de la demande de conciliation" at bounding box center [425, 440] width 308 height 13
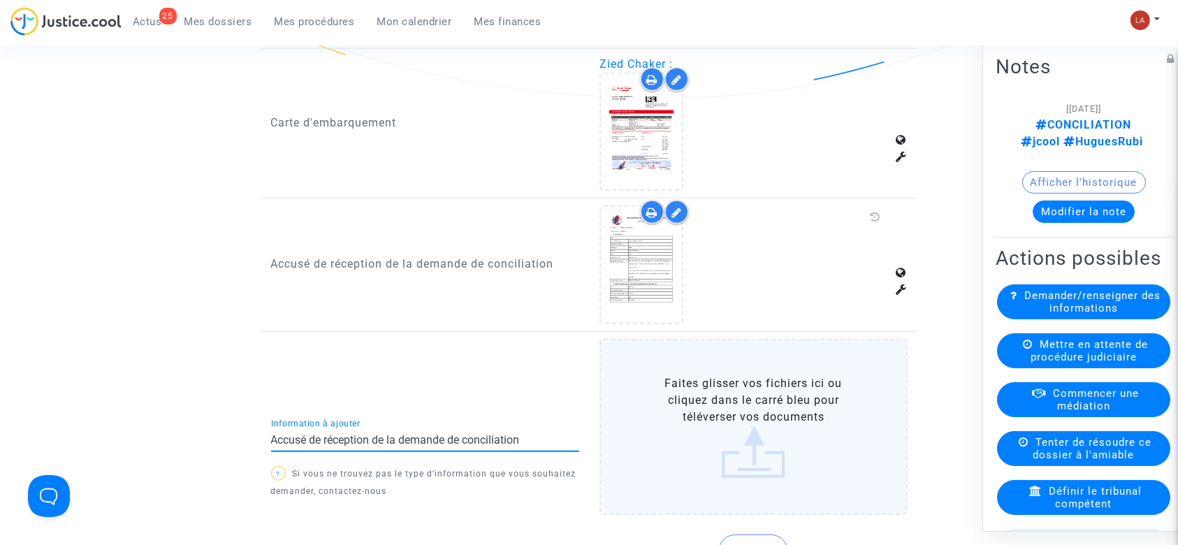
click at [495, 434] on input "Accusé de réception de la demande de conciliation" at bounding box center [425, 440] width 308 height 13
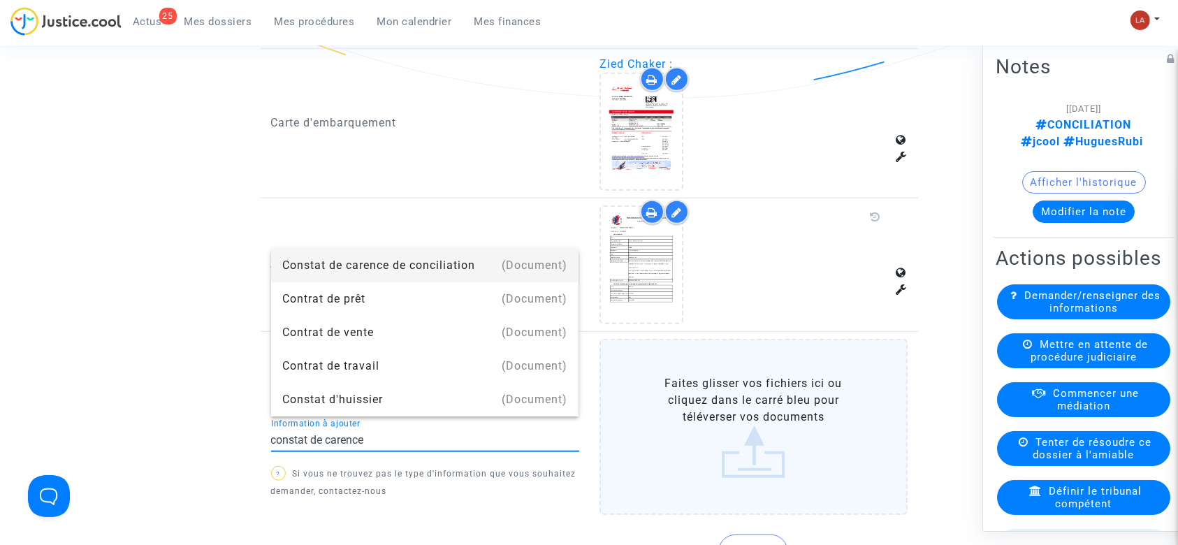
click at [374, 258] on div "Constat de carence de conciliation" at bounding box center [425, 266] width 286 height 34
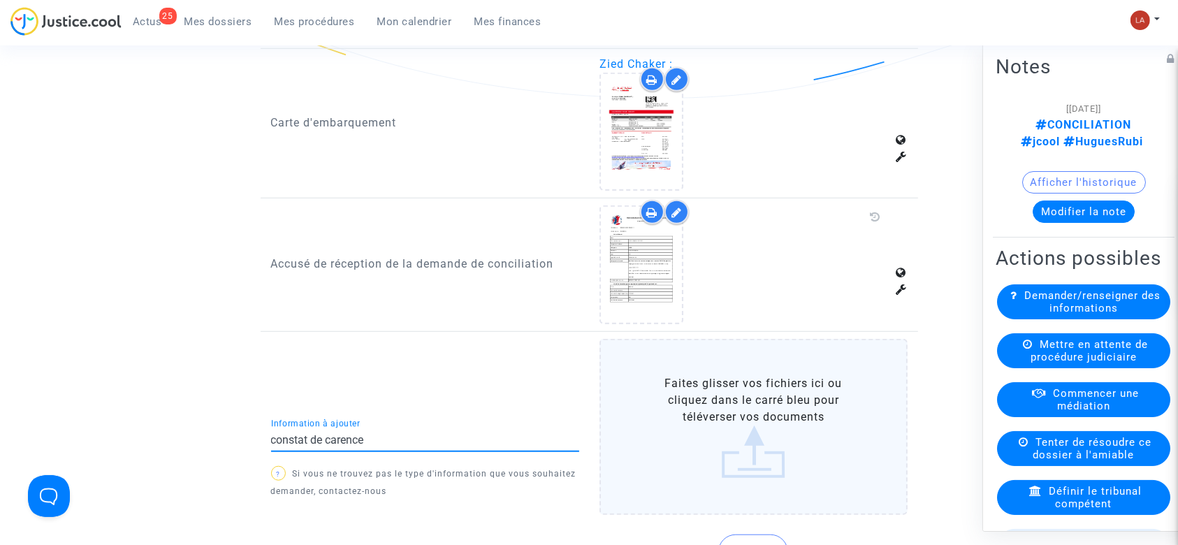
type input "Constat de carence de conciliation"
click at [782, 412] on label "Faites glisser vos fichiers ici ou cliquez dans le carré bleu pour téléverser v…" at bounding box center [753, 427] width 308 height 176
click at [0, 0] on input "Faites glisser vos fichiers ici ou cliquez dans le carré bleu pour téléverser v…" at bounding box center [0, 0] width 0 height 0
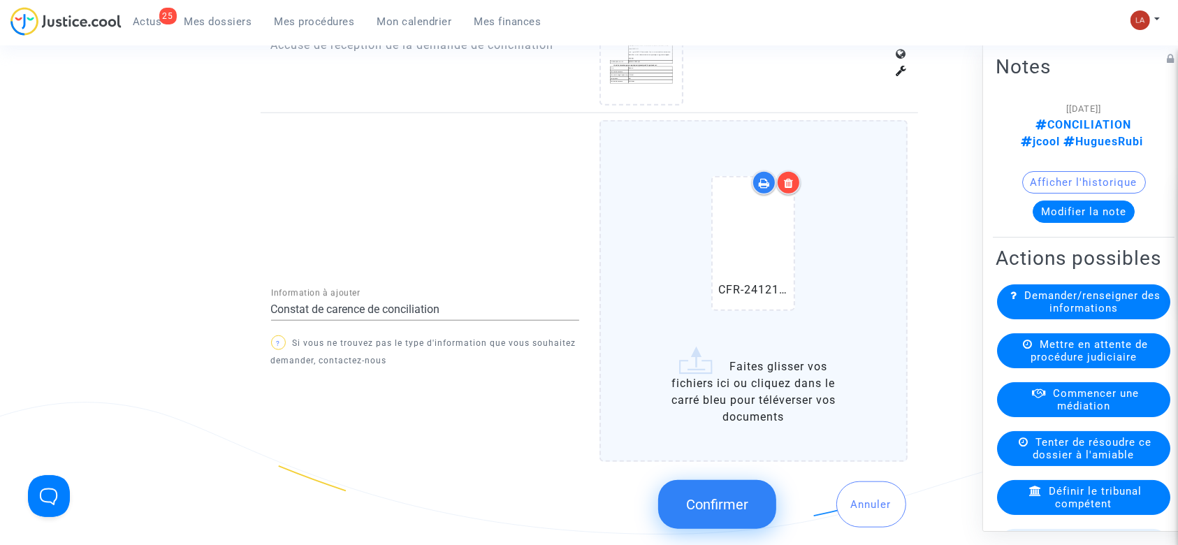
scroll to position [1285, 0]
click at [693, 495] on span "Confirmer" at bounding box center [717, 503] width 62 height 17
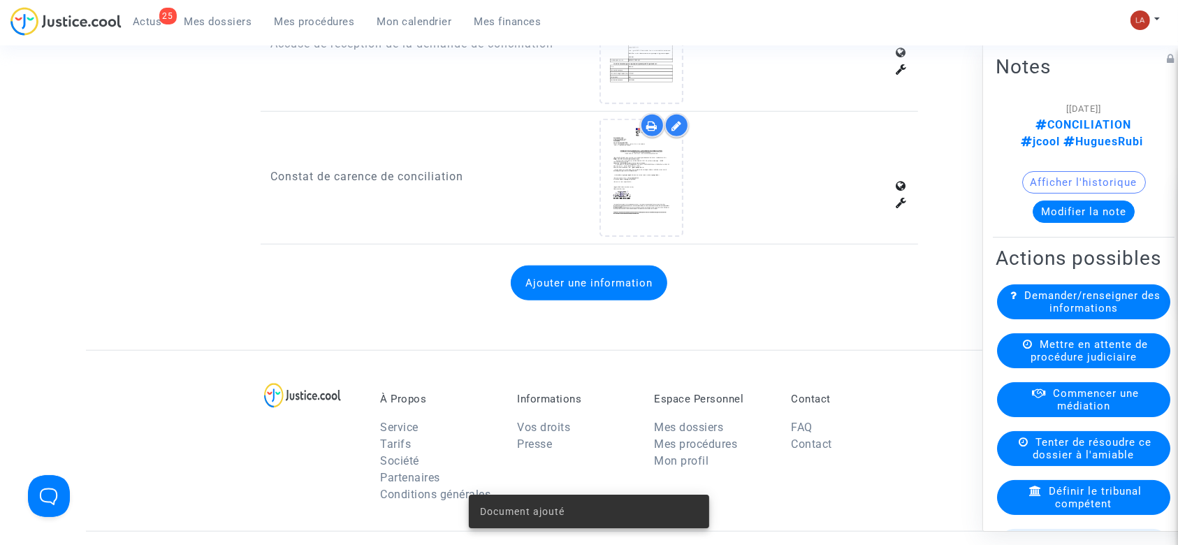
click at [1046, 209] on button "Modifier la note" at bounding box center [1083, 211] width 102 height 22
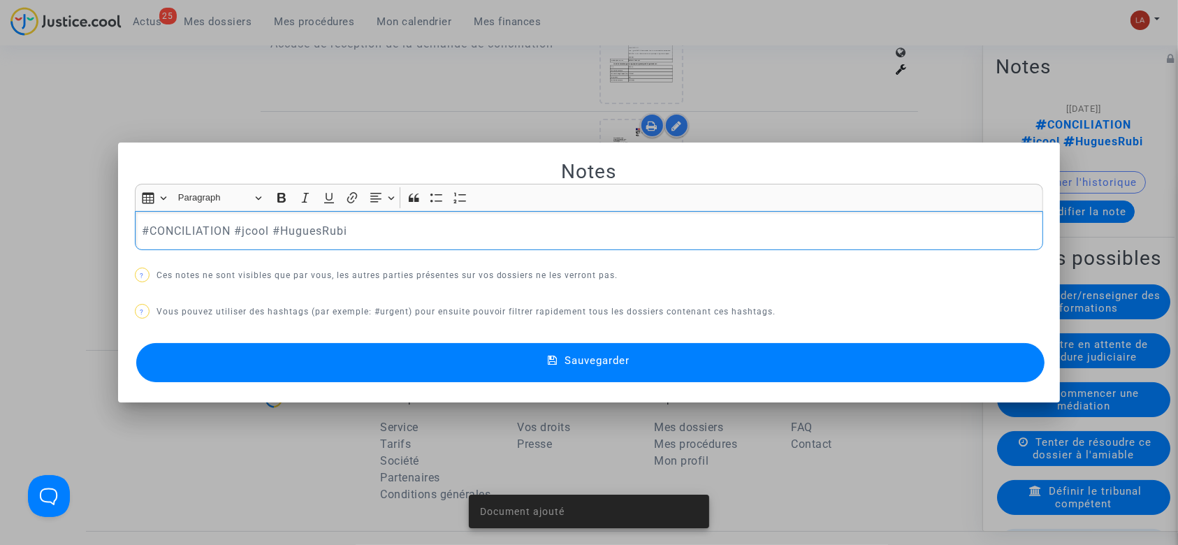
scroll to position [0, 0]
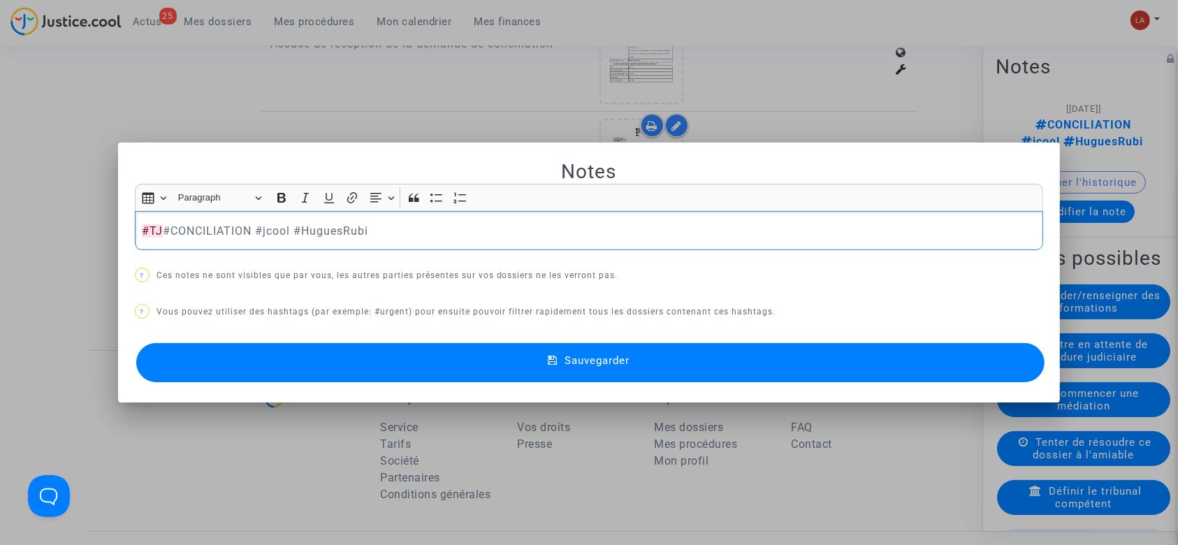
click at [270, 370] on button "Sauvegarder" at bounding box center [590, 362] width 909 height 39
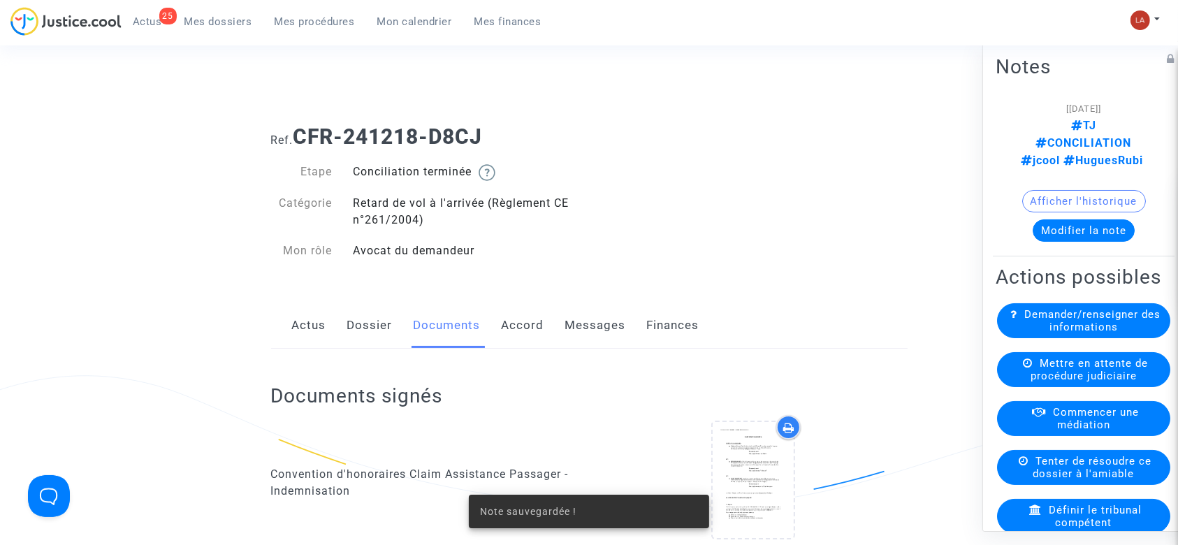
scroll to position [1285, 0]
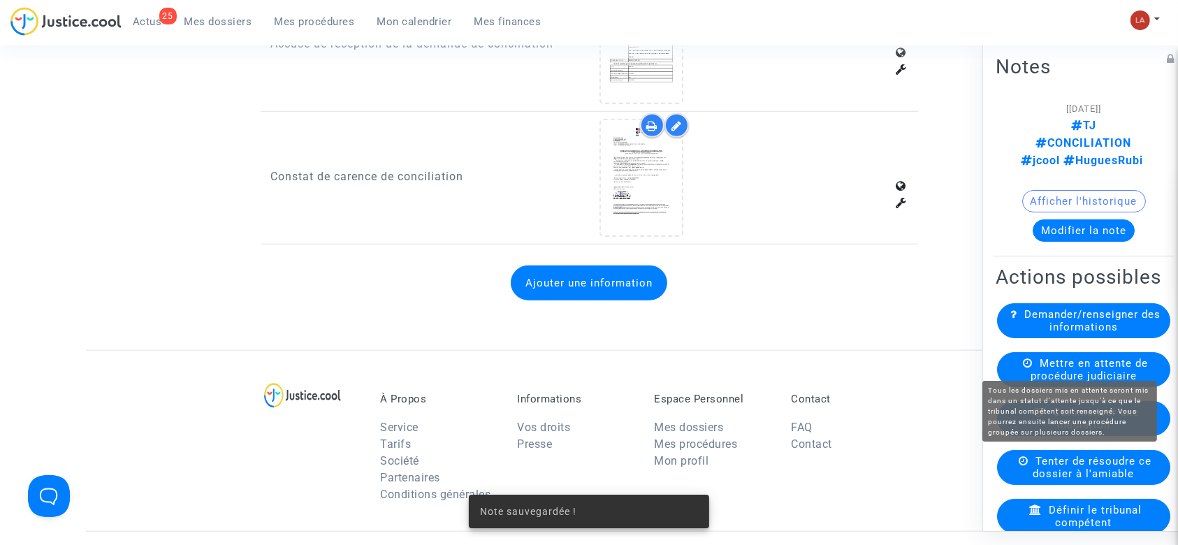
click at [1037, 357] on span "Mettre en attente de procédure judiciaire" at bounding box center [1088, 369] width 117 height 25
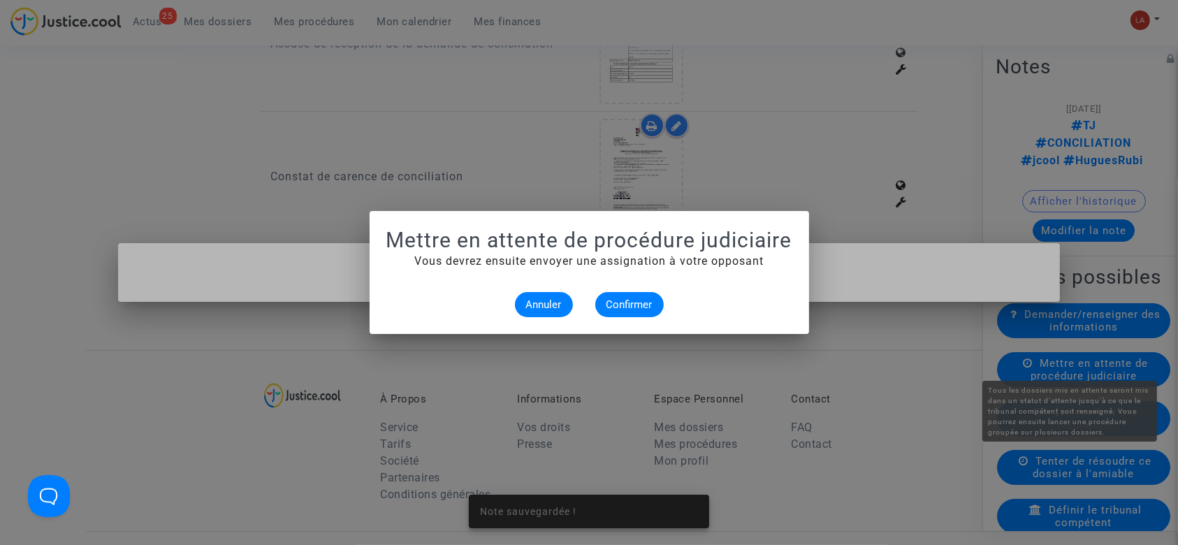
scroll to position [0, 0]
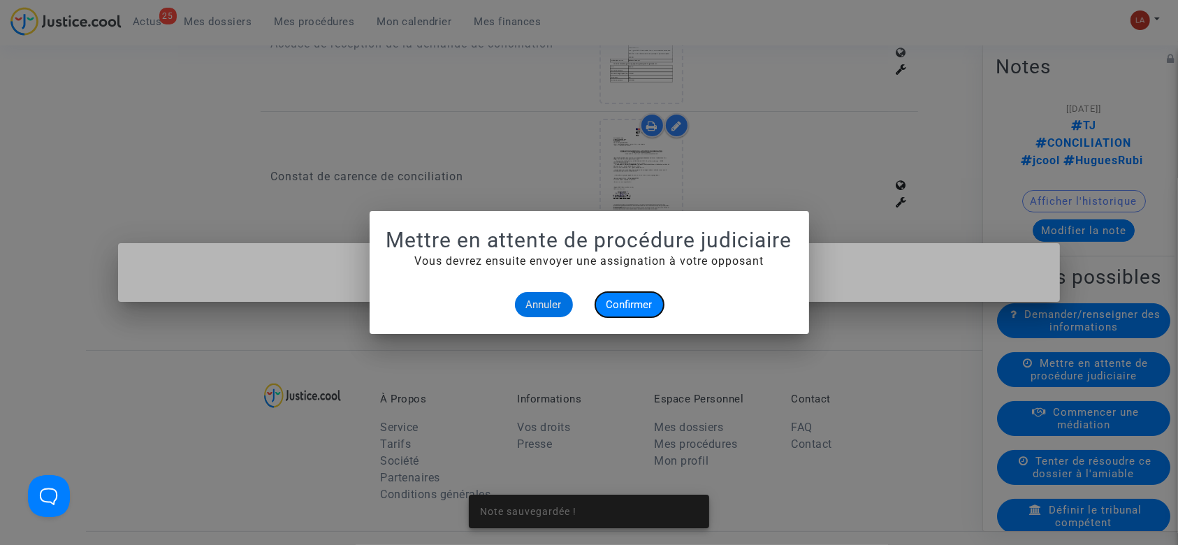
click at [629, 295] on button "Confirmer" at bounding box center [629, 304] width 68 height 25
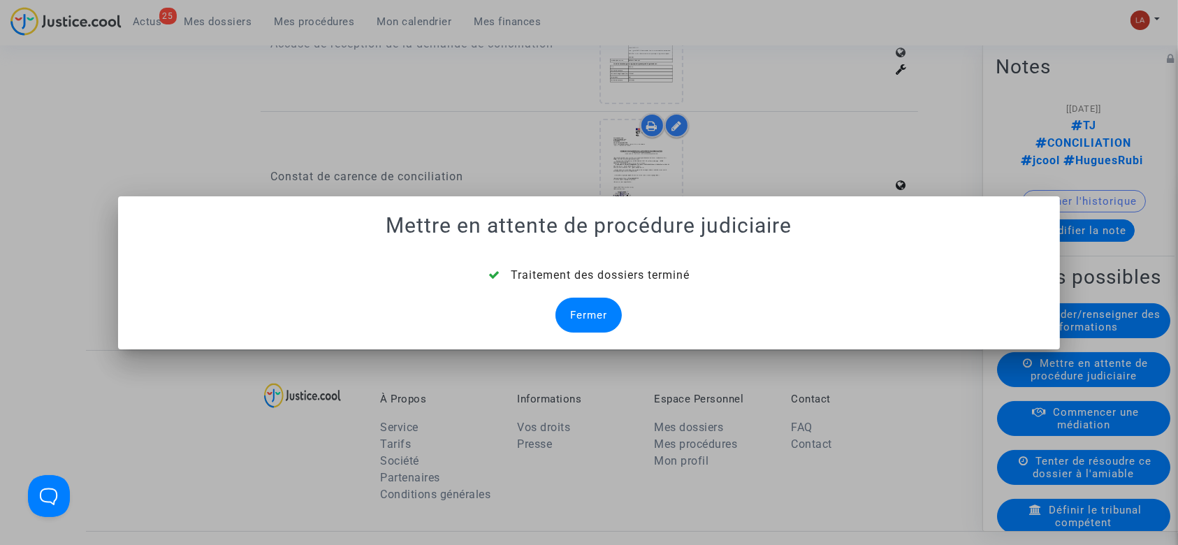
click at [600, 310] on div "Fermer" at bounding box center [588, 315] width 66 height 35
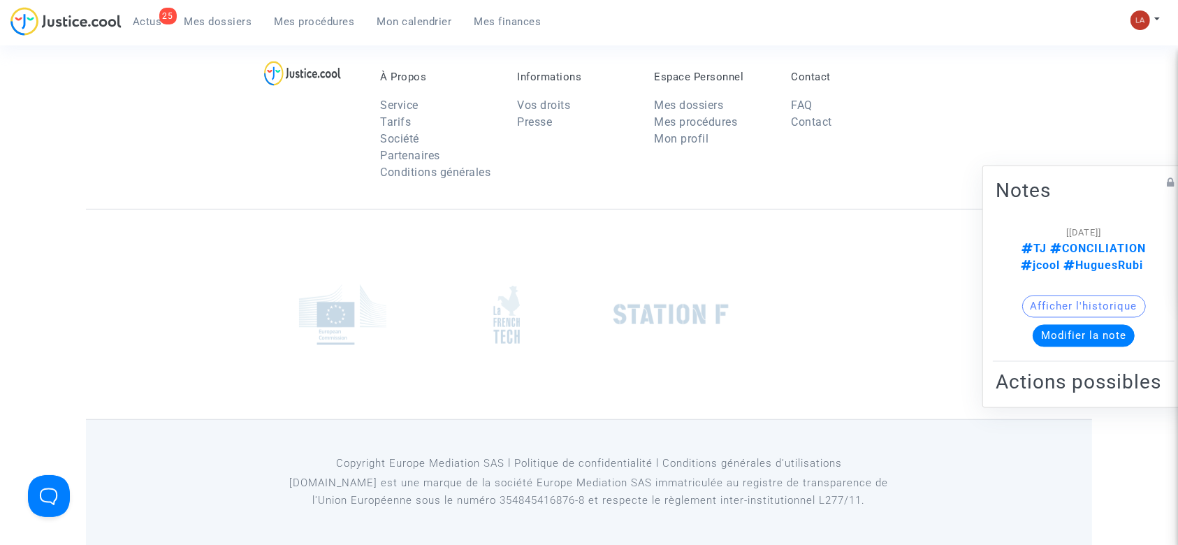
scroll to position [1285, 0]
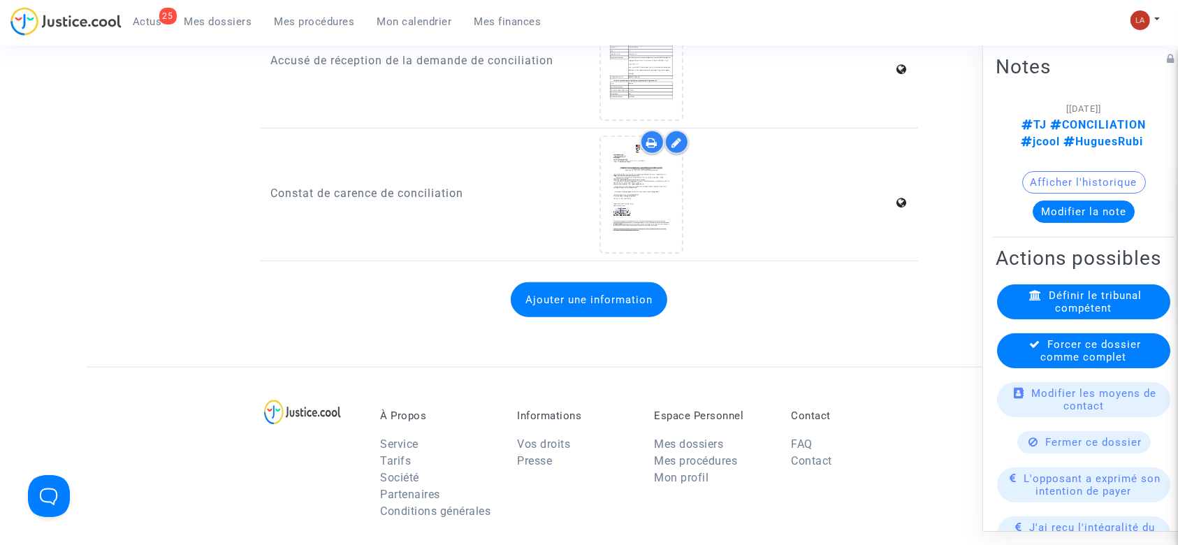
click at [1054, 353] on span "Forcer ce dossier comme complet" at bounding box center [1091, 350] width 101 height 25
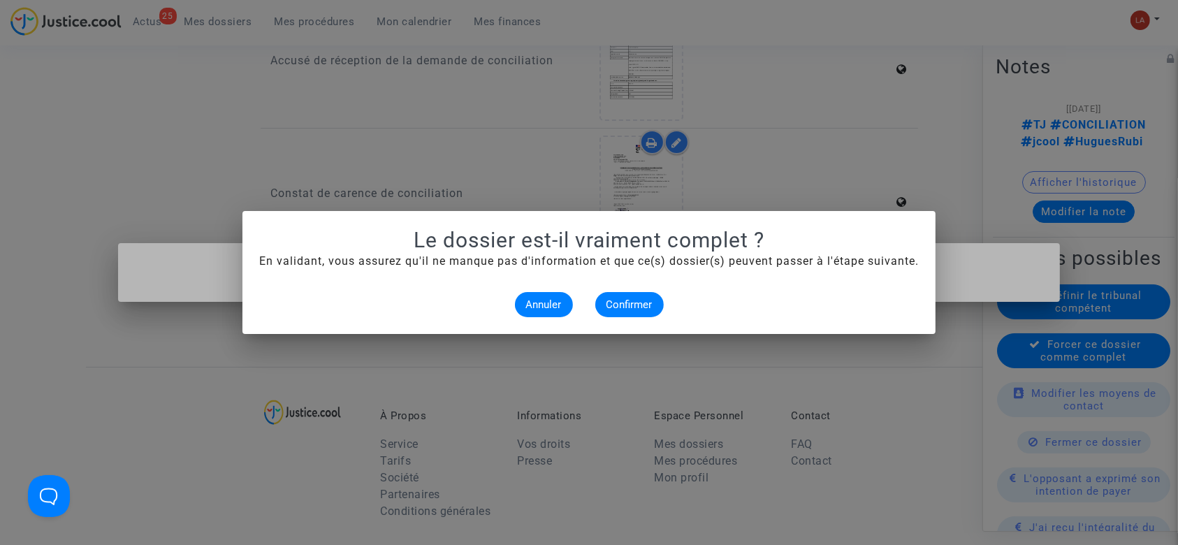
scroll to position [0, 0]
click at [599, 313] on button "Confirmer" at bounding box center [629, 304] width 68 height 25
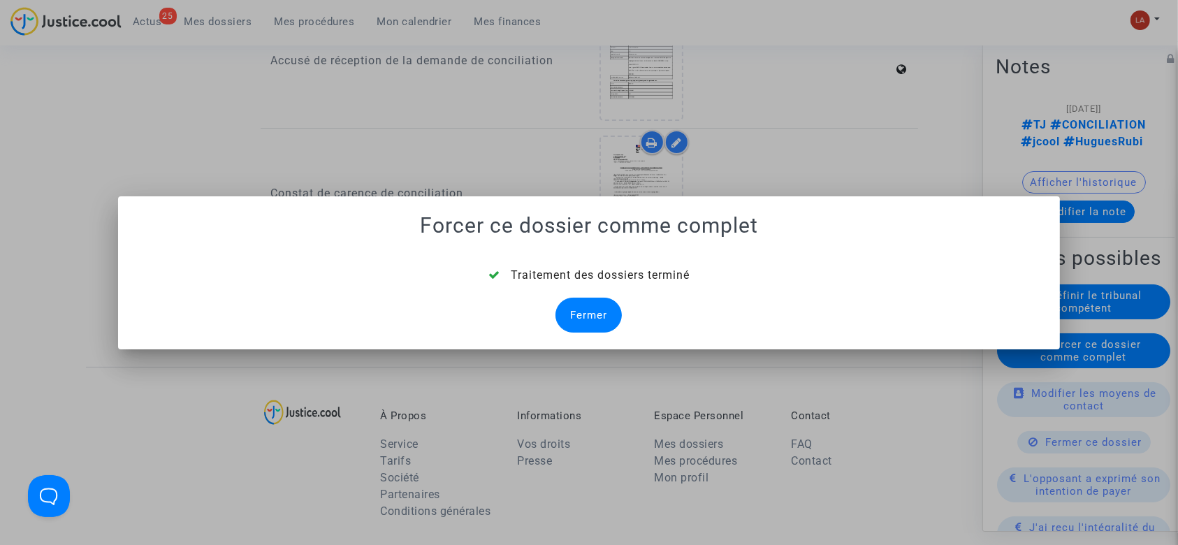
click at [599, 313] on div "Fermer" at bounding box center [588, 315] width 66 height 35
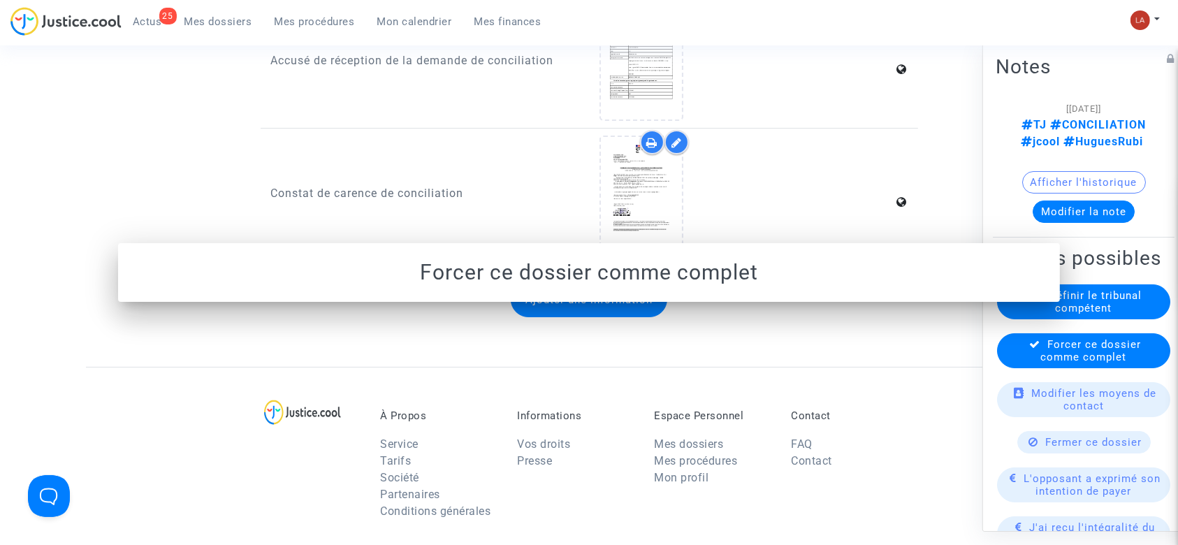
scroll to position [1285, 0]
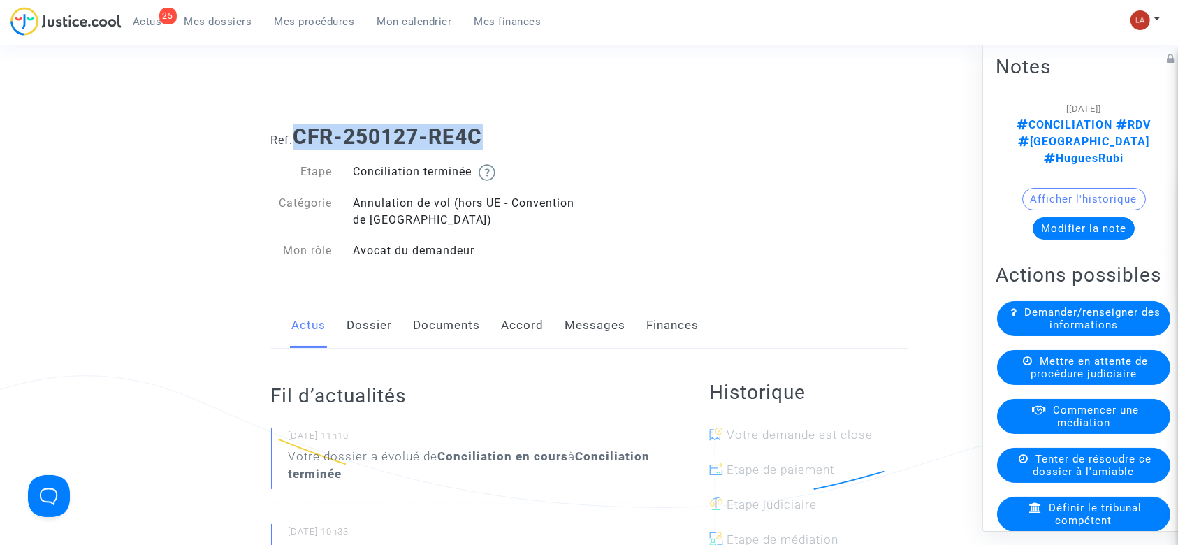
drag, startPoint x: 497, startPoint y: 139, endPoint x: 302, endPoint y: 142, distance: 195.6
click at [302, 142] on h1 "Ref. CFR-250127-RE4C" at bounding box center [589, 136] width 636 height 25
copy b "CFR-250127-RE4C"
click at [465, 324] on link "Documents" at bounding box center [447, 325] width 67 height 46
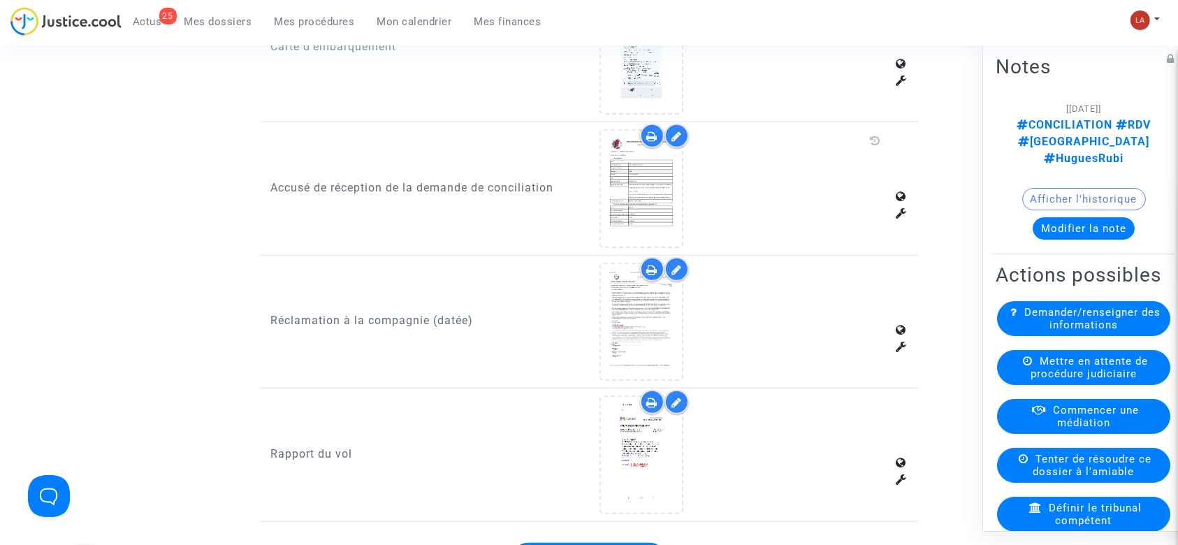
scroll to position [1220, 0]
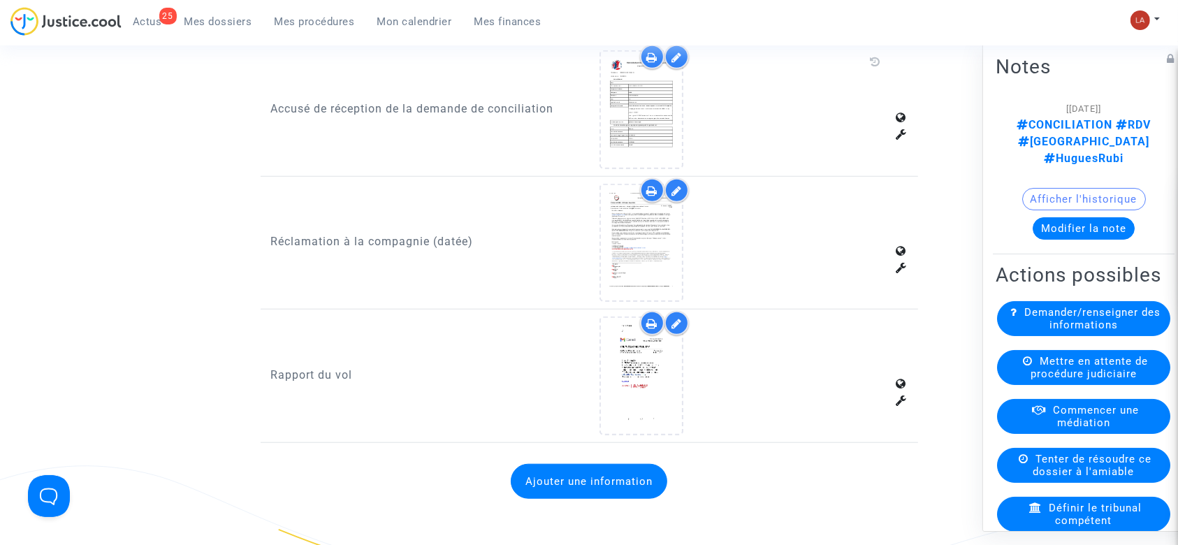
click at [562, 465] on button "Ajouter une information" at bounding box center [589, 481] width 156 height 35
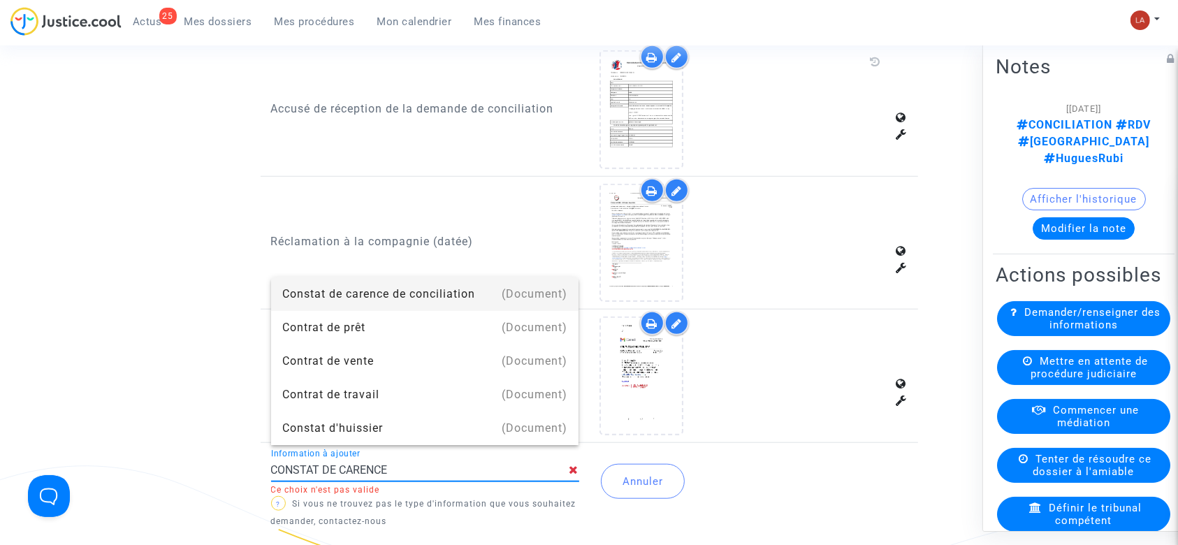
click at [335, 293] on div "Constat de carence de conciliation" at bounding box center [425, 294] width 286 height 34
type input "Constat de carence de conciliation"
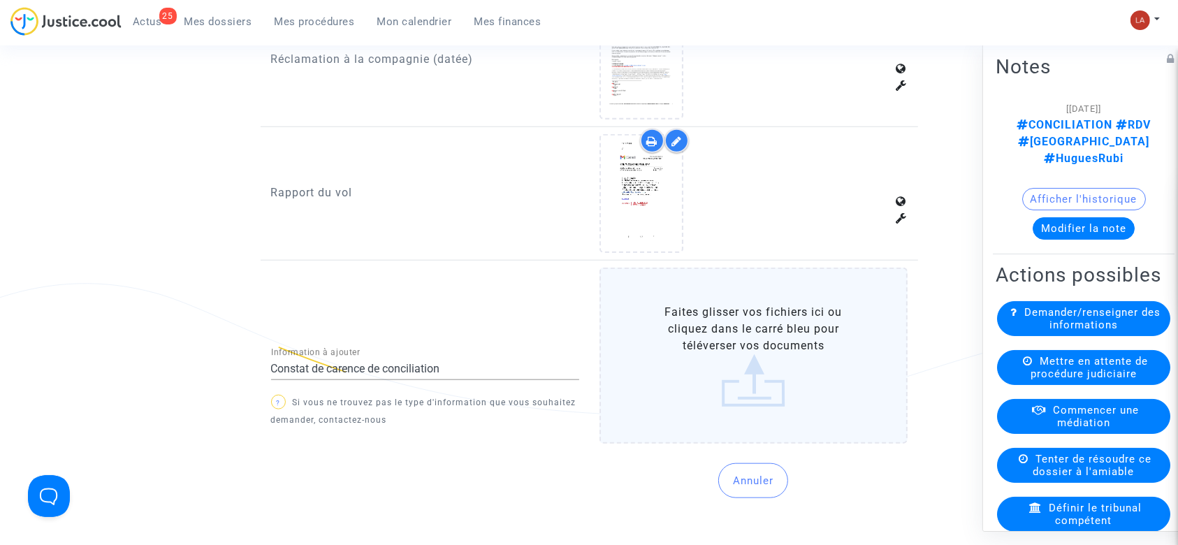
scroll to position [1404, 0]
click at [687, 327] on label "Faites glisser vos fichiers ici ou cliquez dans le carré bleu pour téléverser v…" at bounding box center [753, 353] width 308 height 176
click at [0, 0] on input "Faites glisser vos fichiers ici ou cliquez dans le carré bleu pour téléverser v…" at bounding box center [0, 0] width 0 height 0
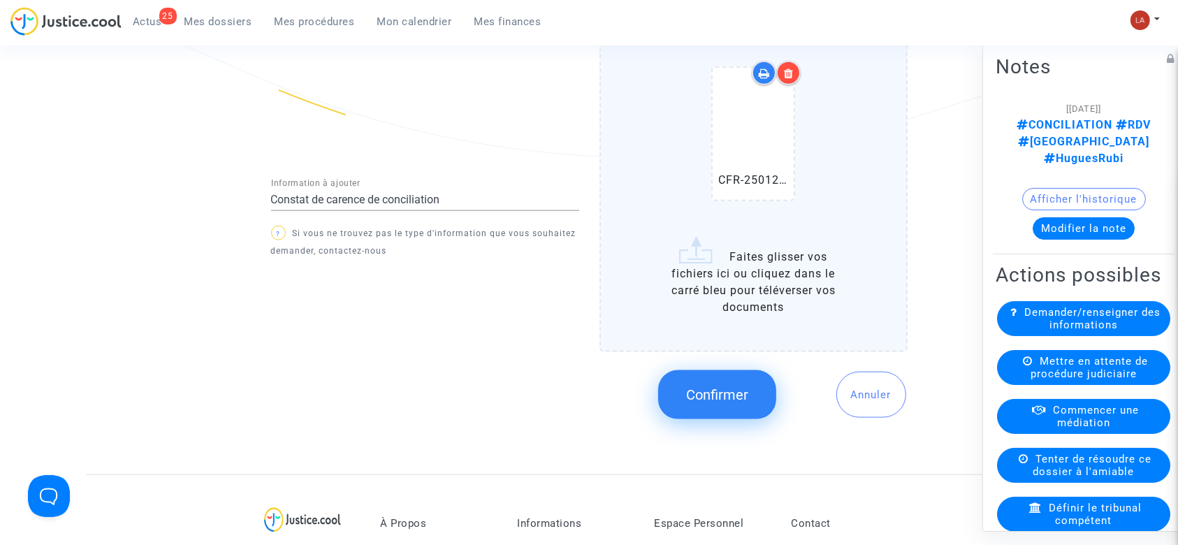
scroll to position [1681, 0]
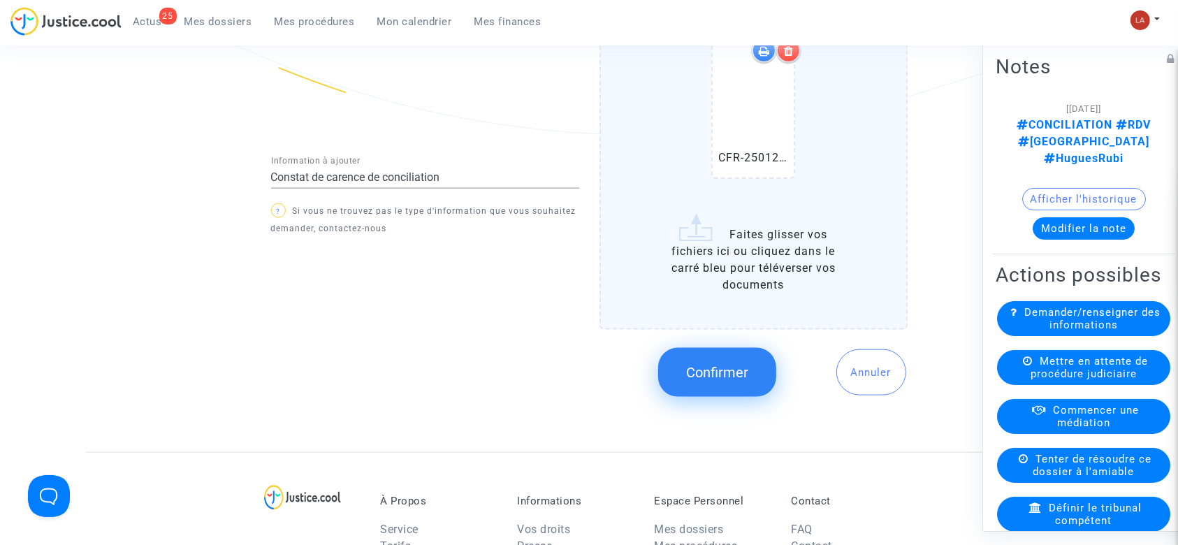
click at [694, 377] on button "Confirmer" at bounding box center [717, 372] width 118 height 49
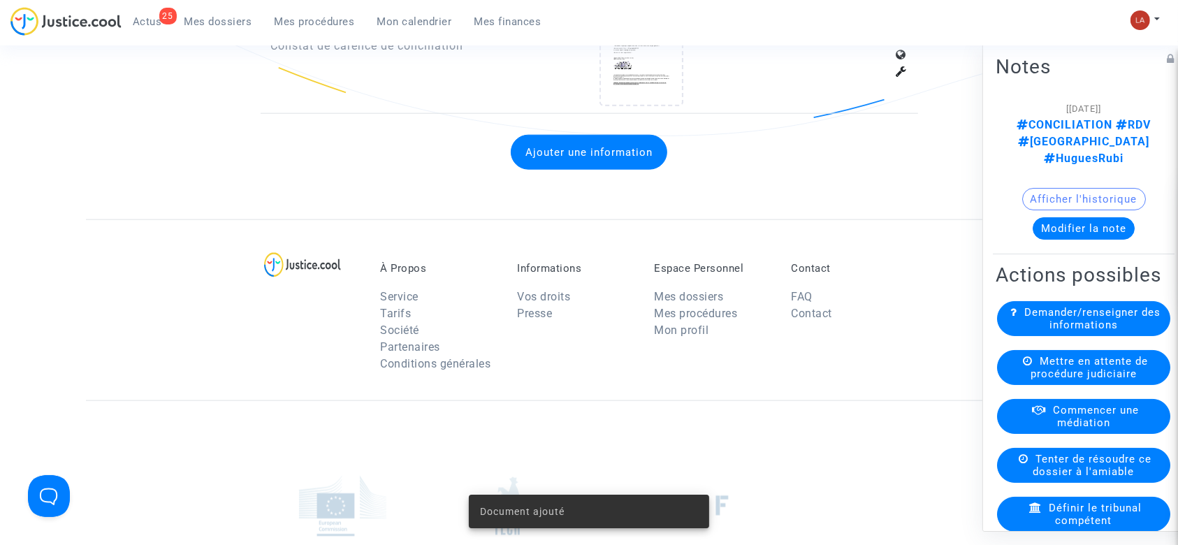
click at [1092, 217] on button "Modifier la note" at bounding box center [1083, 228] width 102 height 22
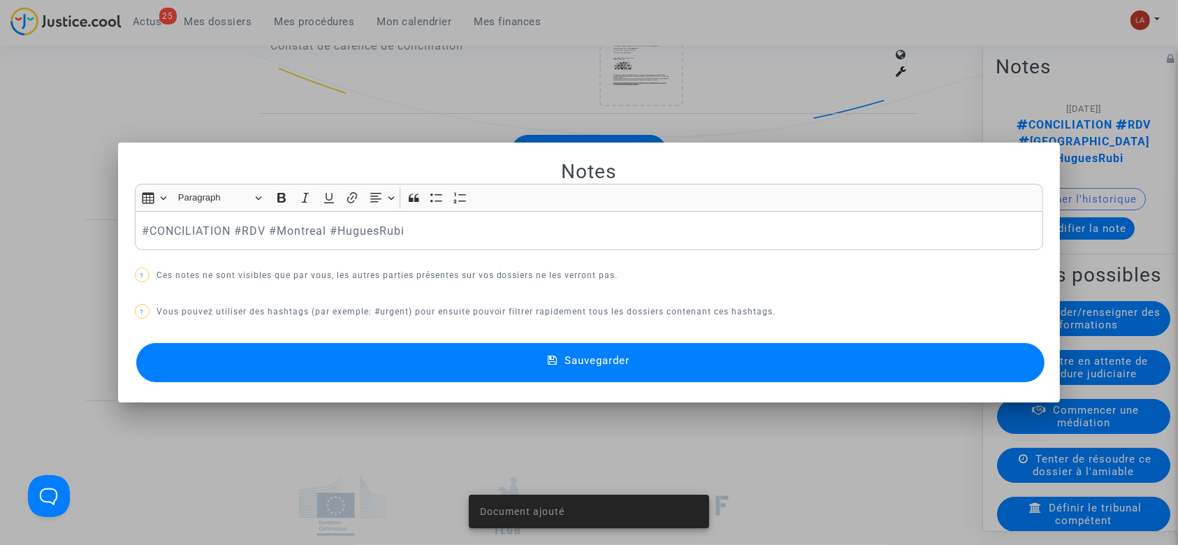
scroll to position [0, 0]
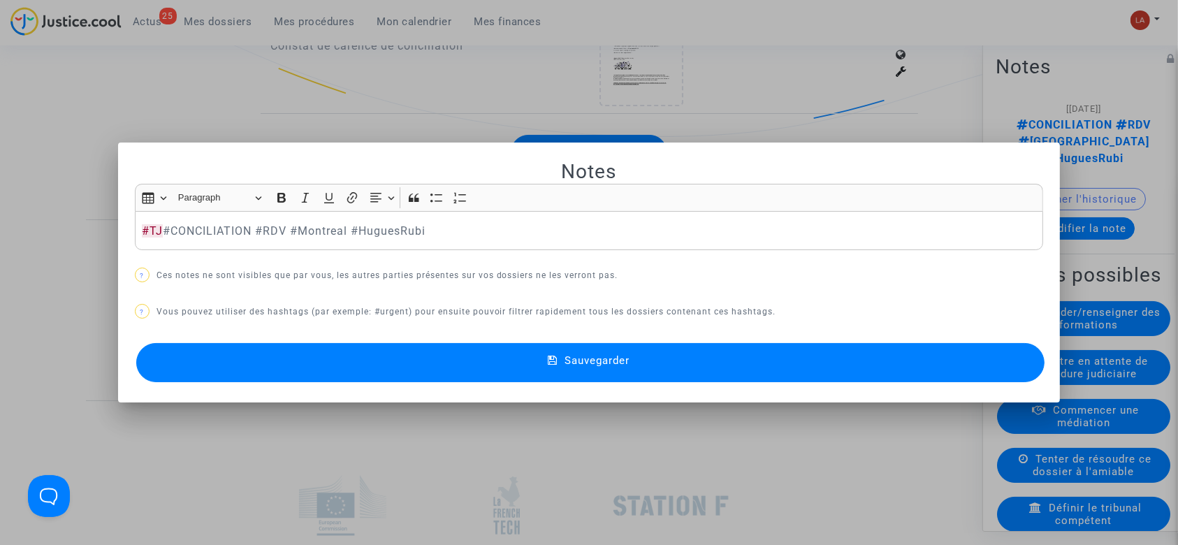
click at [271, 363] on button "Sauvegarder" at bounding box center [590, 362] width 909 height 39
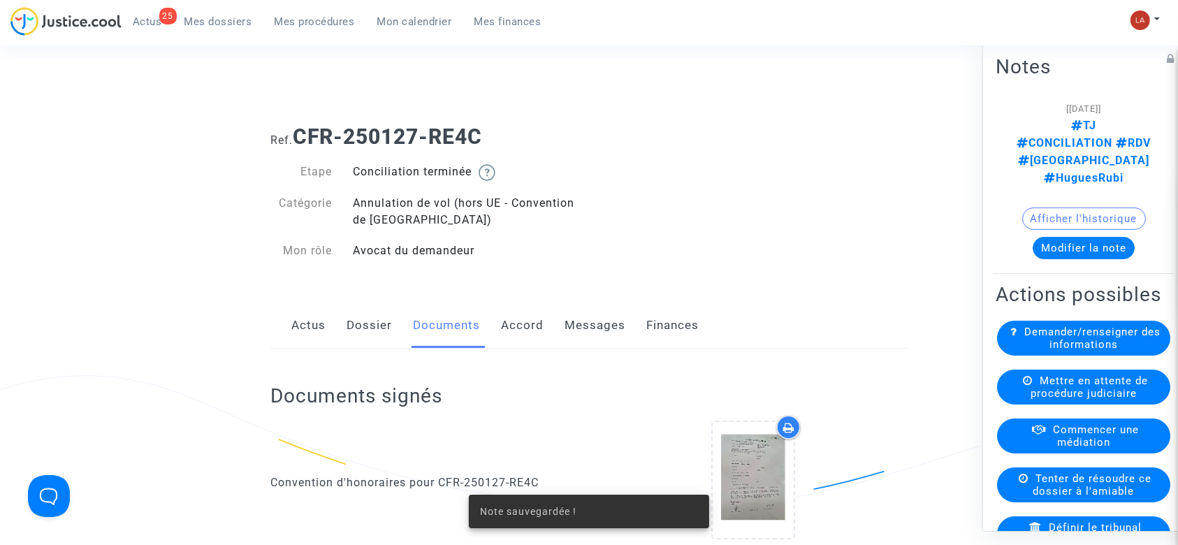
scroll to position [1681, 0]
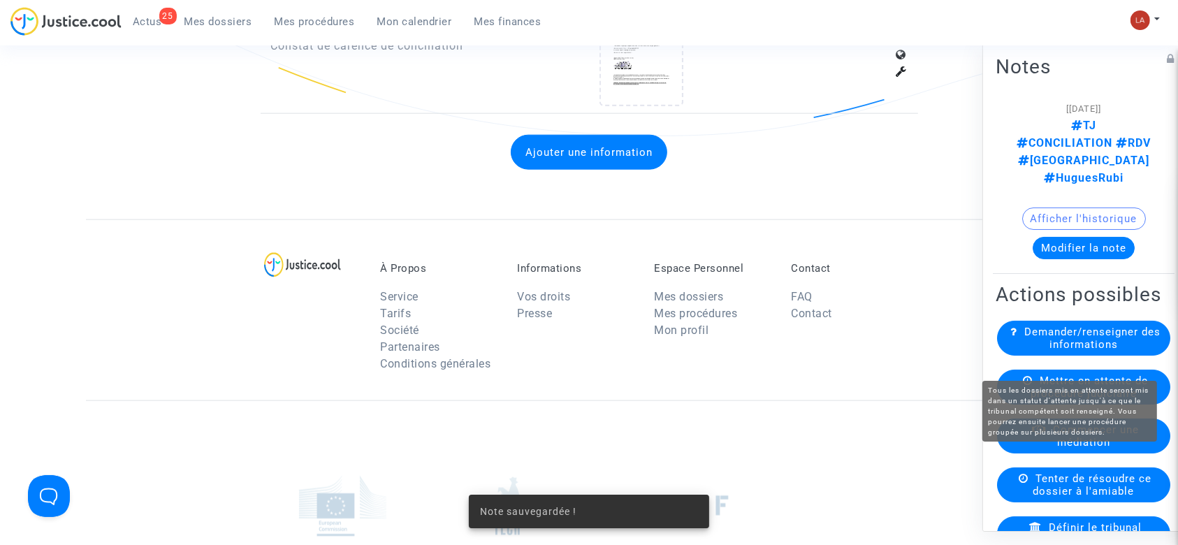
click at [1092, 374] on span "Mettre en attente de procédure judiciaire" at bounding box center [1088, 386] width 117 height 25
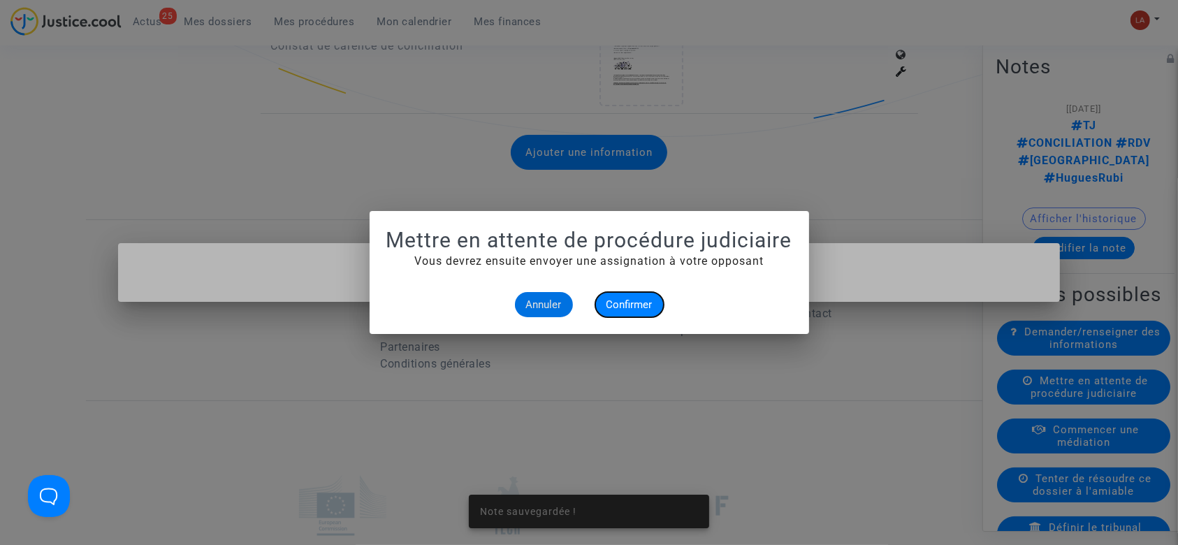
click at [620, 303] on span "Confirmer" at bounding box center [629, 304] width 46 height 13
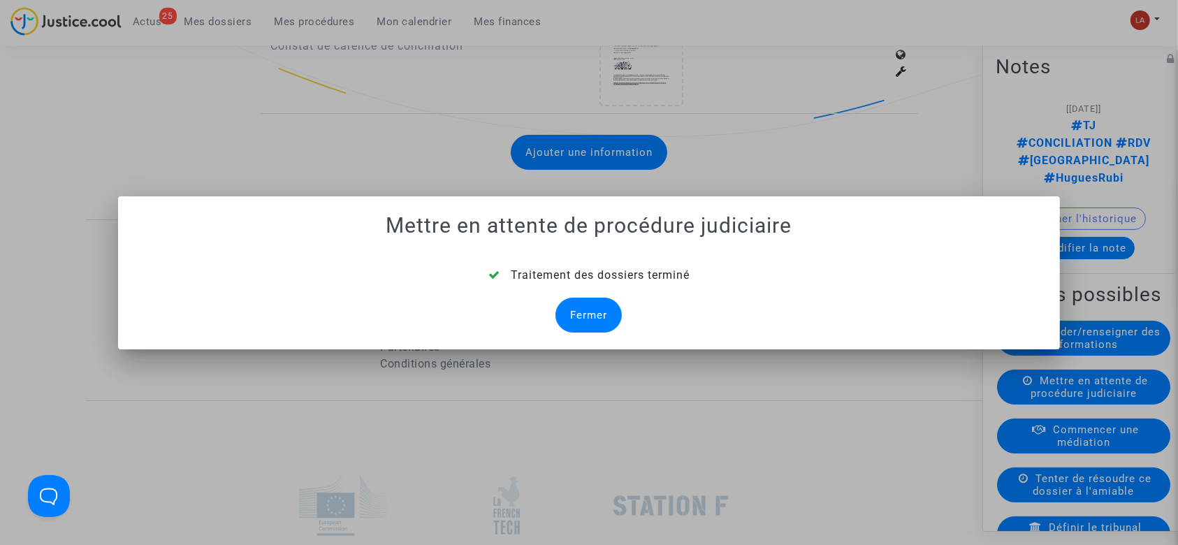
click at [610, 305] on div "Fermer" at bounding box center [588, 315] width 66 height 35
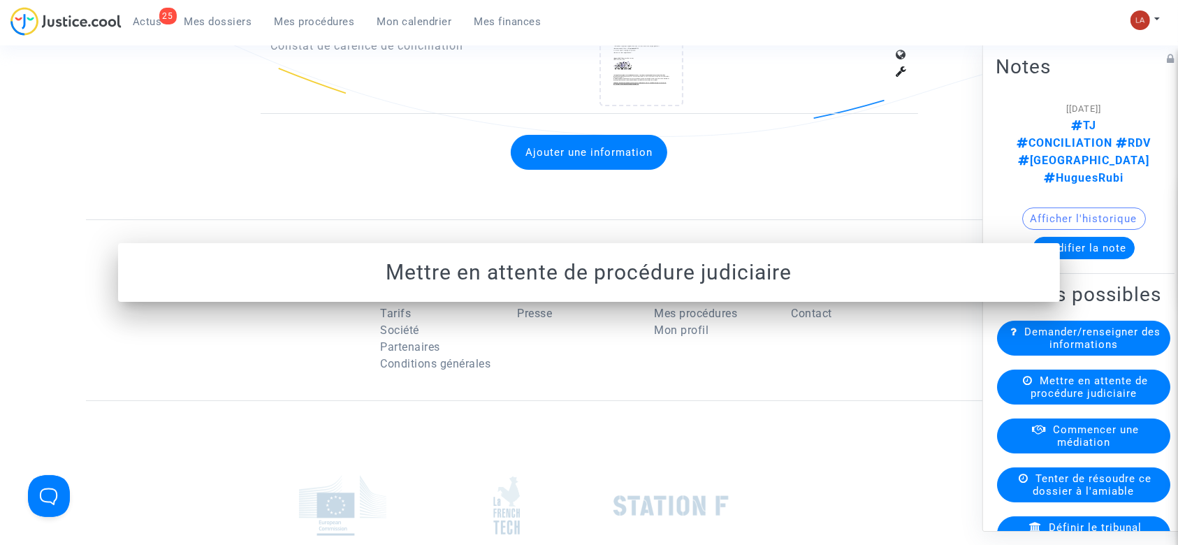
scroll to position [1681, 0]
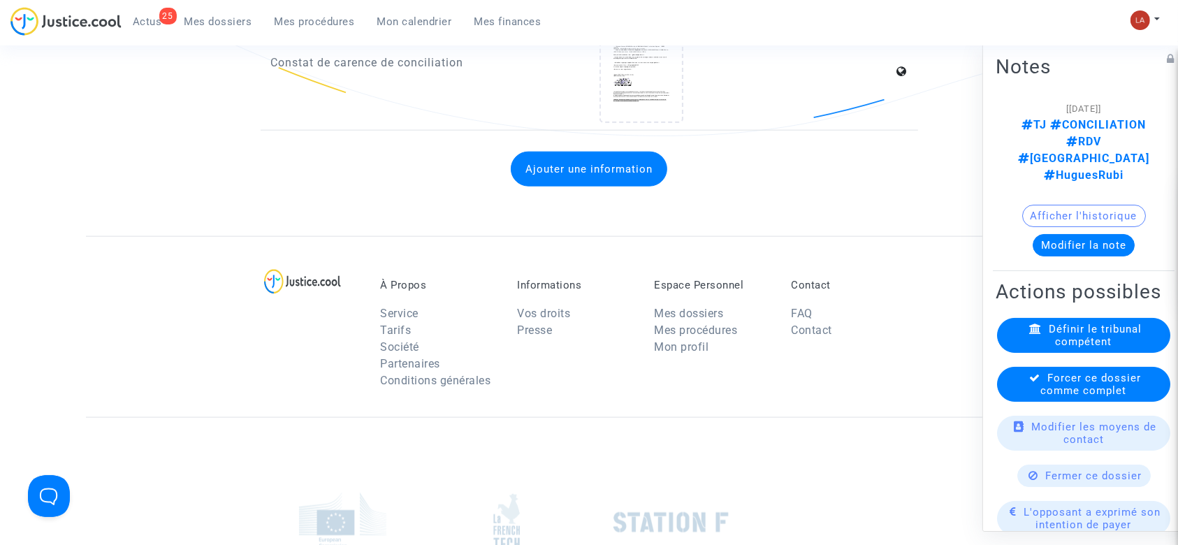
click at [1043, 372] on span "Forcer ce dossier comme complet" at bounding box center [1091, 384] width 101 height 25
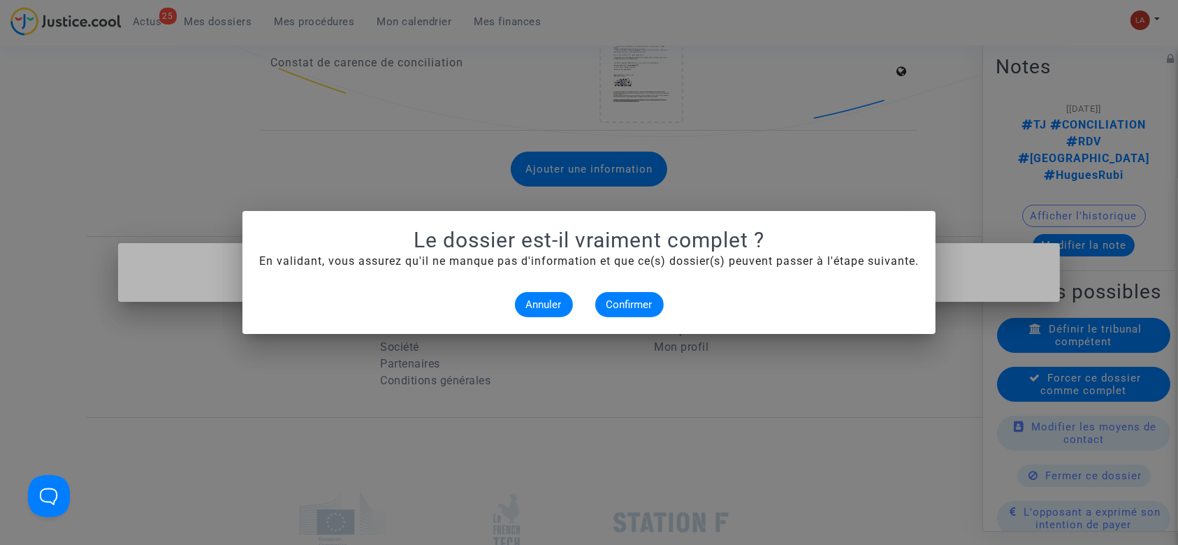
scroll to position [0, 0]
click at [615, 307] on span "Confirmer" at bounding box center [629, 304] width 46 height 13
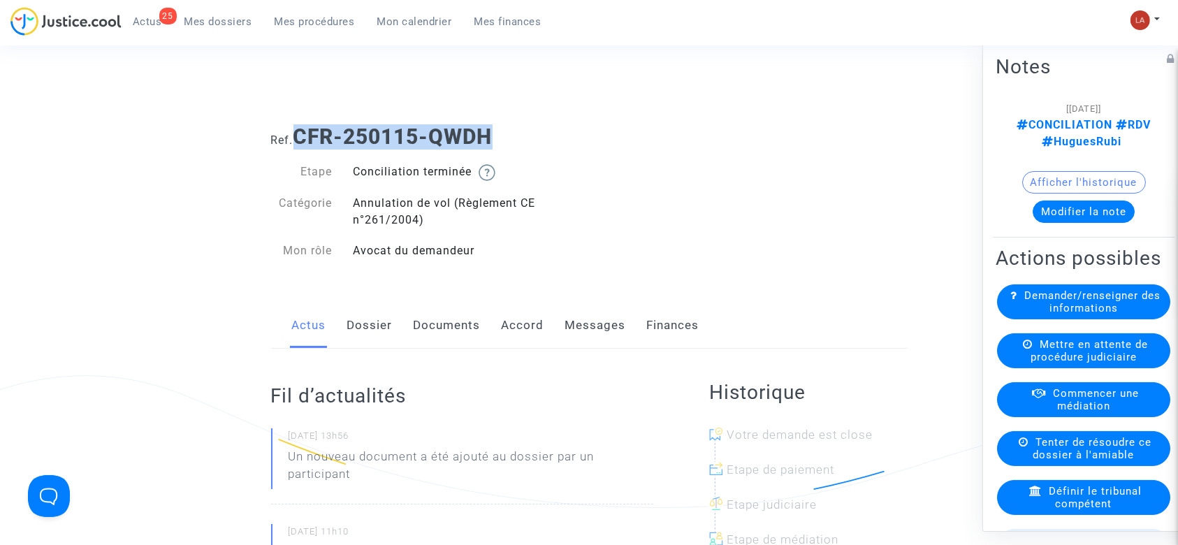
drag, startPoint x: 499, startPoint y: 131, endPoint x: 296, endPoint y: 131, distance: 203.3
click at [296, 131] on h1 "Ref. CFR-250115-QWDH" at bounding box center [589, 136] width 636 height 25
copy b "CFR-250115-QWDH"
click at [468, 316] on link "Documents" at bounding box center [447, 325] width 67 height 46
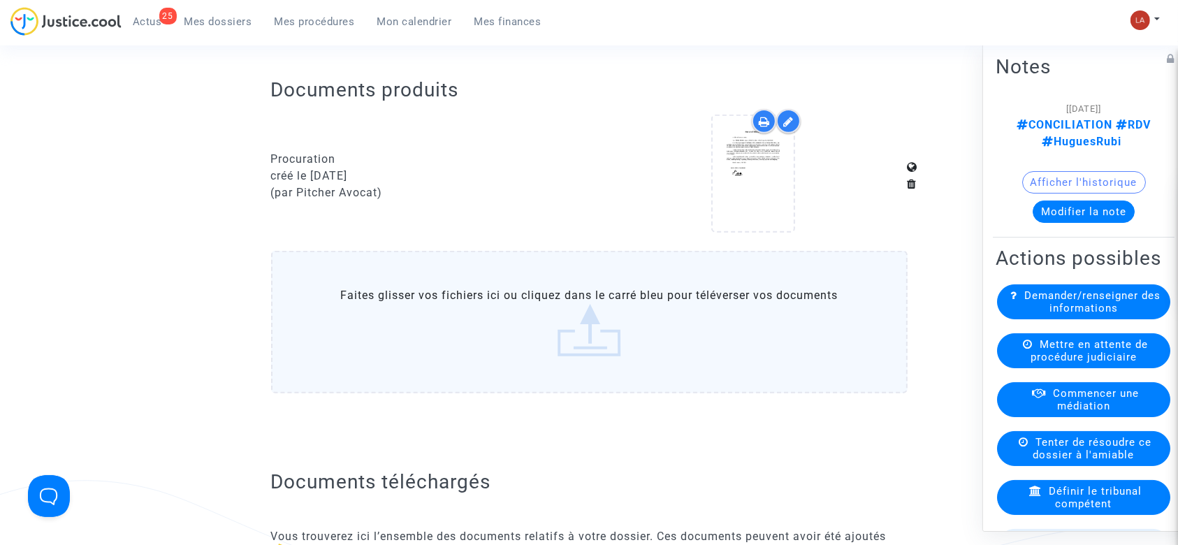
scroll to position [549, 0]
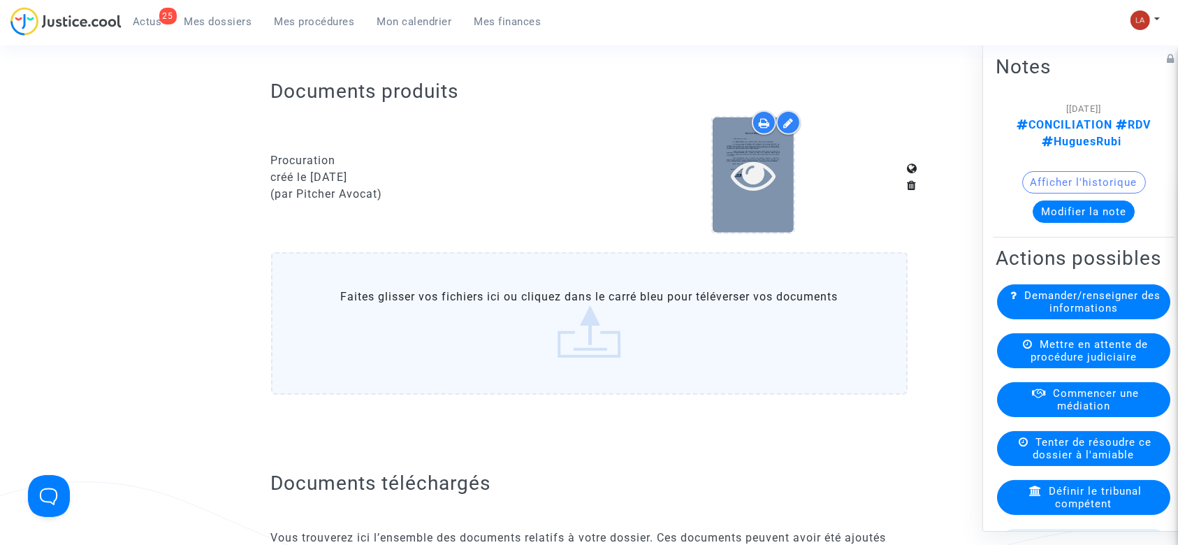
click at [745, 186] on icon at bounding box center [753, 174] width 45 height 45
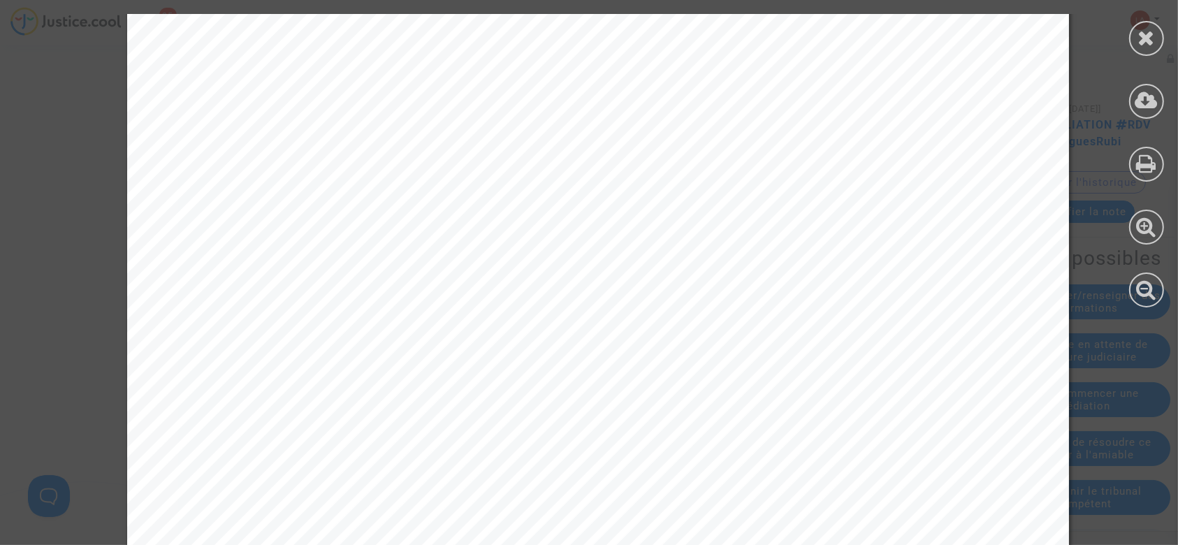
scroll to position [822, 0]
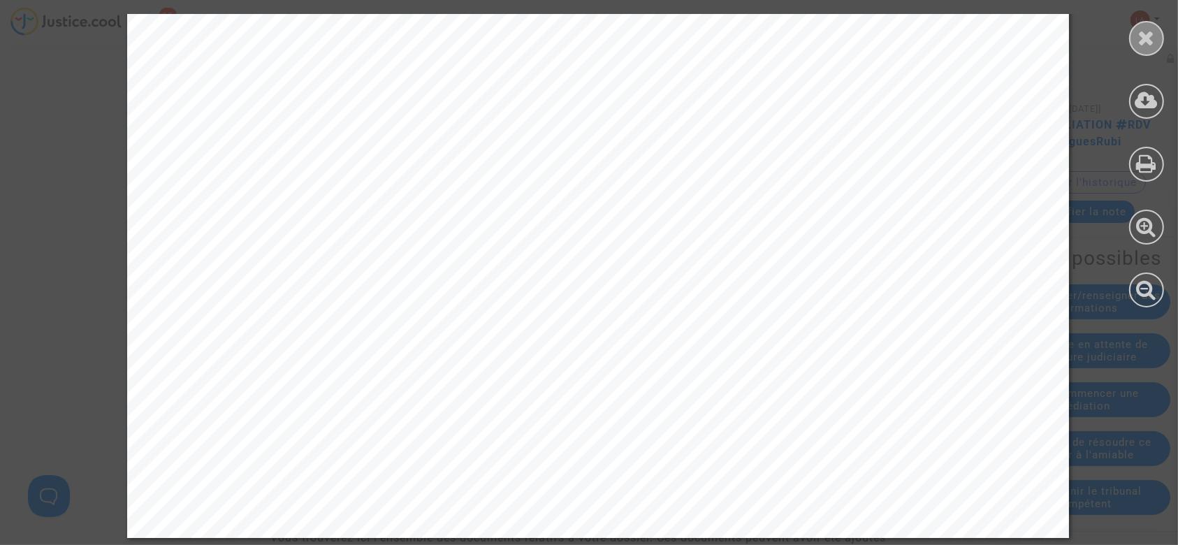
click at [1143, 27] on icon at bounding box center [1146, 37] width 17 height 21
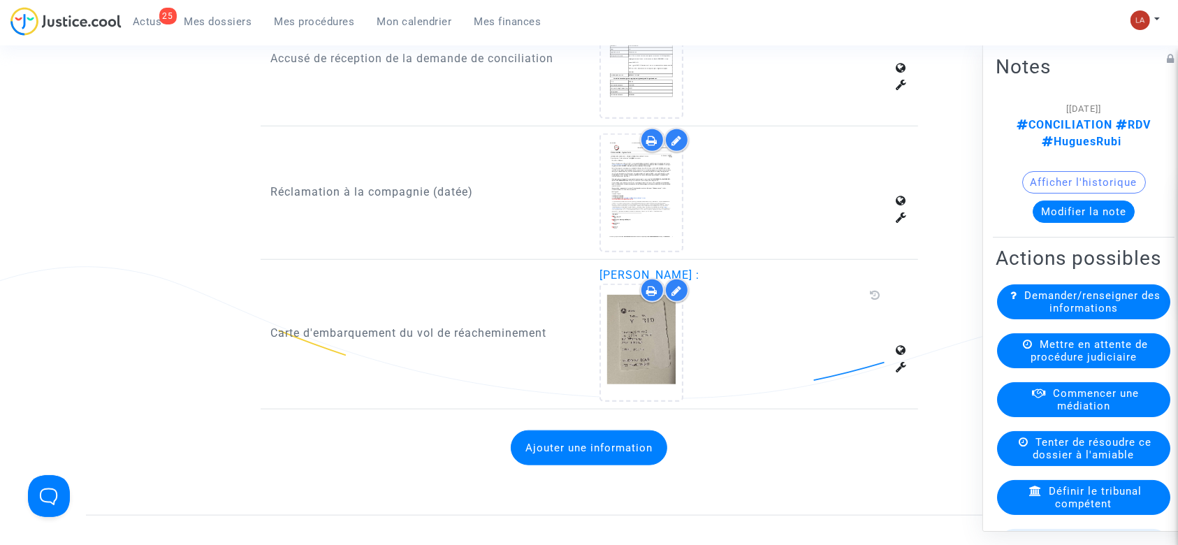
scroll to position [1468, 0]
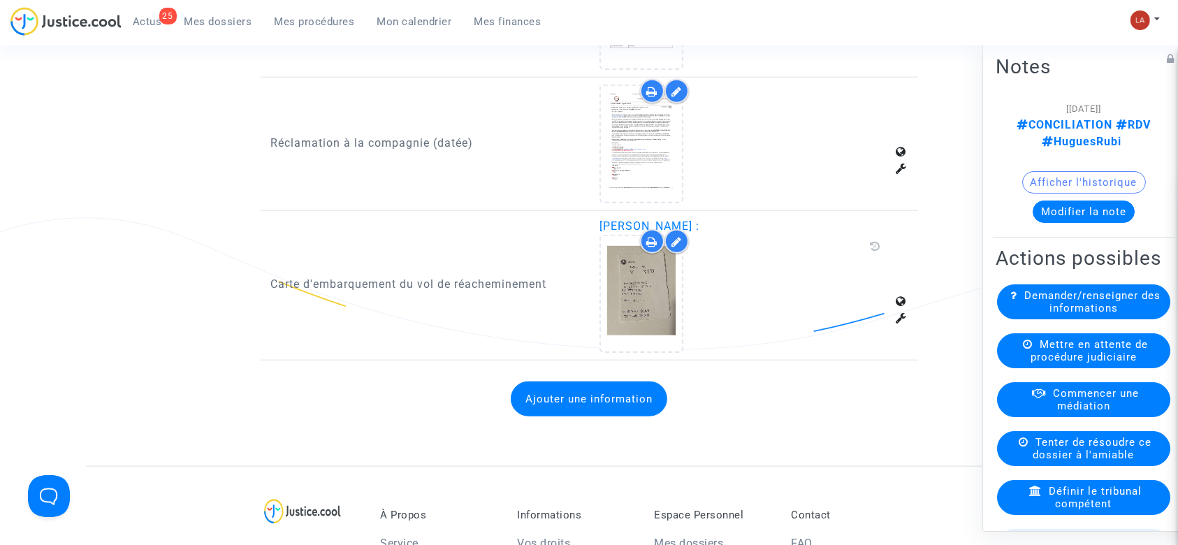
click at [531, 394] on button "Ajouter une information" at bounding box center [589, 398] width 156 height 35
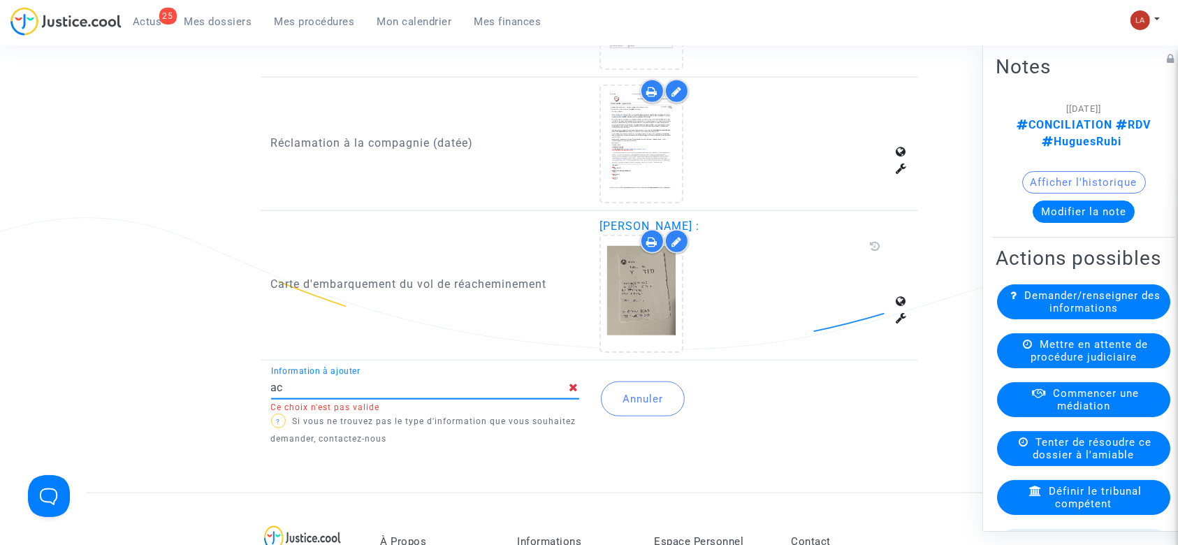
type input "a"
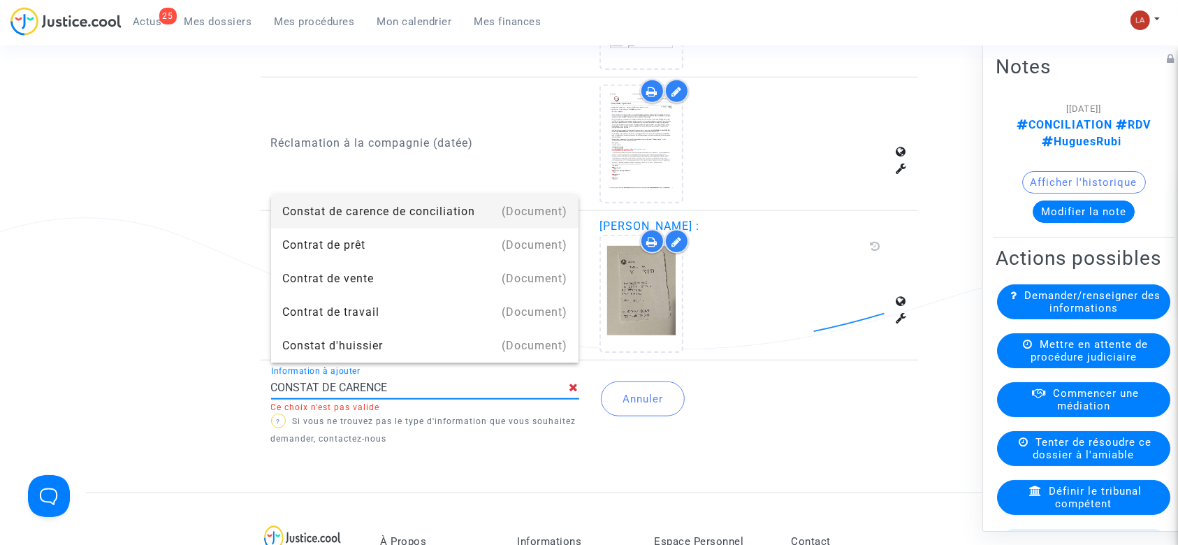
click at [439, 212] on div "Constat de carence de conciliation" at bounding box center [425, 212] width 286 height 34
type input "Constat de carence de conciliation"
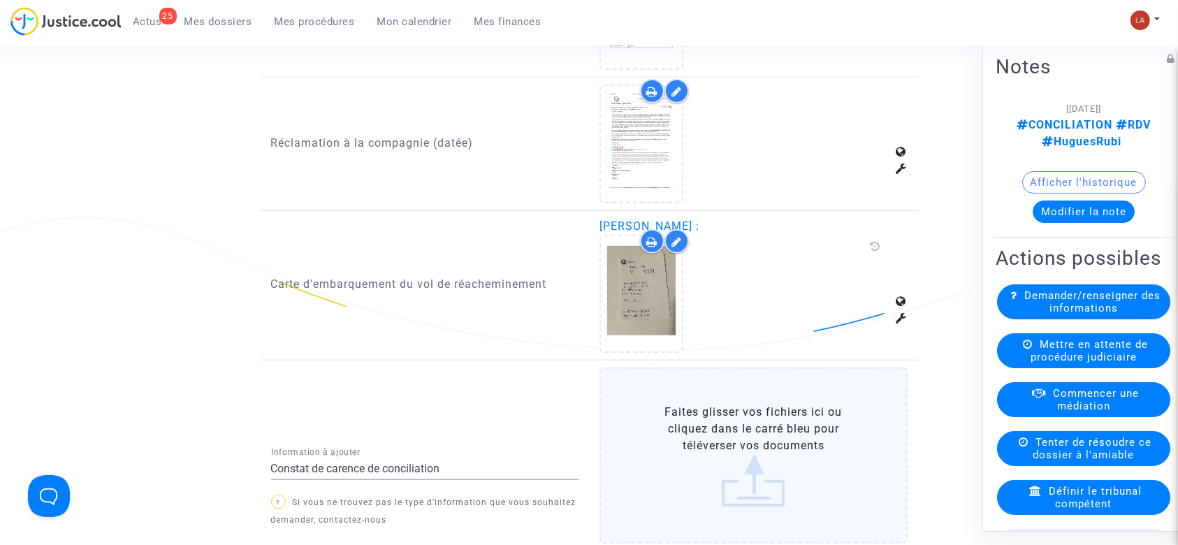
click at [741, 413] on label "Faites glisser vos fichiers ici ou cliquez dans le carré bleu pour téléverser v…" at bounding box center [753, 455] width 308 height 176
click at [0, 0] on input "Faites glisser vos fichiers ici ou cliquez dans le carré bleu pour téléverser v…" at bounding box center [0, 0] width 0 height 0
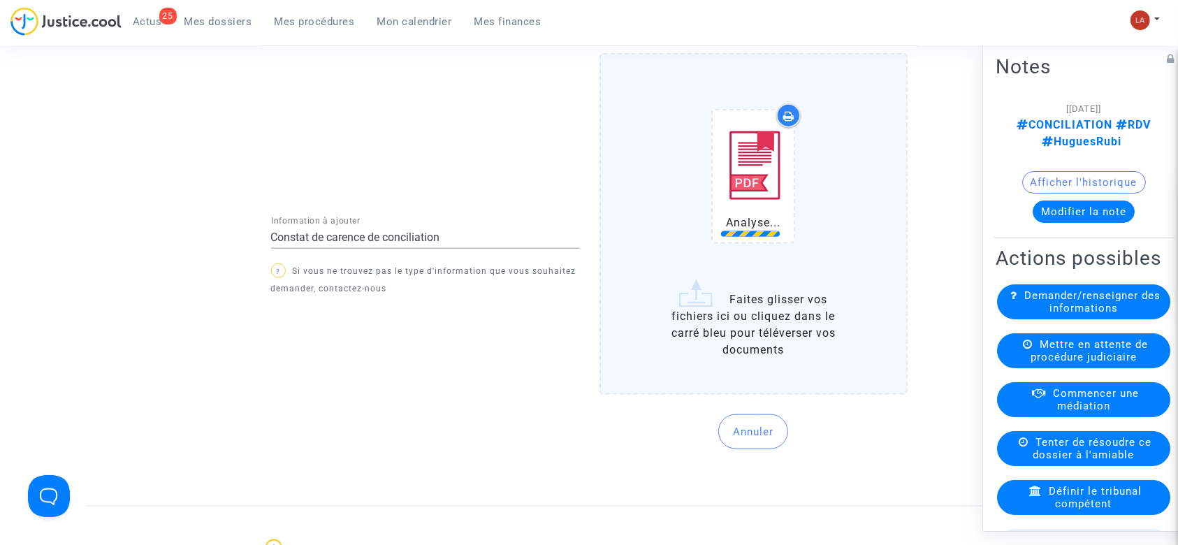
scroll to position [1889, 0]
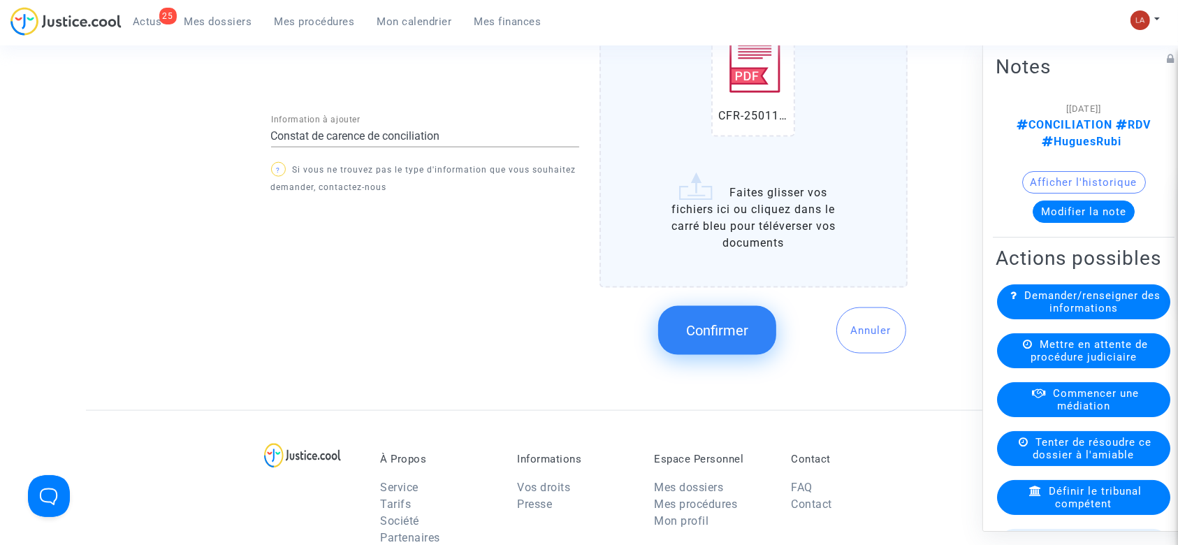
click at [678, 316] on button "Confirmer" at bounding box center [717, 330] width 118 height 49
click at [1032, 213] on button "Modifier la note" at bounding box center [1083, 211] width 102 height 22
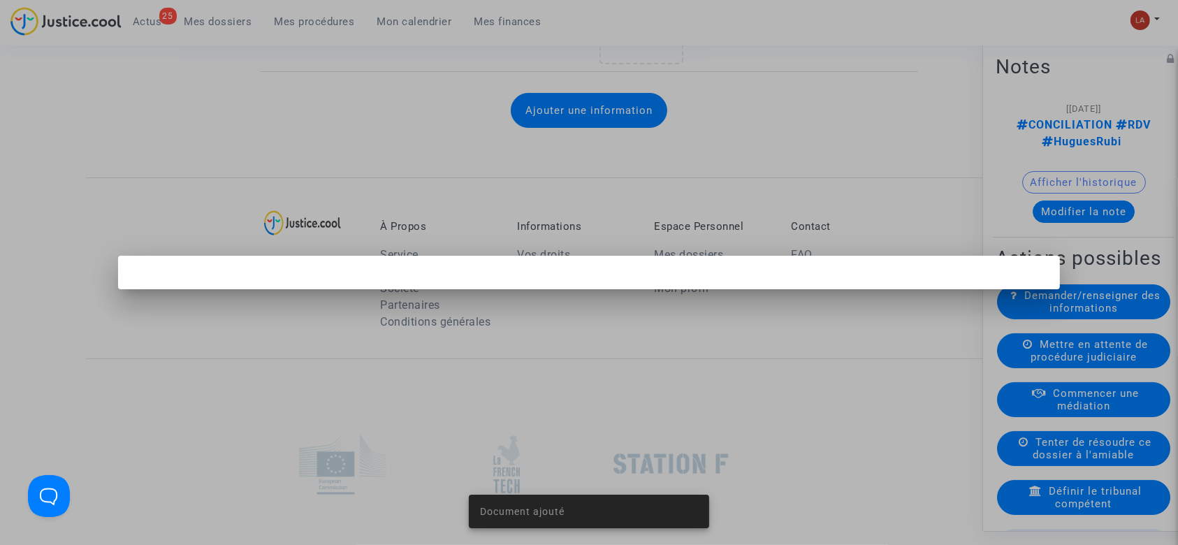
scroll to position [0, 0]
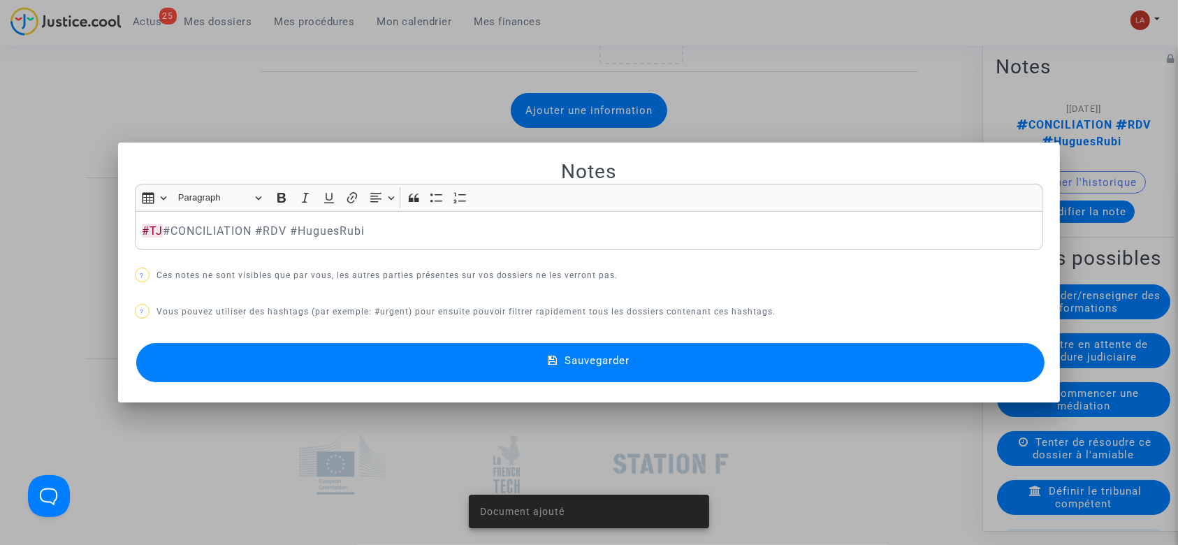
click at [953, 339] on div "Sauvegarder" at bounding box center [589, 362] width 909 height 46
click at [950, 351] on button "Sauvegarder" at bounding box center [590, 362] width 909 height 39
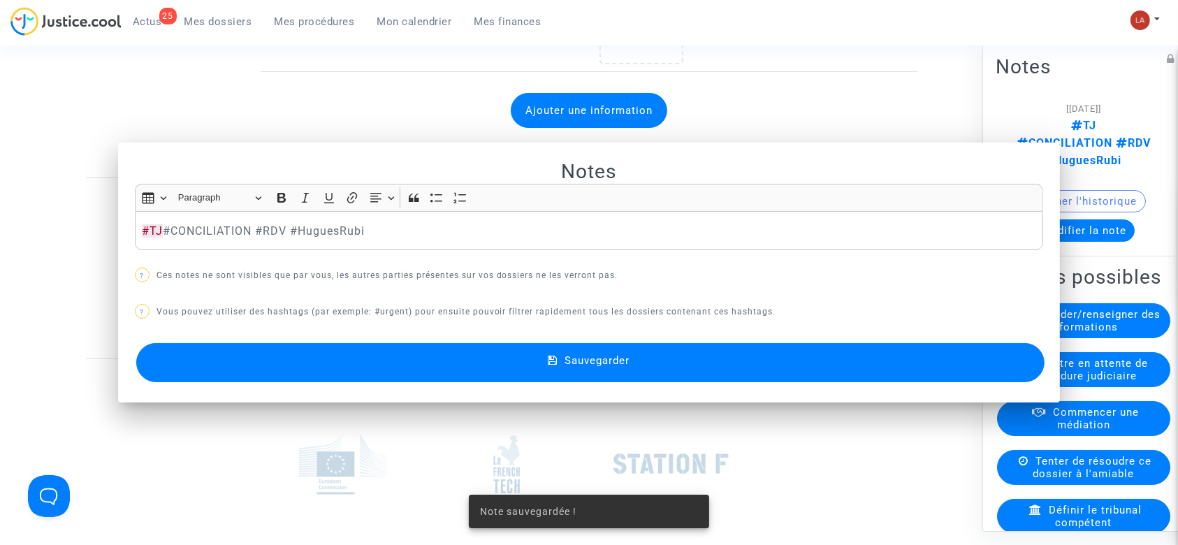
scroll to position [1889, 0]
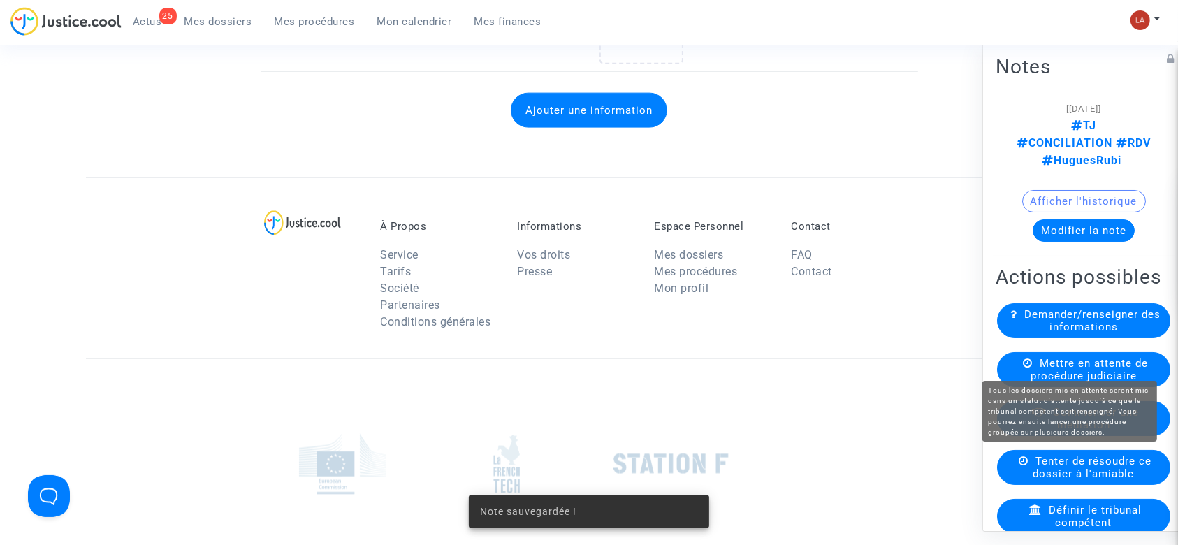
click at [1065, 352] on div "Mettre en attente de procédure judiciaire" at bounding box center [1083, 369] width 173 height 35
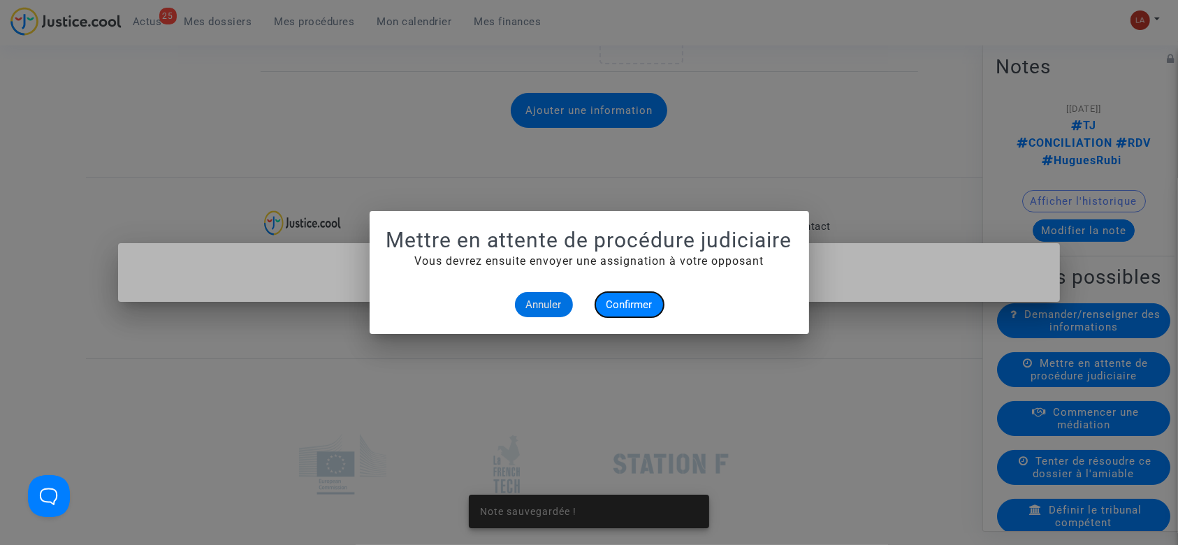
click at [626, 298] on button "Confirmer" at bounding box center [629, 304] width 68 height 25
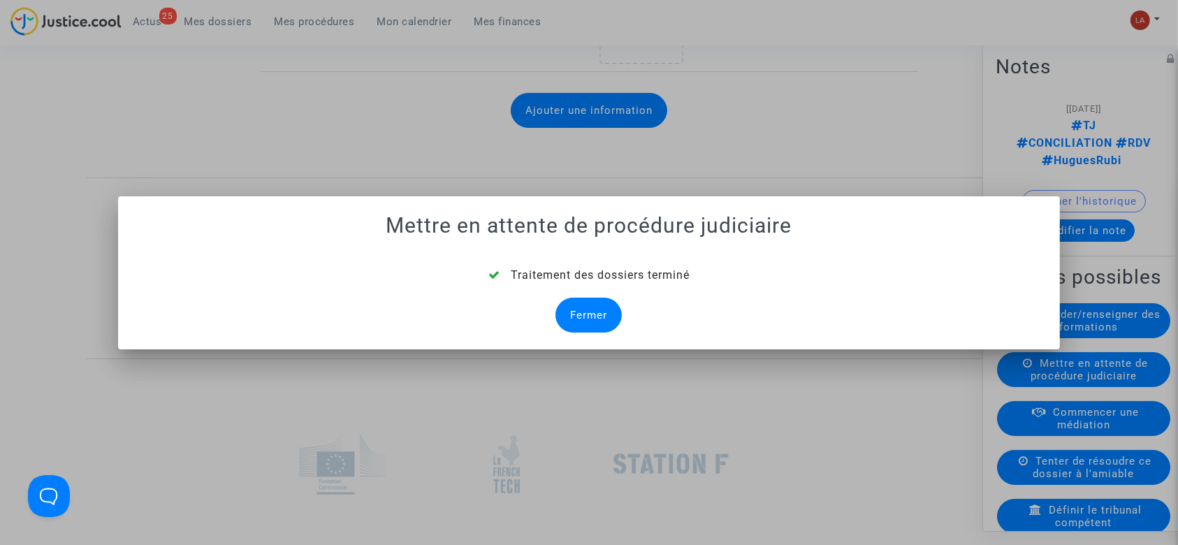
click at [600, 305] on div "Fermer" at bounding box center [588, 315] width 66 height 35
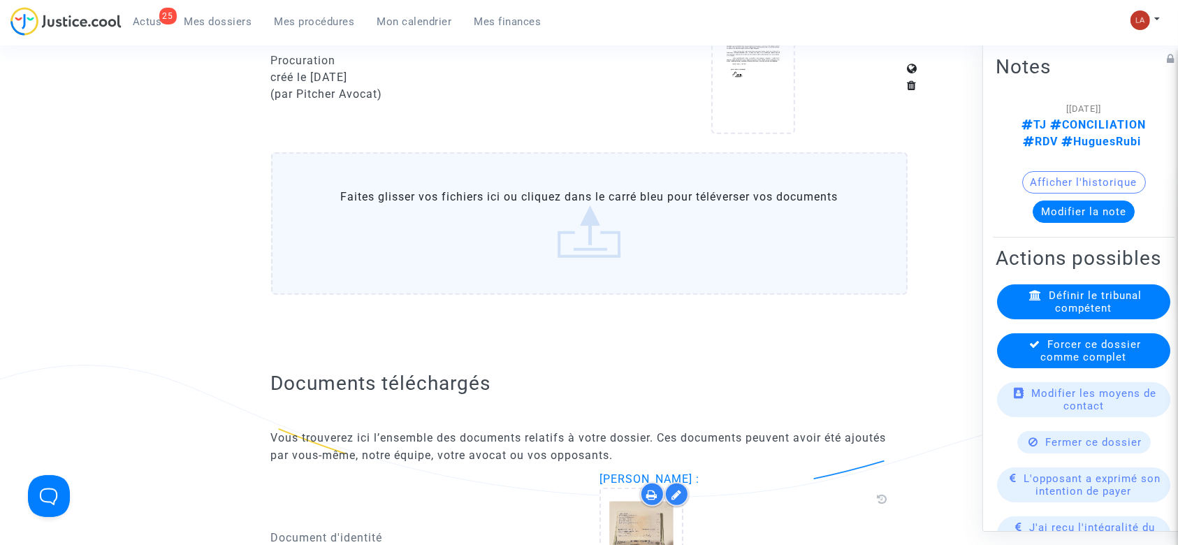
scroll to position [1889, 0]
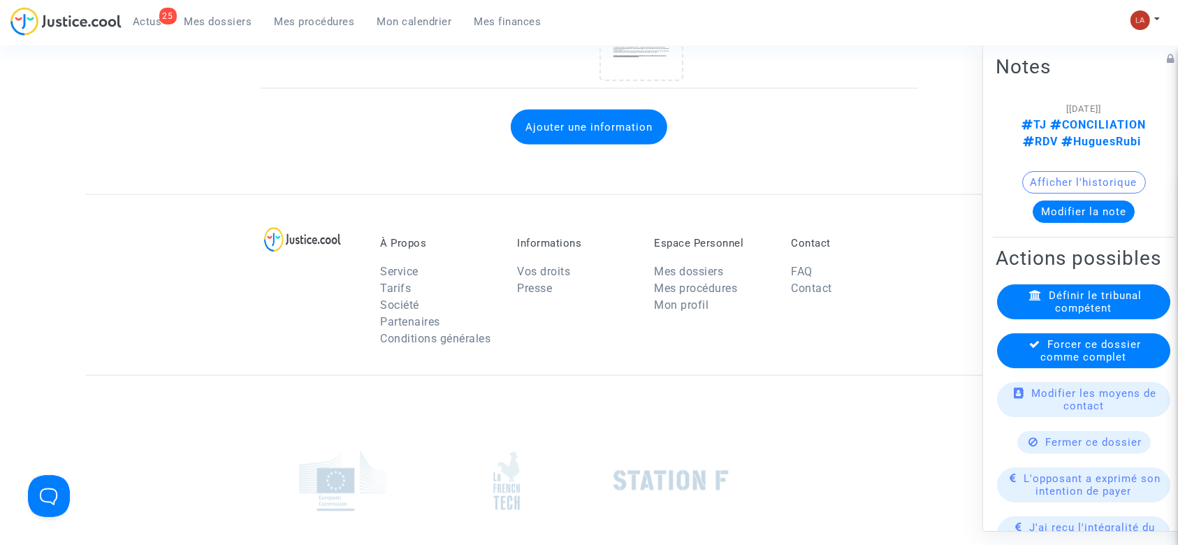
click at [1055, 368] on div "Forcer ce dossier comme complet" at bounding box center [1083, 350] width 173 height 35
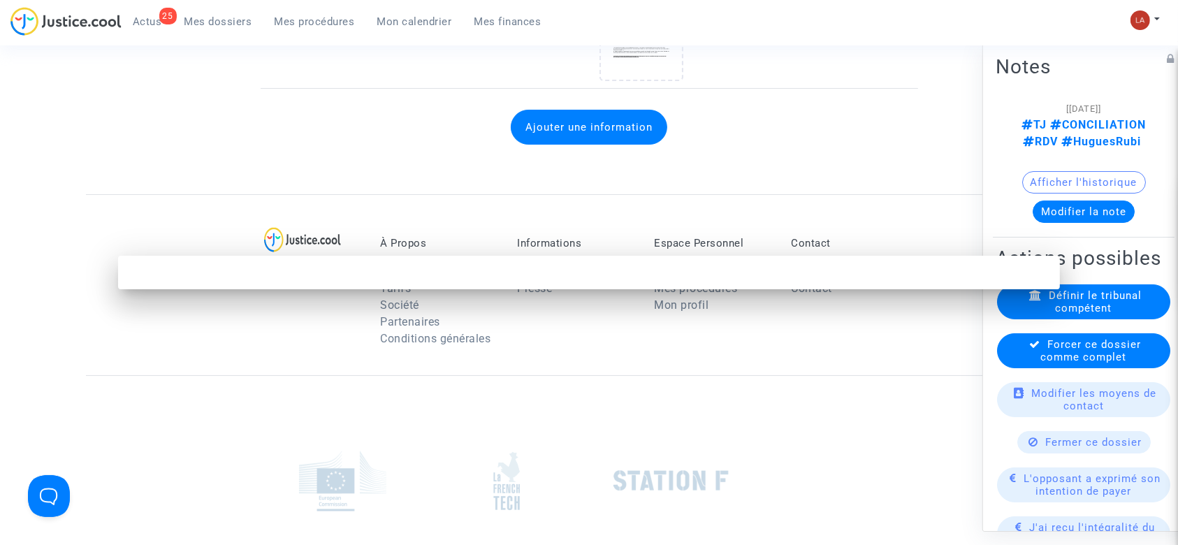
scroll to position [0, 0]
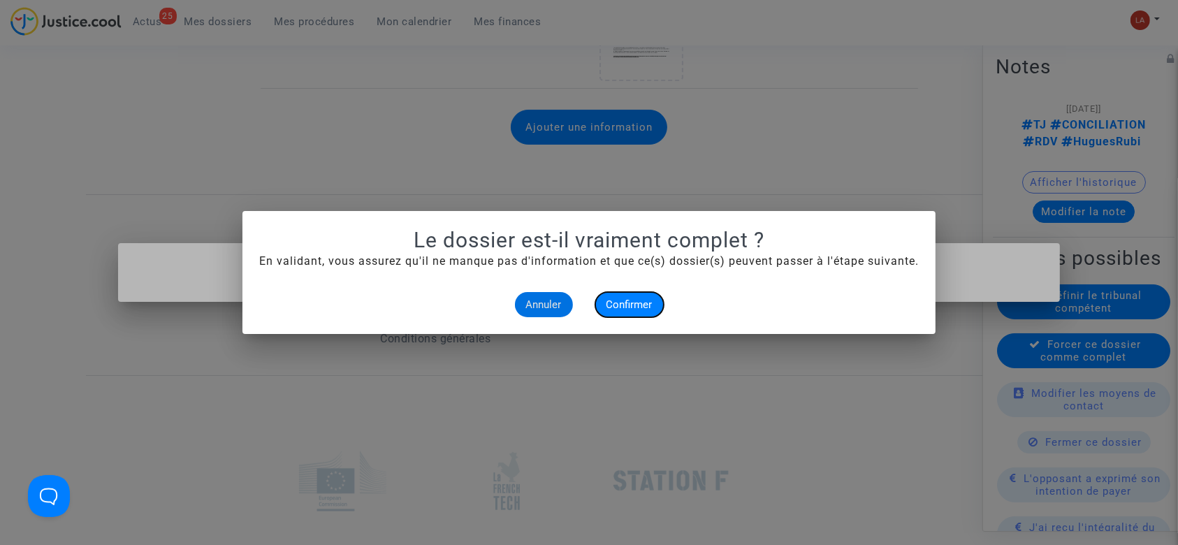
click at [621, 307] on span "Confirmer" at bounding box center [629, 304] width 46 height 13
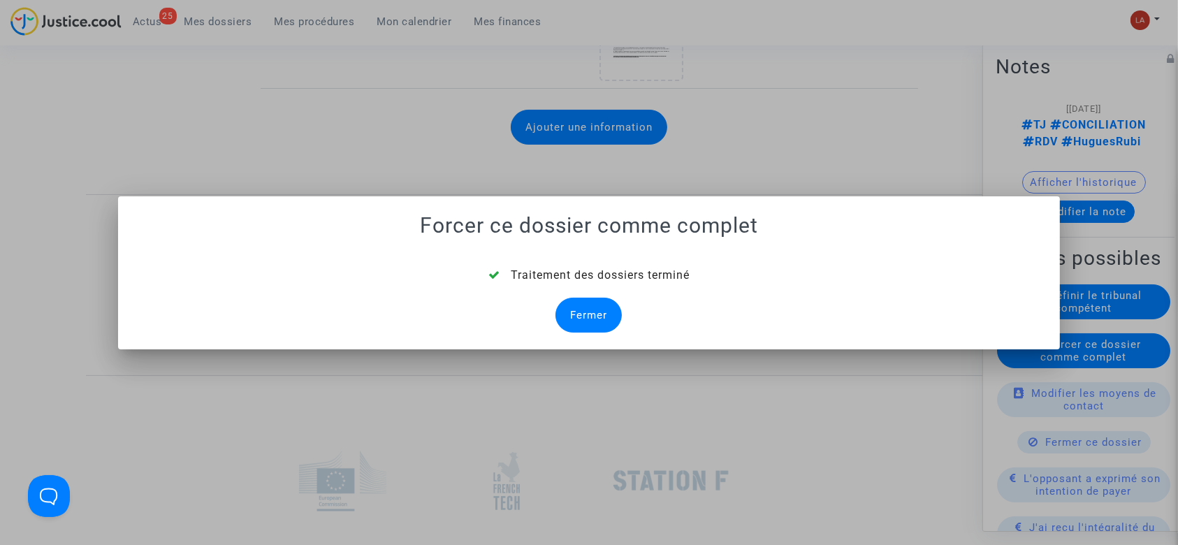
click at [587, 312] on div "Fermer" at bounding box center [588, 315] width 66 height 35
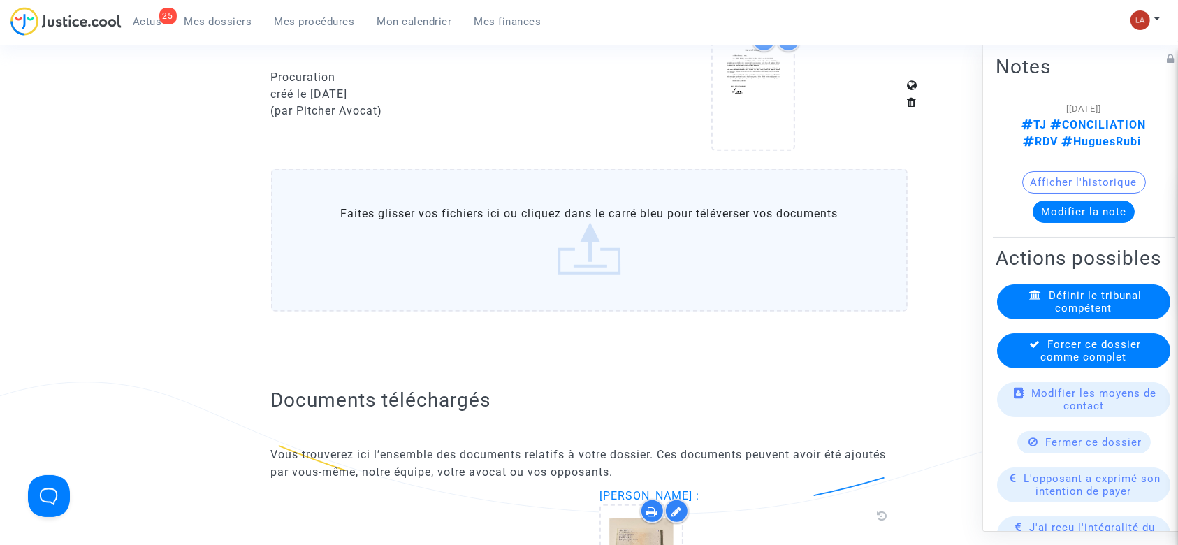
scroll to position [1889, 0]
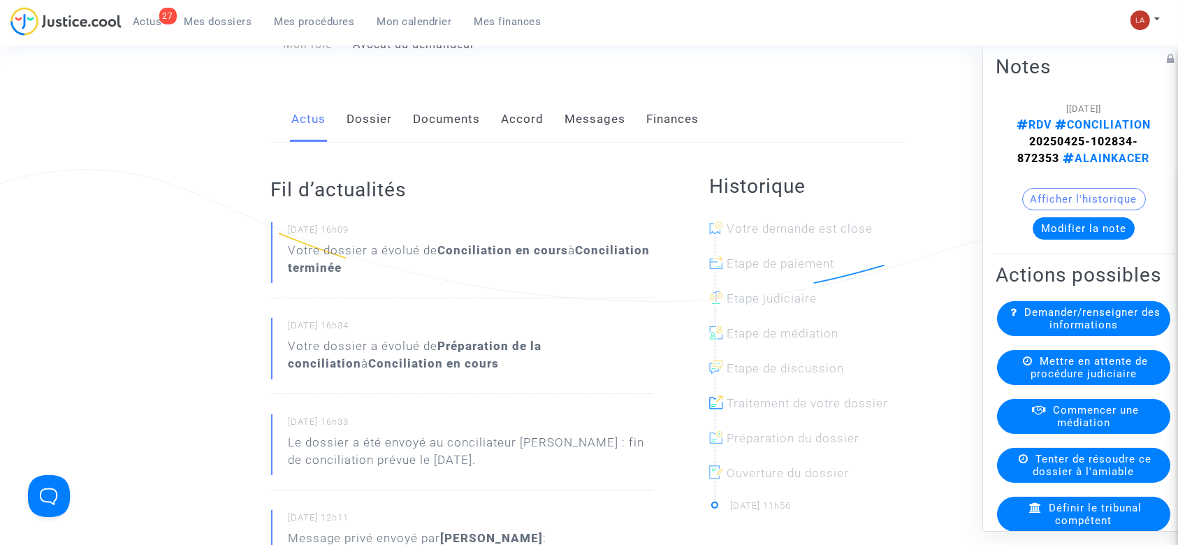
scroll to position [195, 0]
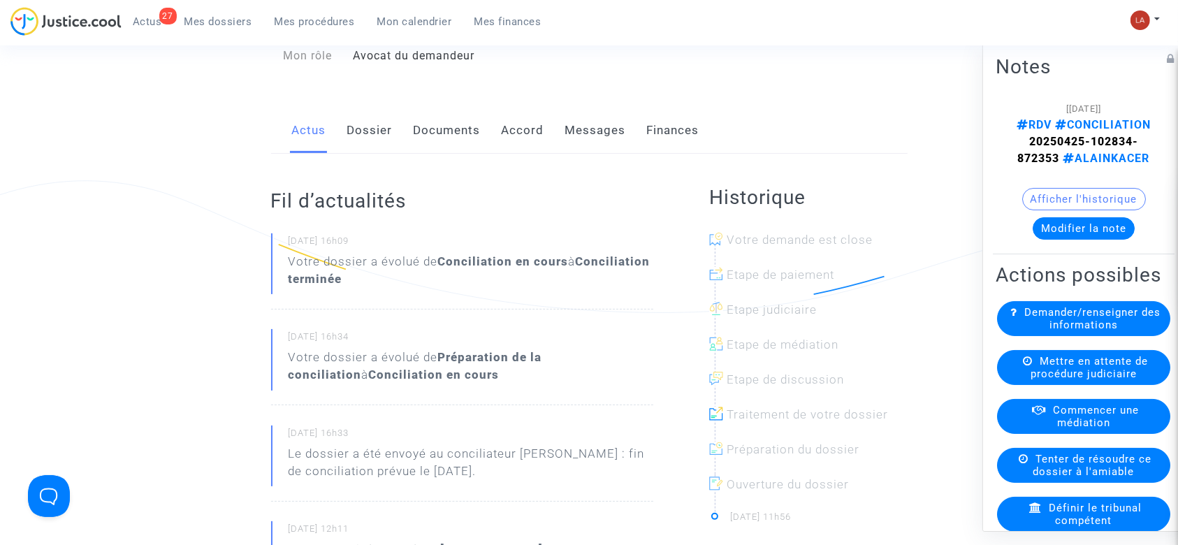
click at [447, 137] on link "Documents" at bounding box center [447, 131] width 67 height 46
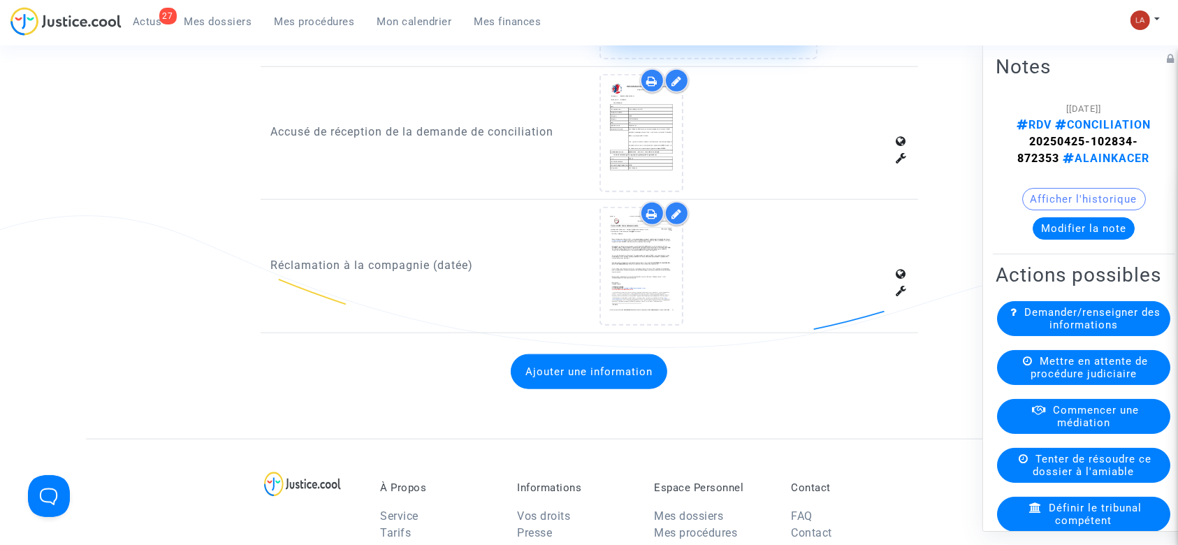
scroll to position [1470, 0]
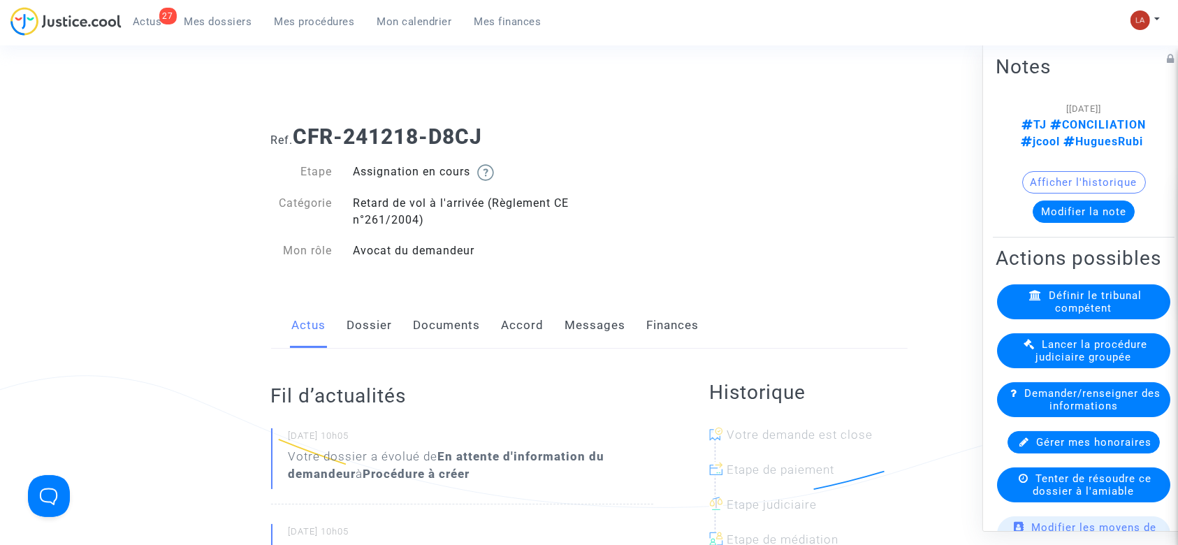
click at [518, 330] on link "Accord" at bounding box center [523, 325] width 43 height 46
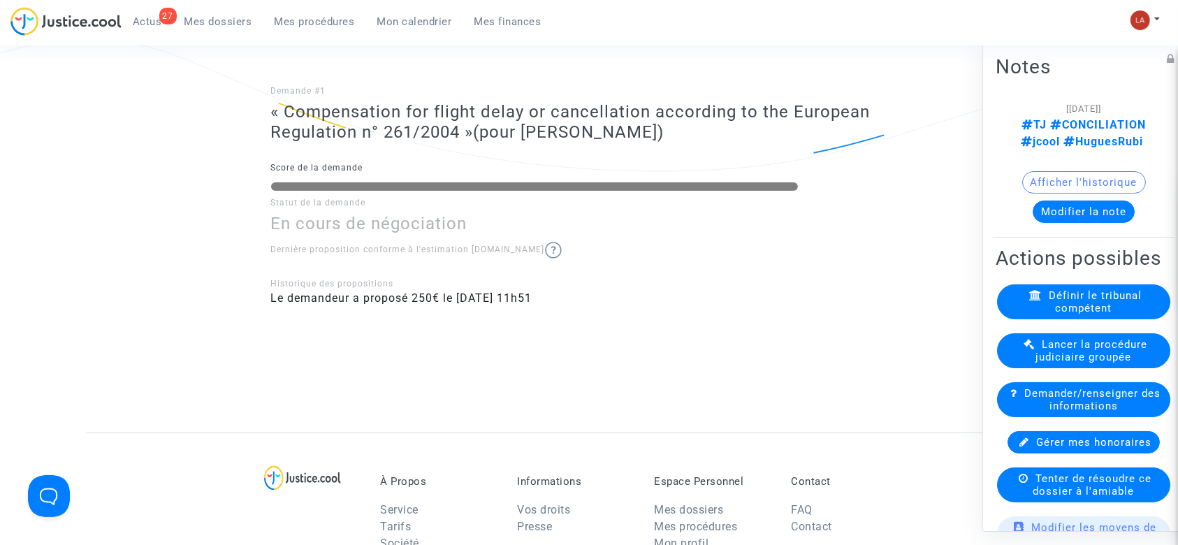
scroll to position [275, 0]
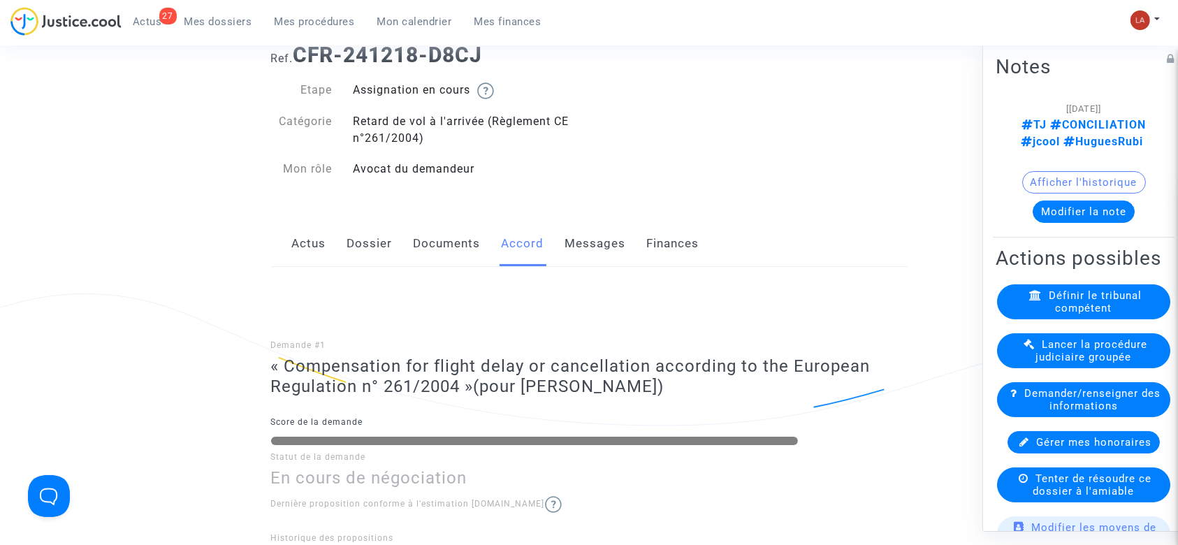
click at [462, 230] on link "Documents" at bounding box center [447, 244] width 67 height 46
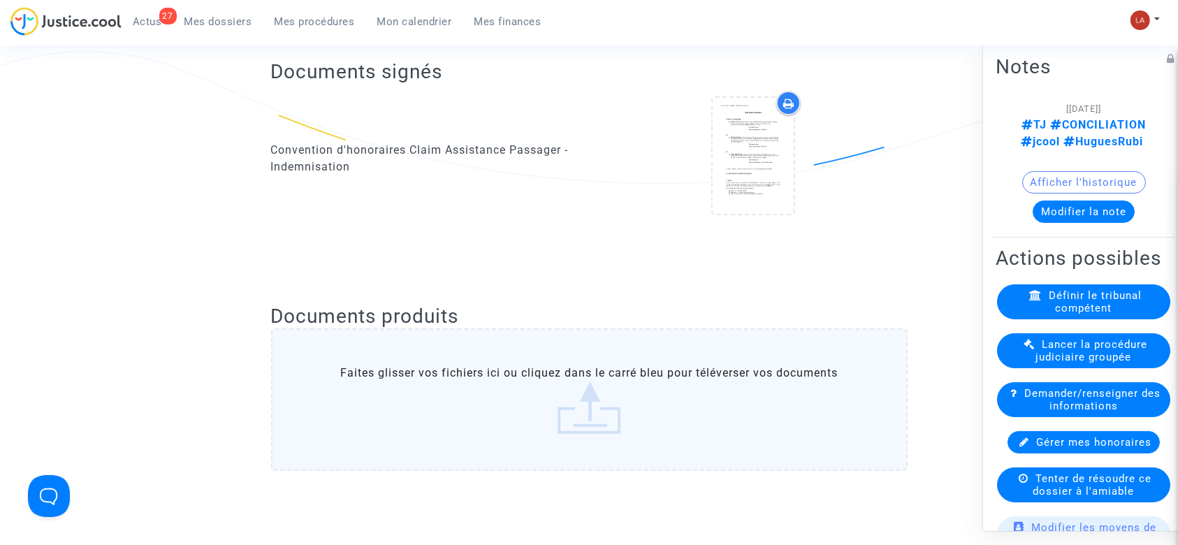
scroll to position [210, 0]
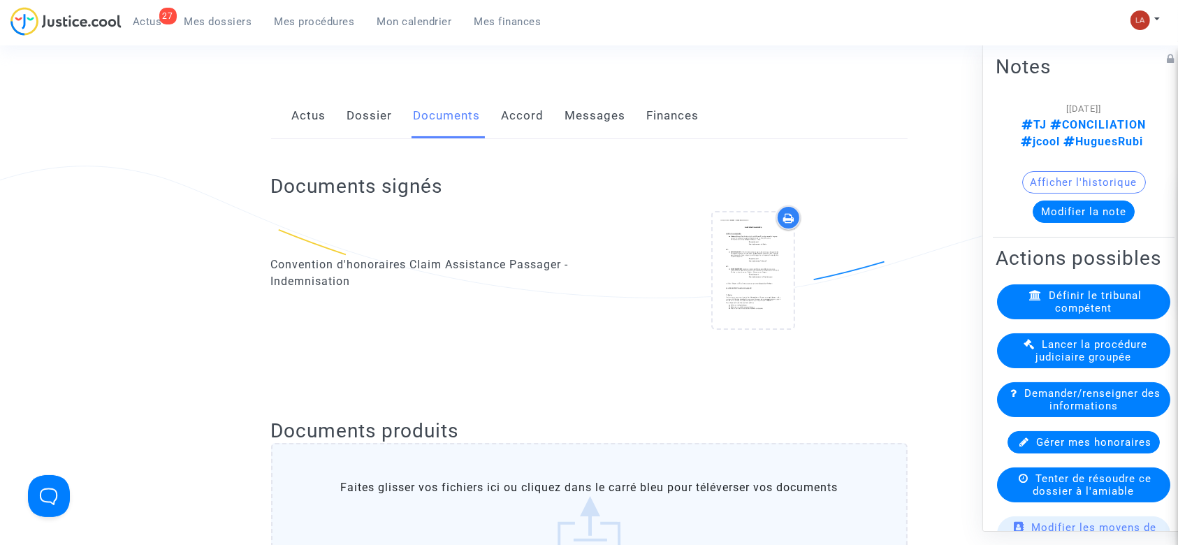
click at [584, 118] on link "Messages" at bounding box center [595, 116] width 61 height 46
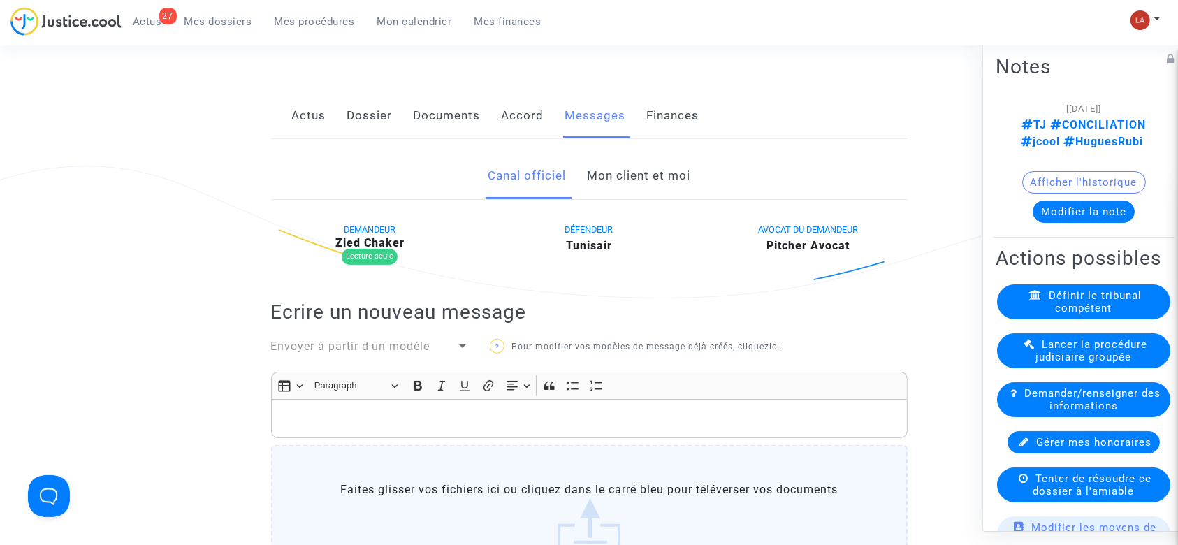
click at [513, 128] on link "Accord" at bounding box center [523, 116] width 43 height 46
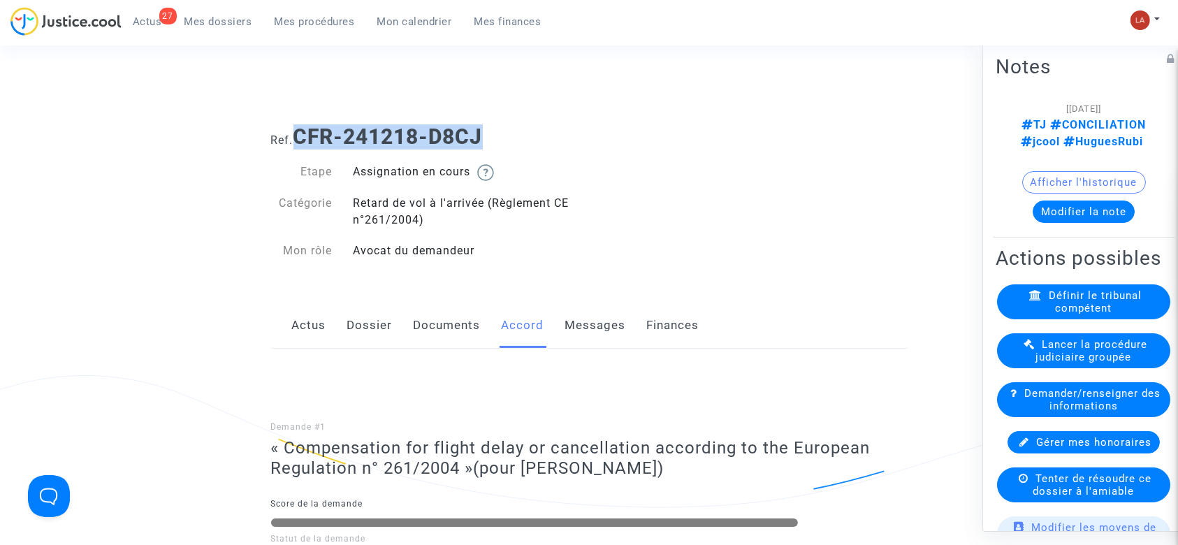
drag, startPoint x: 494, startPoint y: 124, endPoint x: 302, endPoint y: 135, distance: 192.4
click at [302, 135] on h1 "Ref. CFR-241218-D8CJ" at bounding box center [589, 136] width 636 height 25
copy b "CFR-241218-D8CJ"
click at [592, 332] on link "Messages" at bounding box center [595, 325] width 61 height 46
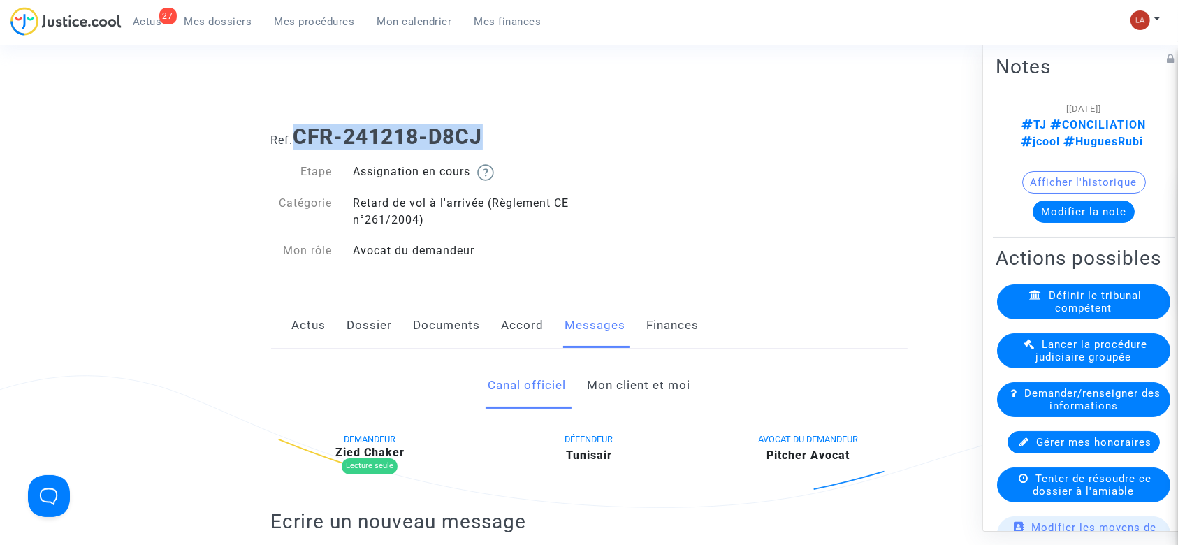
click at [638, 373] on link "Mon client et moi" at bounding box center [638, 386] width 103 height 46
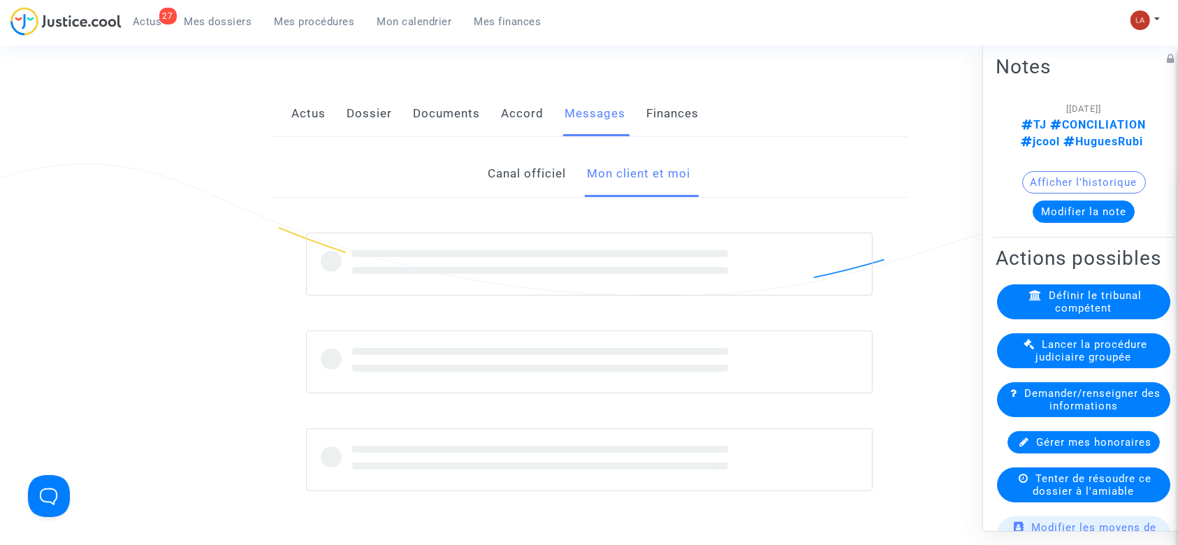
scroll to position [219, 0]
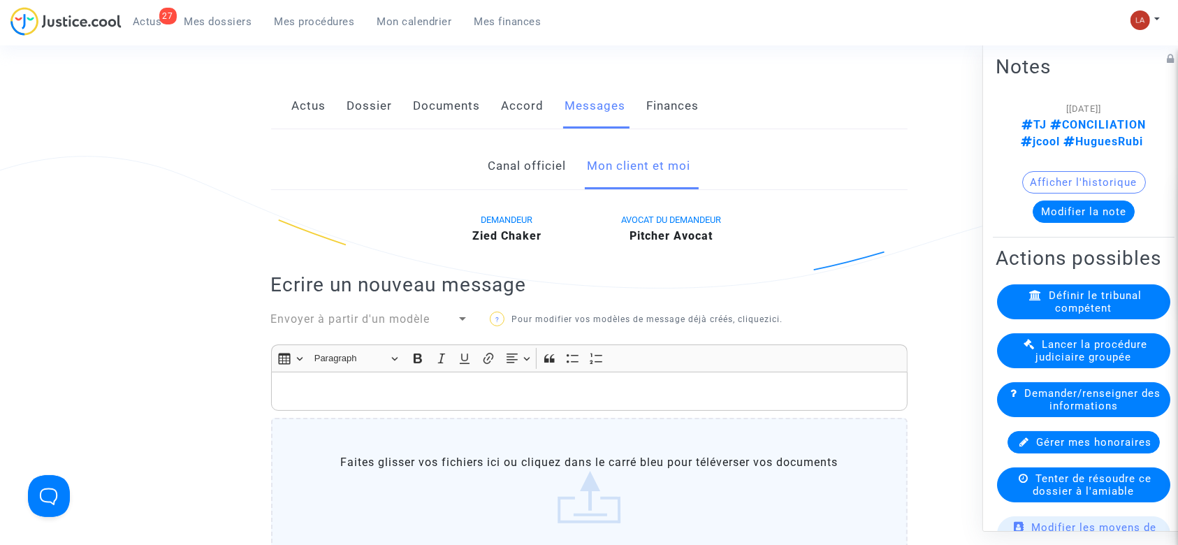
click at [579, 386] on p "Rich Text Editor, main" at bounding box center [589, 391] width 622 height 17
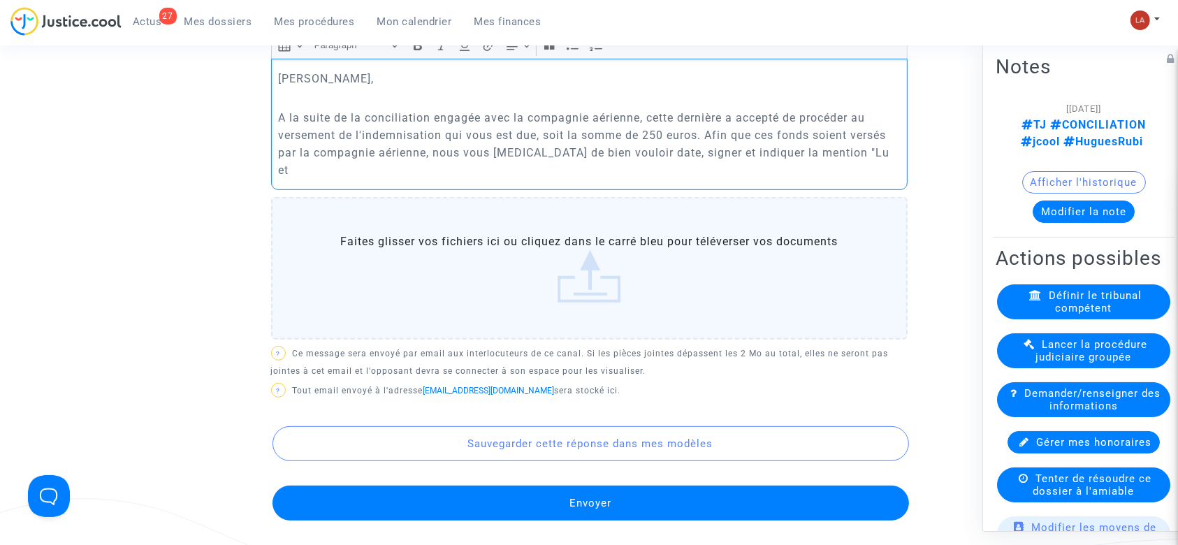
scroll to position [536, 0]
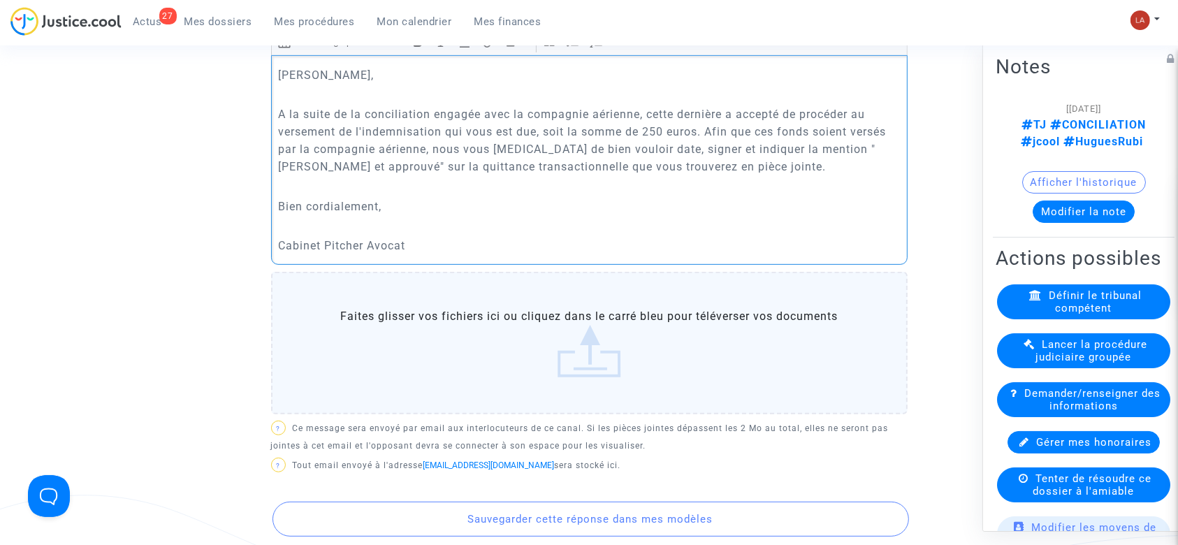
click at [781, 321] on label "Faites glisser vos fichiers ici ou cliquez dans le carré bleu pour téléverser v…" at bounding box center [589, 343] width 636 height 142
click at [0, 0] on input "Faites glisser vos fichiers ici ou cliquez dans le carré bleu pour téléverser v…" at bounding box center [0, 0] width 0 height 0
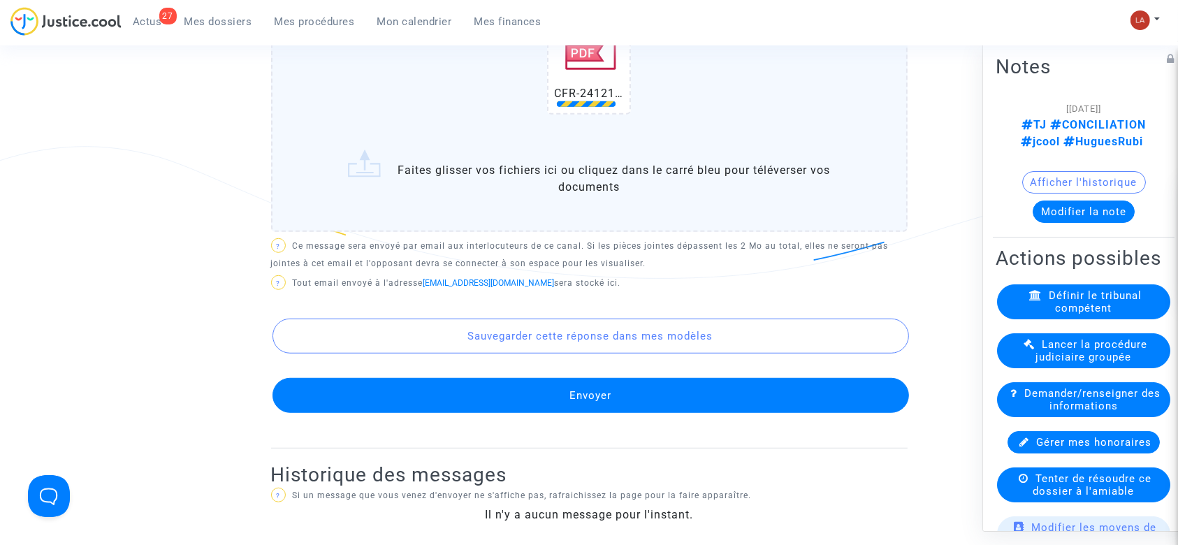
scroll to position [884, 0]
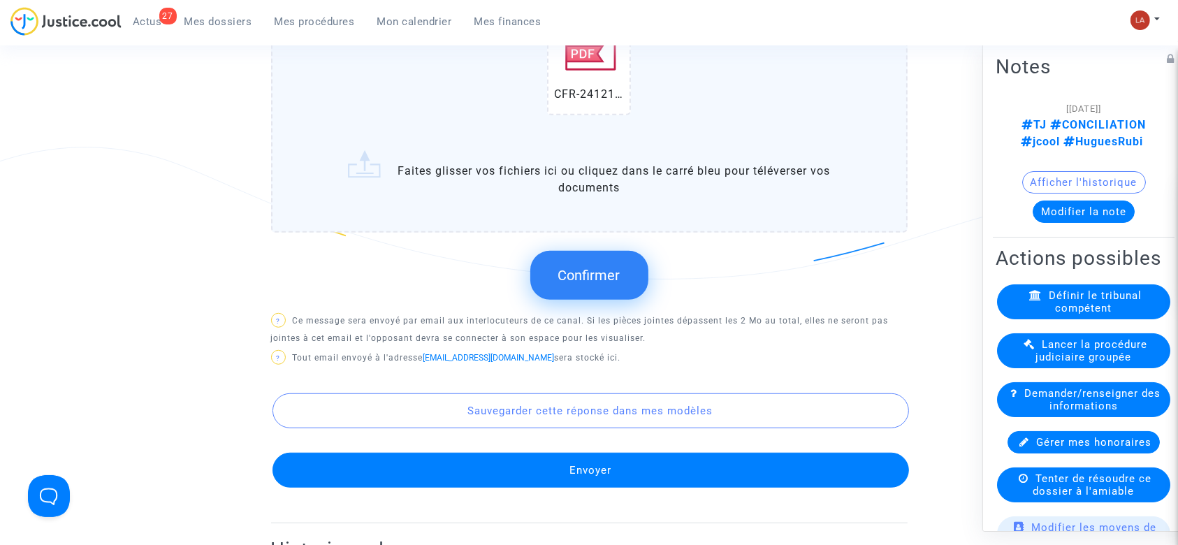
click at [574, 274] on span "Confirmer" at bounding box center [589, 275] width 62 height 17
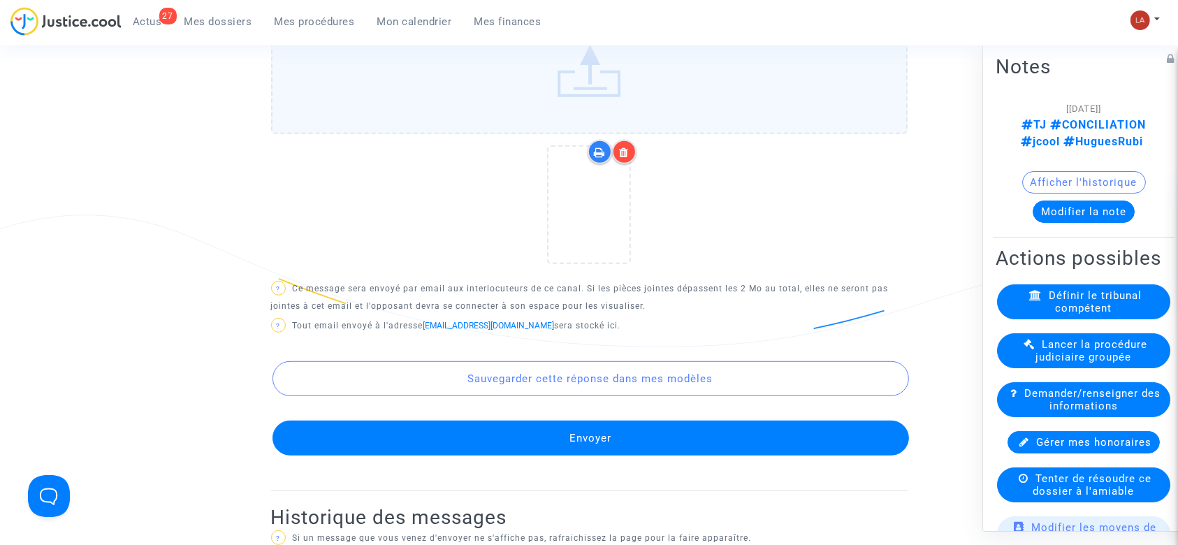
scroll to position [813, 0]
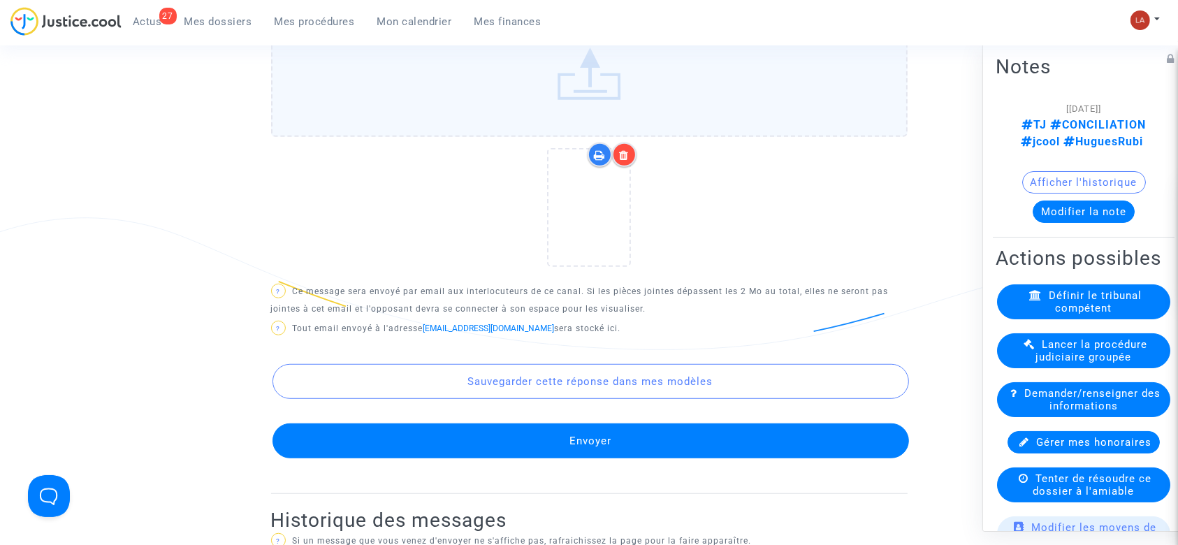
click at [622, 160] on div at bounding box center [624, 154] width 24 height 24
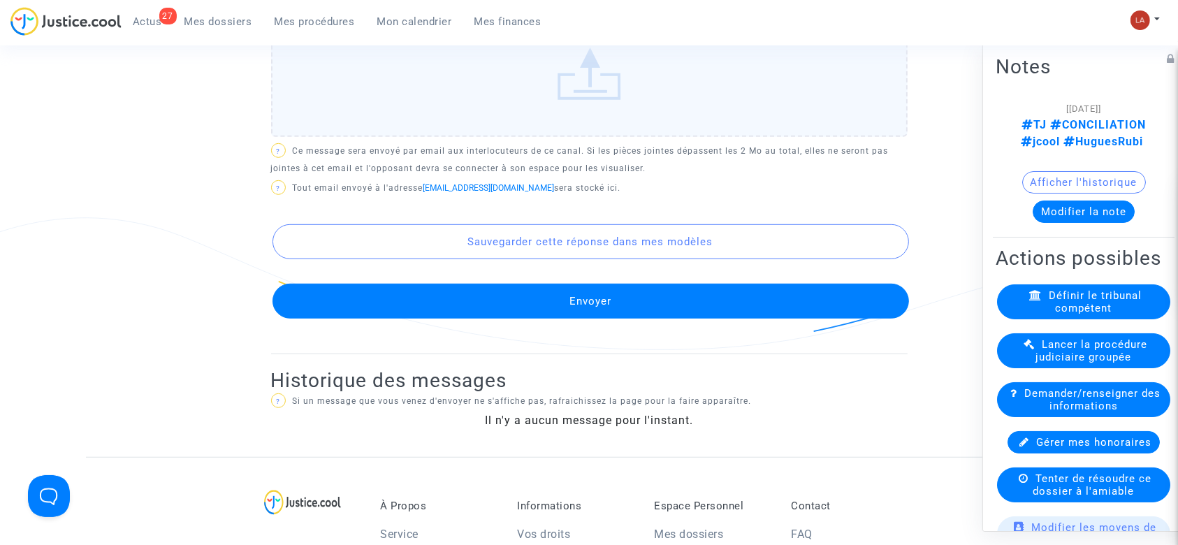
click at [726, 108] on label "Faites glisser vos fichiers ici ou cliquez dans le carré bleu pour téléverser v…" at bounding box center [589, 65] width 636 height 142
click at [0, 0] on input "Faites glisser vos fichiers ici ou cliquez dans le carré bleu pour téléverser v…" at bounding box center [0, 0] width 0 height 0
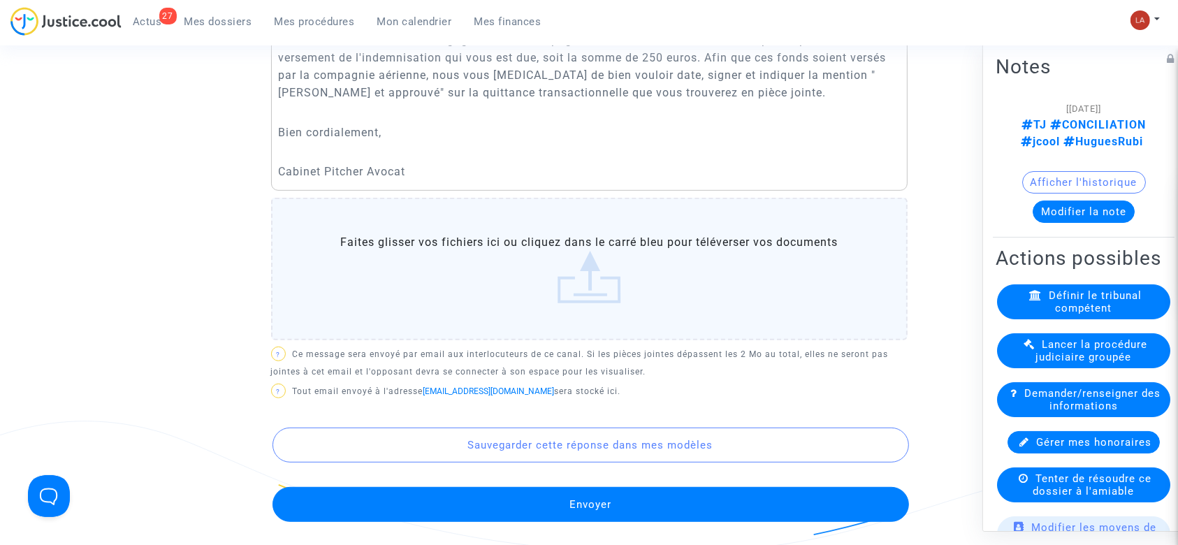
click at [462, 246] on label "Faites glisser vos fichiers ici ou cliquez dans le carré bleu pour téléverser v…" at bounding box center [589, 269] width 636 height 142
click at [0, 0] on input "Faites glisser vos fichiers ici ou cliquez dans le carré bleu pour téléverser v…" at bounding box center [0, 0] width 0 height 0
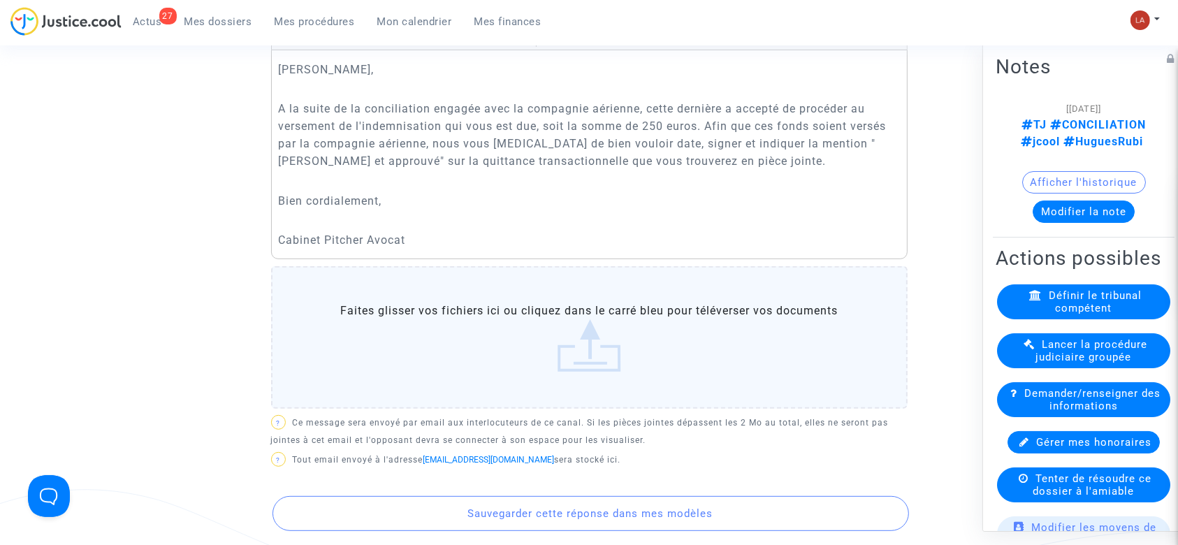
scroll to position [539, 0]
click at [508, 168] on p "A la suite de la conciliation engagée avec la compagnie aérienne, cette dernièr…" at bounding box center [589, 137] width 622 height 70
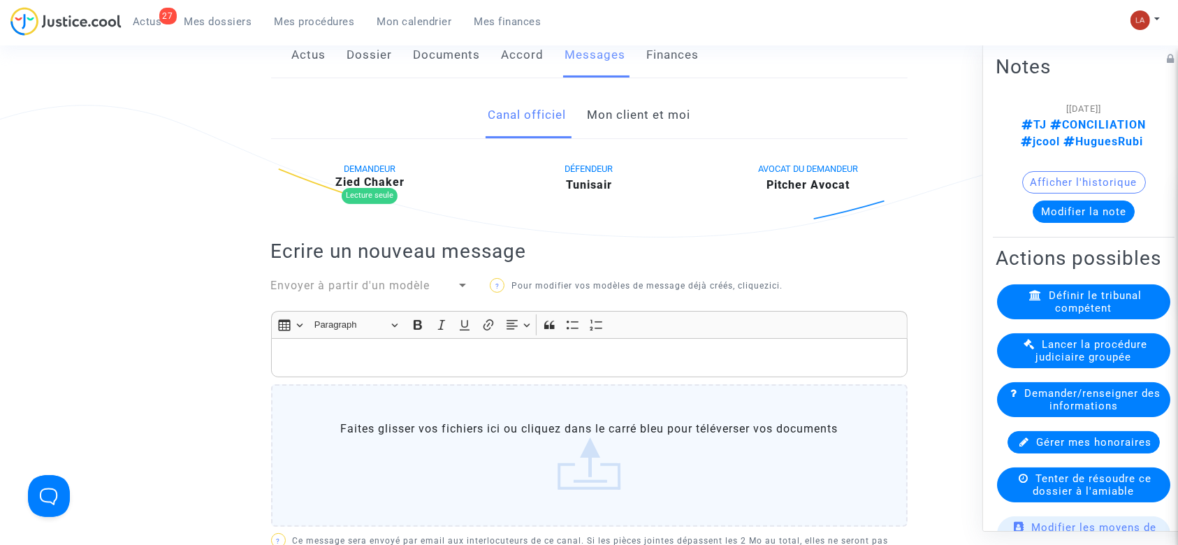
scroll to position [263, 0]
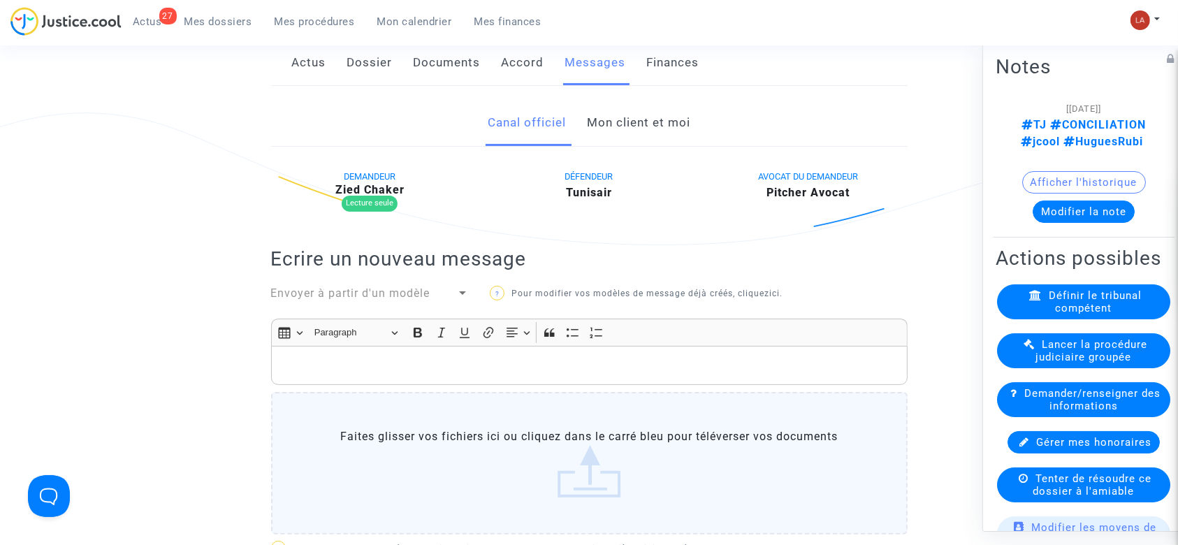
click at [613, 130] on link "Mon client et moi" at bounding box center [638, 123] width 103 height 46
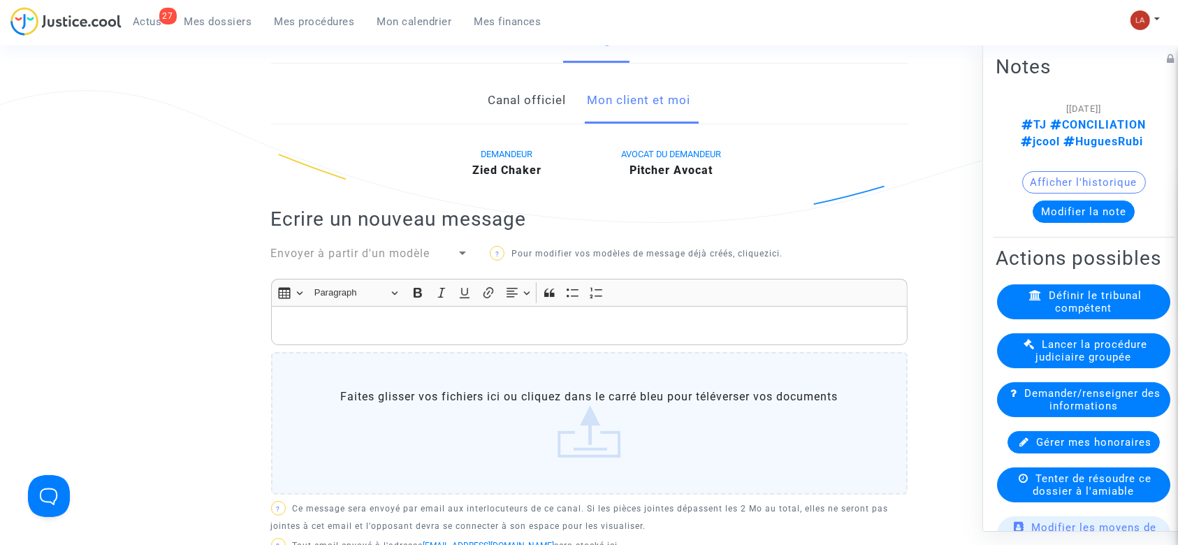
scroll to position [287, 0]
click at [559, 322] on p "Rich Text Editor, main" at bounding box center [589, 323] width 622 height 17
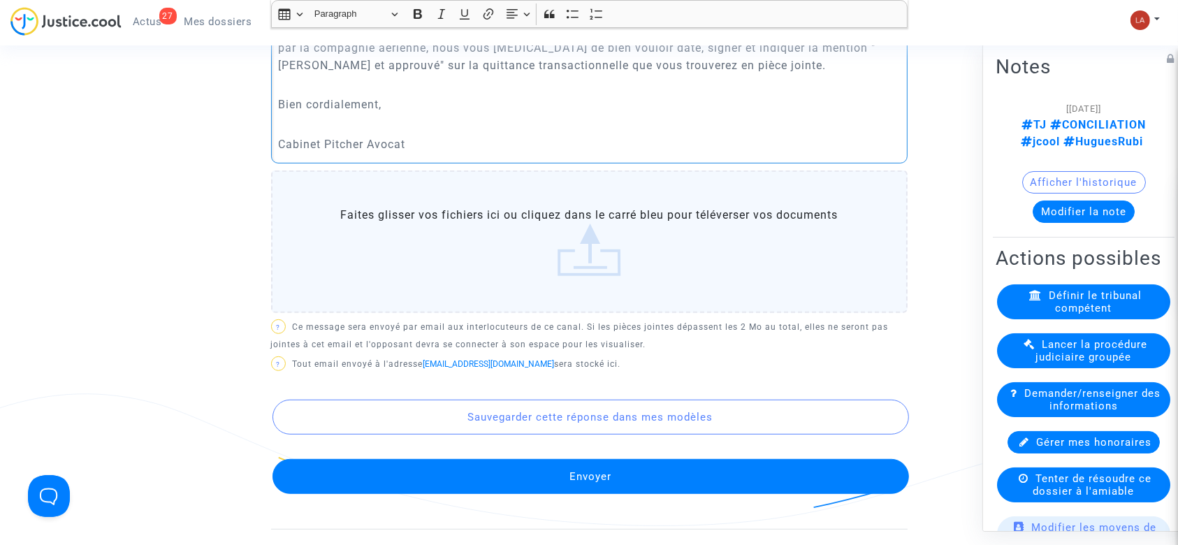
scroll to position [667, 0]
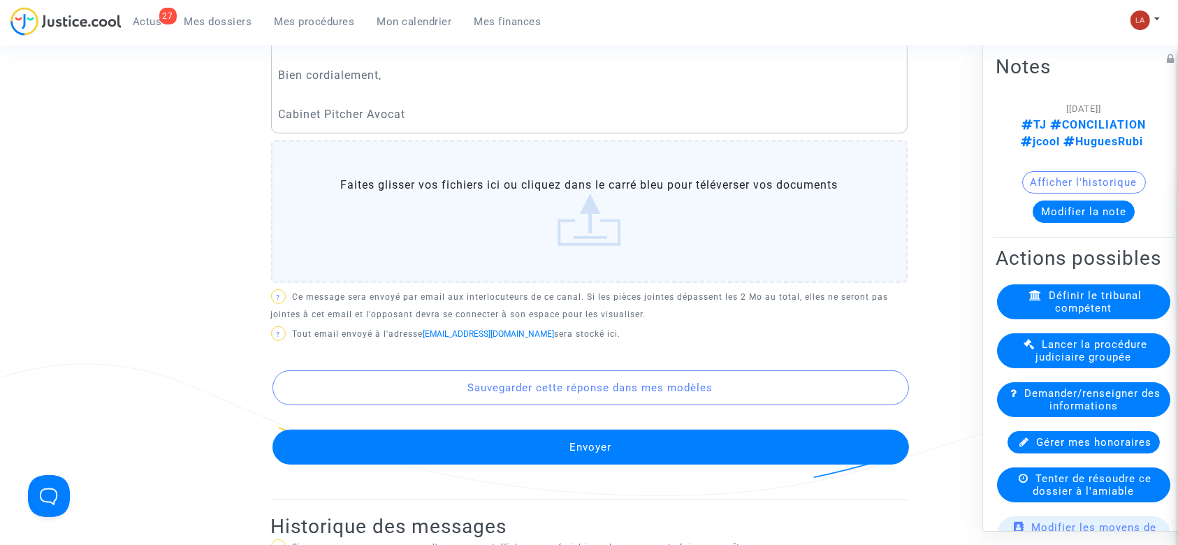
drag, startPoint x: 548, startPoint y: 454, endPoint x: 497, endPoint y: 266, distance: 194.7
click at [497, 266] on div "DEMANDEUR [PERSON_NAME] AVOCAT DU DEMANDEUR Pitcher Avocat Ecrire un nouveau me…" at bounding box center [589, 131] width 636 height 737
click at [547, 237] on label "Faites glisser vos fichiers ici ou cliquez dans le carré bleu pour téléverser v…" at bounding box center [589, 211] width 636 height 142
click at [0, 0] on input "Faites glisser vos fichiers ici ou cliquez dans le carré bleu pour téléverser v…" at bounding box center [0, 0] width 0 height 0
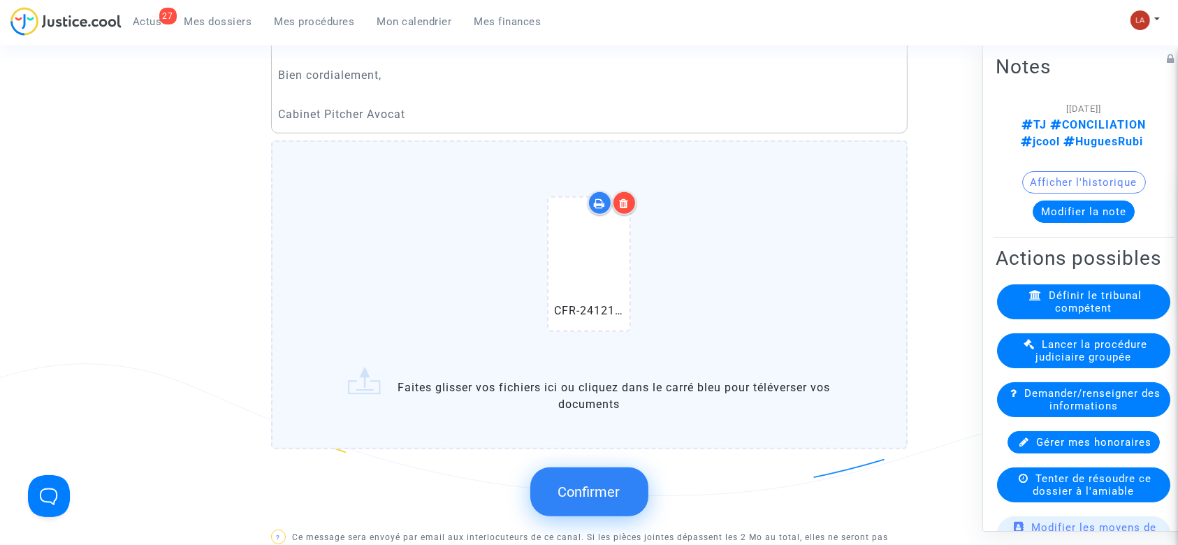
click at [622, 500] on button "Confirmer" at bounding box center [589, 491] width 118 height 49
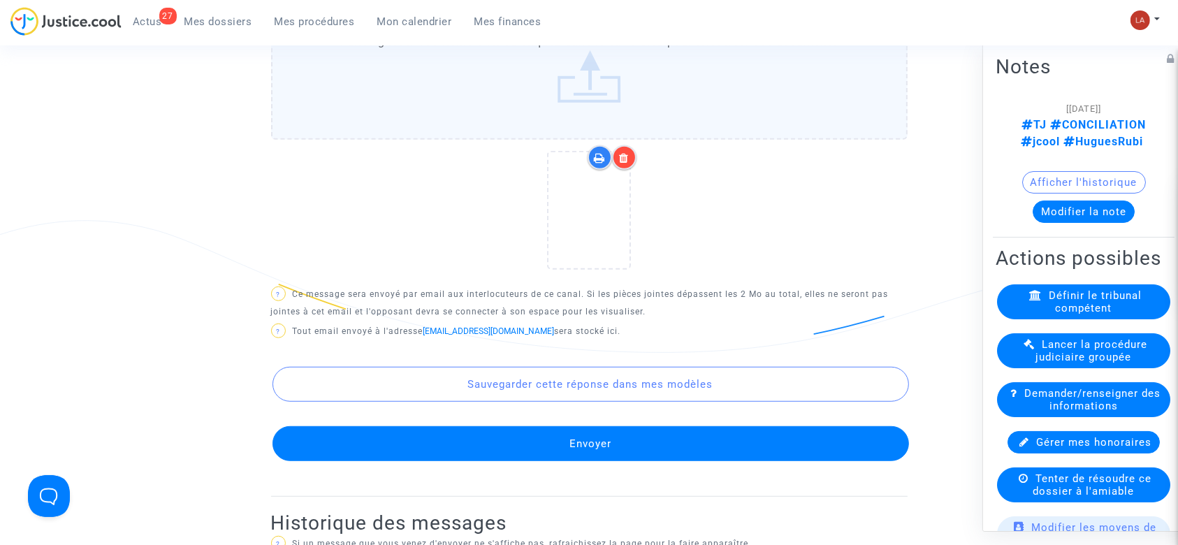
scroll to position [821, 0]
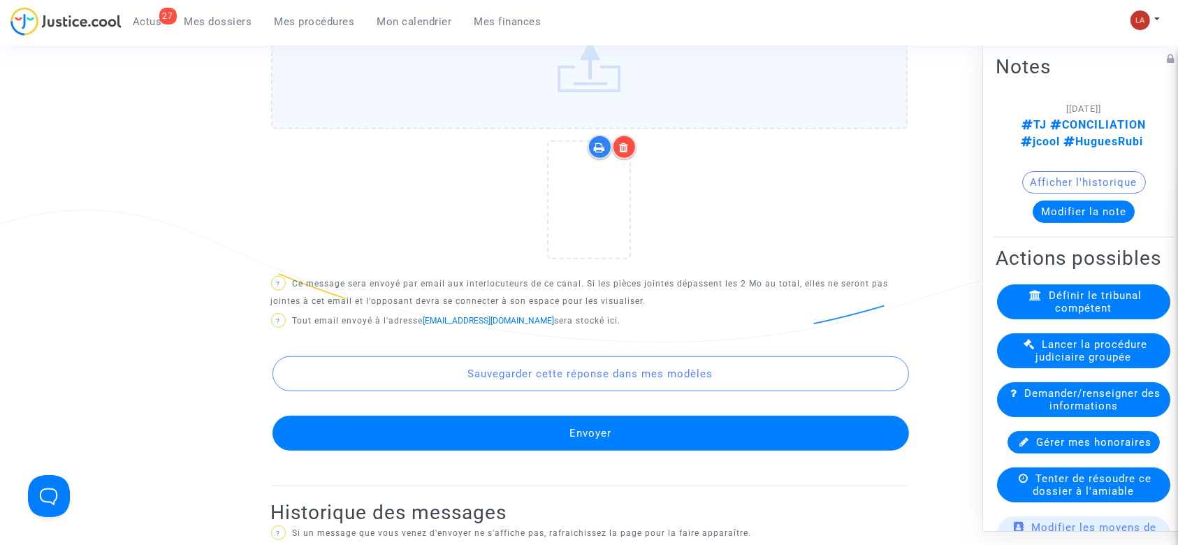
click at [622, 430] on button "Envoyer" at bounding box center [590, 433] width 636 height 35
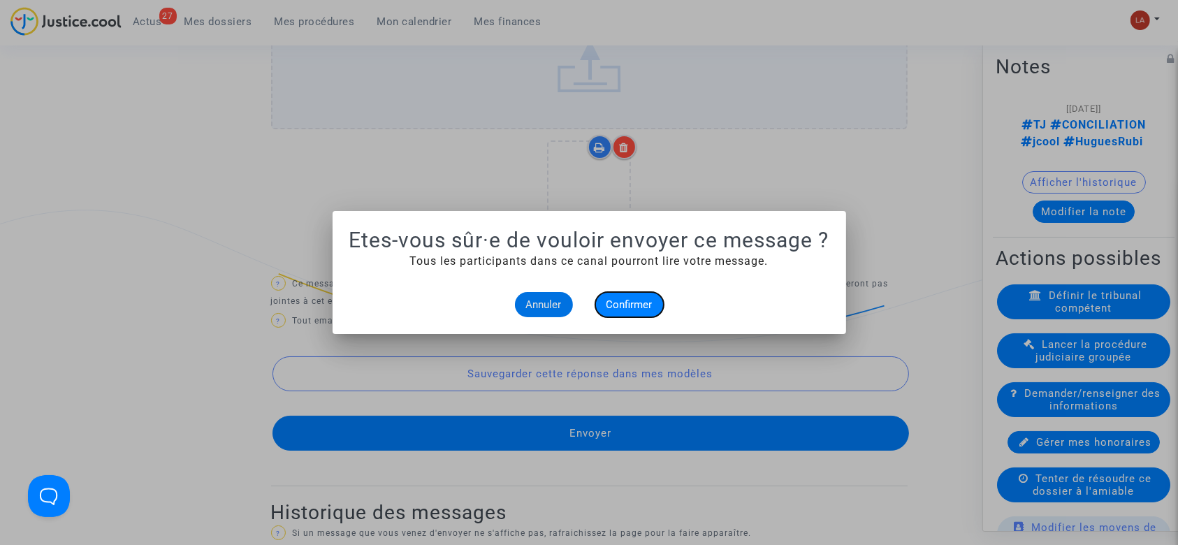
click at [629, 305] on span "Confirmer" at bounding box center [629, 304] width 46 height 13
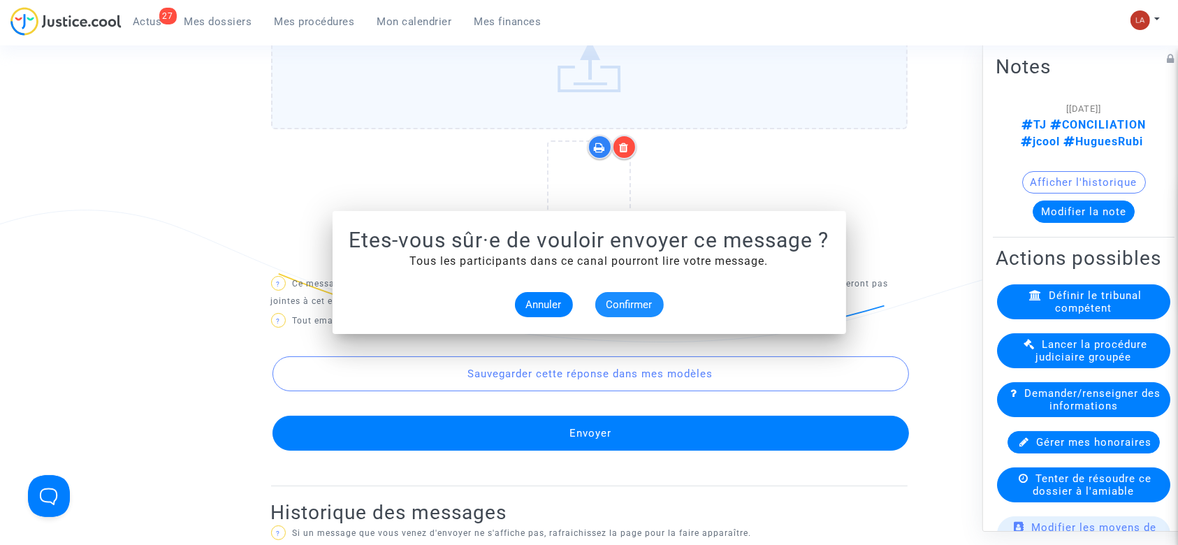
scroll to position [821, 0]
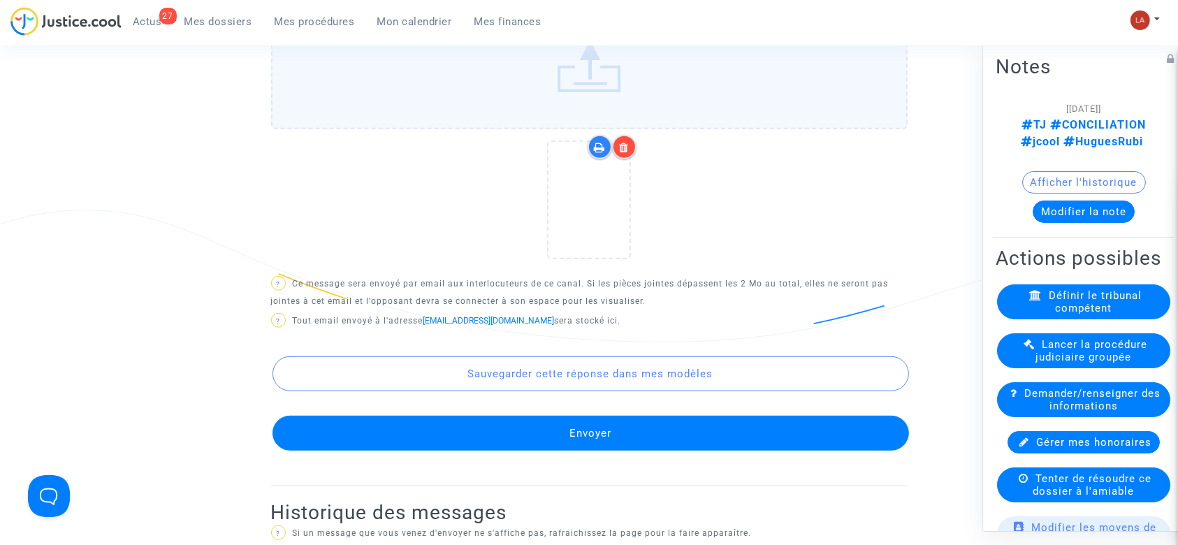
click at [1085, 200] on button "Modifier la note" at bounding box center [1083, 211] width 102 height 22
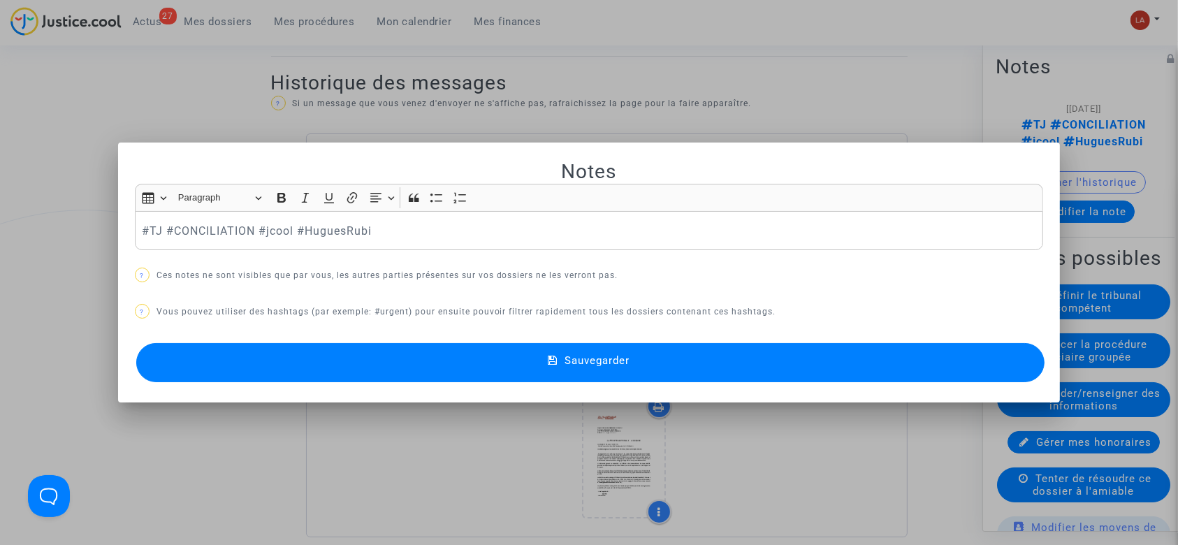
scroll to position [0, 0]
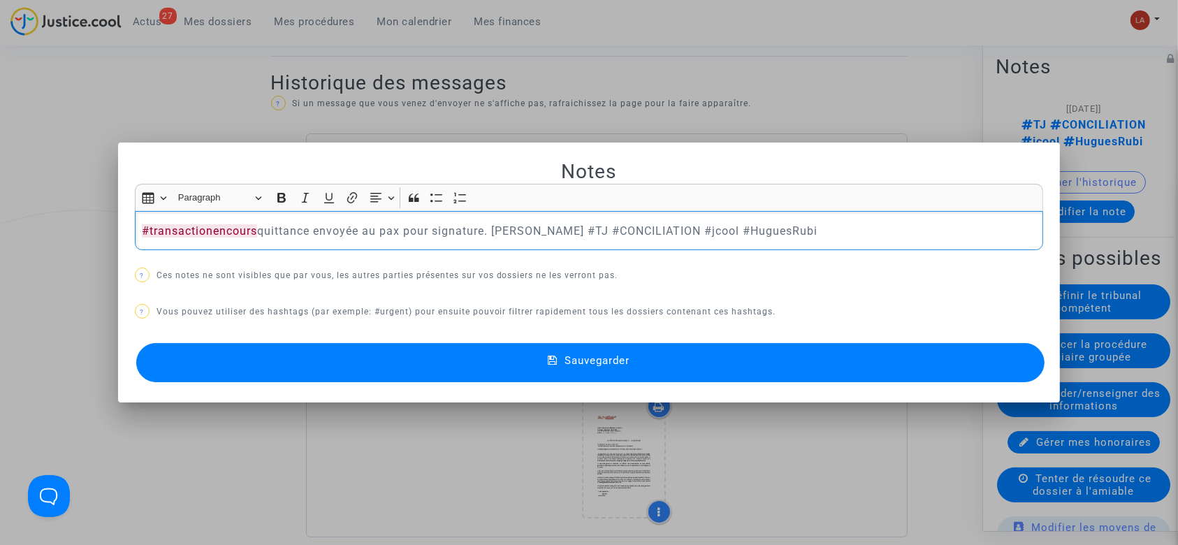
click at [389, 365] on button "Sauvegarder" at bounding box center [590, 362] width 909 height 39
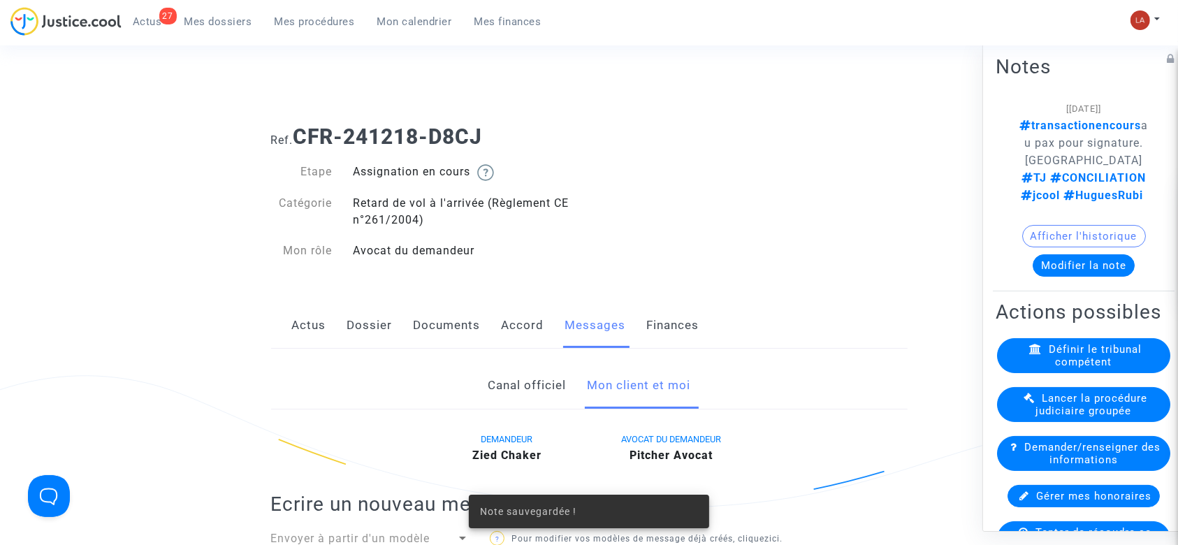
scroll to position [821, 0]
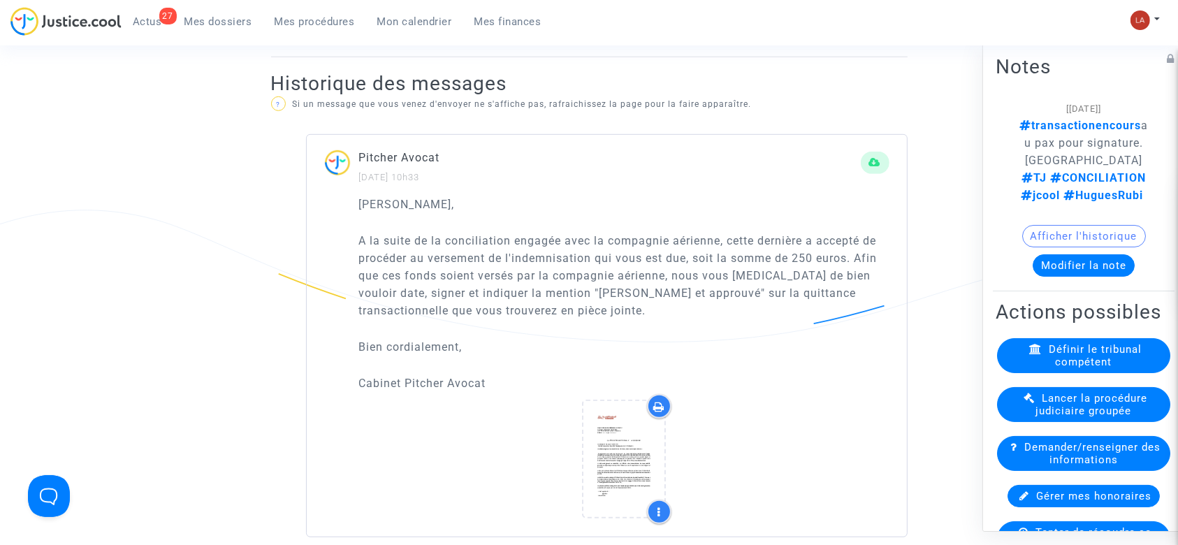
click at [1049, 254] on button "Modifier la note" at bounding box center [1083, 265] width 102 height 22
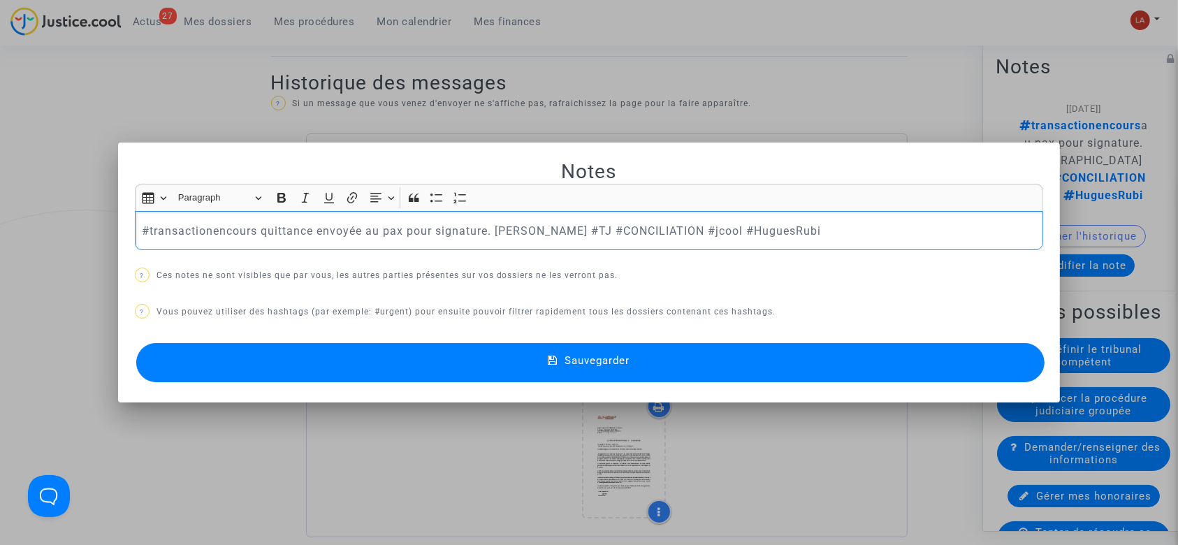
scroll to position [0, 0]
click at [553, 235] on p "#transactionencours quittance envoyée au pax pour signature. Laurène #TJ #CONCI…" at bounding box center [589, 230] width 894 height 17
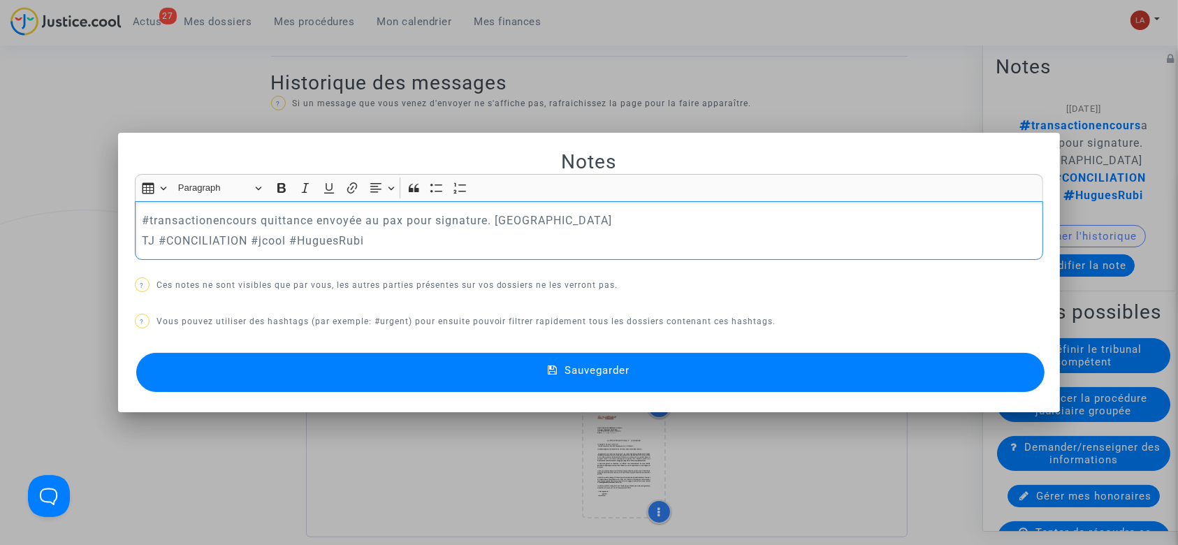
click at [151, 242] on p "TJ #CONCILIATION #jcool #HuguesRubi" at bounding box center [589, 240] width 894 height 17
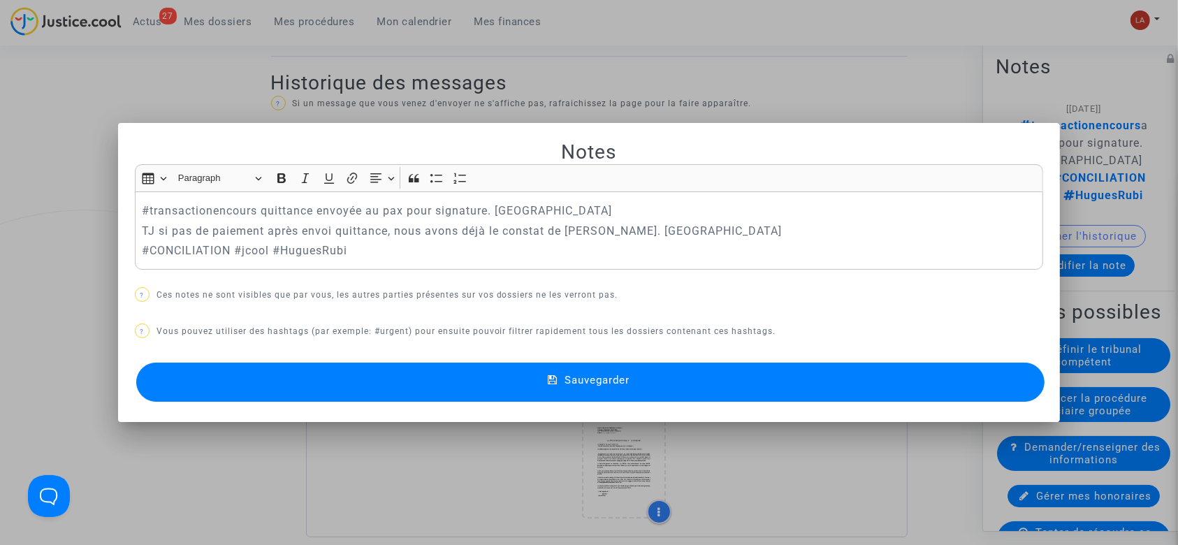
click at [203, 387] on button "Sauvegarder" at bounding box center [590, 382] width 909 height 39
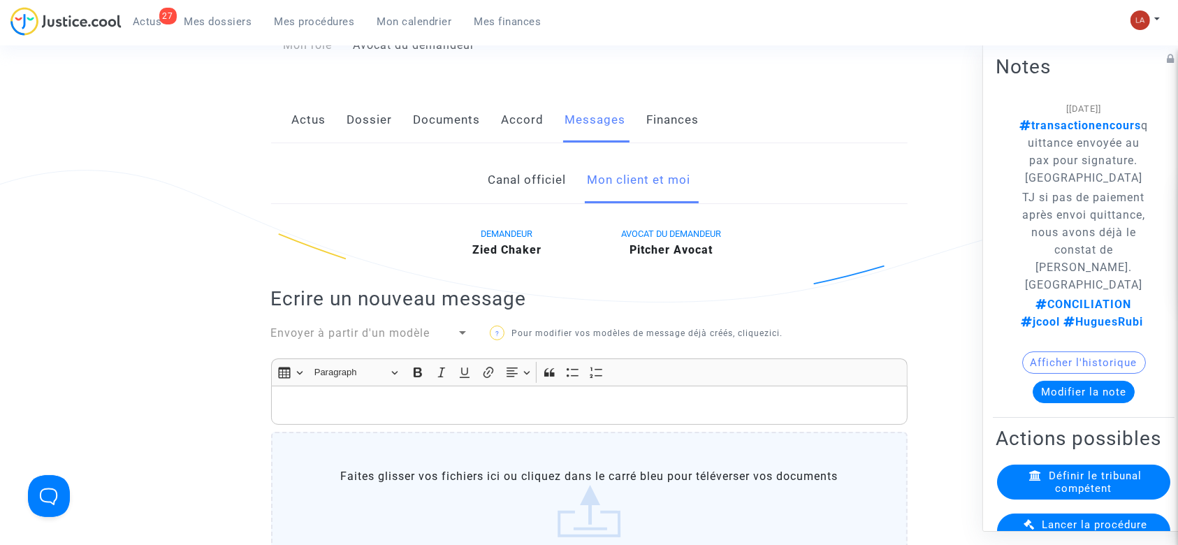
scroll to position [204, 0]
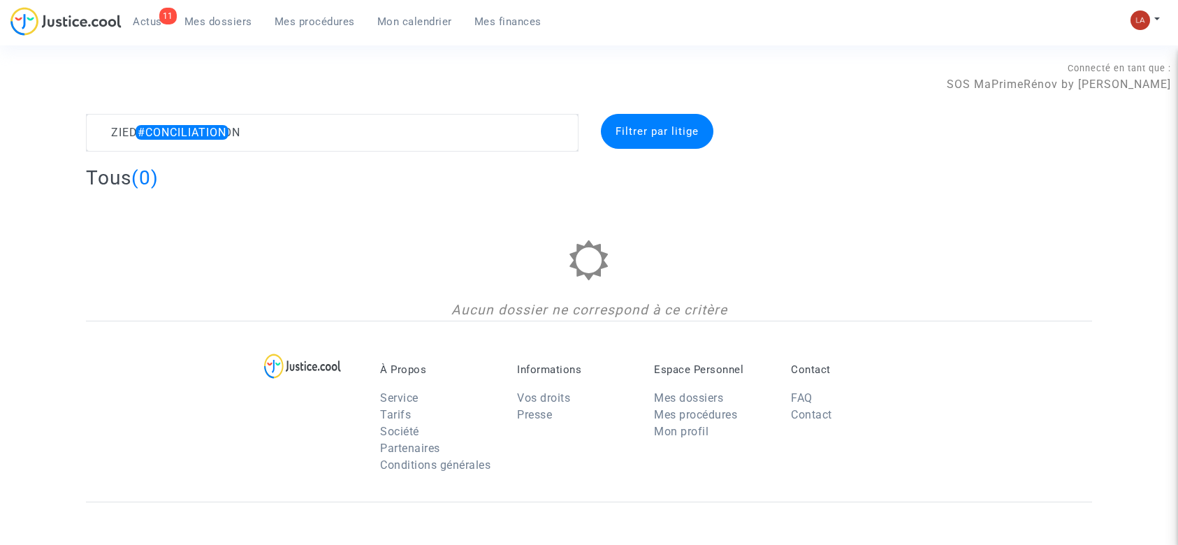
click at [272, 124] on textarea at bounding box center [332, 133] width 492 height 38
